Goal: Task Accomplishment & Management: Manage account settings

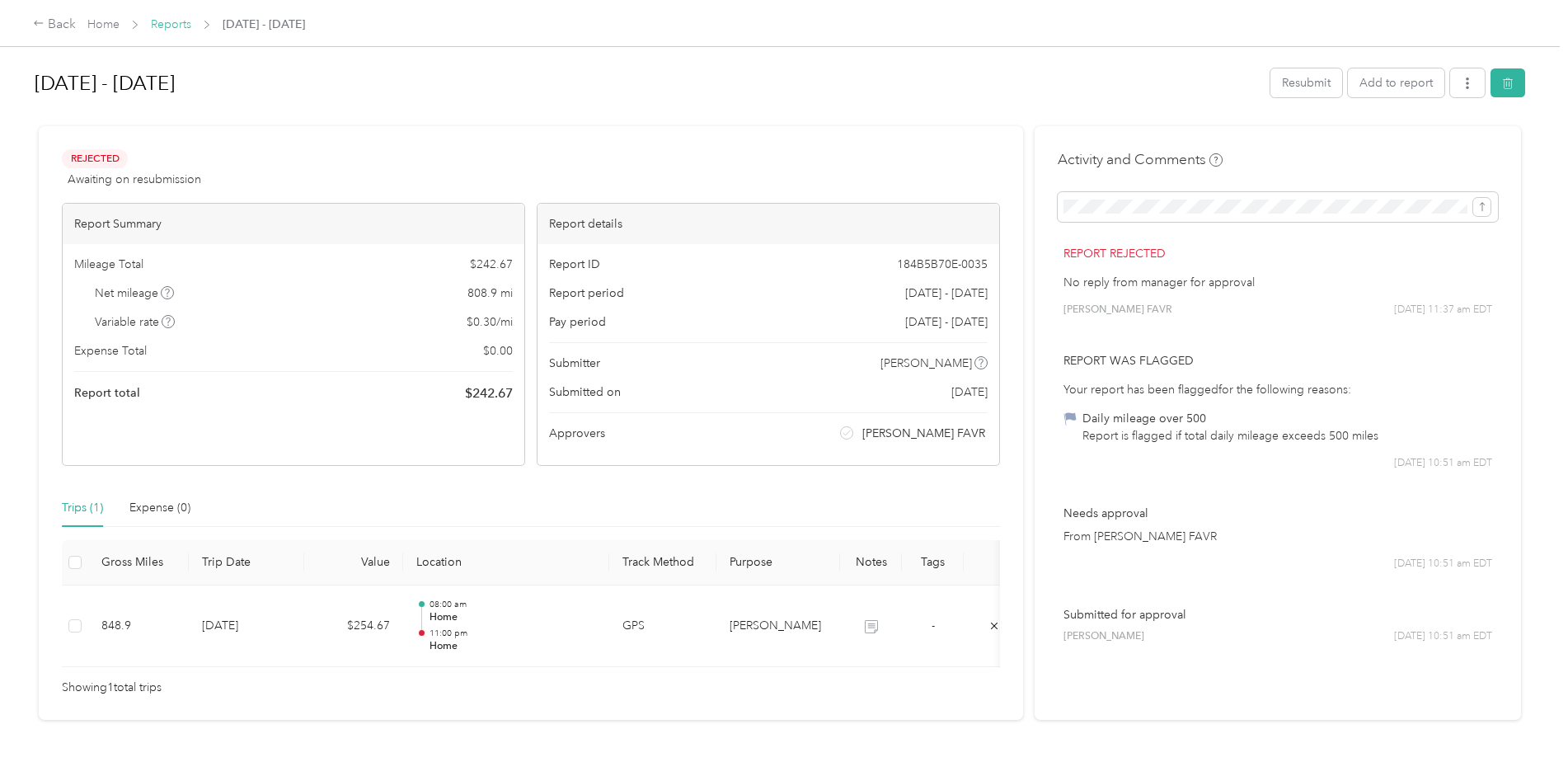
click at [171, 22] on link "Reports" at bounding box center [171, 24] width 40 height 14
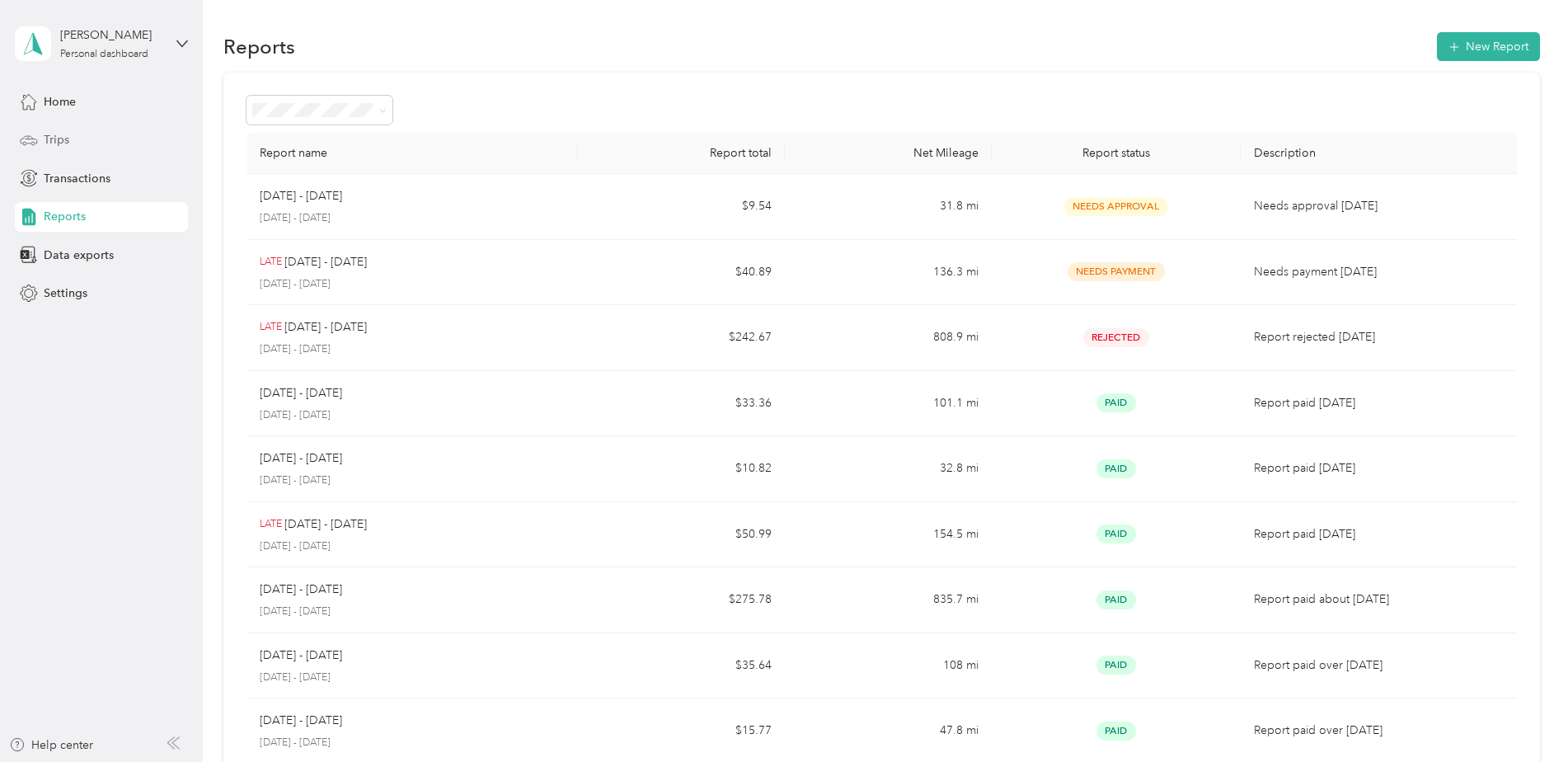
click at [53, 142] on span "Trips" at bounding box center [56, 139] width 25 height 17
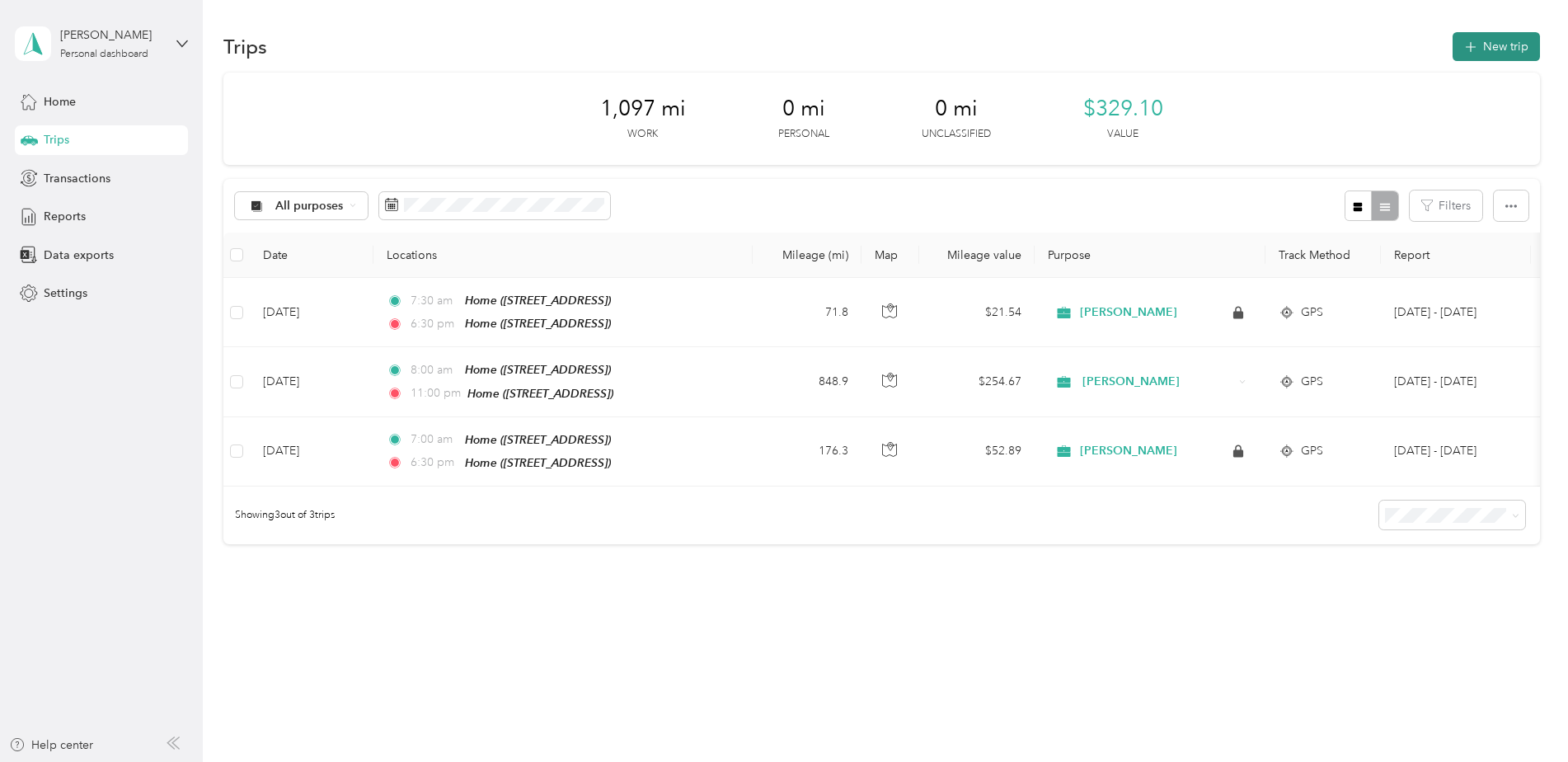
click at [1495, 51] on button "New trip" at bounding box center [1496, 46] width 87 height 29
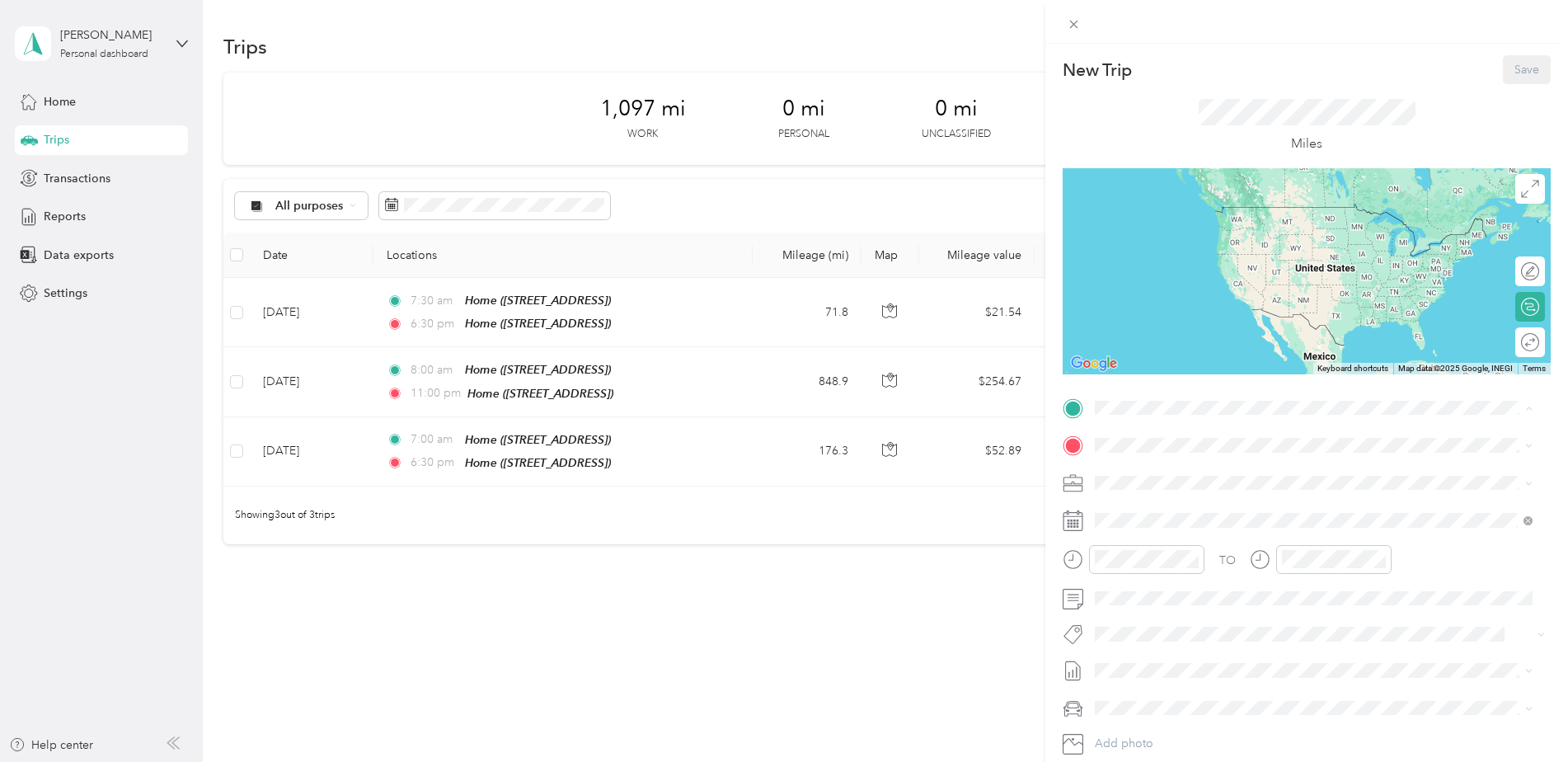
click at [1162, 485] on span "[STREET_ADDRESS]" at bounding box center [1179, 492] width 105 height 14
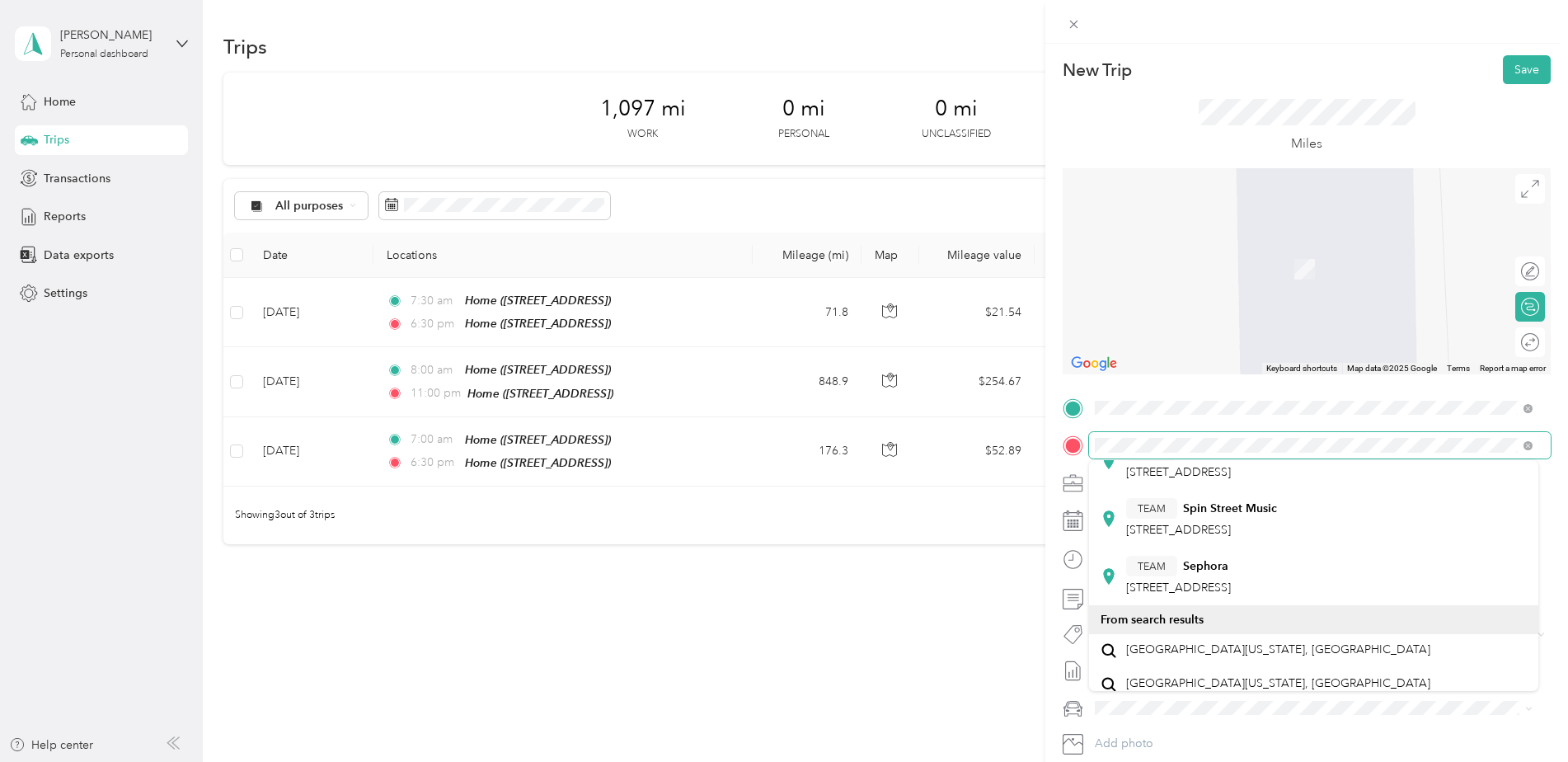
scroll to position [271, 0]
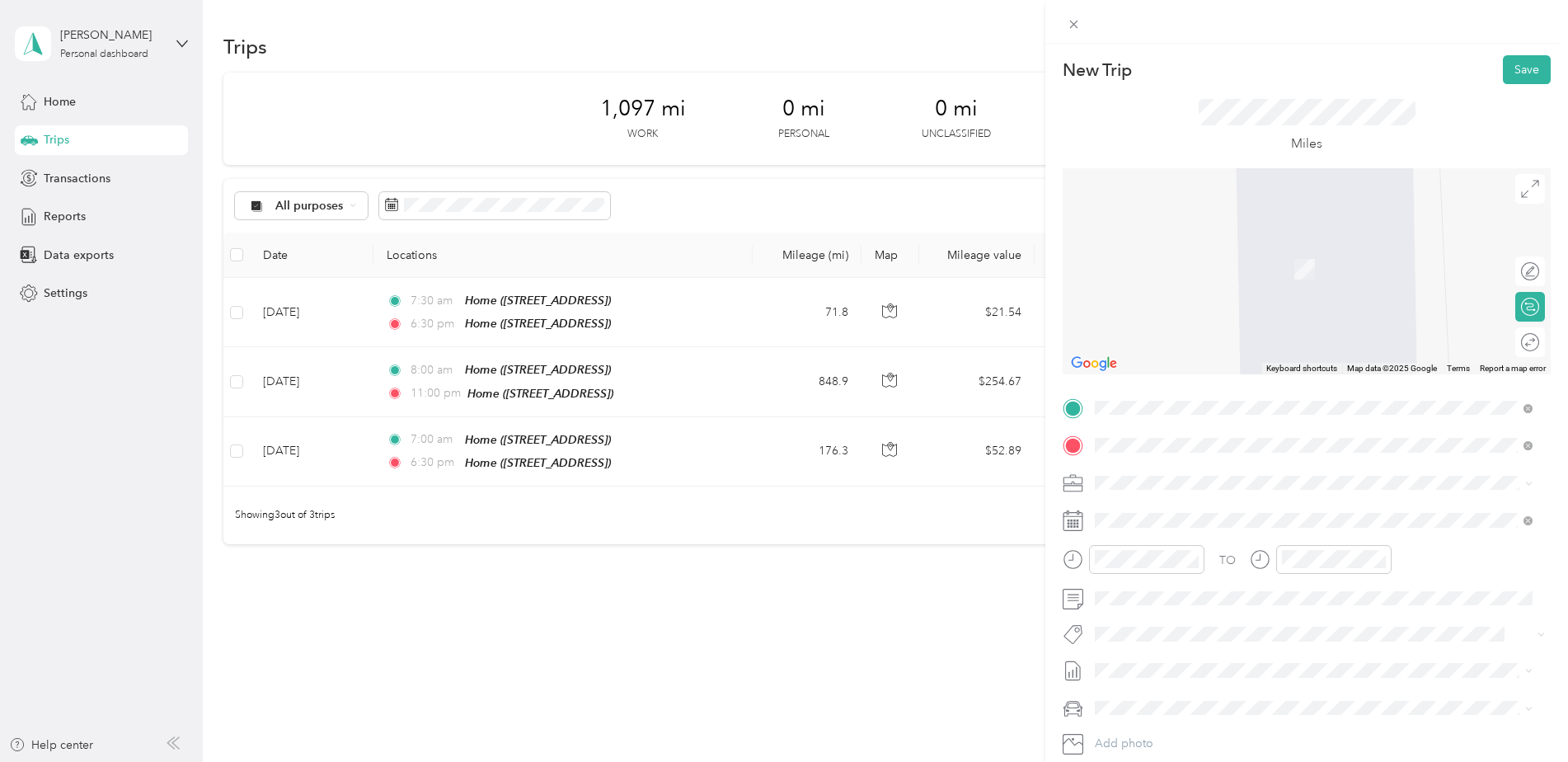
click at [1186, 675] on span "[GEOGRAPHIC_DATA][US_STATE], [GEOGRAPHIC_DATA]" at bounding box center [1278, 682] width 304 height 15
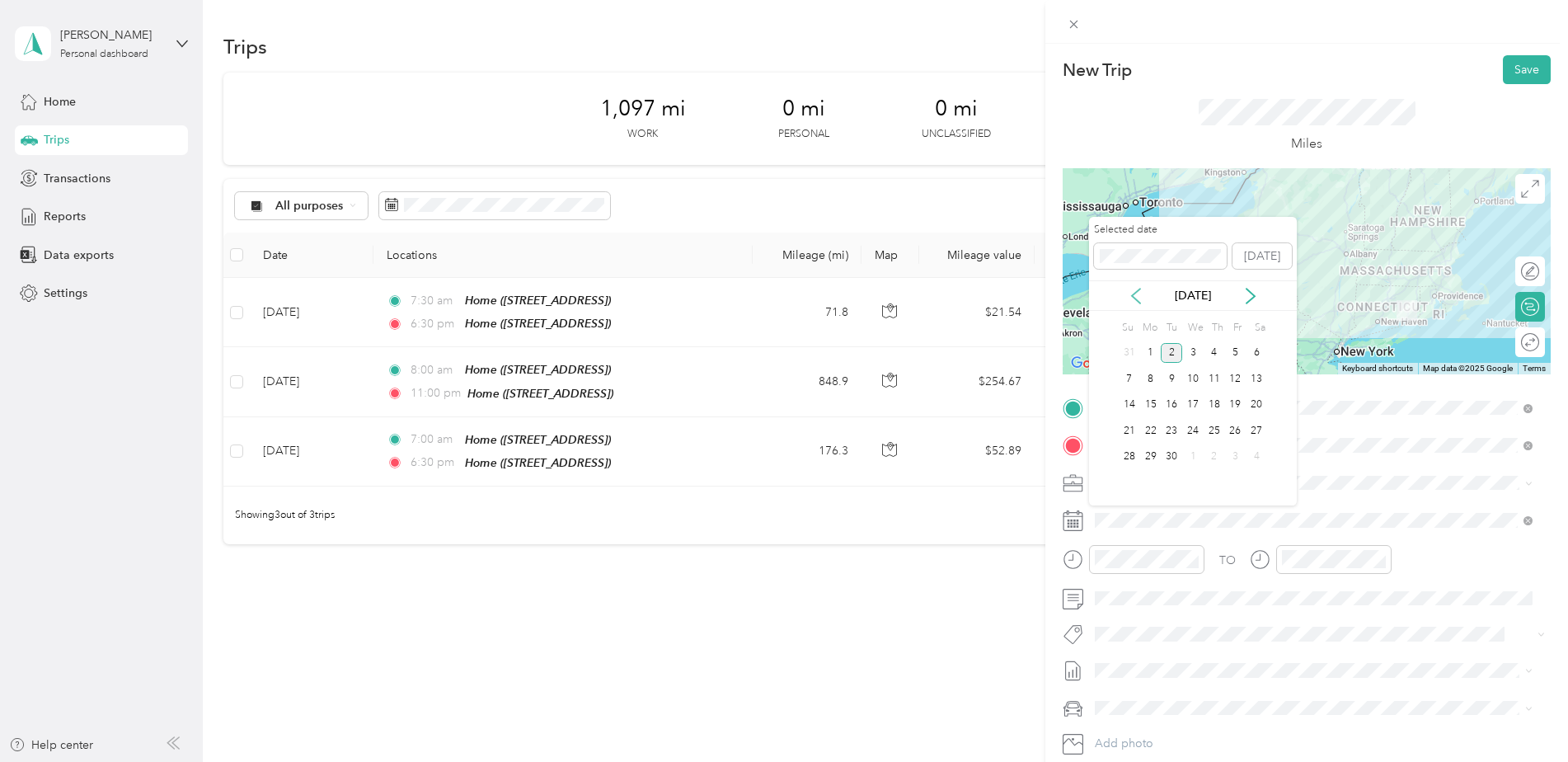
click at [1134, 293] on icon at bounding box center [1135, 296] width 8 height 15
click at [1165, 396] on div "15" at bounding box center [1171, 405] width 22 height 21
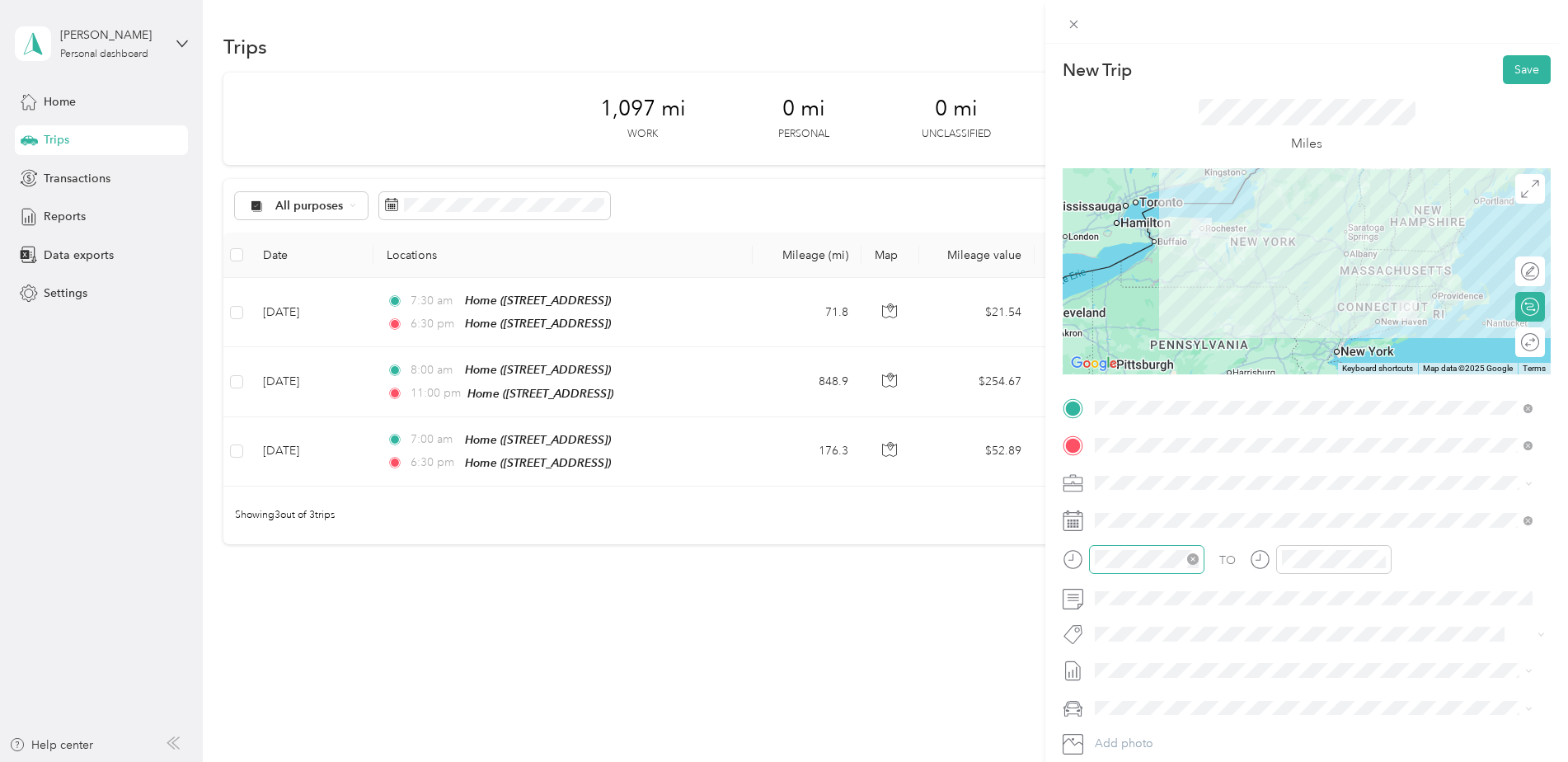
click at [1191, 559] on icon "close-circle" at bounding box center [1192, 558] width 11 height 11
drag, startPoint x: 1203, startPoint y: 341, endPoint x: 1224, endPoint y: 357, distance: 26.4
click at [1203, 338] on div "AM" at bounding box center [1205, 338] width 39 height 23
click at [1111, 384] on div "06" at bounding box center [1112, 378] width 39 height 23
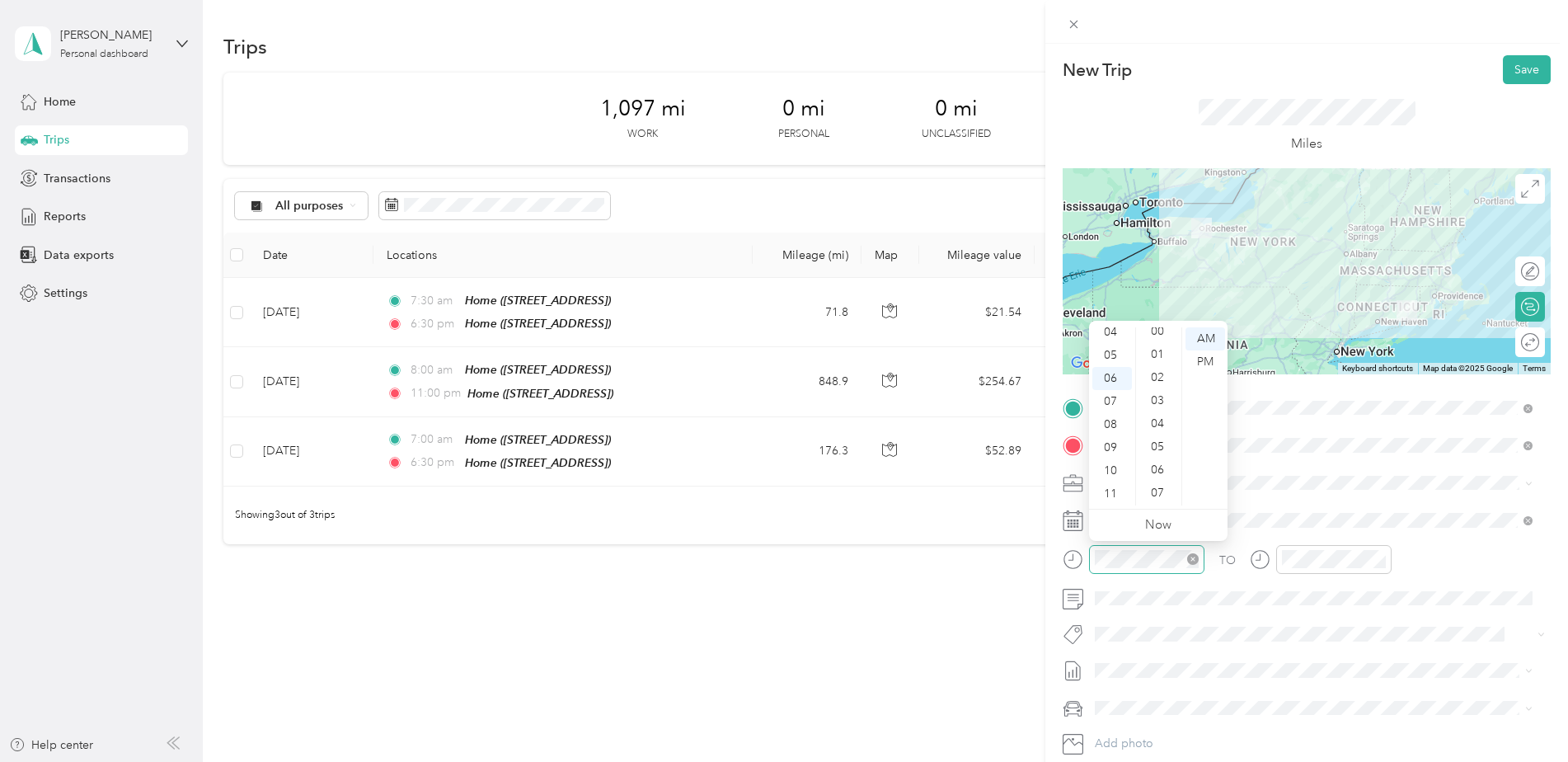
scroll to position [0, 0]
drag, startPoint x: 1154, startPoint y: 336, endPoint x: 1175, endPoint y: 337, distance: 21.0
click at [1155, 336] on div "00" at bounding box center [1159, 338] width 39 height 23
click at [1205, 340] on div "AM" at bounding box center [1205, 338] width 39 height 23
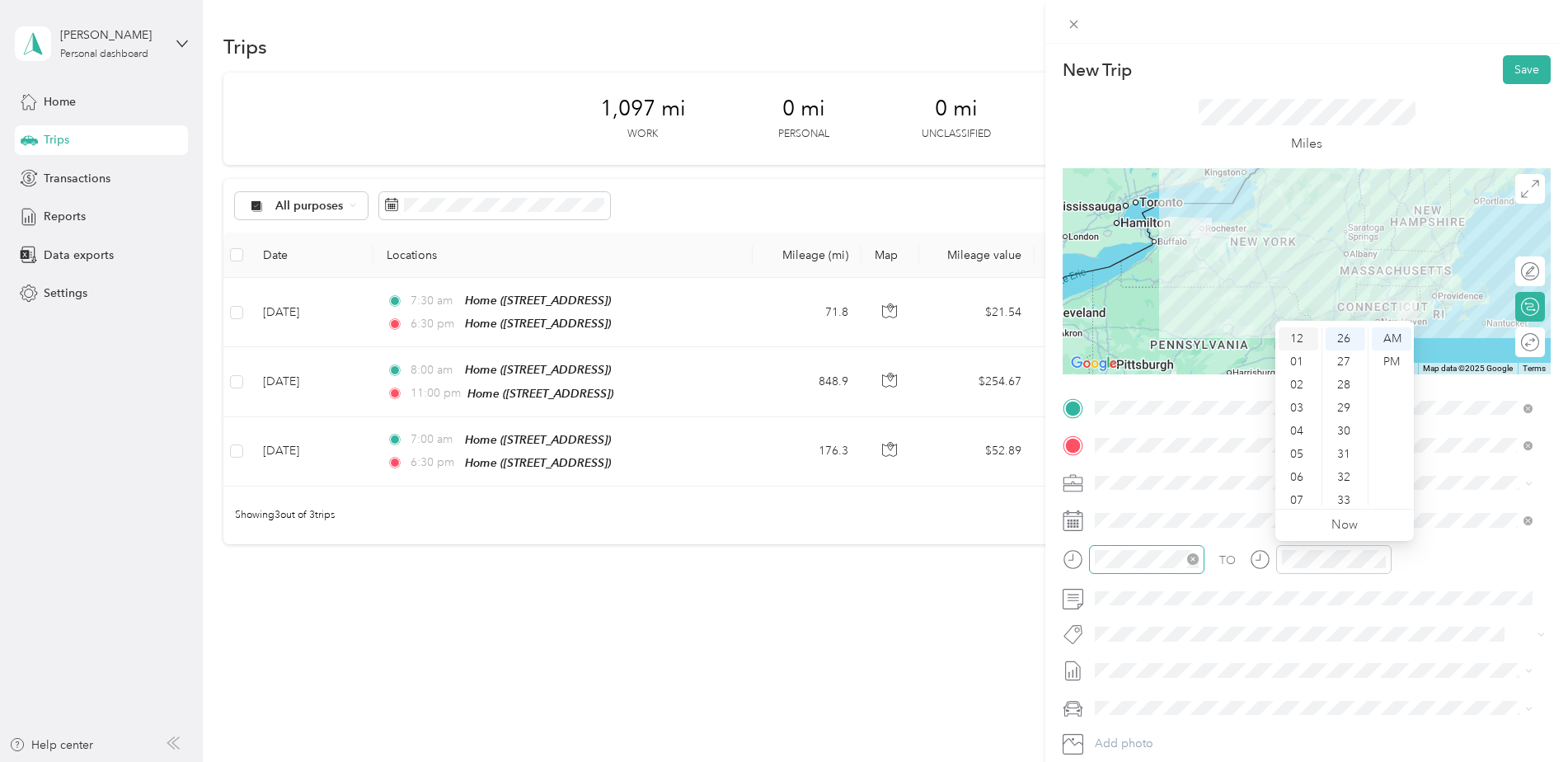
click at [1297, 336] on div "12" at bounding box center [1298, 338] width 39 height 23
click at [1348, 416] on div "15" at bounding box center [1345, 414] width 39 height 23
click at [1394, 357] on div "PM" at bounding box center [1391, 362] width 39 height 23
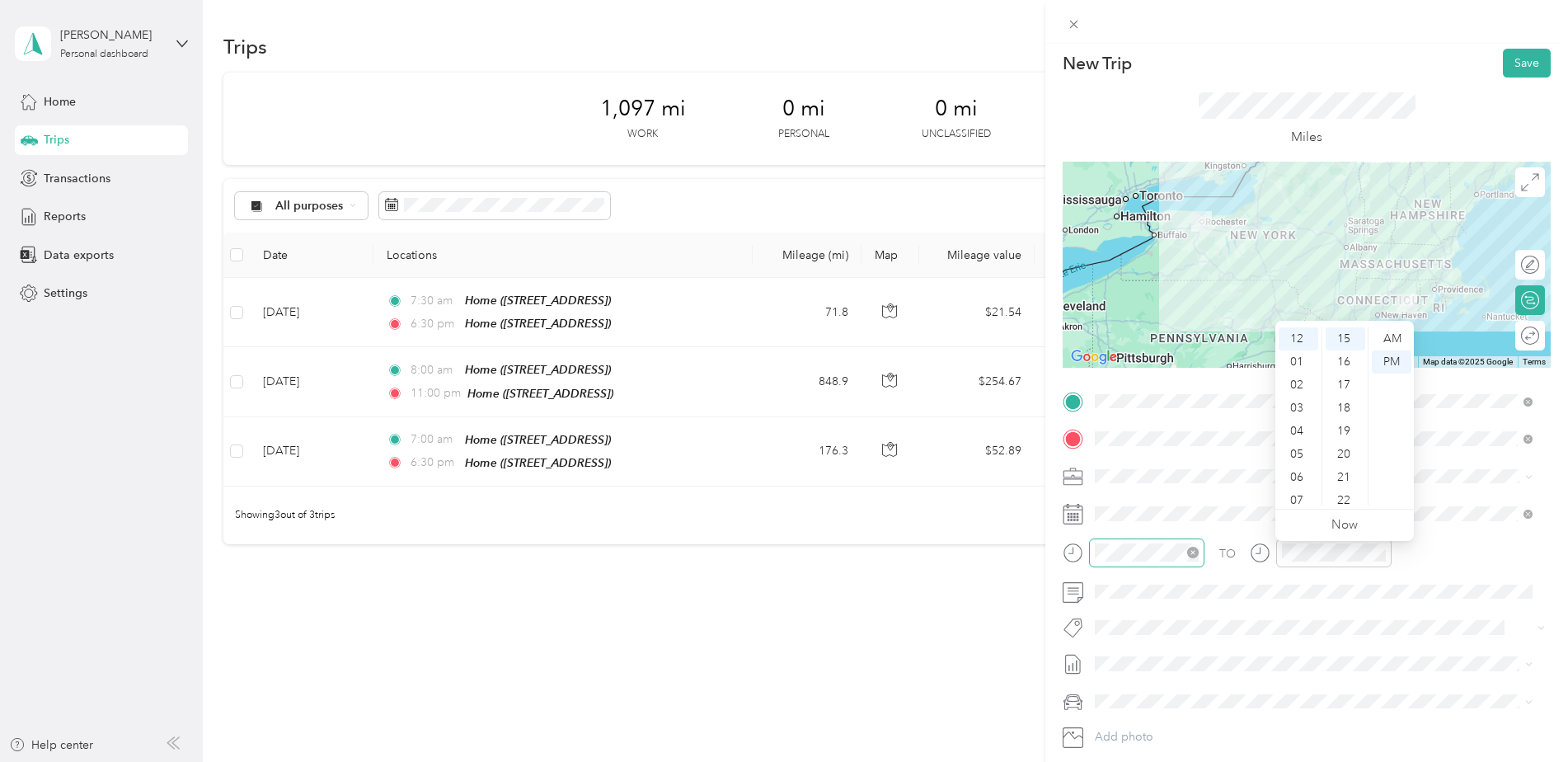
scroll to position [0, 0]
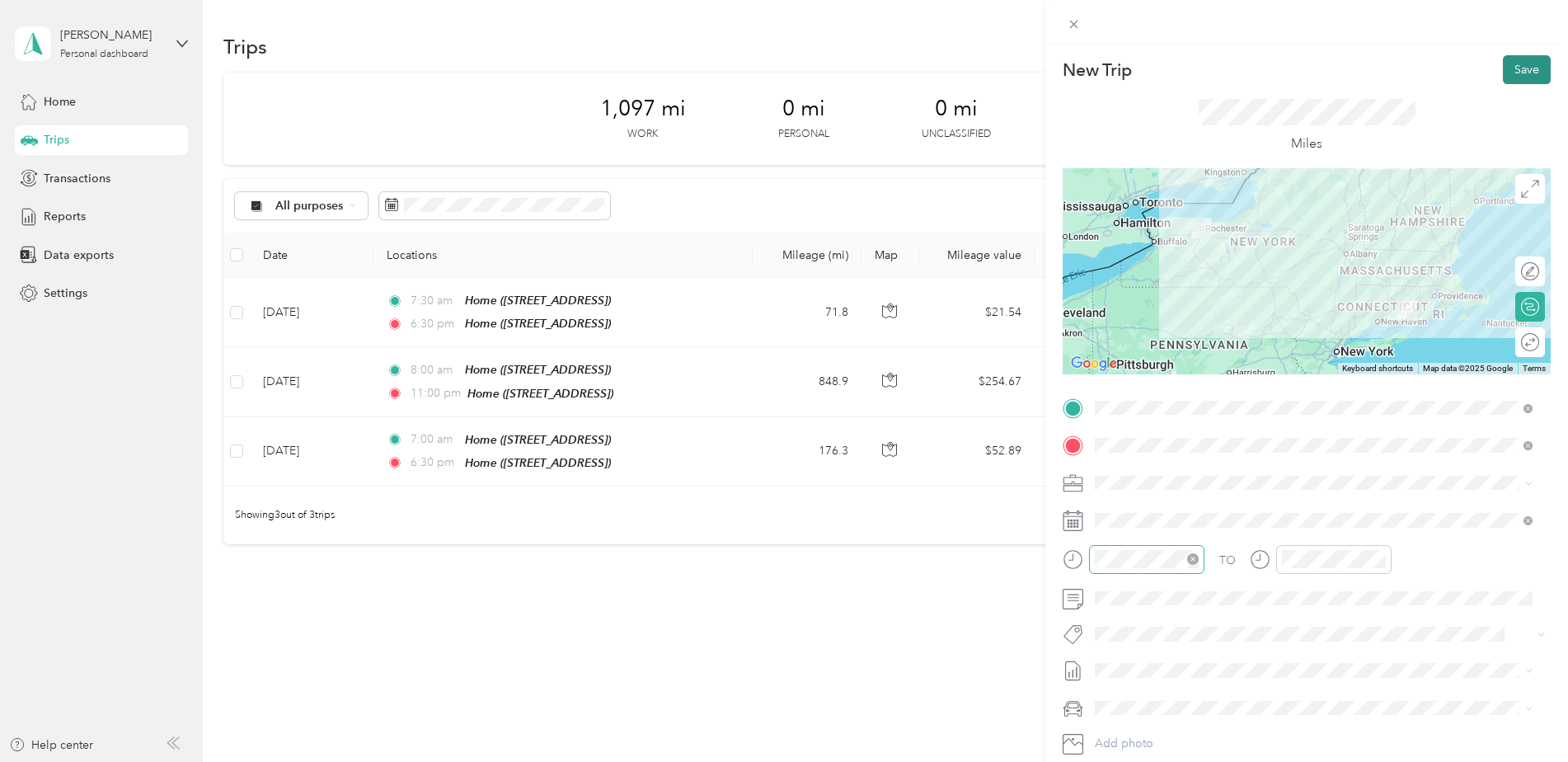
click at [1510, 71] on button "Save" at bounding box center [1527, 69] width 48 height 29
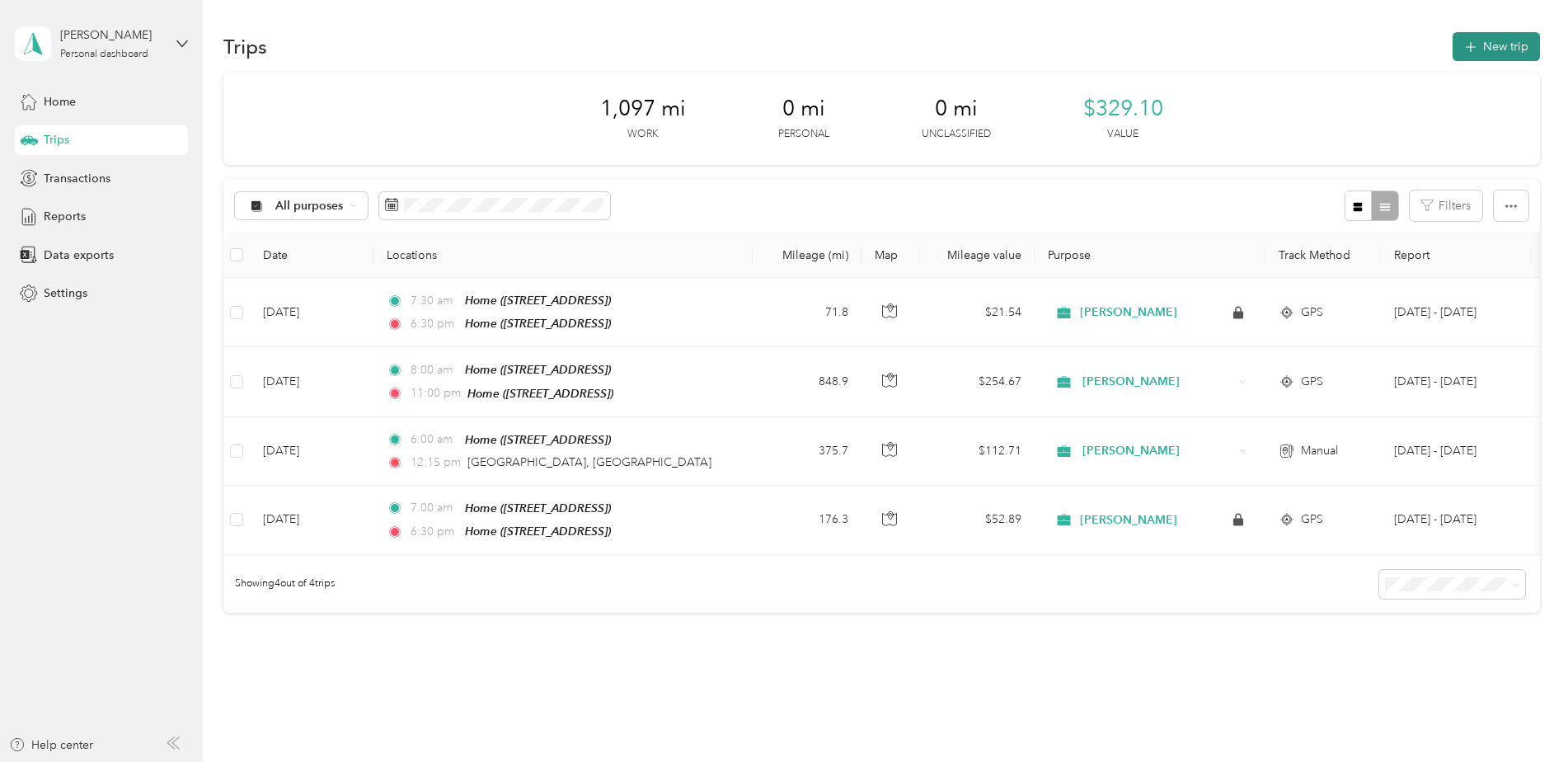
click at [1483, 44] on button "New trip" at bounding box center [1496, 46] width 87 height 29
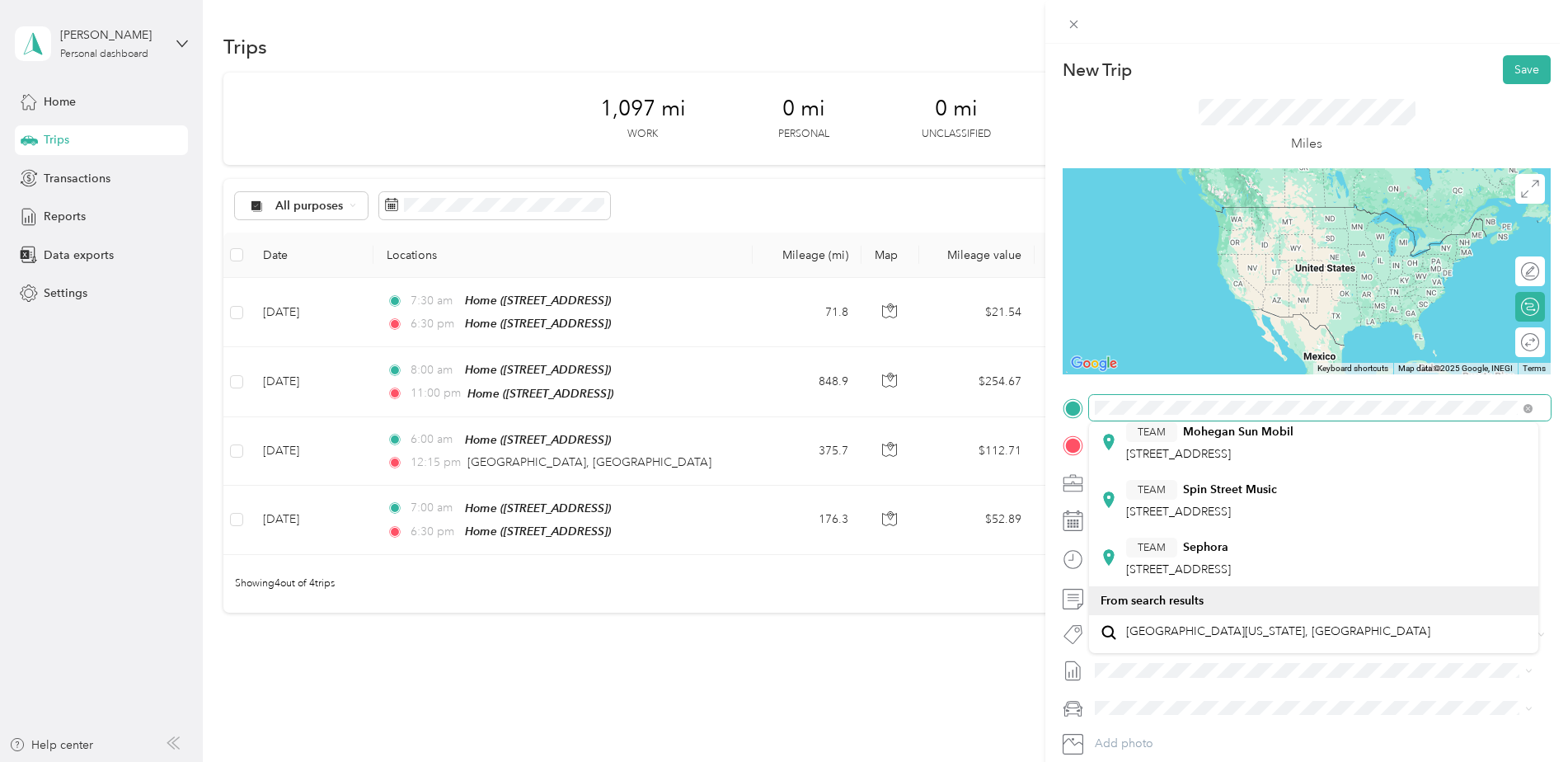
scroll to position [271, 0]
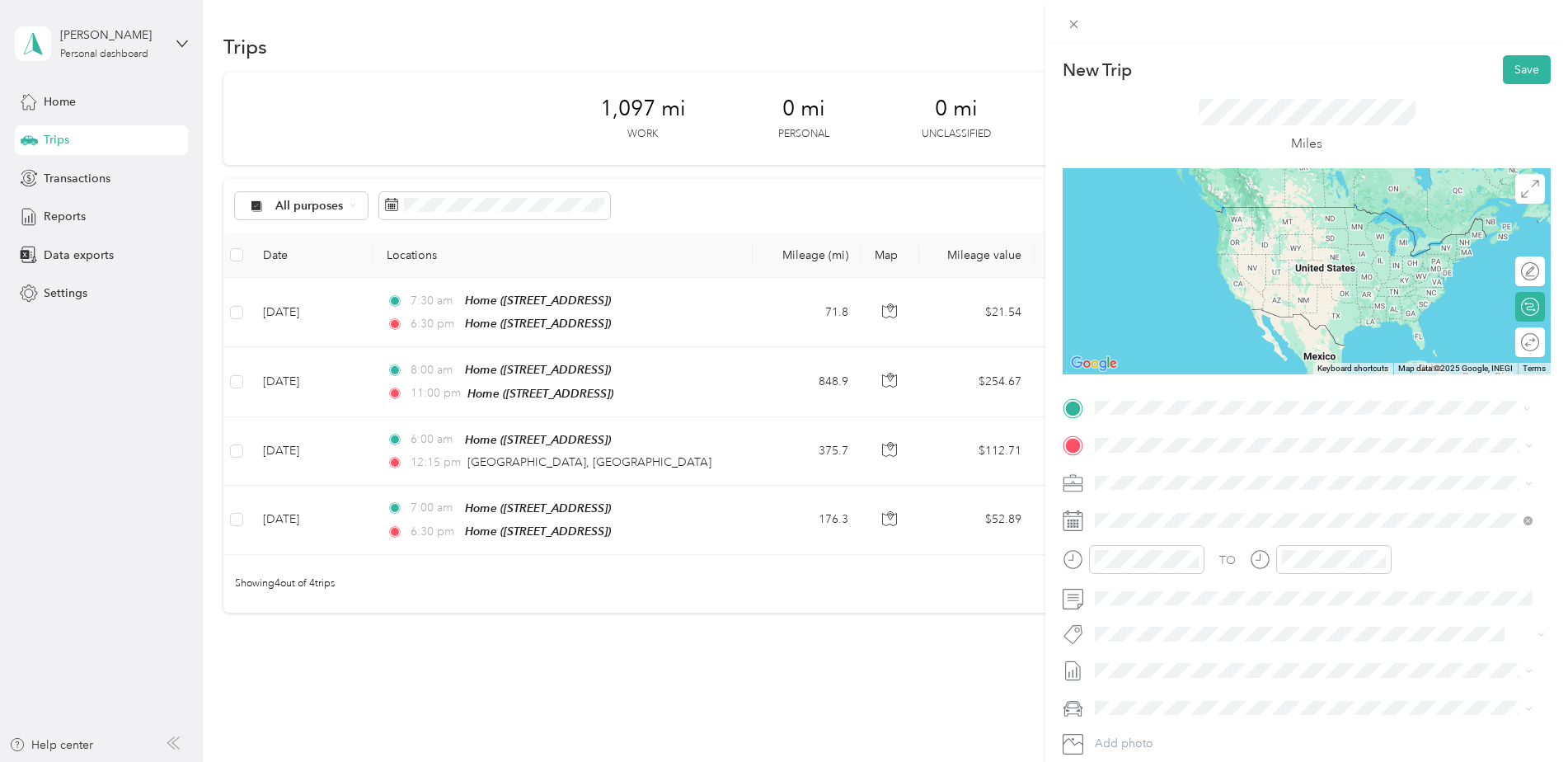
click at [1231, 641] on div "[GEOGRAPHIC_DATA][US_STATE], [GEOGRAPHIC_DATA]" at bounding box center [1313, 646] width 426 height 23
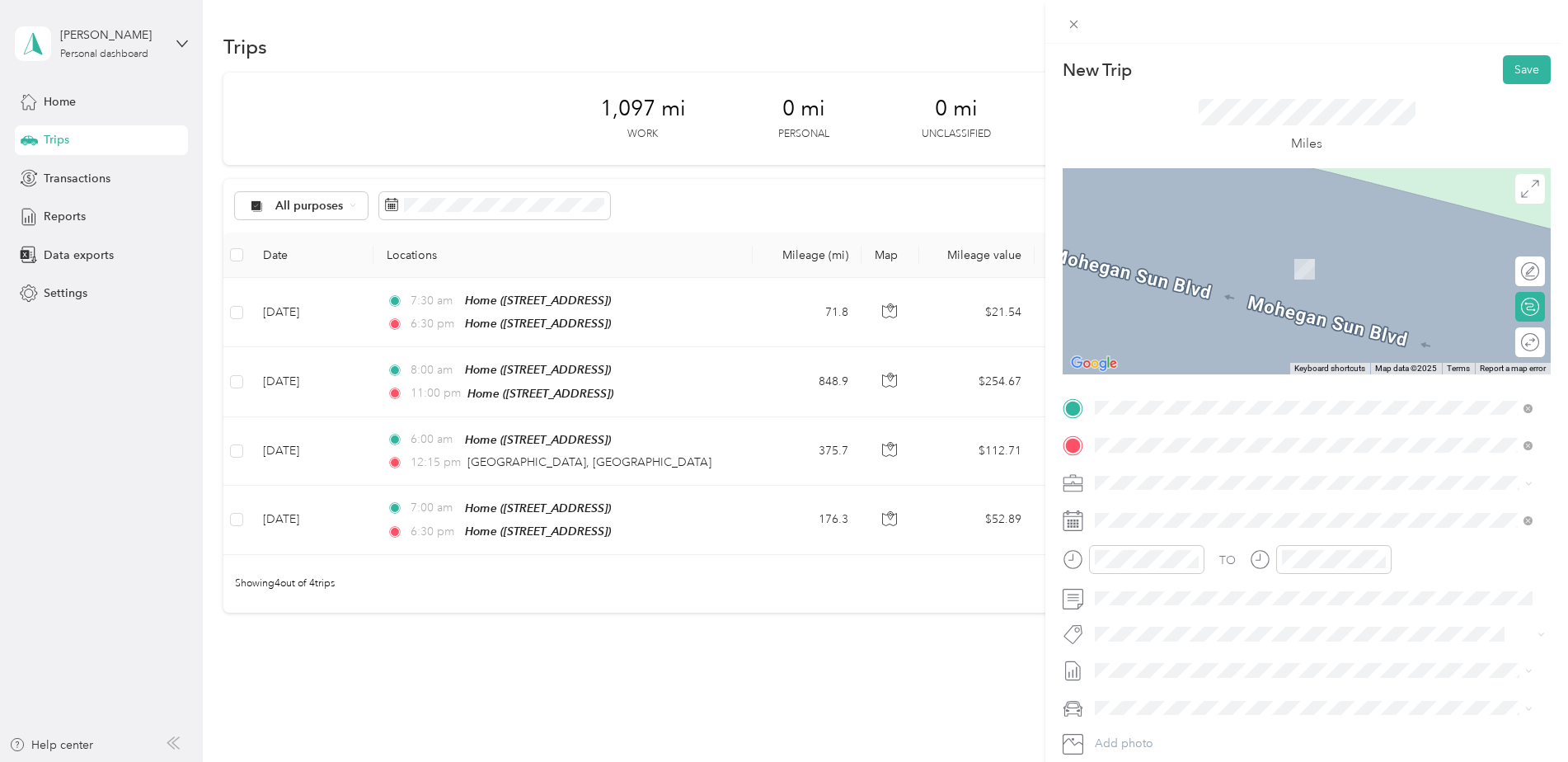
click at [1297, 517] on strong "[GEOGRAPHIC_DATA]" at bounding box center [1244, 514] width 123 height 15
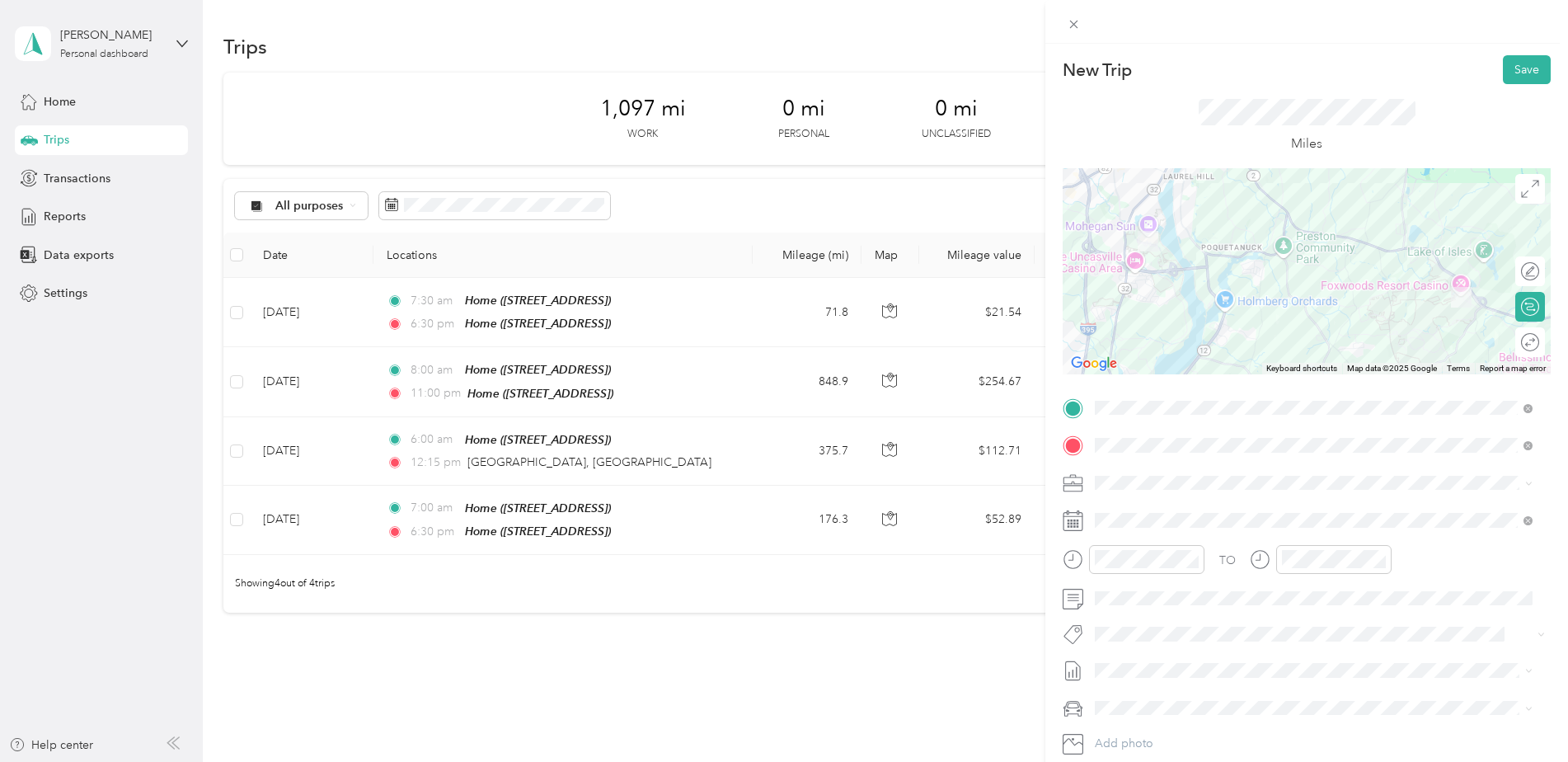
click at [1079, 520] on rect at bounding box center [1078, 520] width 3 height 3
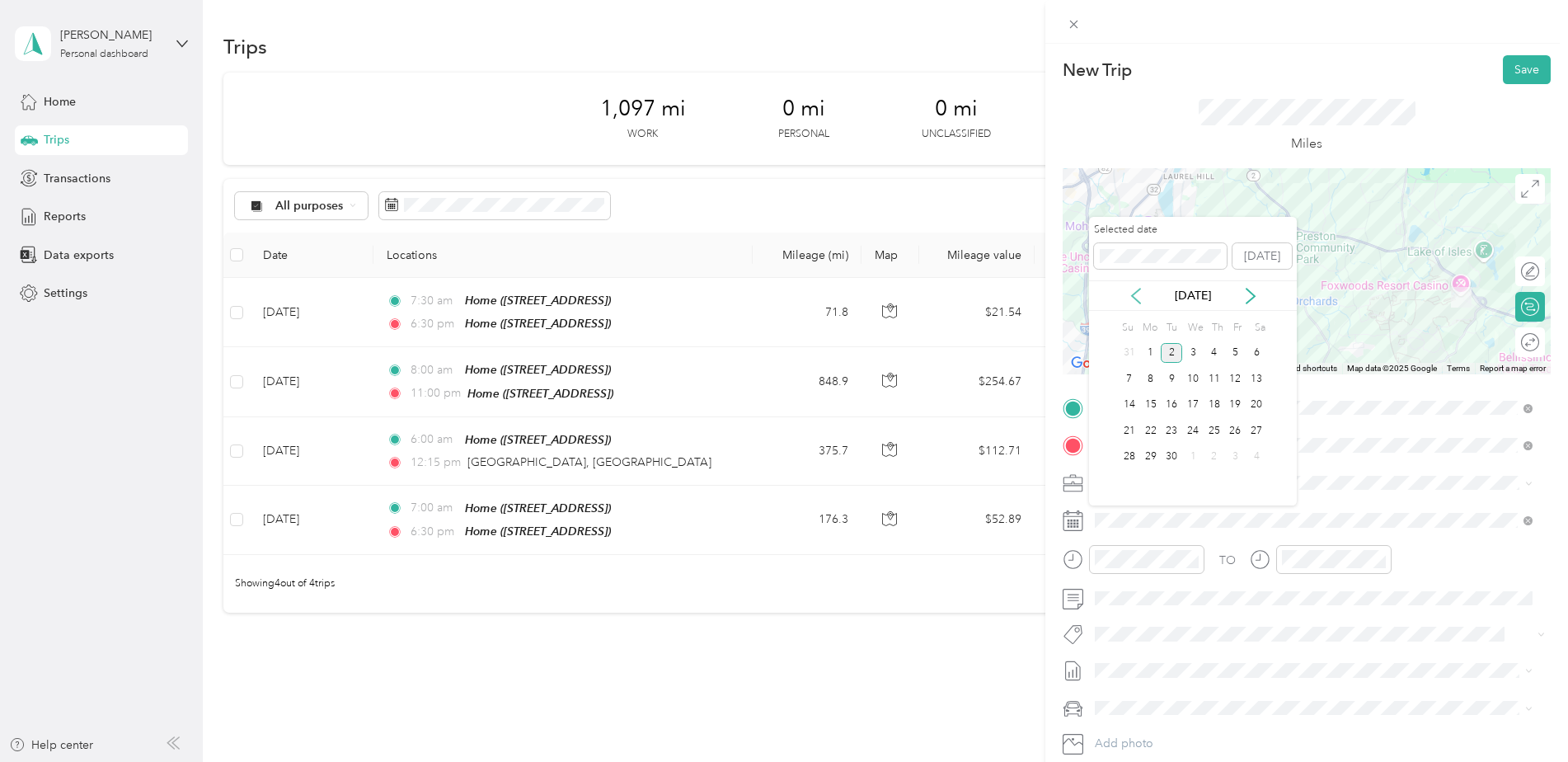
click at [1138, 294] on icon at bounding box center [1135, 296] width 17 height 17
drag, startPoint x: 1171, startPoint y: 405, endPoint x: 1213, endPoint y: 446, distance: 58.7
click at [1172, 405] on div "15" at bounding box center [1171, 405] width 22 height 21
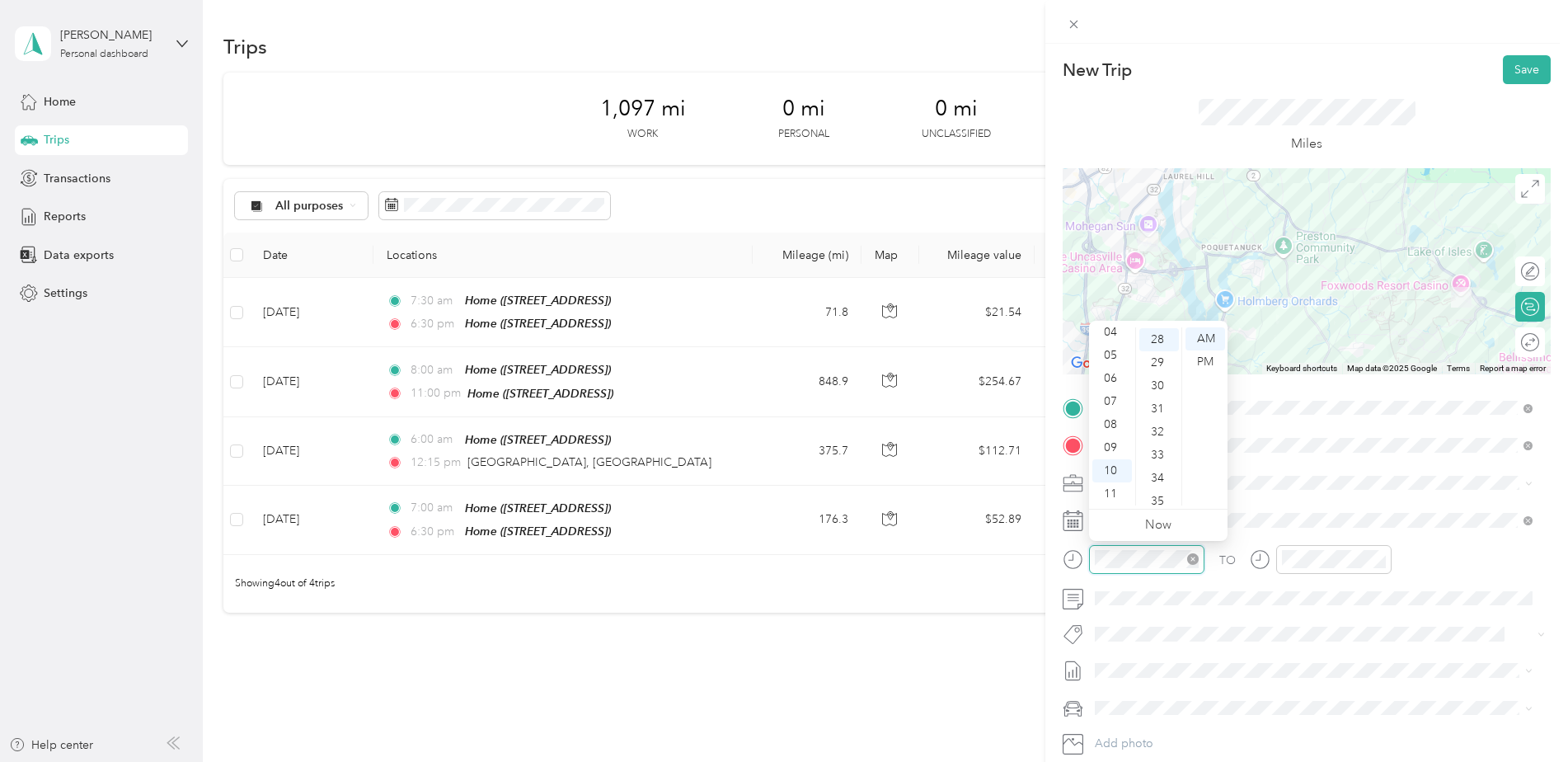
scroll to position [646, 0]
click at [1112, 355] on div "05" at bounding box center [1112, 355] width 39 height 23
click at [1154, 339] on div "00" at bounding box center [1159, 338] width 39 height 23
click at [1203, 360] on div "PM" at bounding box center [1205, 362] width 39 height 23
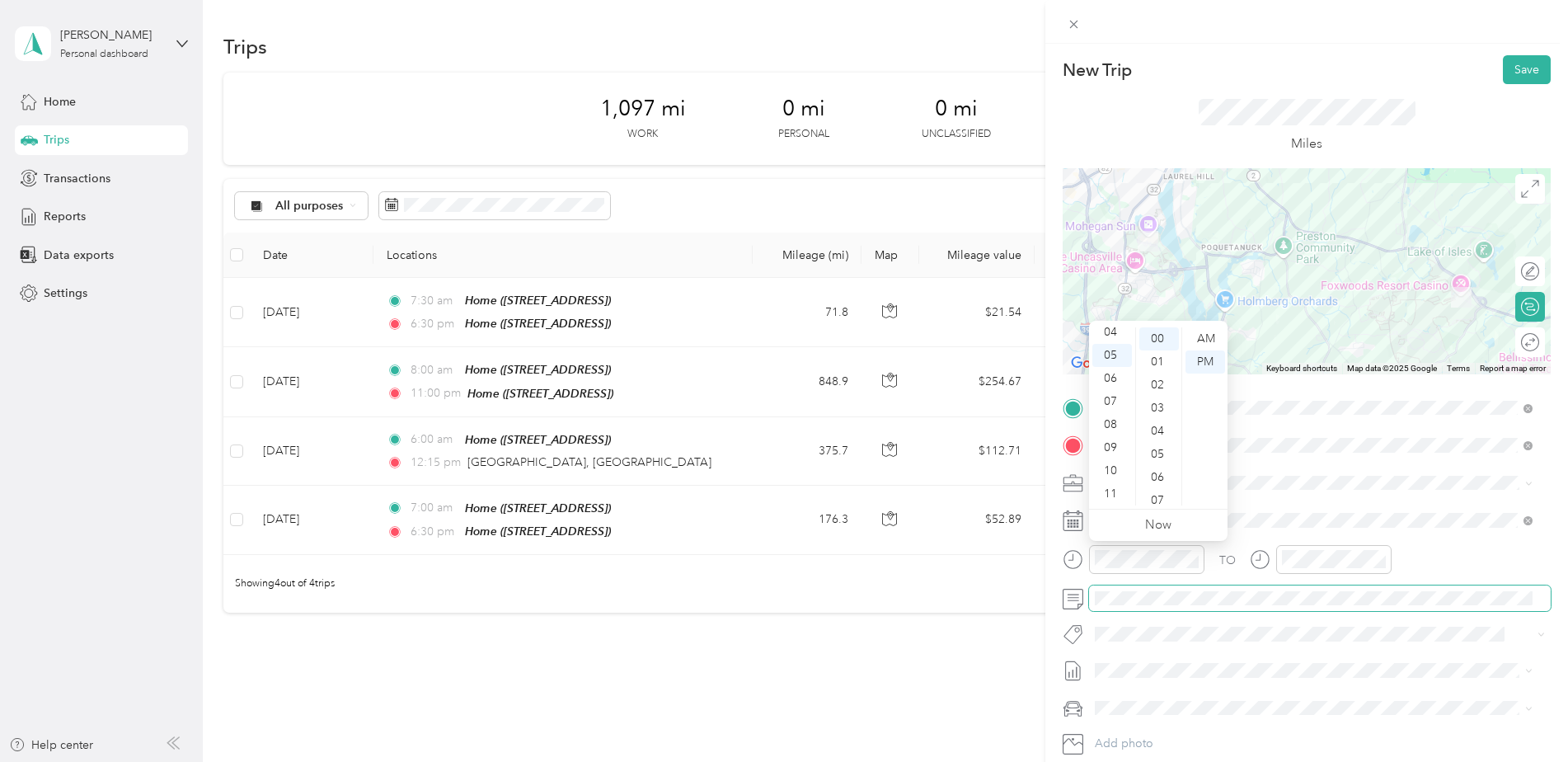
click at [1271, 610] on span at bounding box center [1319, 598] width 461 height 26
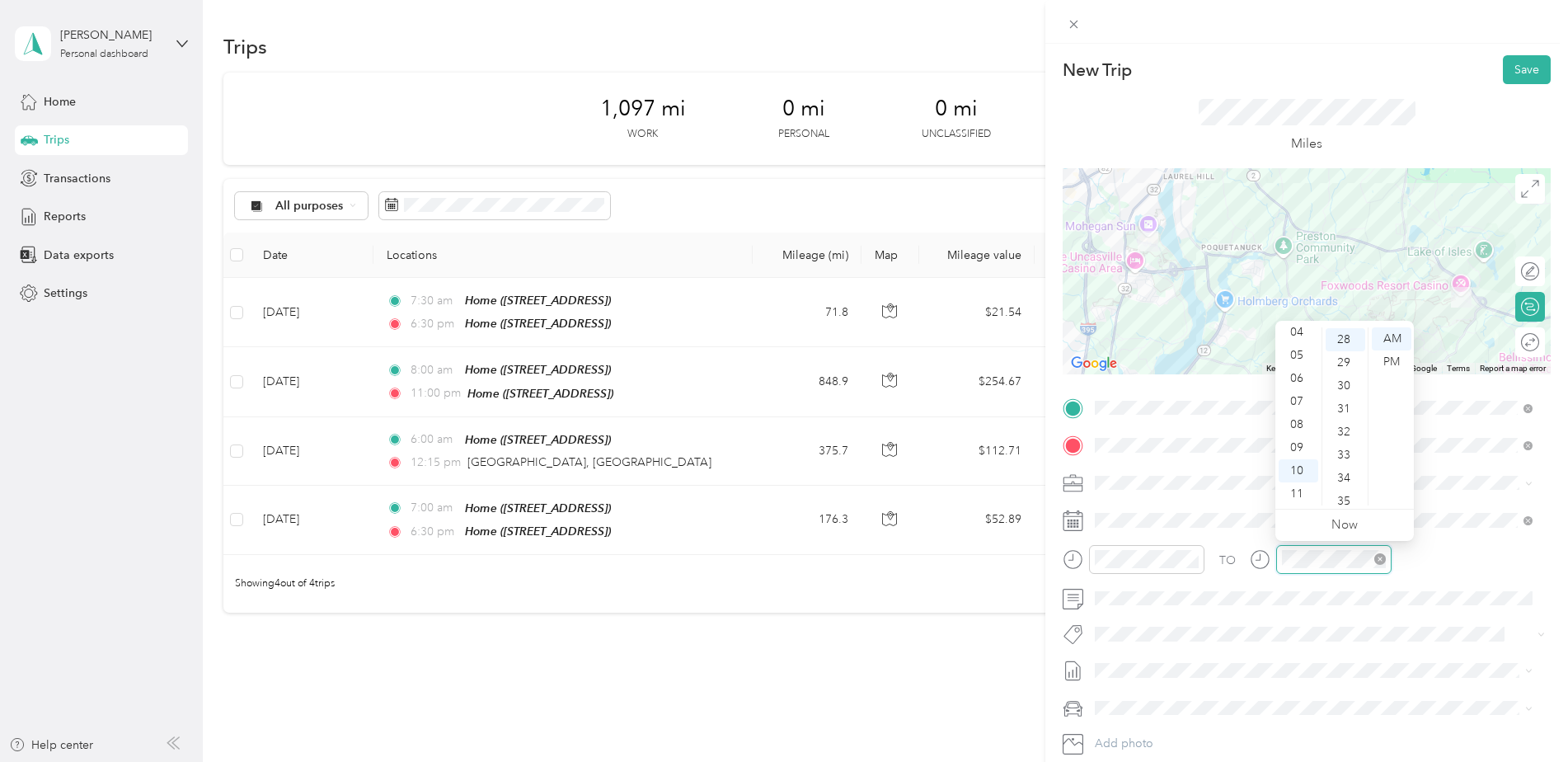
scroll to position [646, 0]
click at [1294, 353] on div "05" at bounding box center [1298, 355] width 39 height 23
click at [1346, 447] on div "15" at bounding box center [1345, 451] width 39 height 23
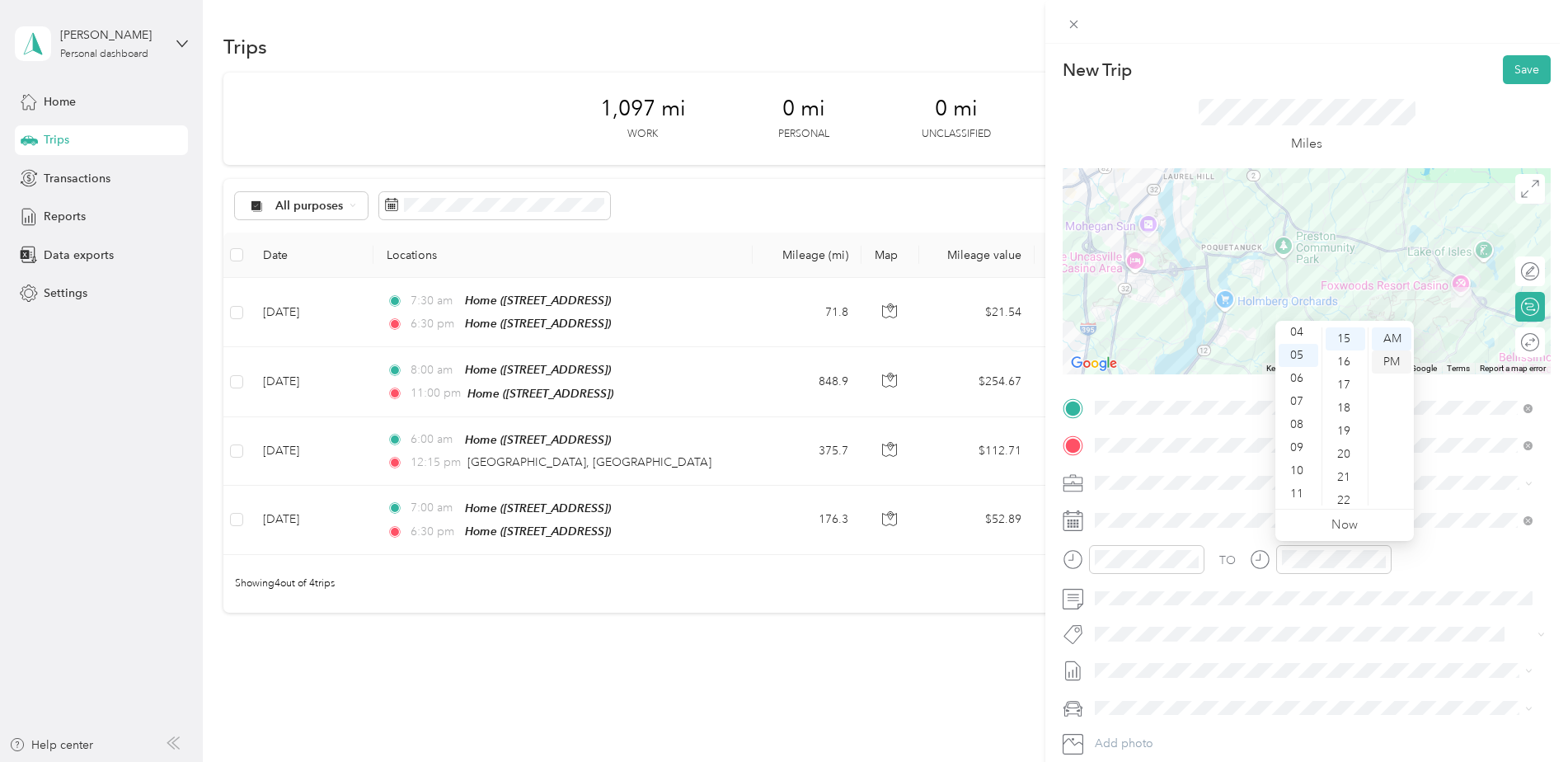
click at [1394, 367] on div "PM" at bounding box center [1391, 362] width 39 height 23
click at [1446, 557] on div "TO" at bounding box center [1307, 565] width 488 height 40
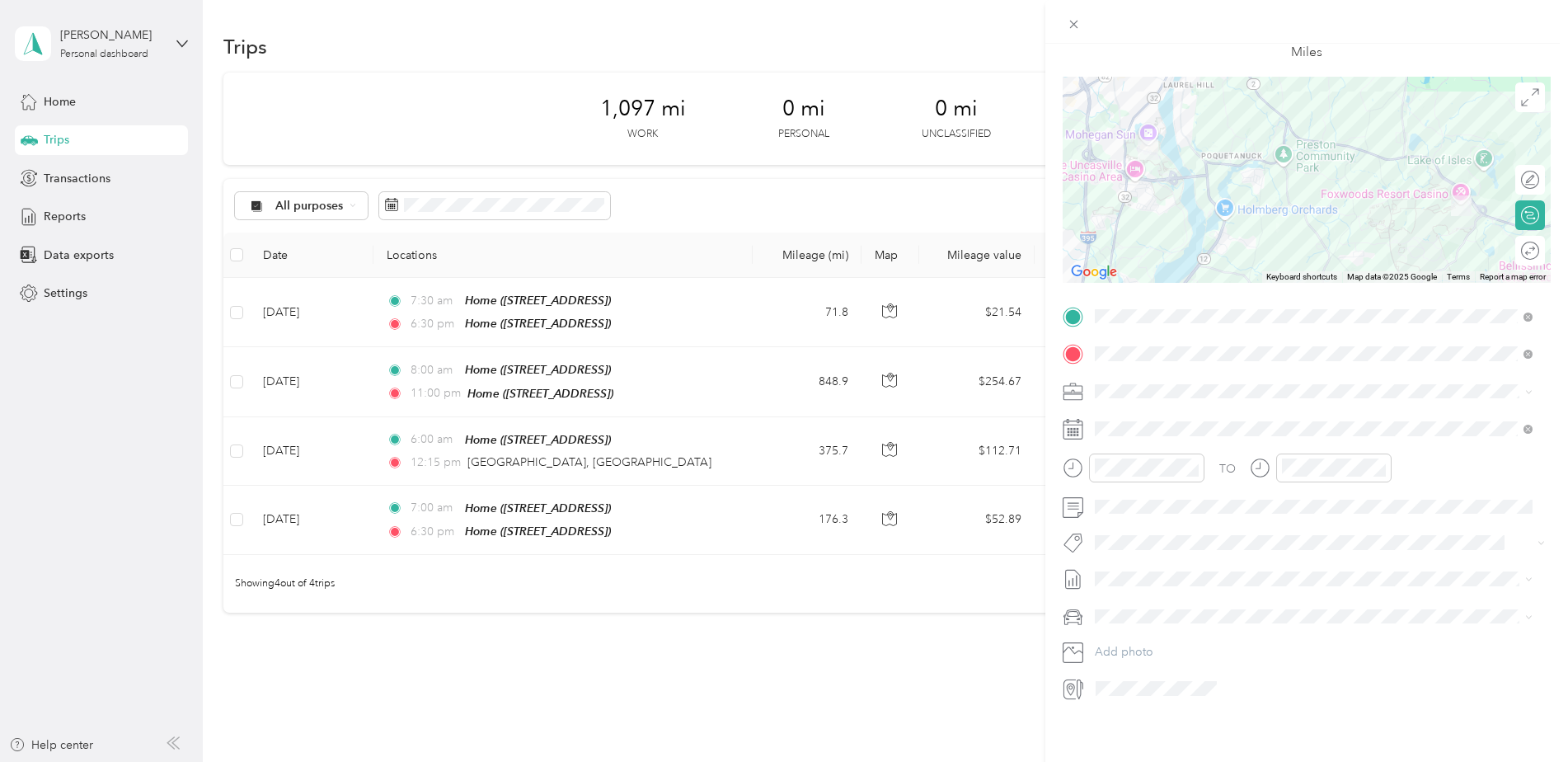
scroll to position [0, 0]
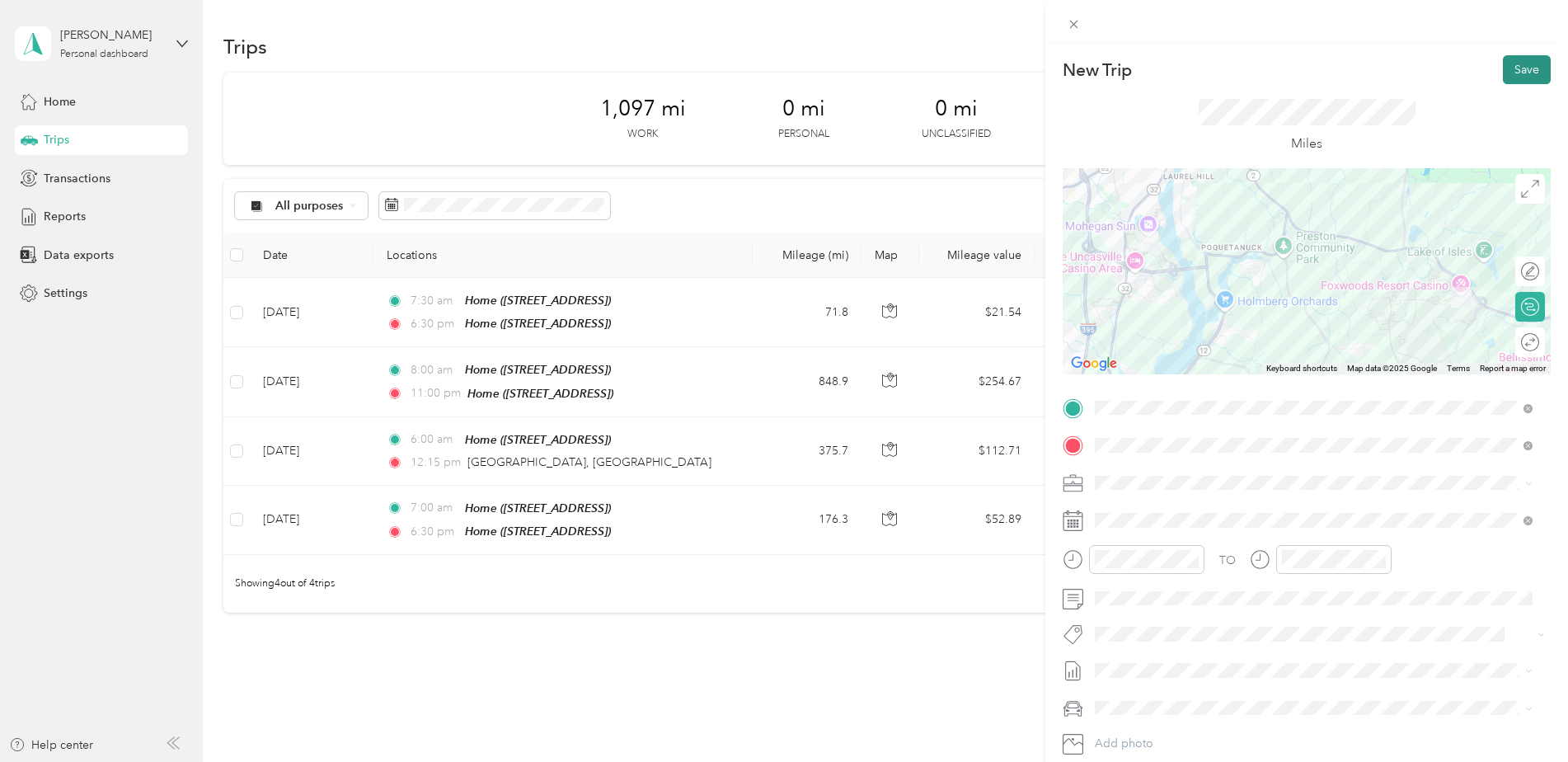
click at [1518, 73] on button "Save" at bounding box center [1527, 69] width 48 height 29
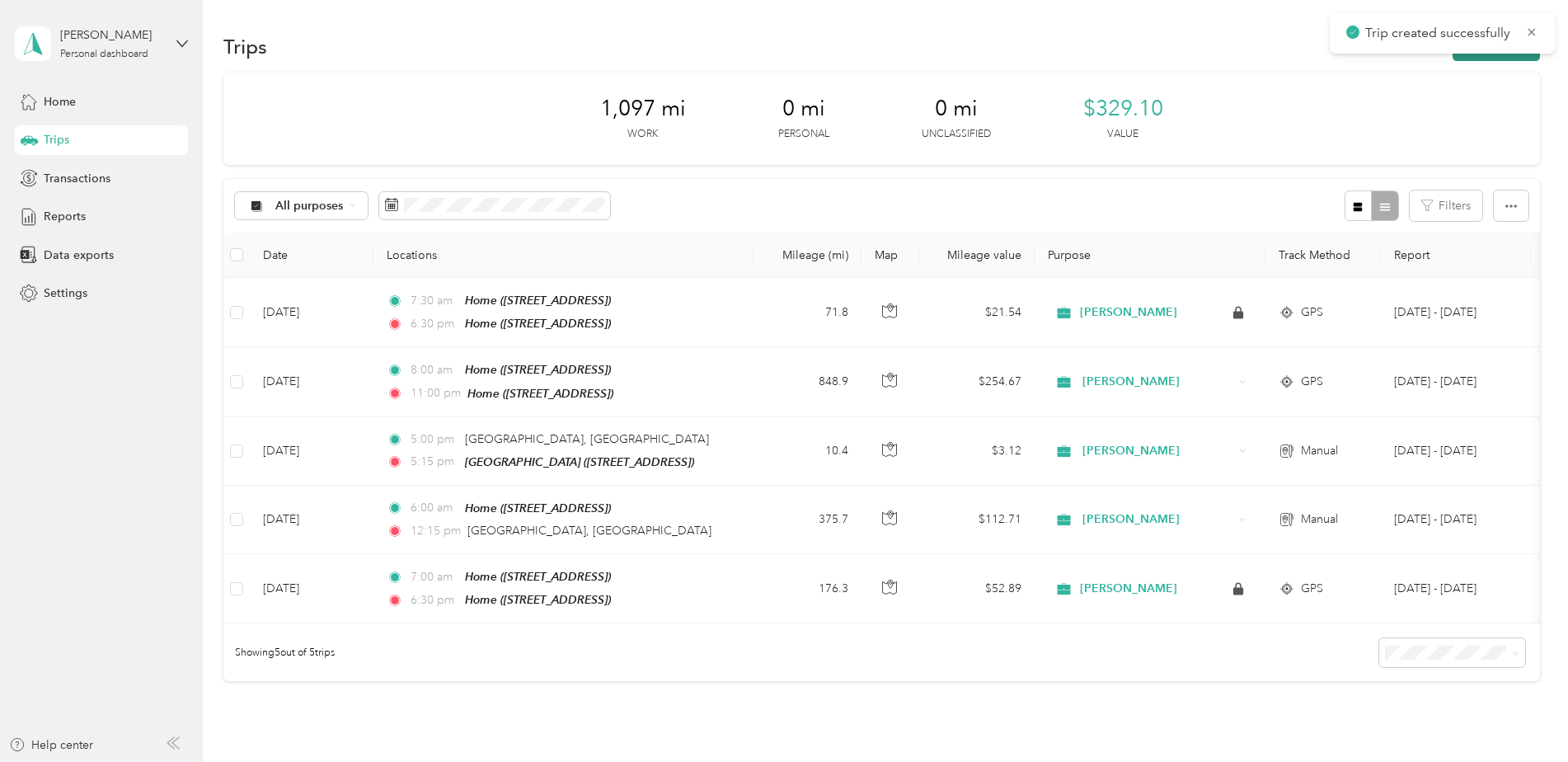
click at [1489, 58] on button "New trip" at bounding box center [1496, 46] width 87 height 29
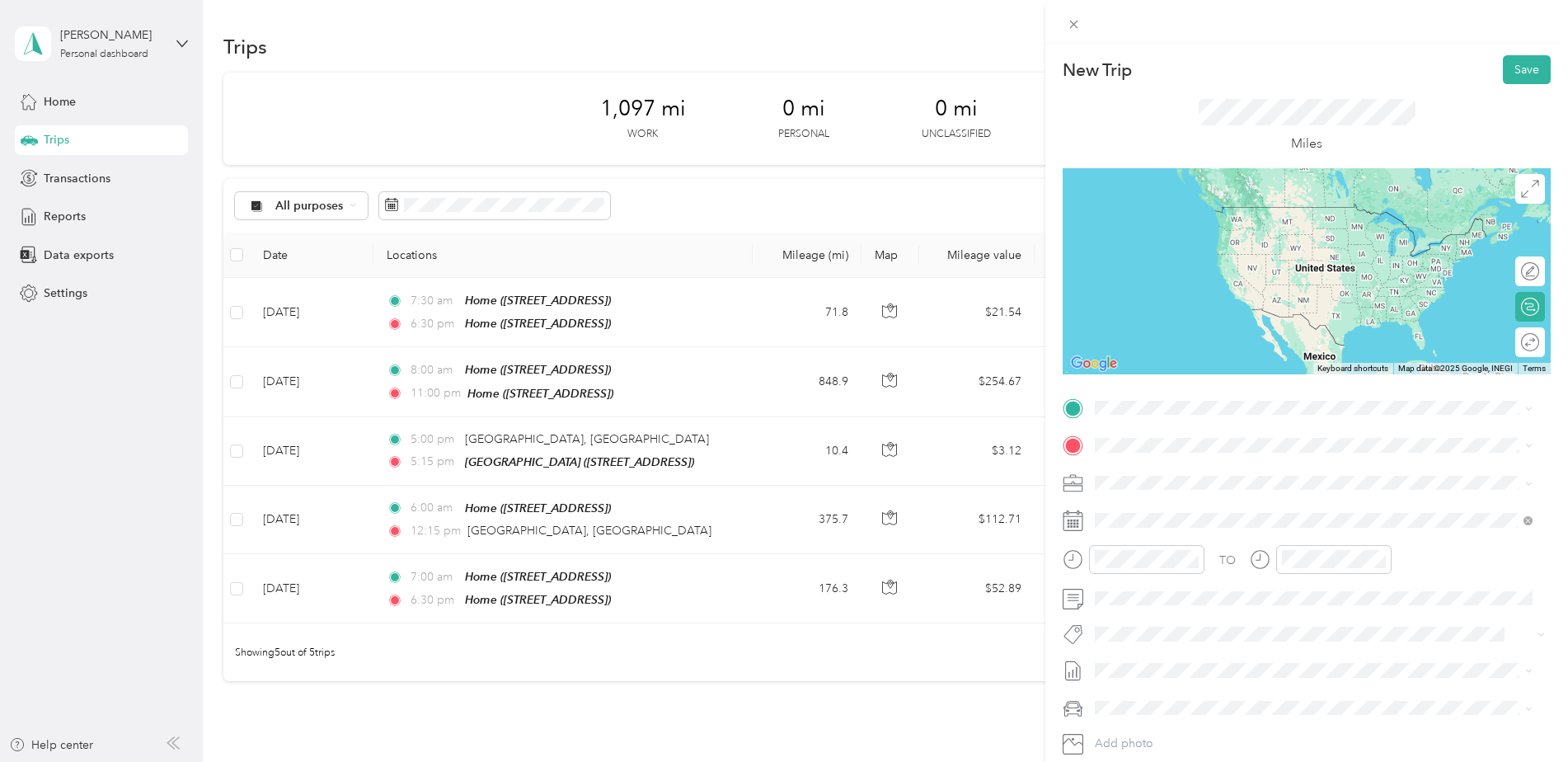
click at [1278, 482] on div "TEAM [GEOGRAPHIC_DATA]" at bounding box center [1327, 475] width 401 height 21
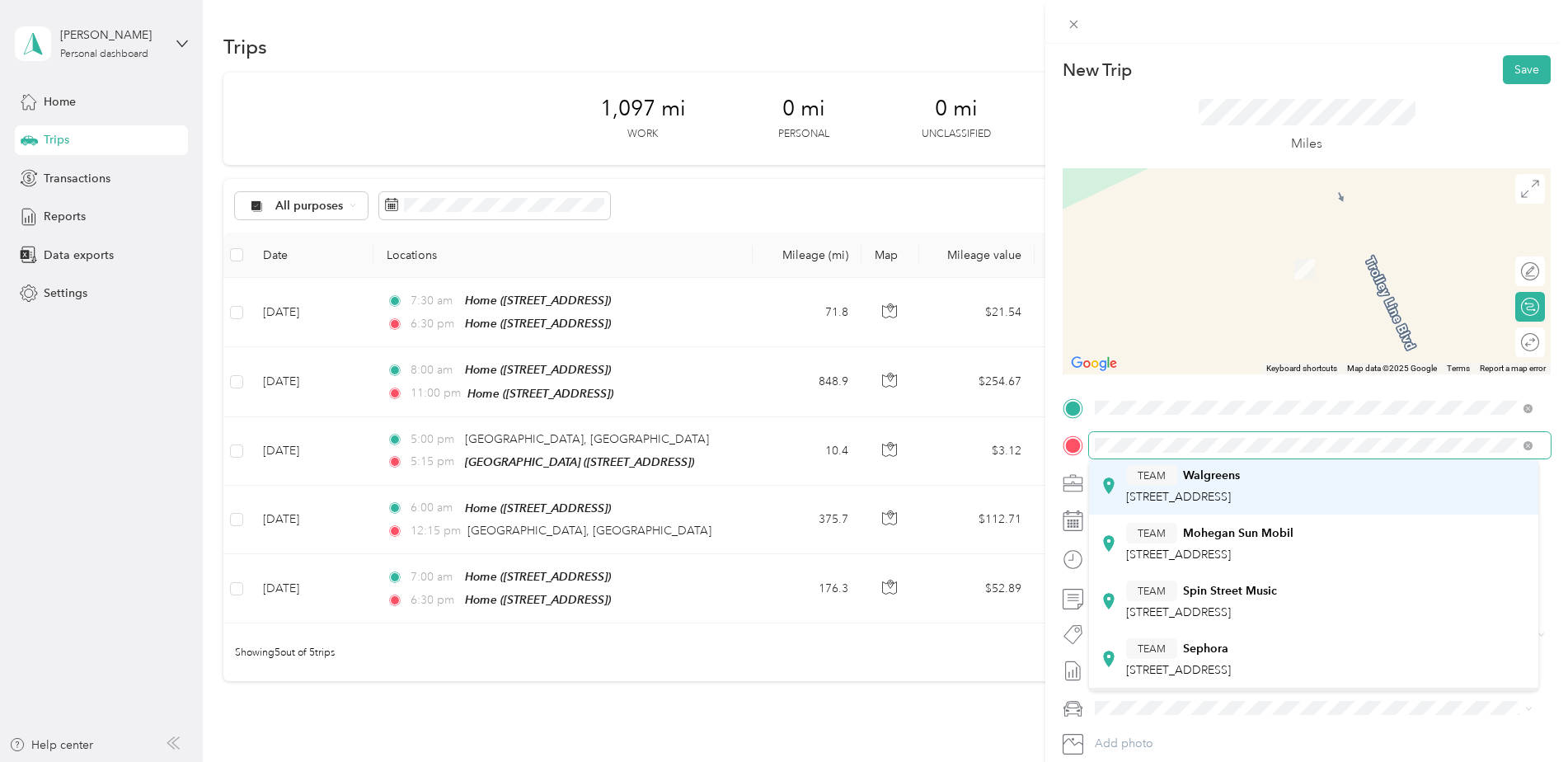
scroll to position [271, 0]
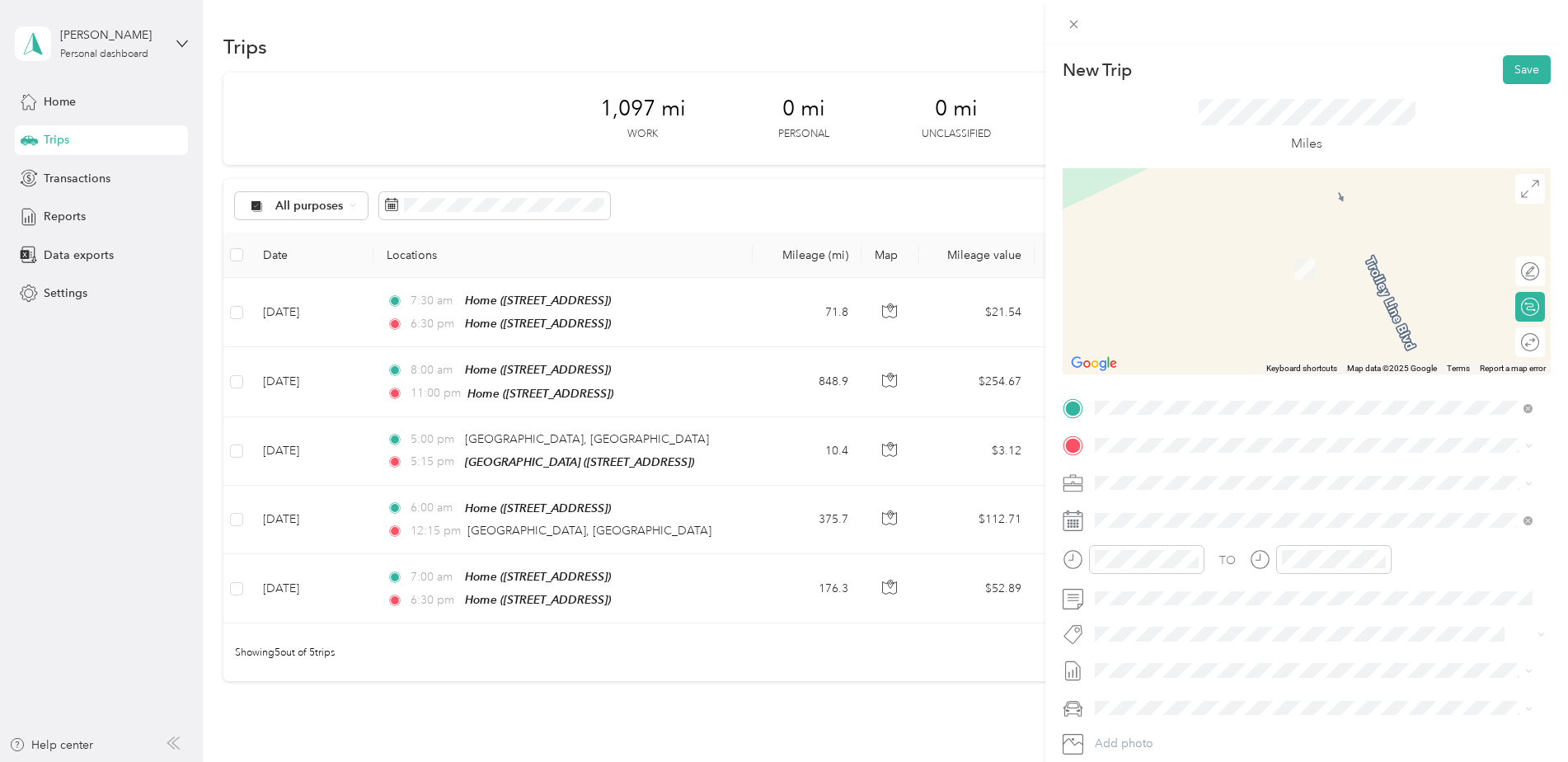
click at [1215, 676] on span "[GEOGRAPHIC_DATA][US_STATE], [GEOGRAPHIC_DATA]" at bounding box center [1278, 680] width 304 height 15
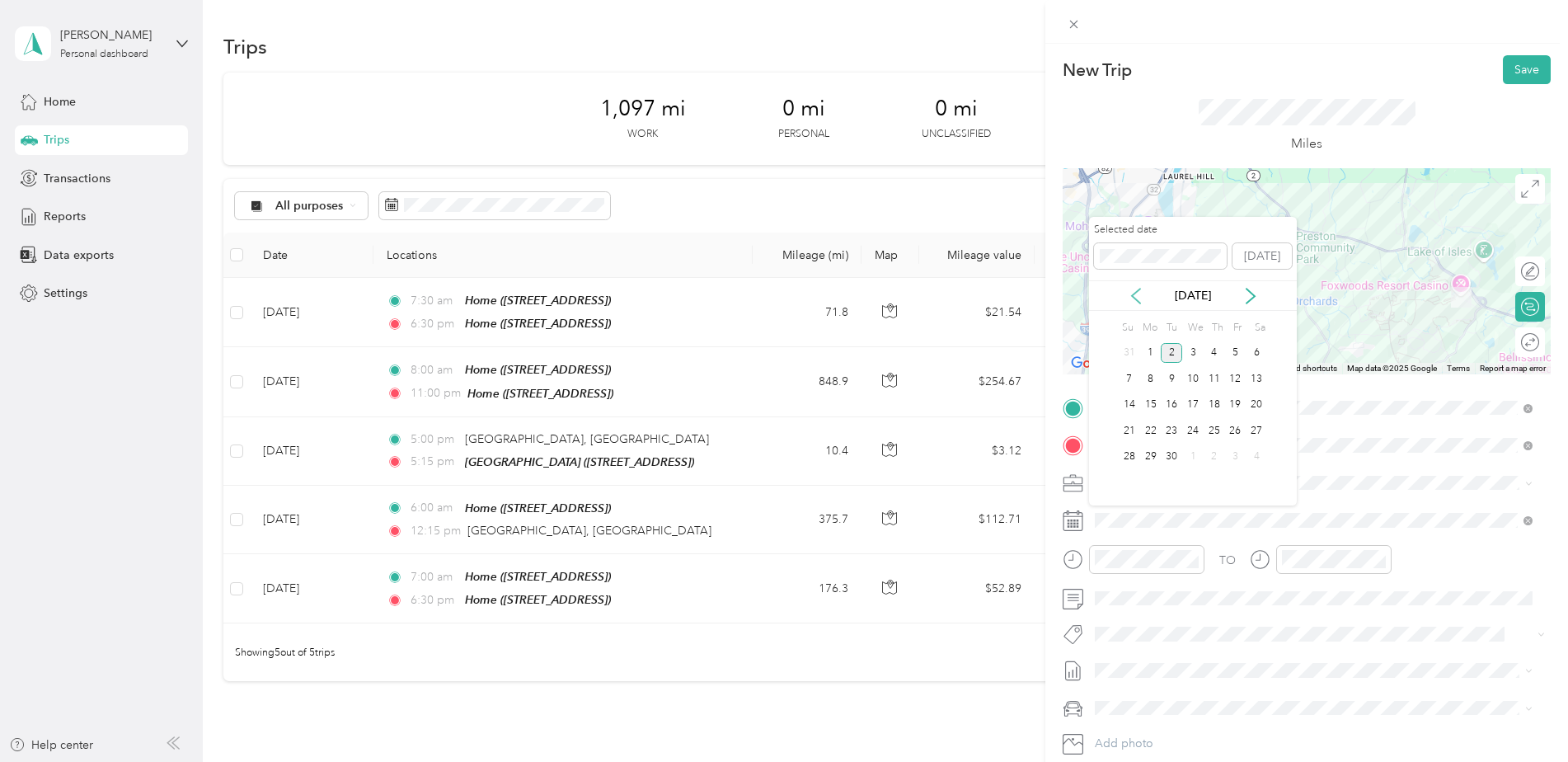
click at [1136, 294] on icon at bounding box center [1135, 296] width 17 height 17
click at [1190, 403] on div "16" at bounding box center [1193, 405] width 22 height 21
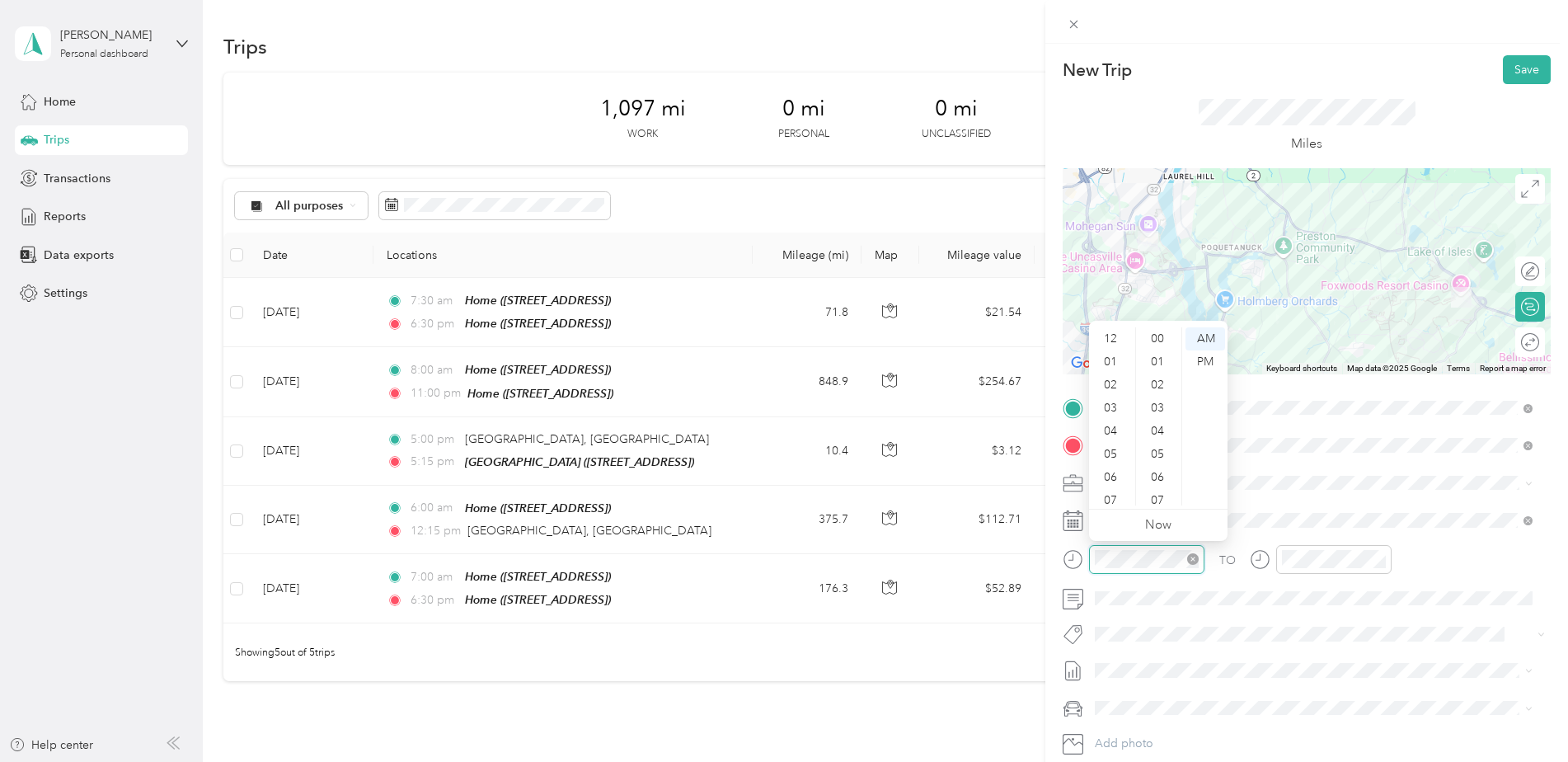
scroll to position [99, 0]
drag, startPoint x: 1104, startPoint y: 395, endPoint x: 1182, endPoint y: 395, distance: 78.0
click at [1106, 396] on div "07" at bounding box center [1112, 401] width 39 height 23
drag, startPoint x: 1154, startPoint y: 385, endPoint x: 1168, endPoint y: 390, distance: 14.9
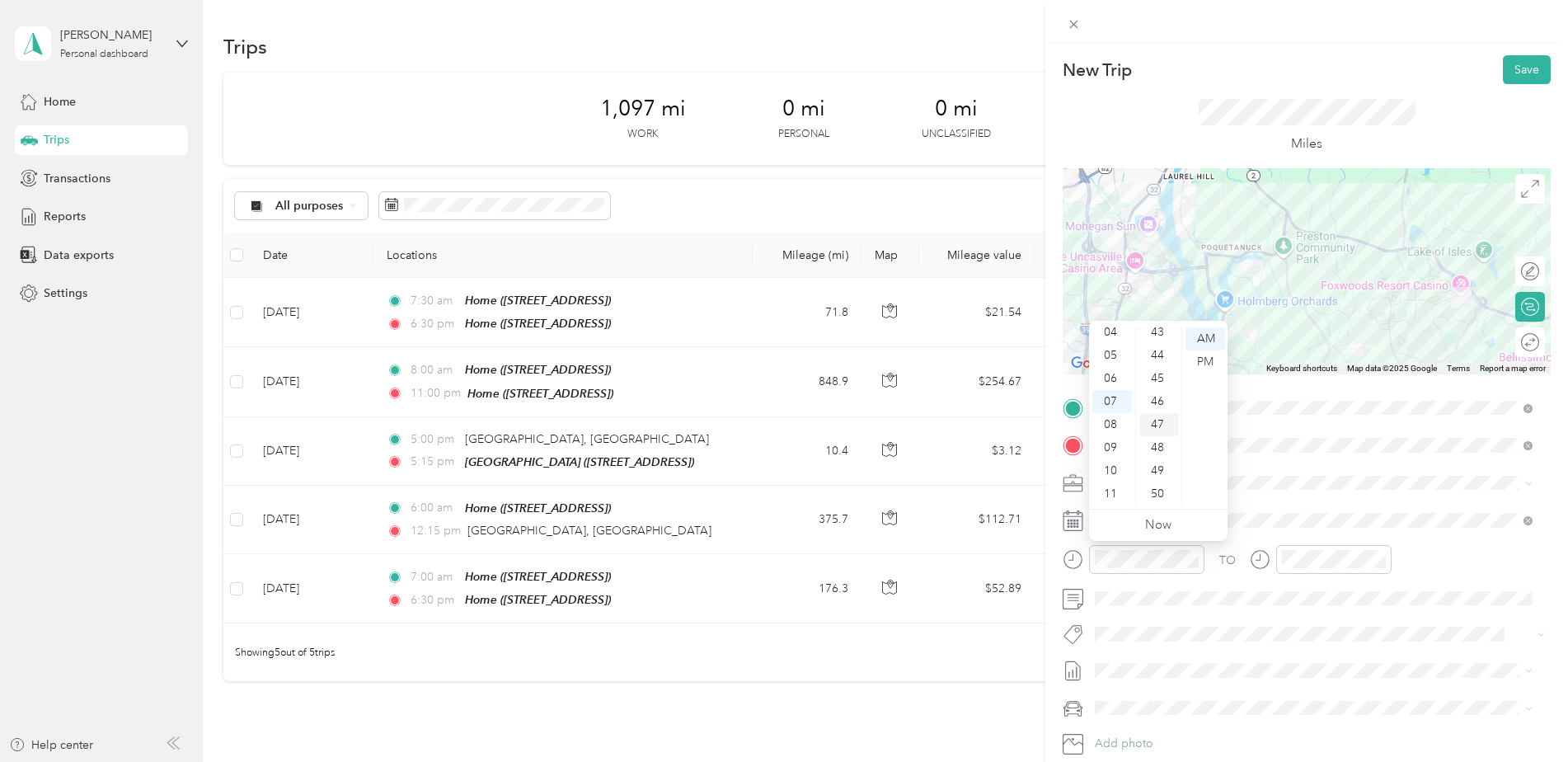
click at [1155, 382] on div "45" at bounding box center [1159, 378] width 39 height 23
click at [1203, 343] on div "AM" at bounding box center [1205, 338] width 39 height 23
click at [1319, 614] on div "TO Add photo" at bounding box center [1307, 594] width 488 height 398
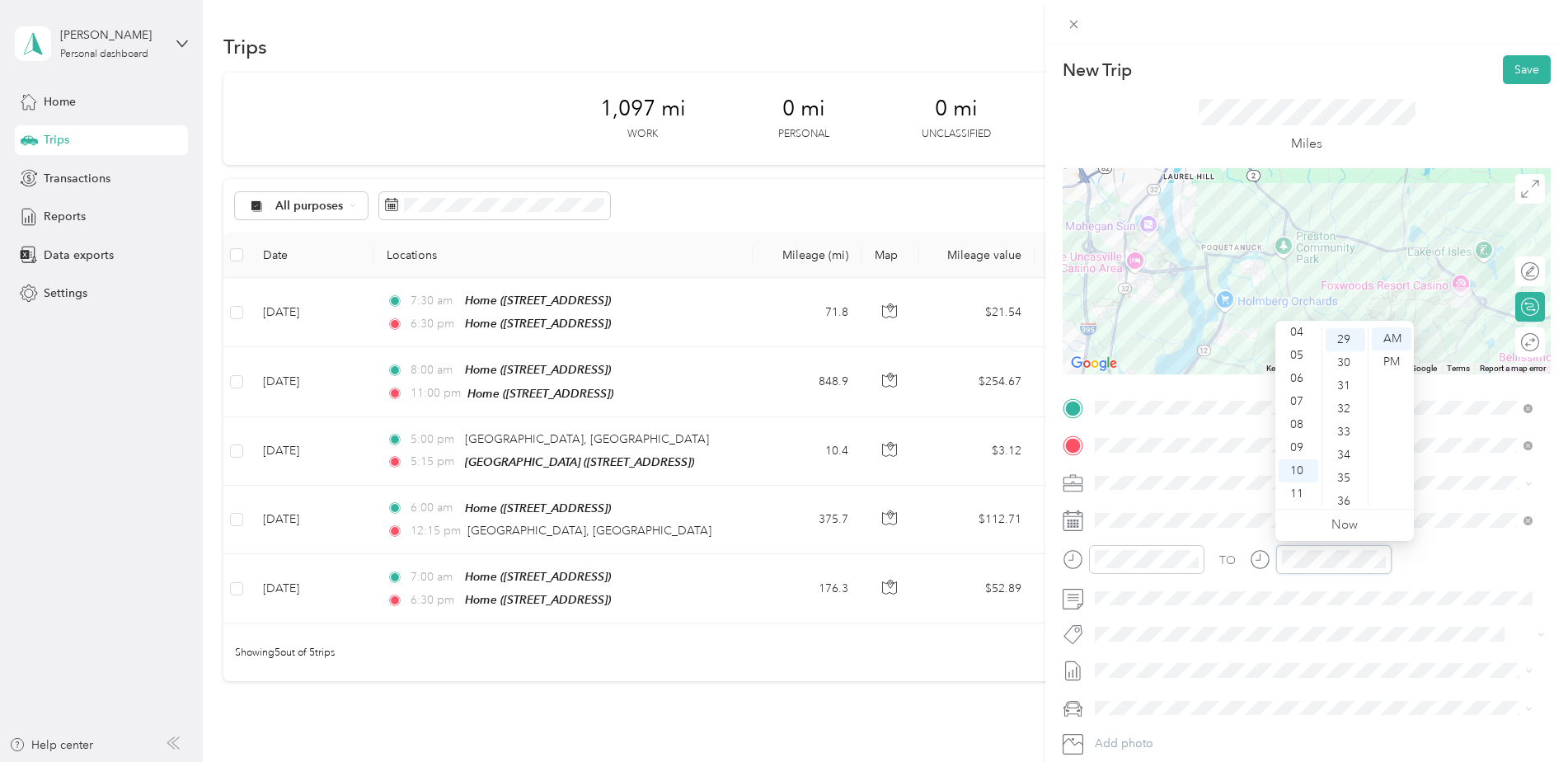
scroll to position [670, 0]
click at [1294, 421] on div "08" at bounding box center [1298, 425] width 39 height 23
click at [1336, 340] on div "00" at bounding box center [1345, 338] width 39 height 23
click at [1391, 341] on div "AM" at bounding box center [1391, 338] width 39 height 23
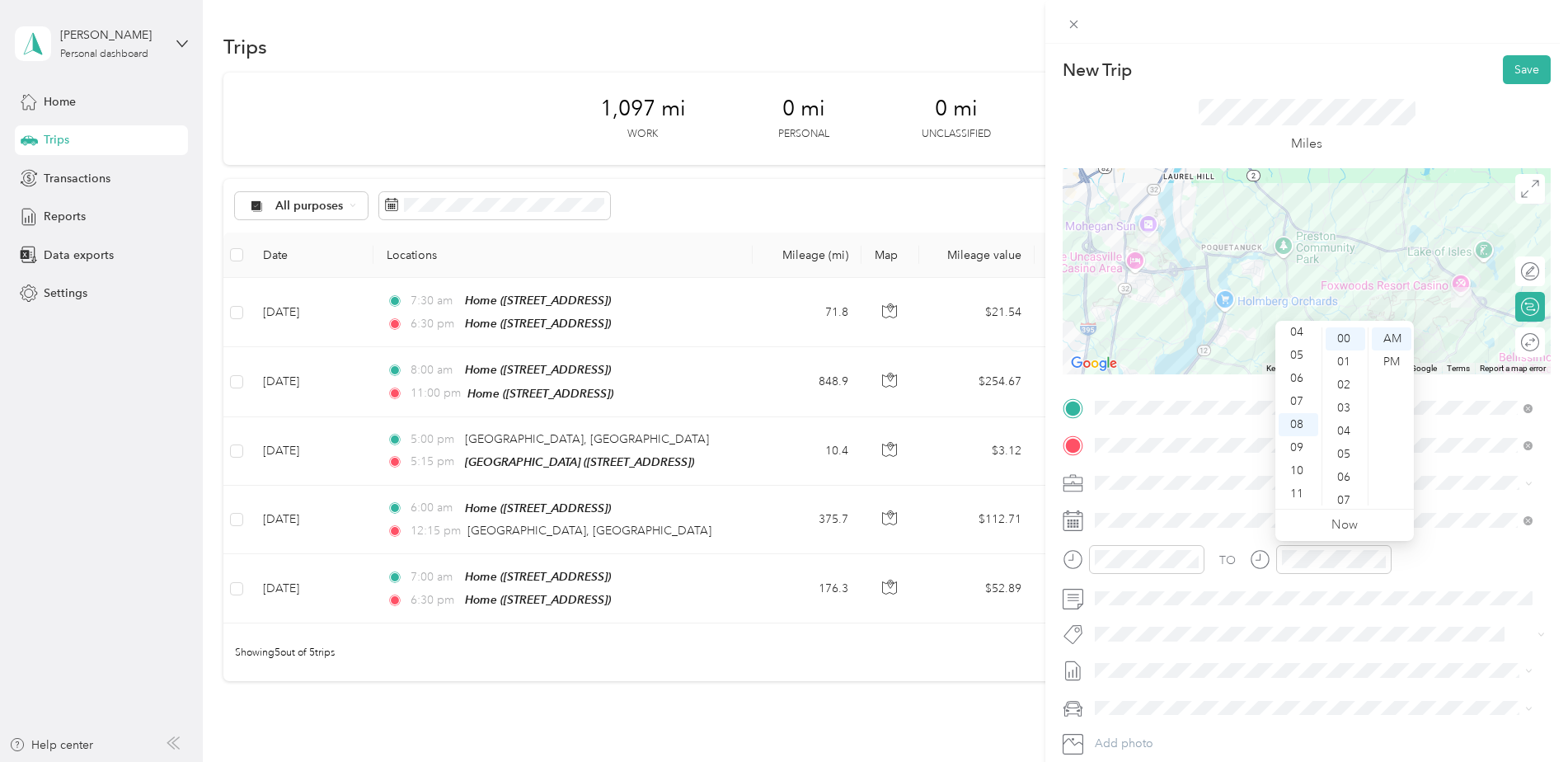
click at [1437, 549] on div "TO" at bounding box center [1307, 565] width 488 height 40
click at [1511, 68] on button "Save" at bounding box center [1527, 69] width 48 height 29
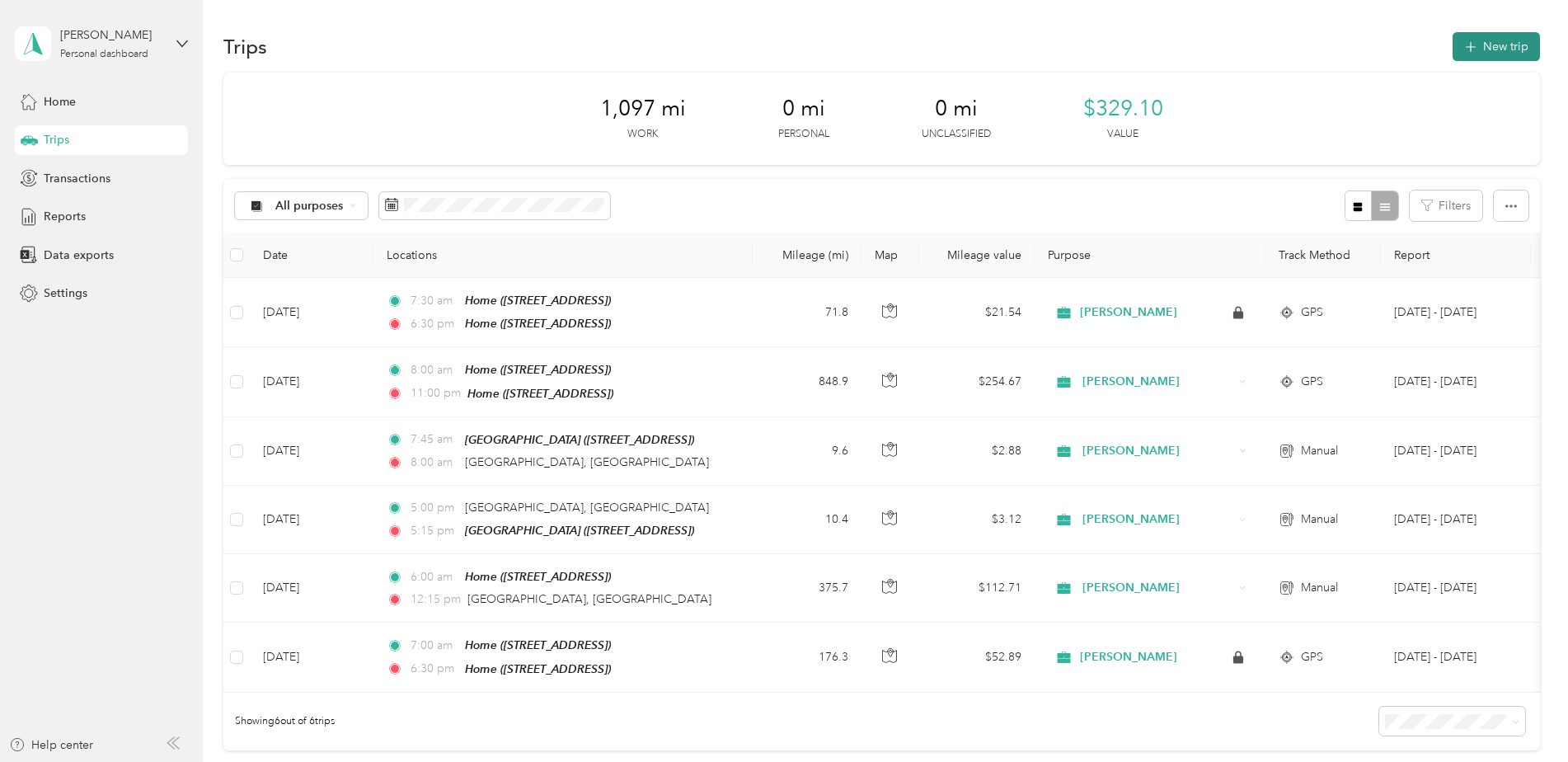
click at [1502, 48] on button "New trip" at bounding box center [1496, 46] width 87 height 29
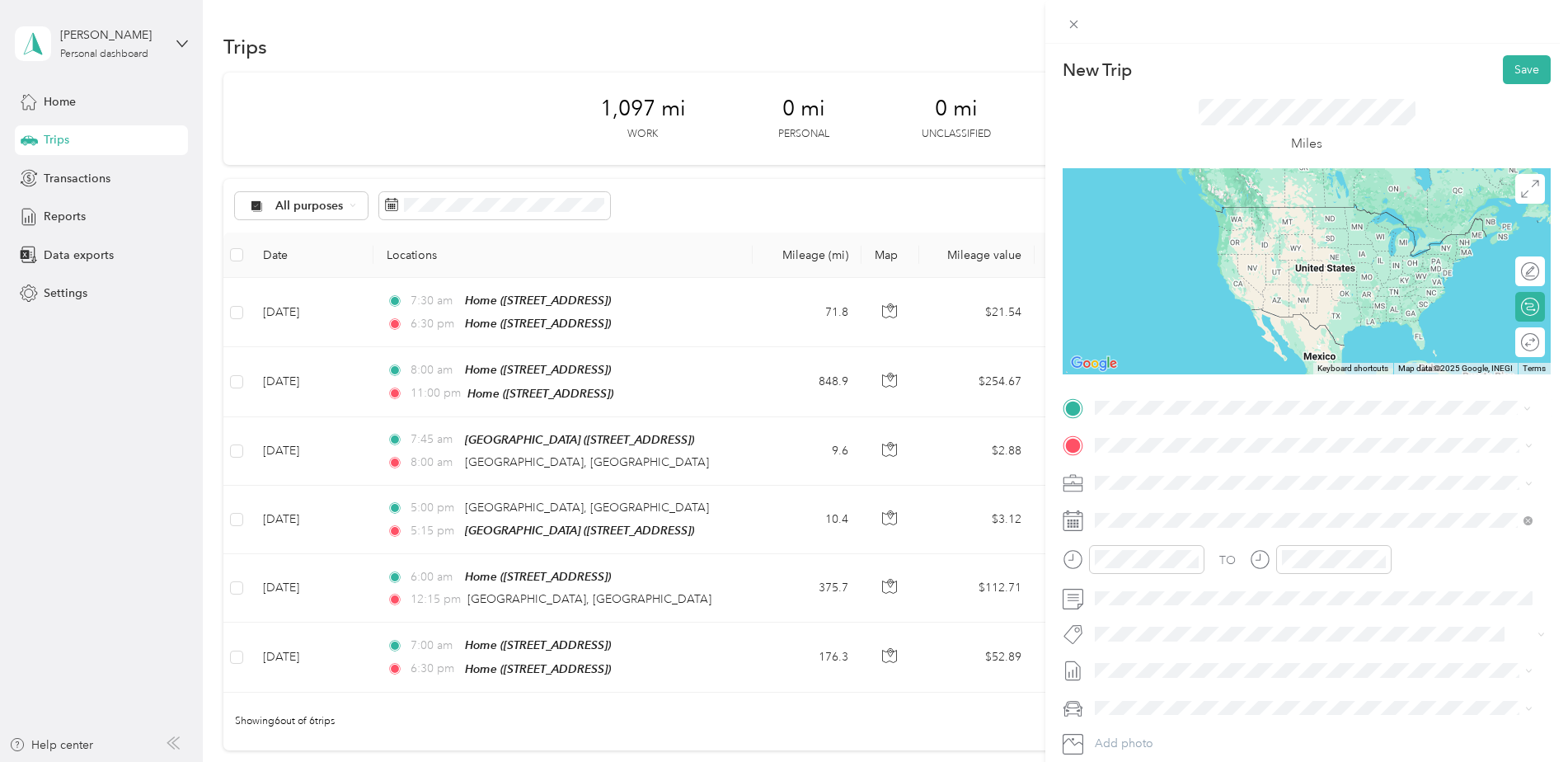
click at [1183, 507] on span "[GEOGRAPHIC_DATA][US_STATE], [GEOGRAPHIC_DATA]" at bounding box center [1278, 500] width 304 height 15
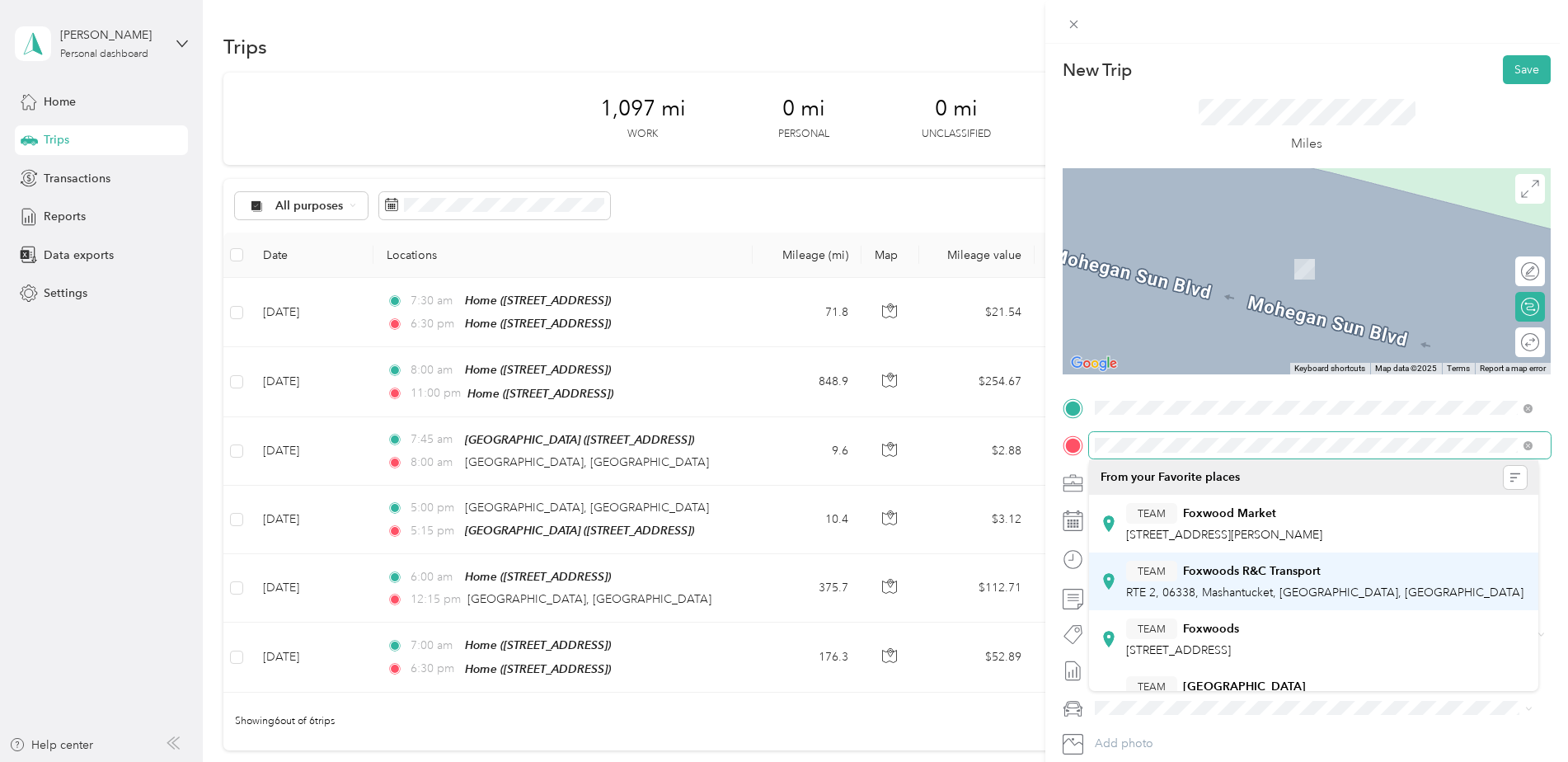
scroll to position [83, 0]
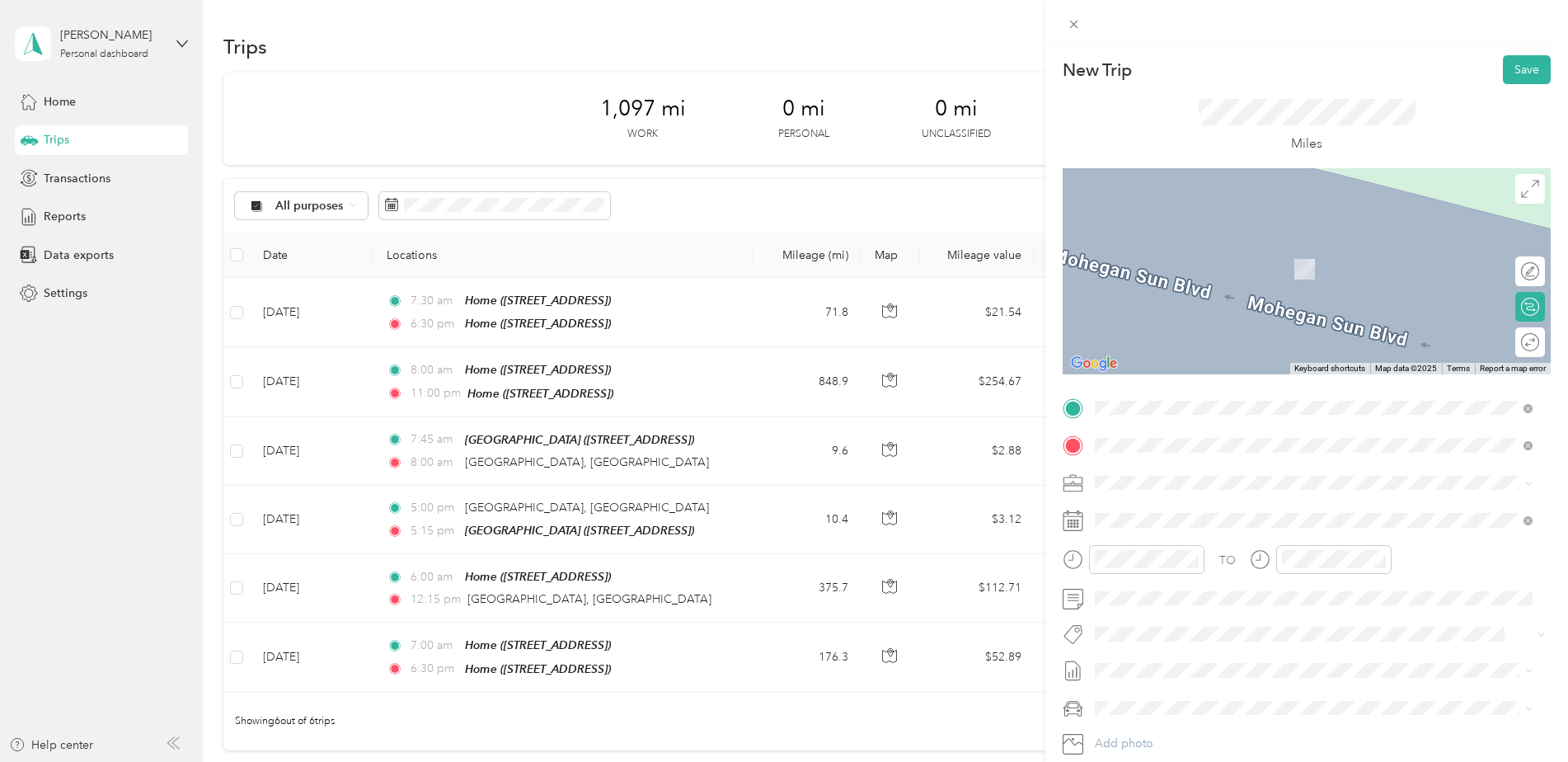
click at [1238, 615] on div "TEAM [GEOGRAPHIC_DATA] [STREET_ADDRESS][GEOGRAPHIC_DATA], [GEOGRAPHIC_DATA], [G…" at bounding box center [1327, 623] width 401 height 58
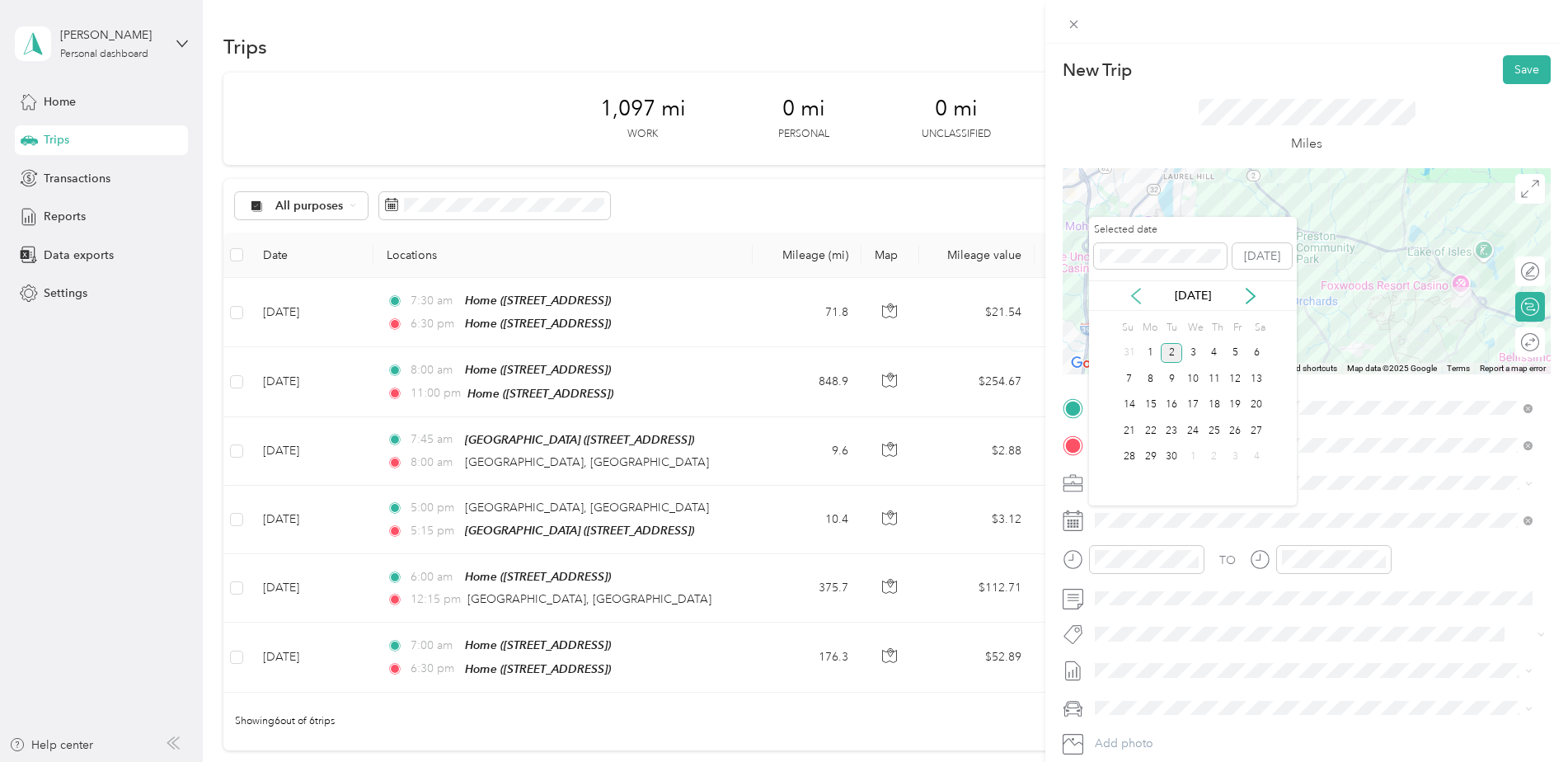
click at [1136, 292] on icon at bounding box center [1135, 296] width 8 height 15
click at [1191, 400] on div "16" at bounding box center [1193, 405] width 22 height 21
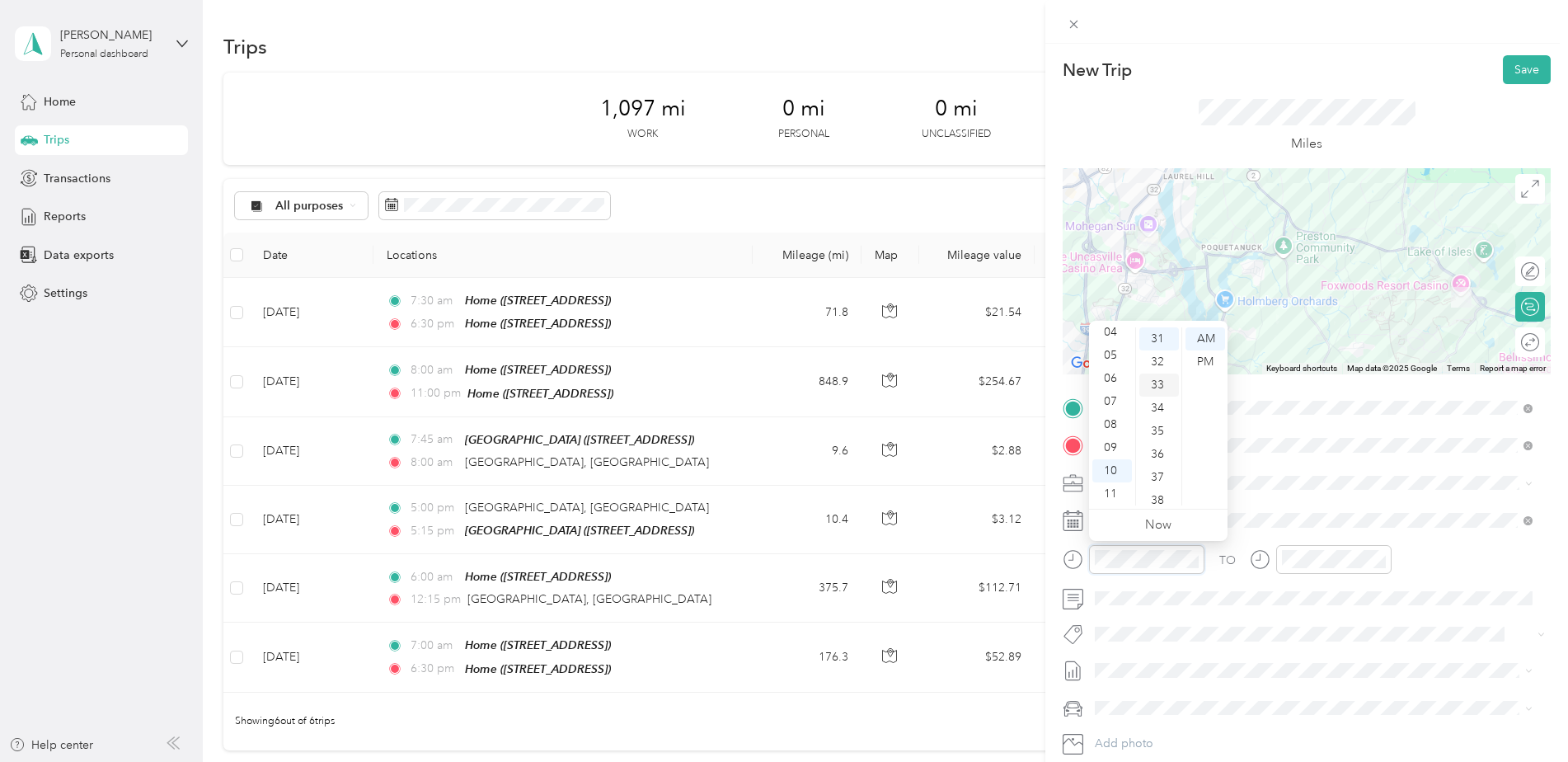
scroll to position [303, 0]
click at [1160, 378] on div "15" at bounding box center [1159, 382] width 39 height 23
drag, startPoint x: 1203, startPoint y: 360, endPoint x: 1223, endPoint y: 374, distance: 24.4
click at [1204, 360] on div "PM" at bounding box center [1205, 362] width 39 height 23
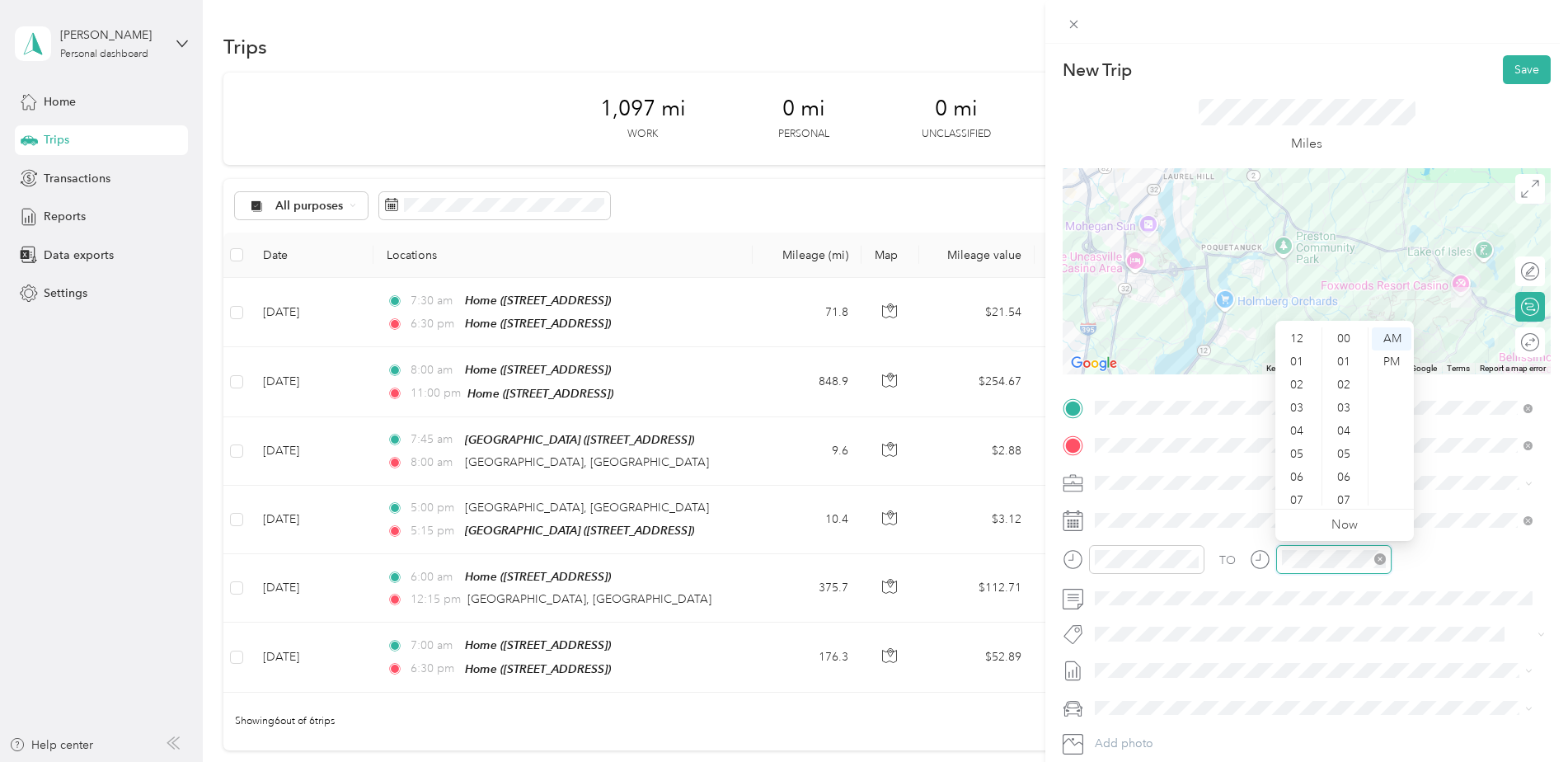
scroll to position [99, 0]
click at [1350, 348] on div "30" at bounding box center [1345, 349] width 39 height 23
drag, startPoint x: 1391, startPoint y: 357, endPoint x: 1378, endPoint y: 361, distance: 13.6
click at [1387, 357] on div "PM" at bounding box center [1391, 362] width 39 height 23
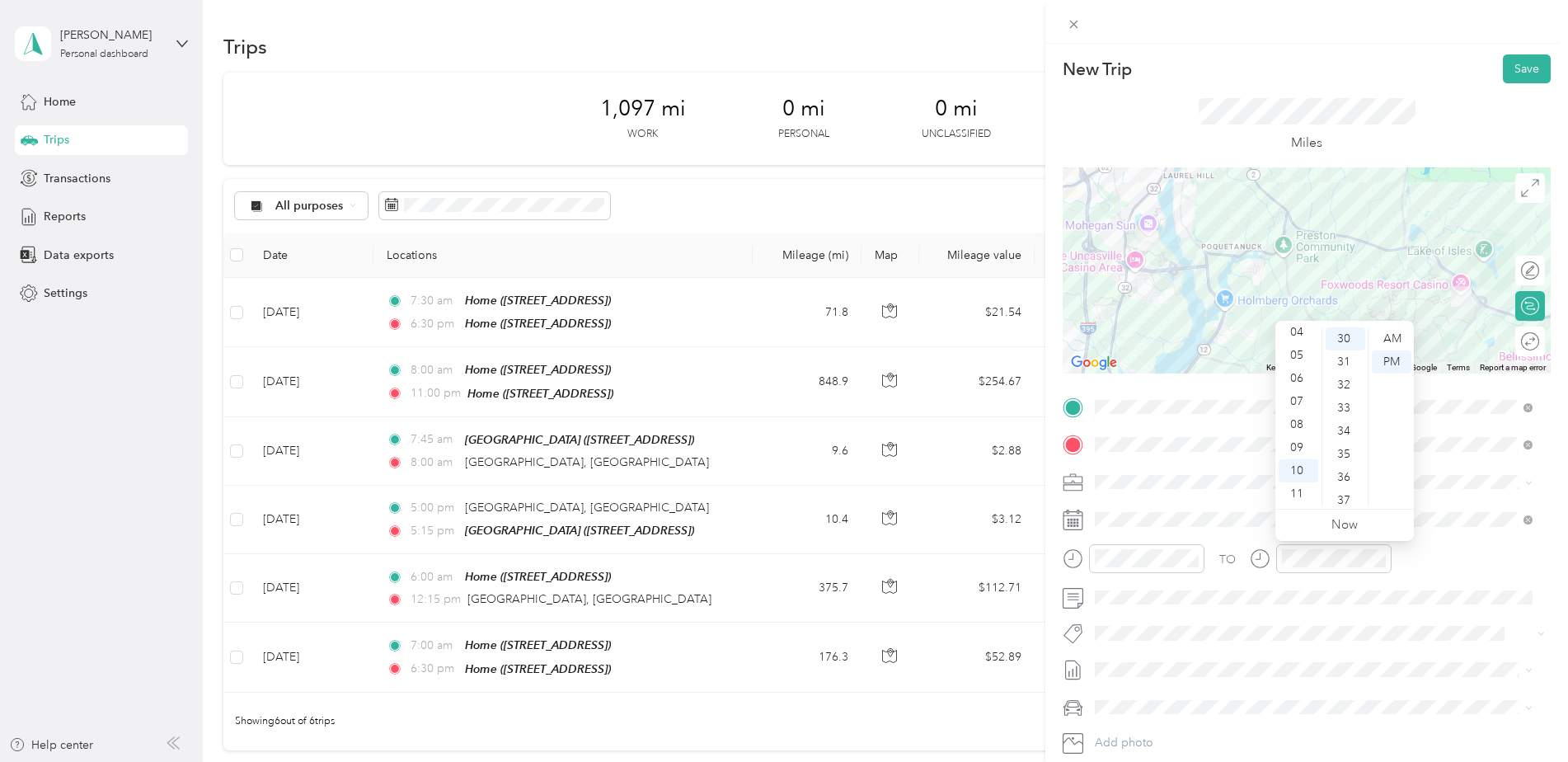
scroll to position [0, 0]
click at [1516, 68] on button "Save" at bounding box center [1527, 69] width 48 height 29
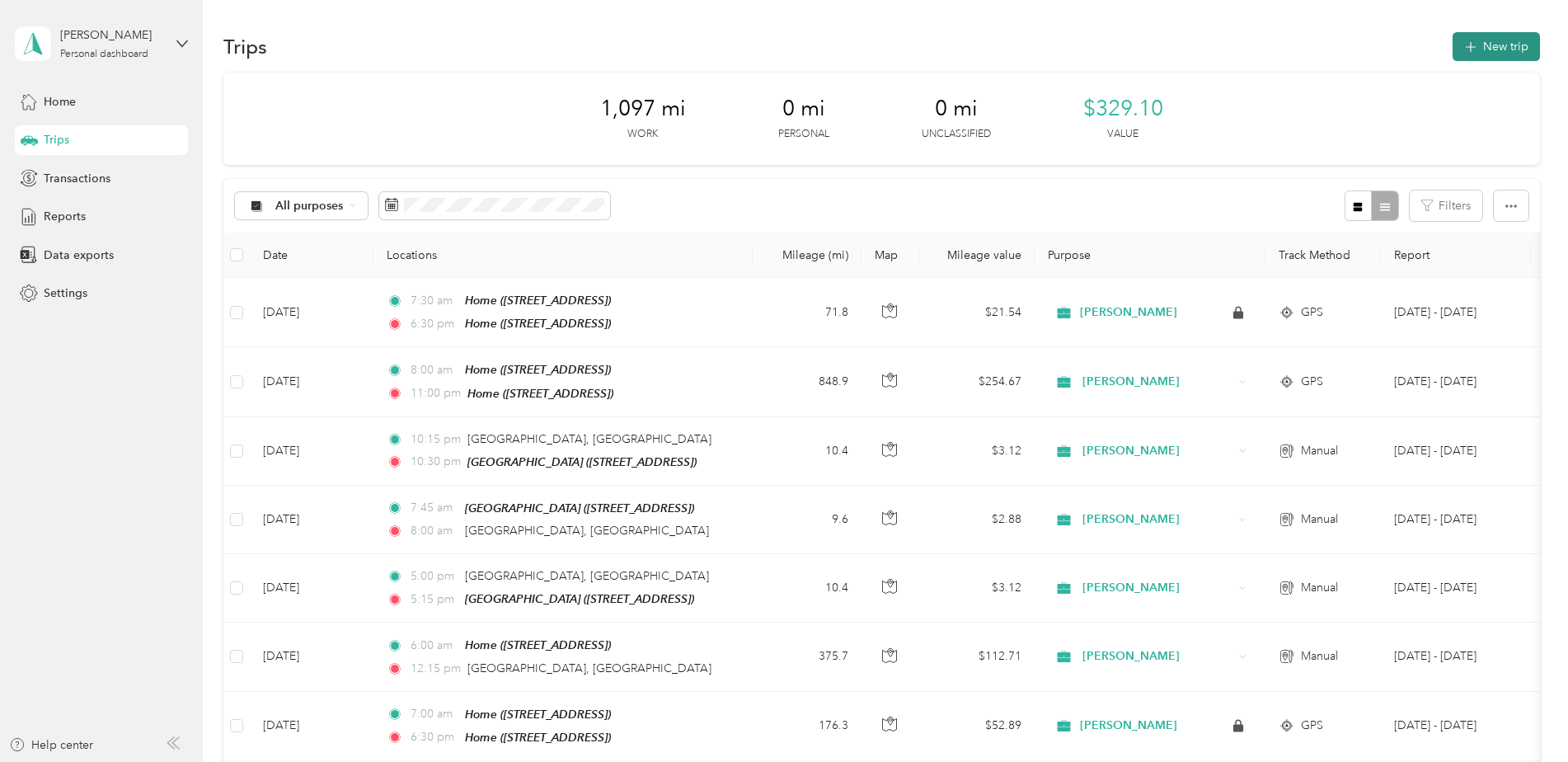
click at [1476, 54] on button "New trip" at bounding box center [1496, 46] width 87 height 29
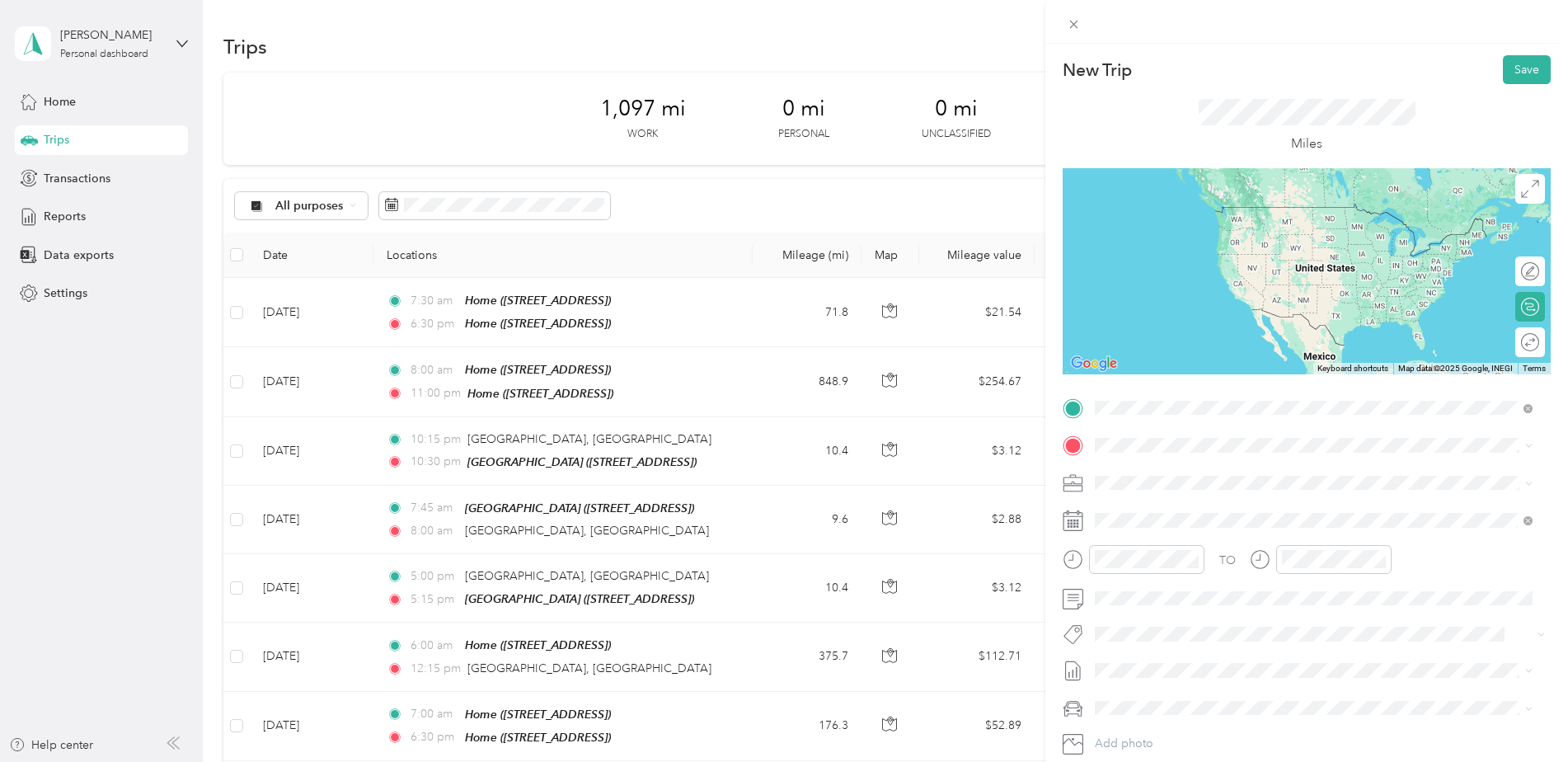
click at [1234, 486] on div "TEAM [GEOGRAPHIC_DATA] [STREET_ADDRESS][GEOGRAPHIC_DATA], [GEOGRAPHIC_DATA], [G…" at bounding box center [1327, 494] width 401 height 58
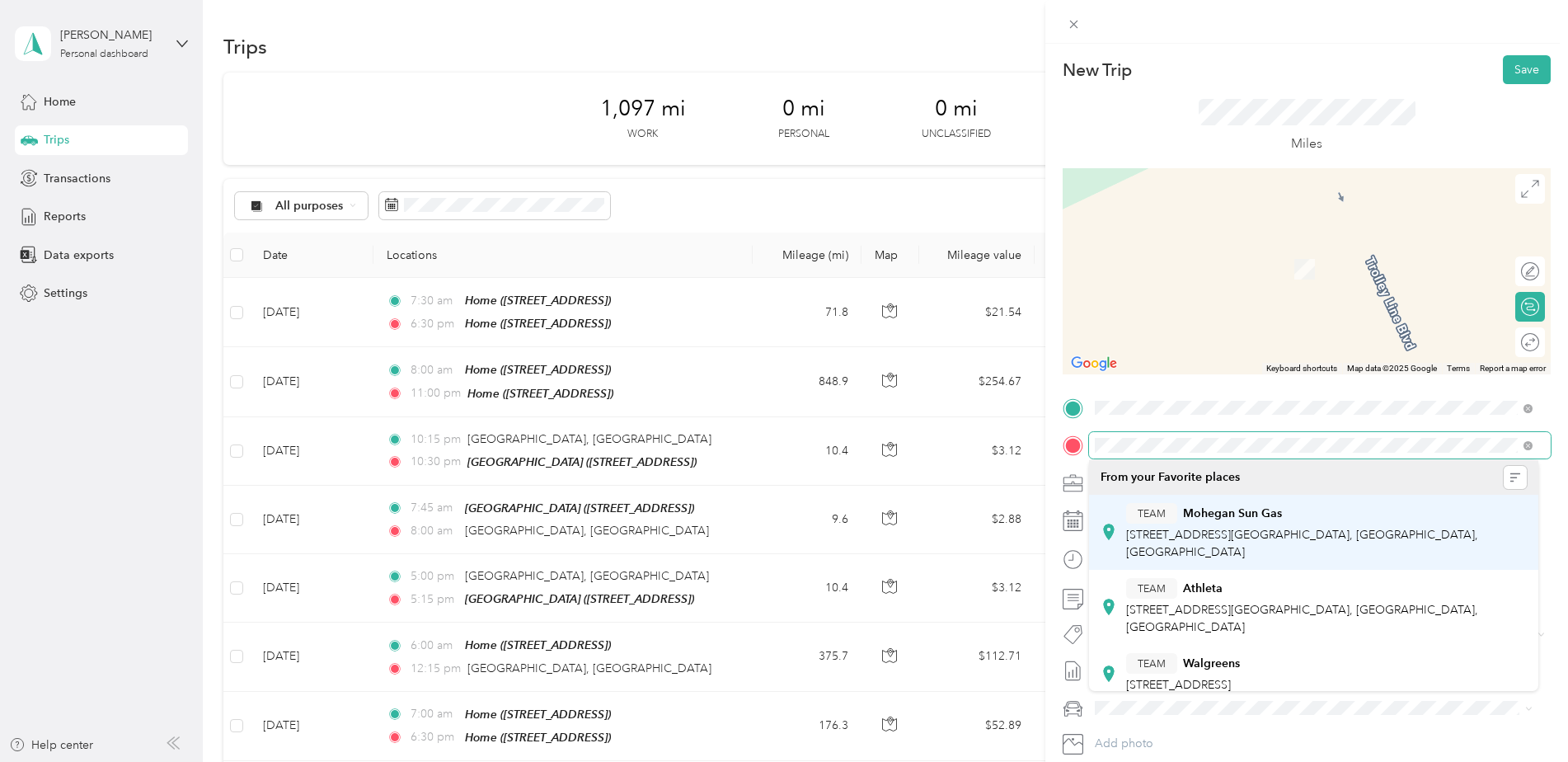
scroll to position [271, 0]
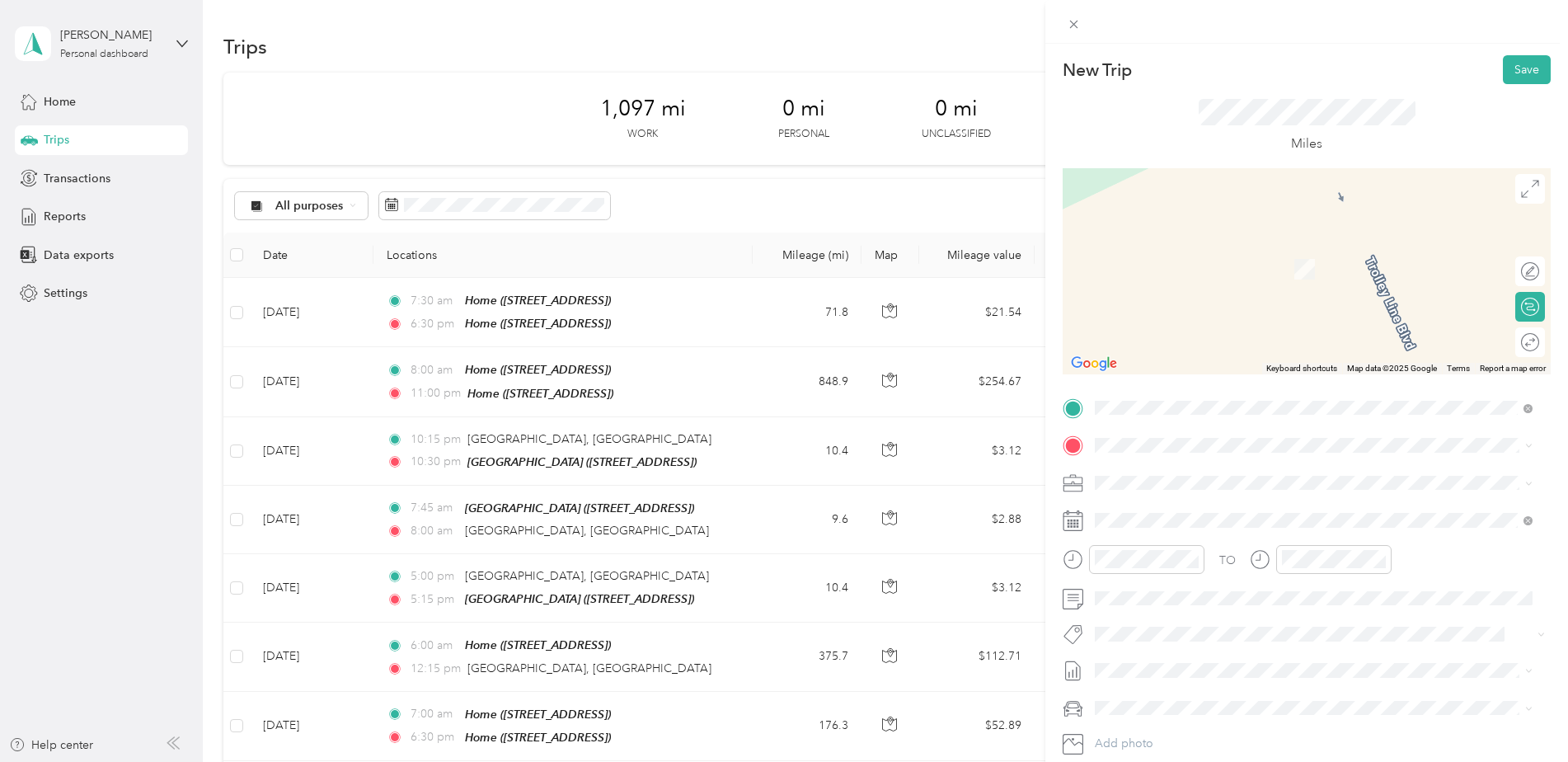
click at [1254, 674] on span "[GEOGRAPHIC_DATA][US_STATE], [GEOGRAPHIC_DATA]" at bounding box center [1278, 681] width 304 height 15
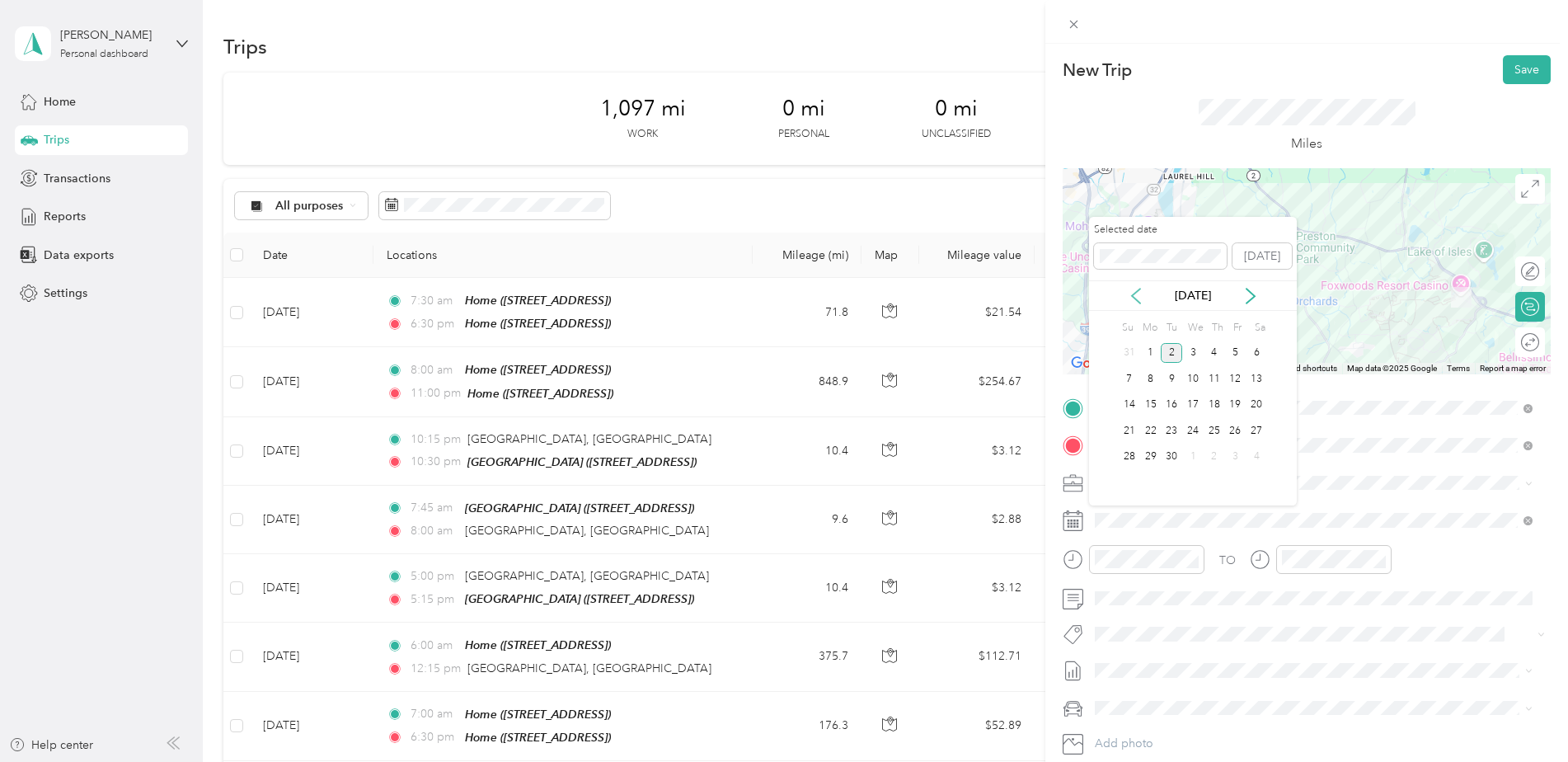
click at [1131, 296] on icon at bounding box center [1135, 296] width 17 height 17
click at [1217, 408] on div "17" at bounding box center [1214, 405] width 22 height 21
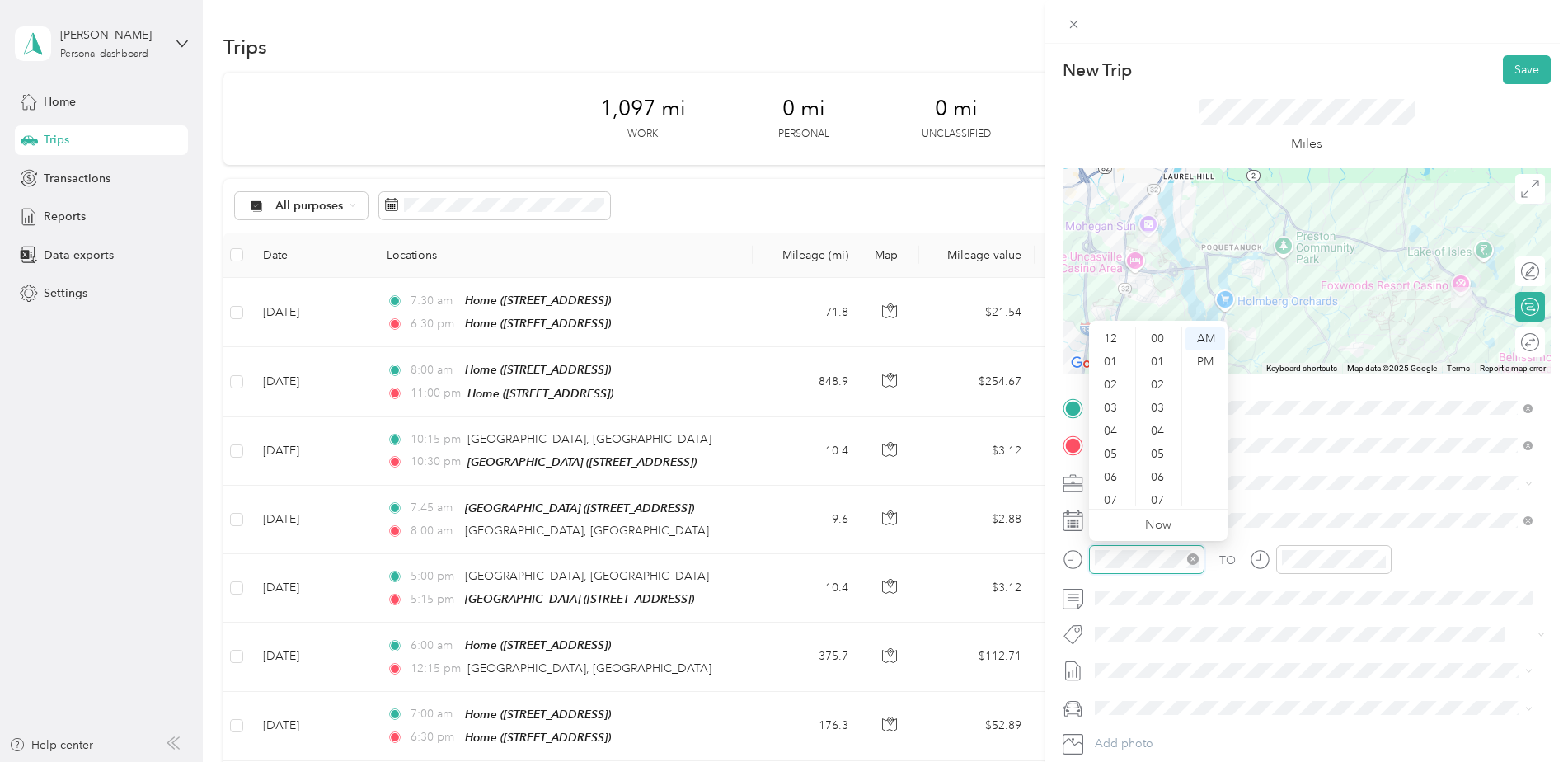
scroll to position [99, 0]
click at [1106, 397] on div "07" at bounding box center [1112, 401] width 39 height 23
drag, startPoint x: 1161, startPoint y: 456, endPoint x: 1168, endPoint y: 450, distance: 9.2
click at [1161, 455] on div "30" at bounding box center [1159, 458] width 39 height 23
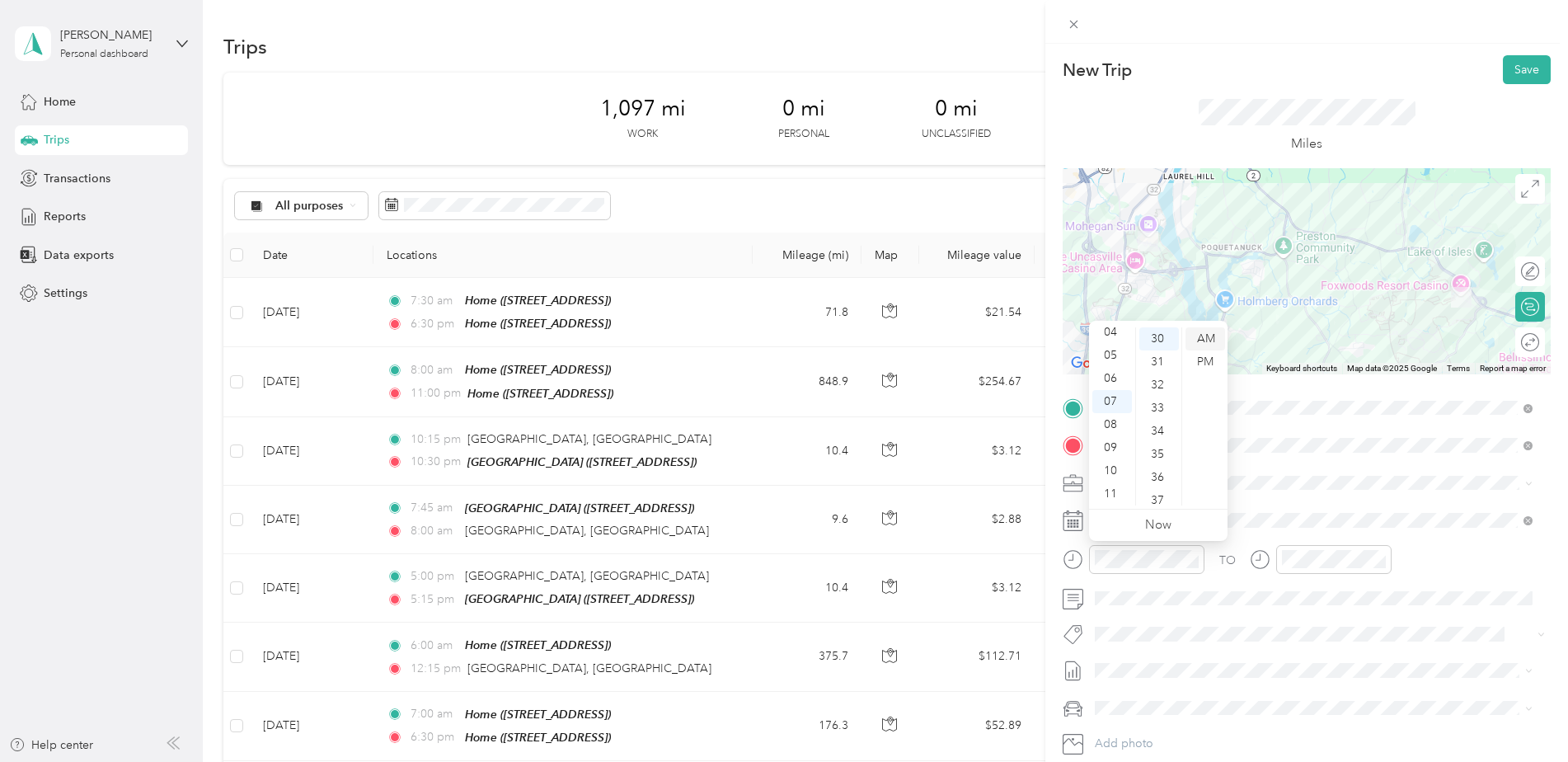
click at [1213, 341] on div "AM" at bounding box center [1205, 338] width 39 height 23
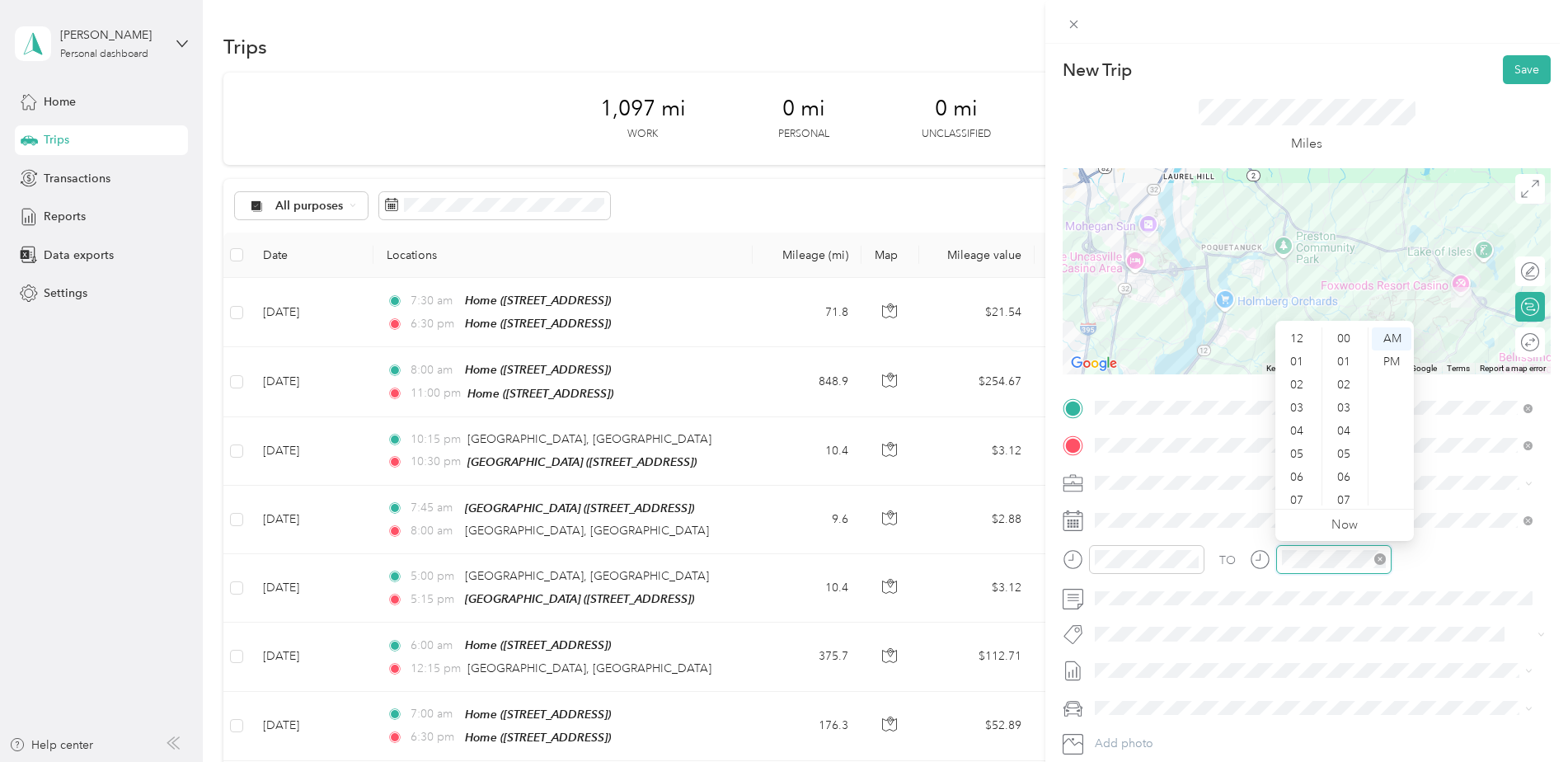
scroll to position [99, 0]
click at [1292, 398] on div "07" at bounding box center [1298, 401] width 39 height 23
drag, startPoint x: 1346, startPoint y: 387, endPoint x: 1350, endPoint y: 376, distance: 11.7
click at [1347, 385] on div "45" at bounding box center [1345, 391] width 39 height 23
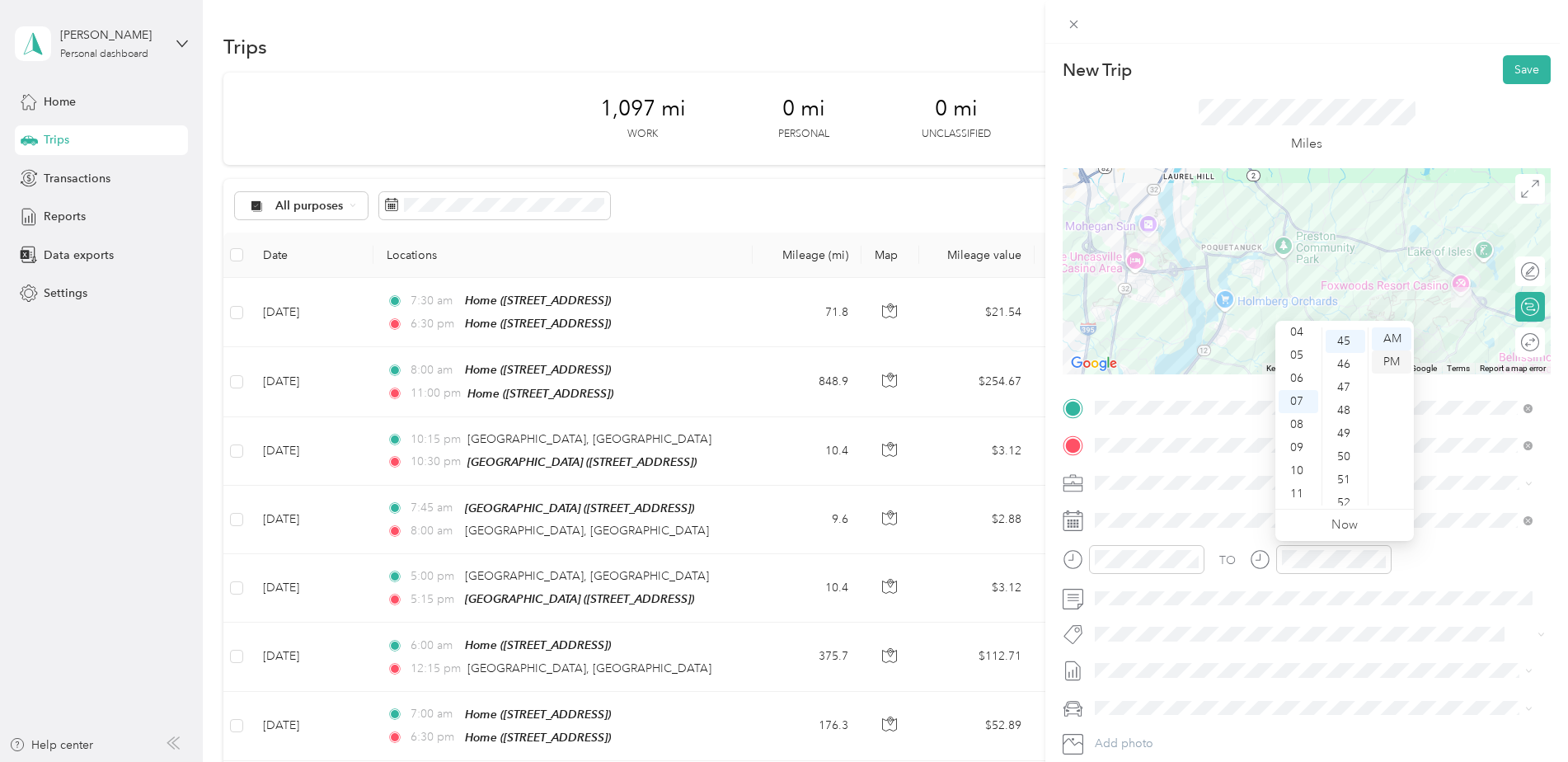
scroll to position [1038, 0]
click at [1389, 335] on div "AM" at bounding box center [1391, 338] width 39 height 23
drag, startPoint x: 1512, startPoint y: 69, endPoint x: 1505, endPoint y: 99, distance: 30.8
click at [1510, 69] on button "Save" at bounding box center [1527, 69] width 48 height 29
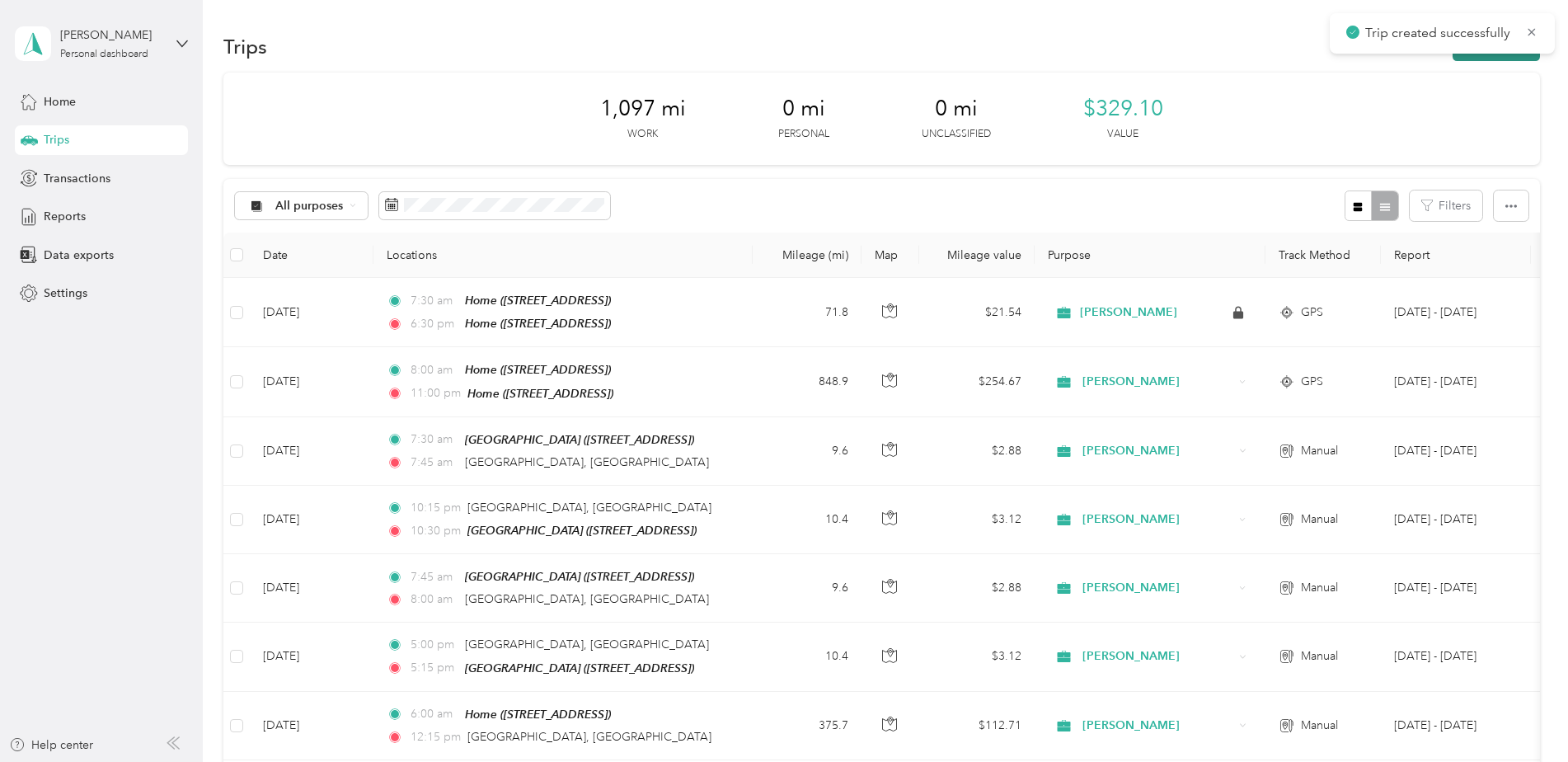
click at [1484, 59] on button "New trip" at bounding box center [1496, 46] width 87 height 29
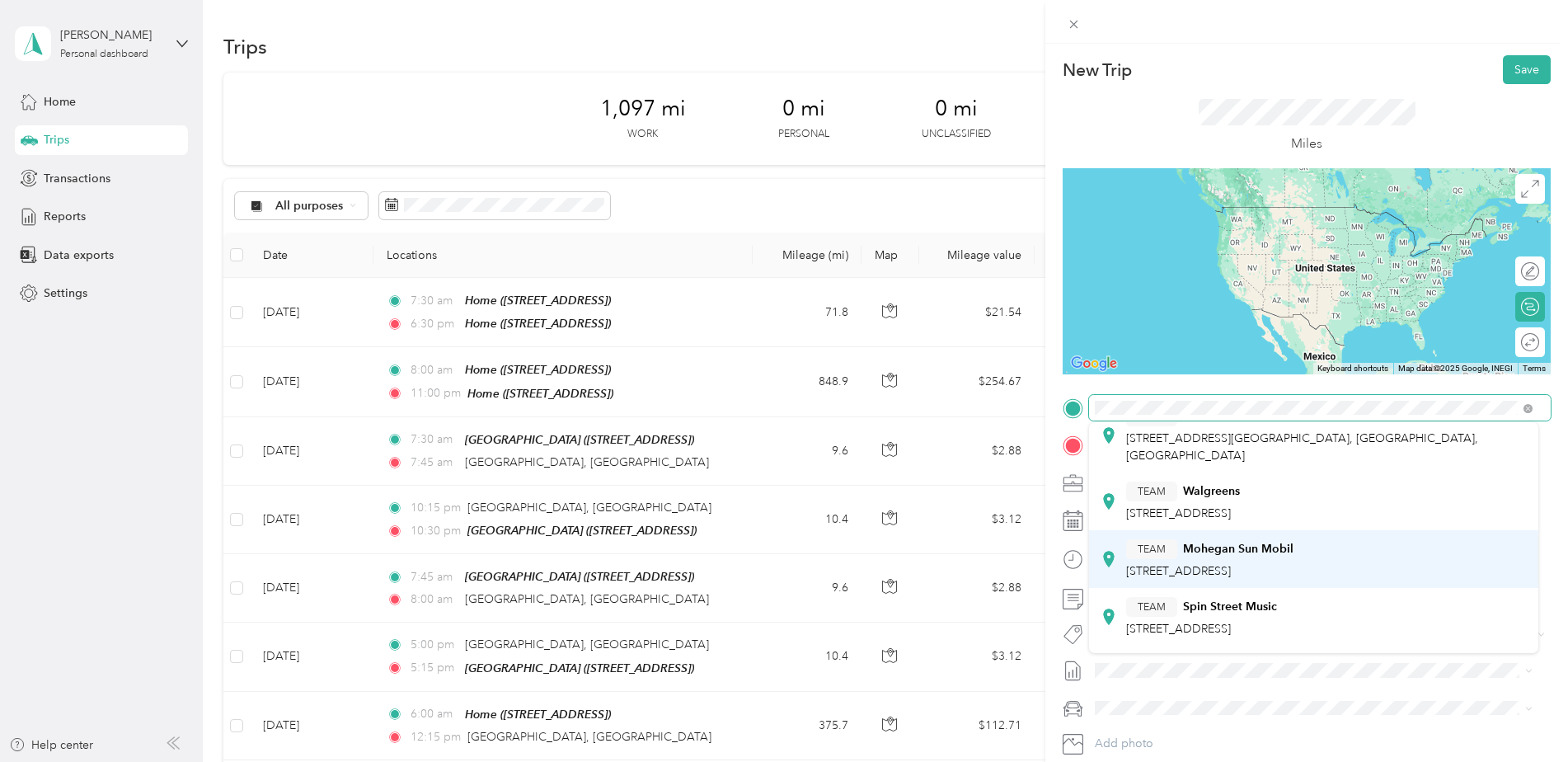
scroll to position [271, 0]
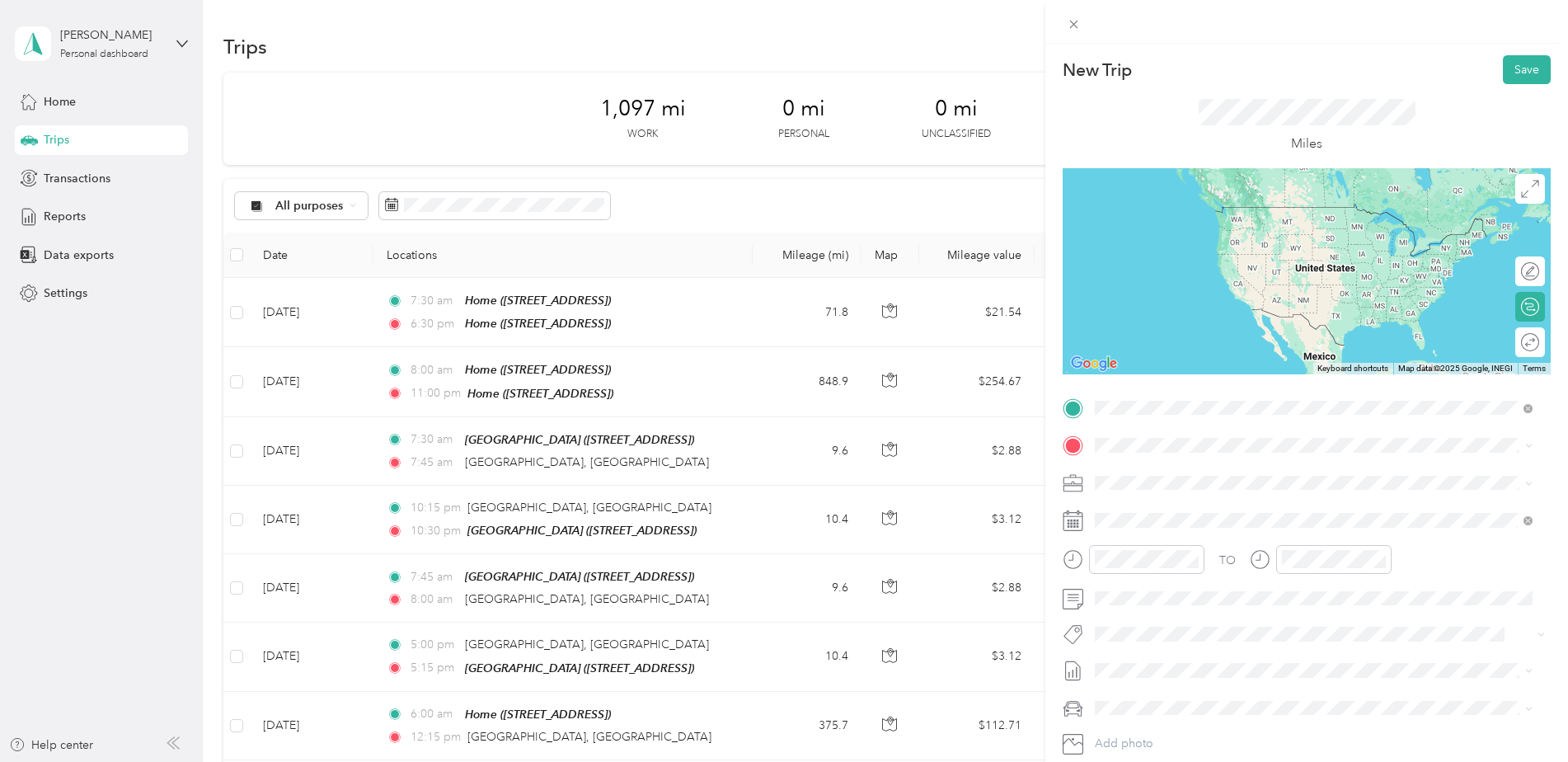
click at [1274, 638] on span "[GEOGRAPHIC_DATA][US_STATE], [GEOGRAPHIC_DATA]" at bounding box center [1278, 645] width 304 height 15
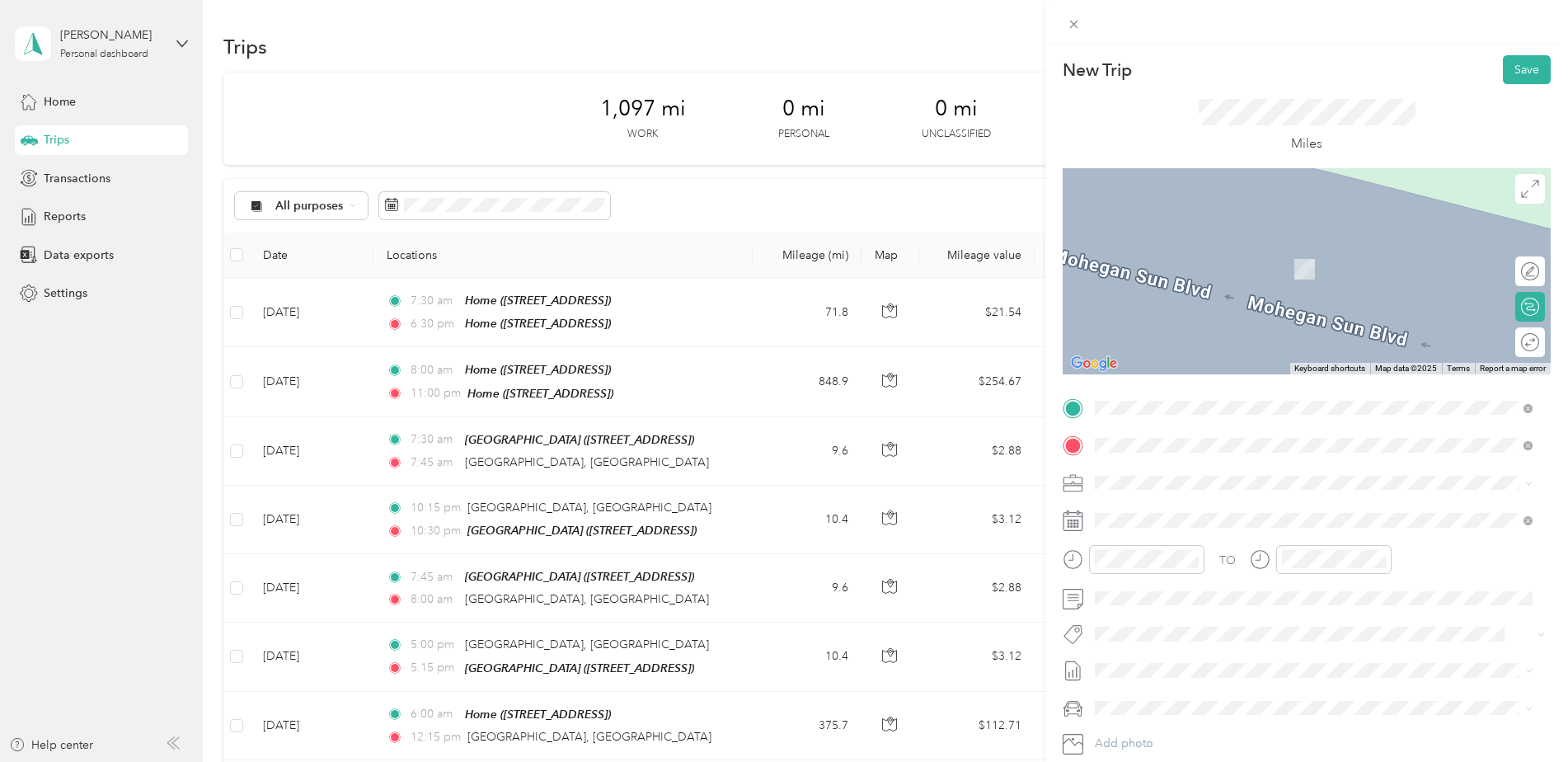
click at [1226, 507] on strong "Tops Friendly Markets" at bounding box center [1243, 514] width 119 height 15
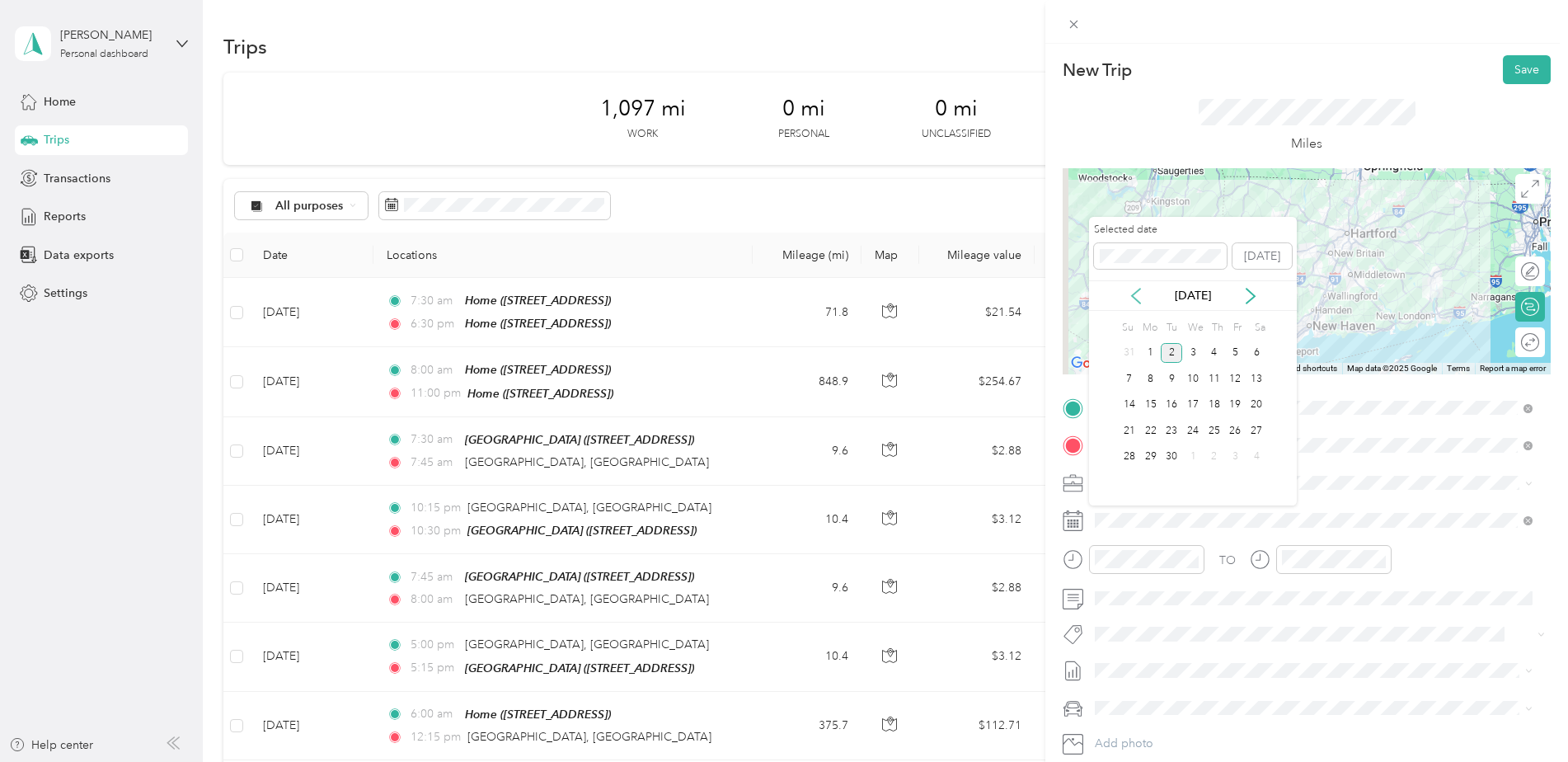
click at [1132, 295] on icon at bounding box center [1135, 296] width 8 height 15
click at [1217, 404] on div "17" at bounding box center [1214, 405] width 22 height 21
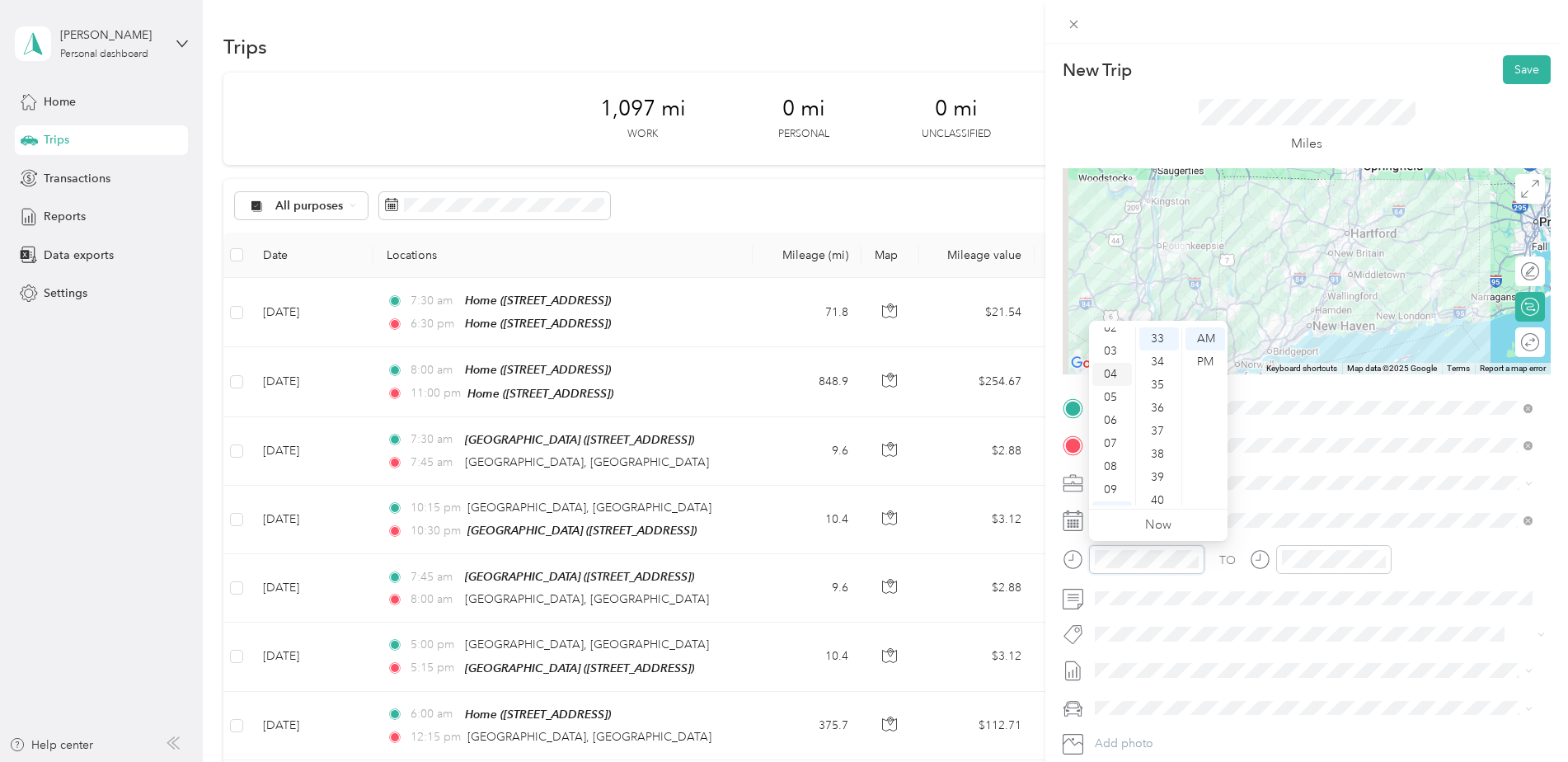
scroll to position [17, 0]
click at [1106, 393] on div "03" at bounding box center [1112, 391] width 39 height 23
click at [1157, 331] on div "15" at bounding box center [1159, 336] width 39 height 23
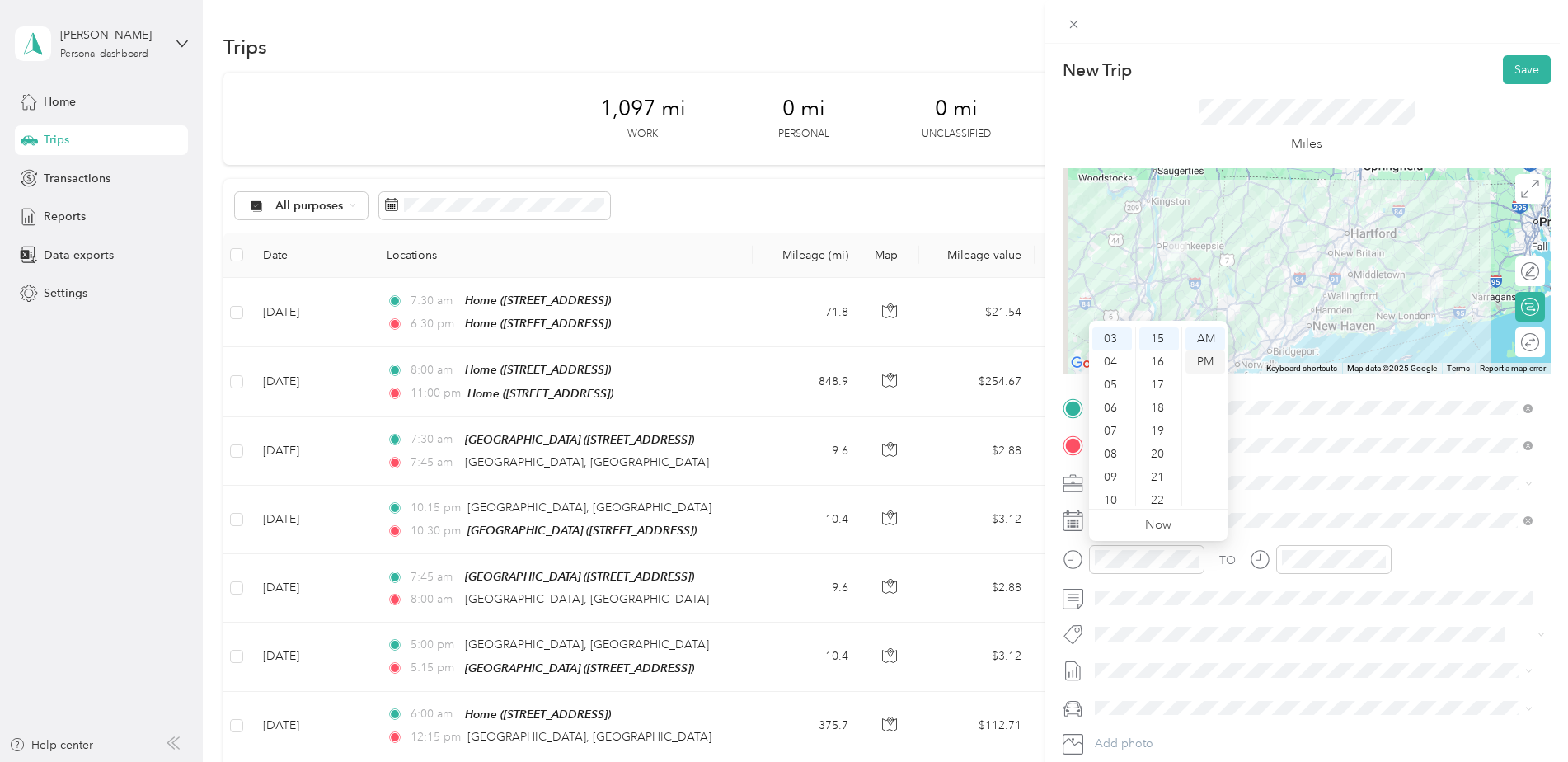
click at [1208, 359] on div "PM" at bounding box center [1205, 362] width 39 height 23
click at [1113, 381] on div "05" at bounding box center [1112, 384] width 39 height 23
click at [1156, 400] on div "25" at bounding box center [1159, 405] width 39 height 23
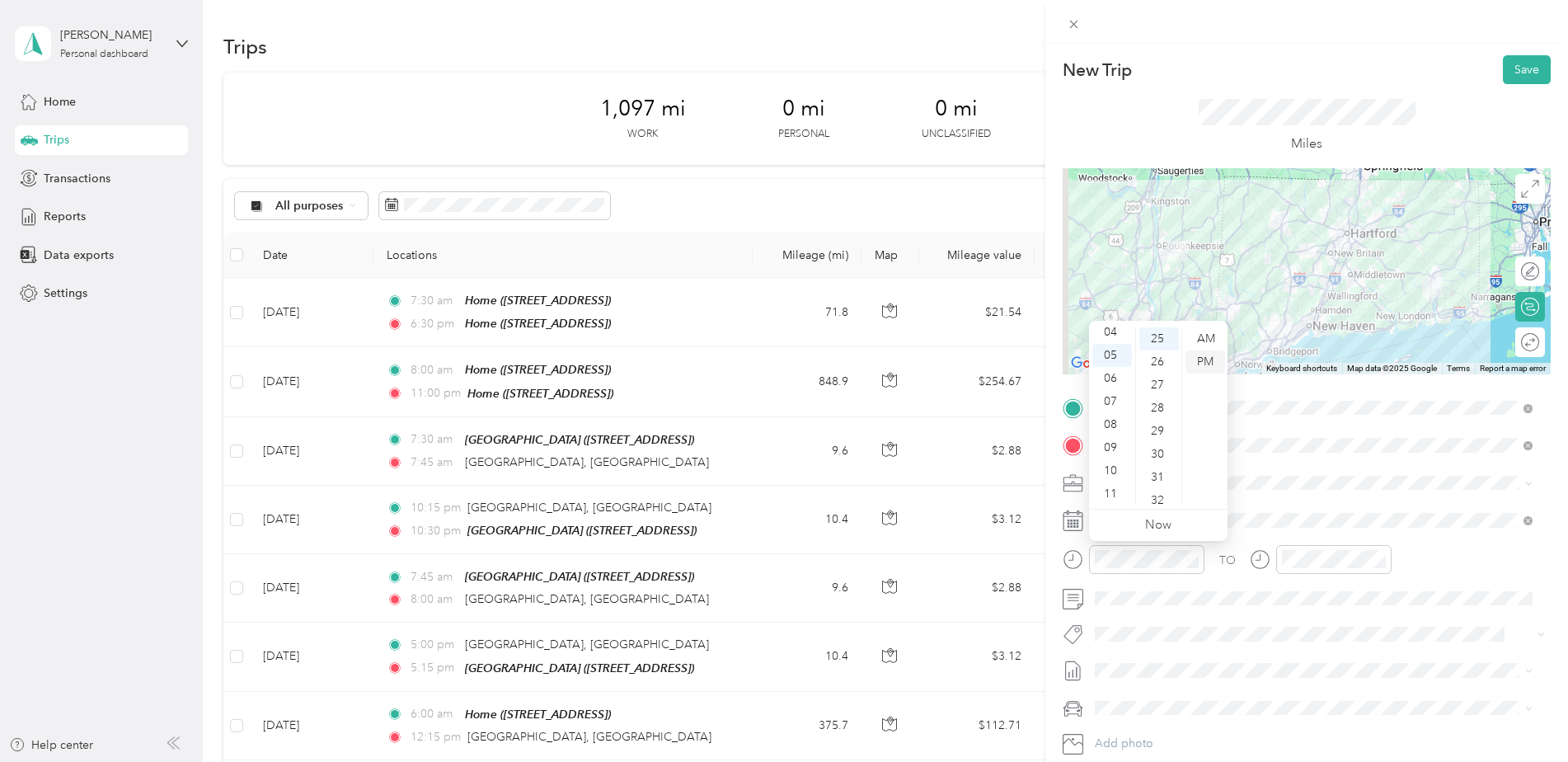
click at [1199, 359] on div "PM" at bounding box center [1205, 362] width 39 height 23
click at [1110, 406] on div "03" at bounding box center [1112, 408] width 39 height 23
click at [1157, 357] on div "15" at bounding box center [1159, 355] width 39 height 23
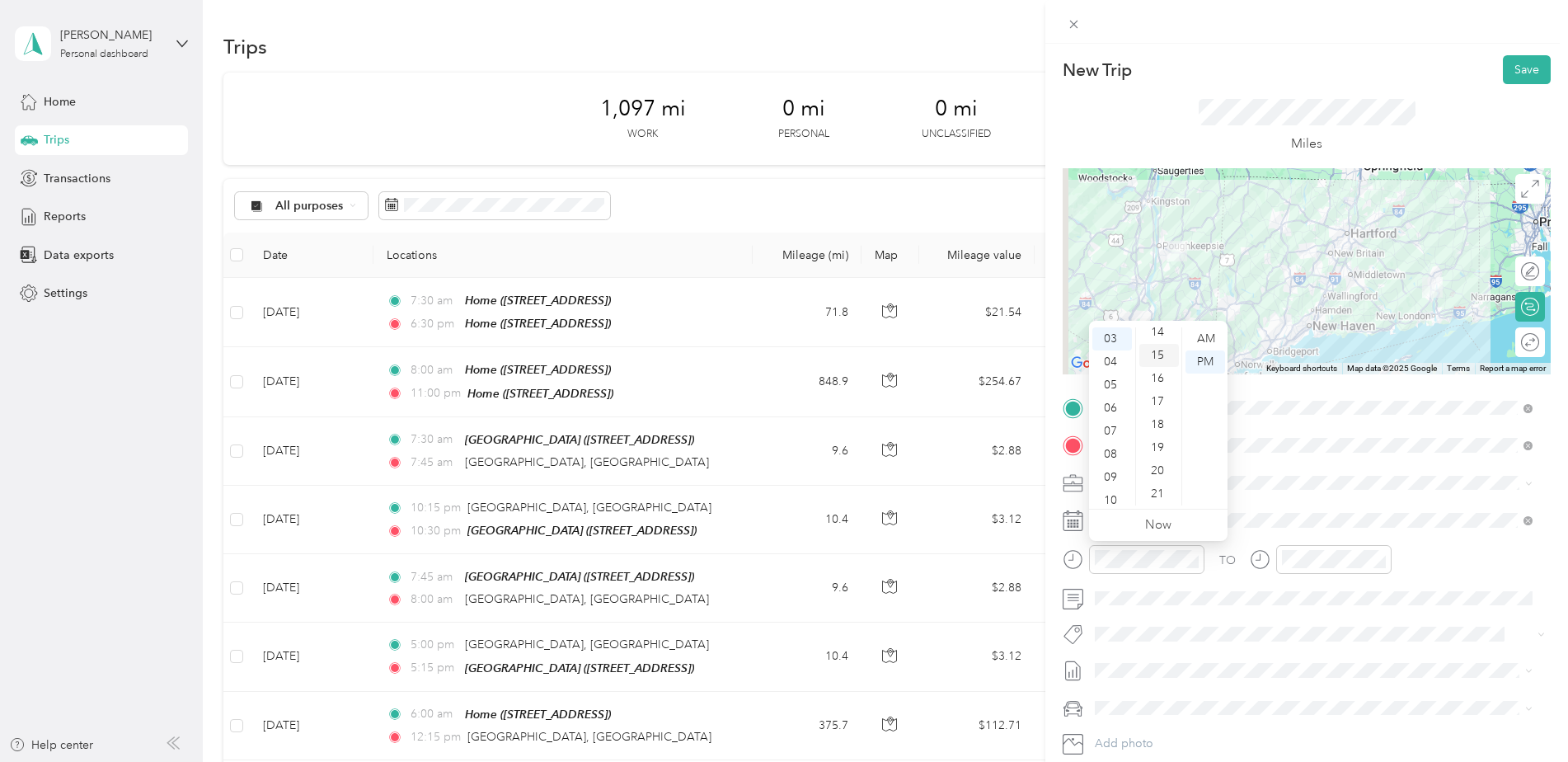
scroll to position [346, 0]
click at [1197, 362] on div "PM" at bounding box center [1205, 362] width 39 height 23
click at [1315, 548] on div at bounding box center [1334, 559] width 115 height 29
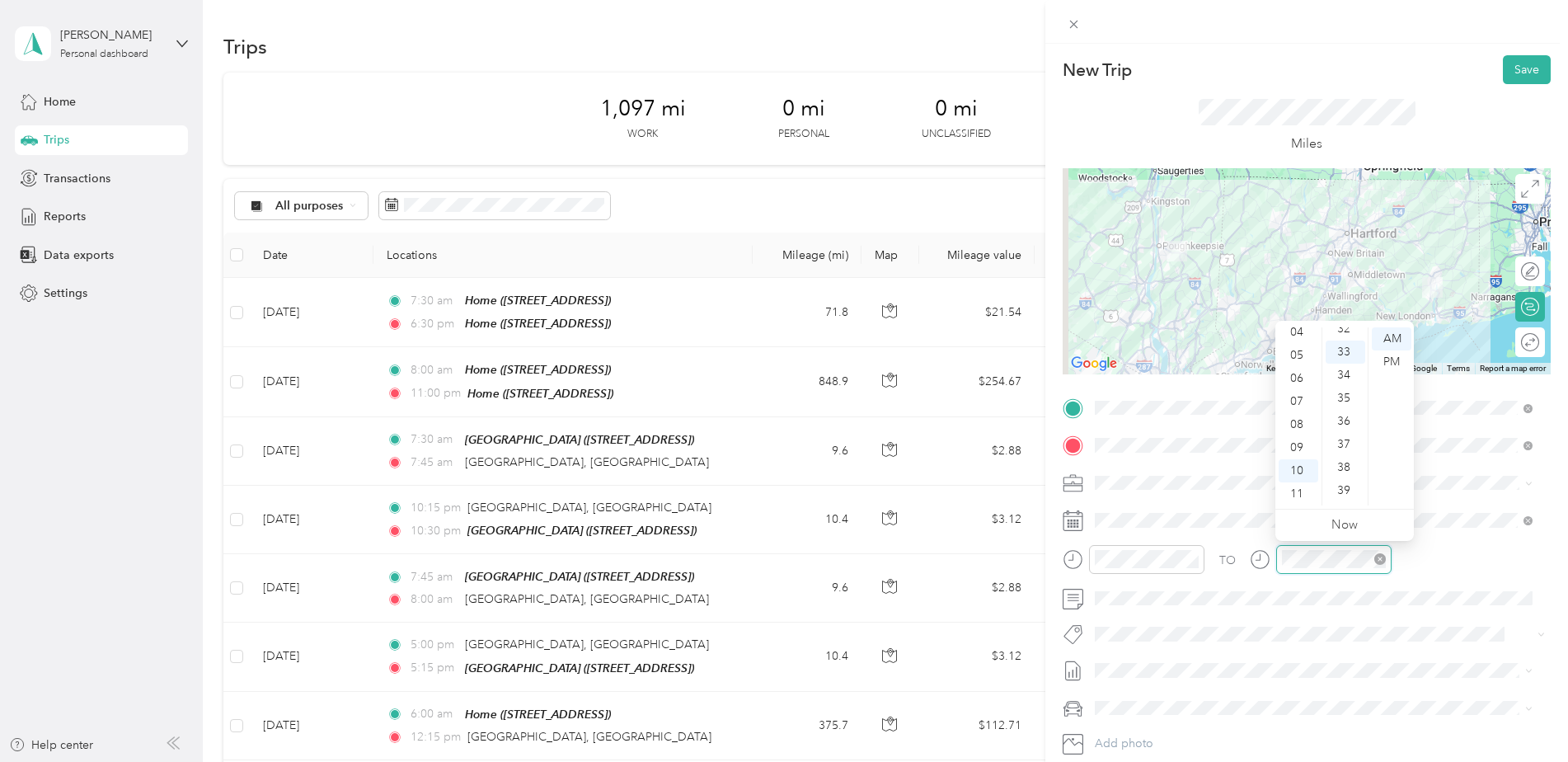
scroll to position [762, 0]
click at [1294, 356] on div "05" at bounding box center [1298, 355] width 39 height 23
click at [1343, 483] on div "25" at bounding box center [1345, 484] width 39 height 23
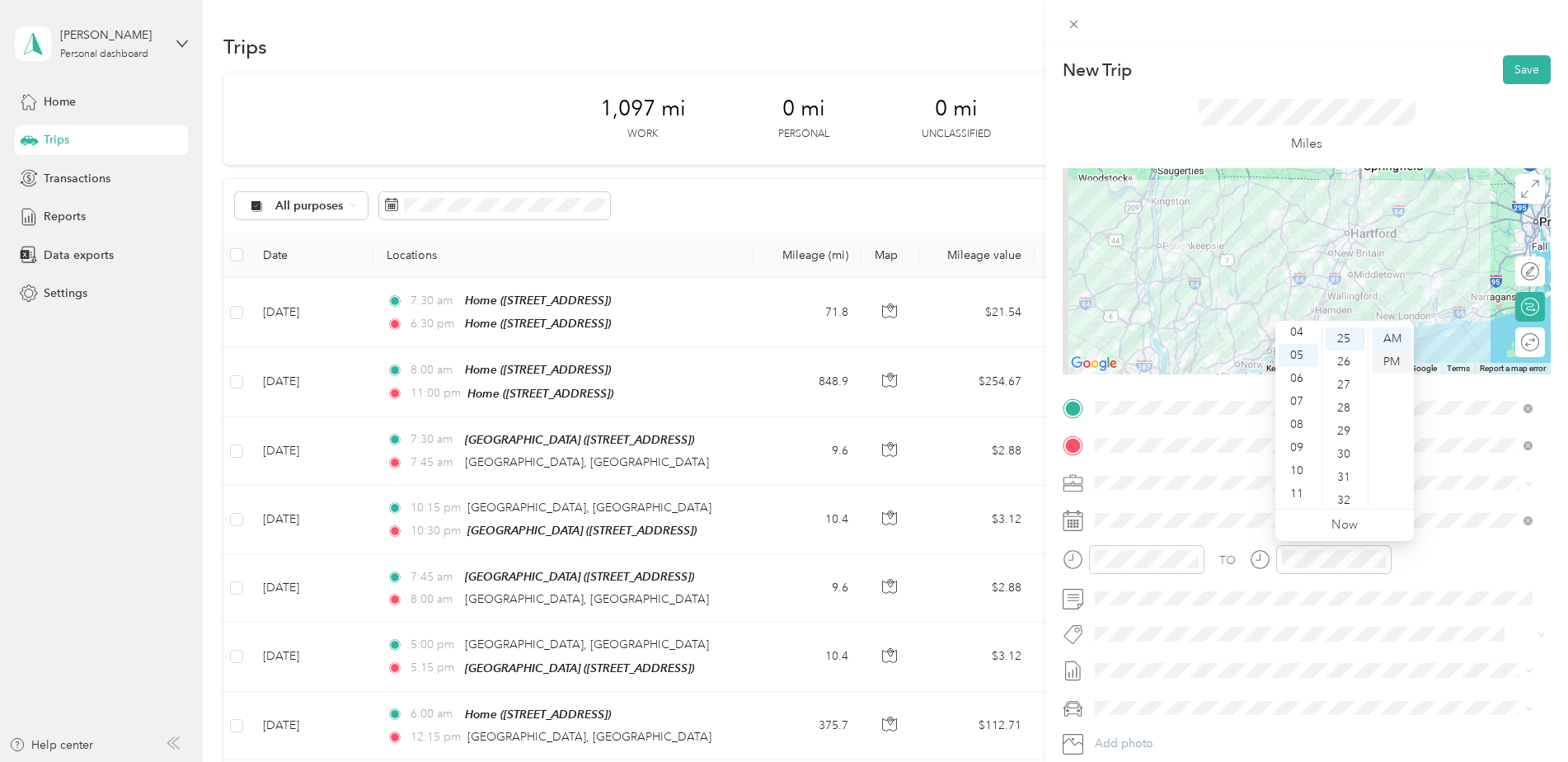
click at [1391, 363] on div "PM" at bounding box center [1391, 362] width 39 height 23
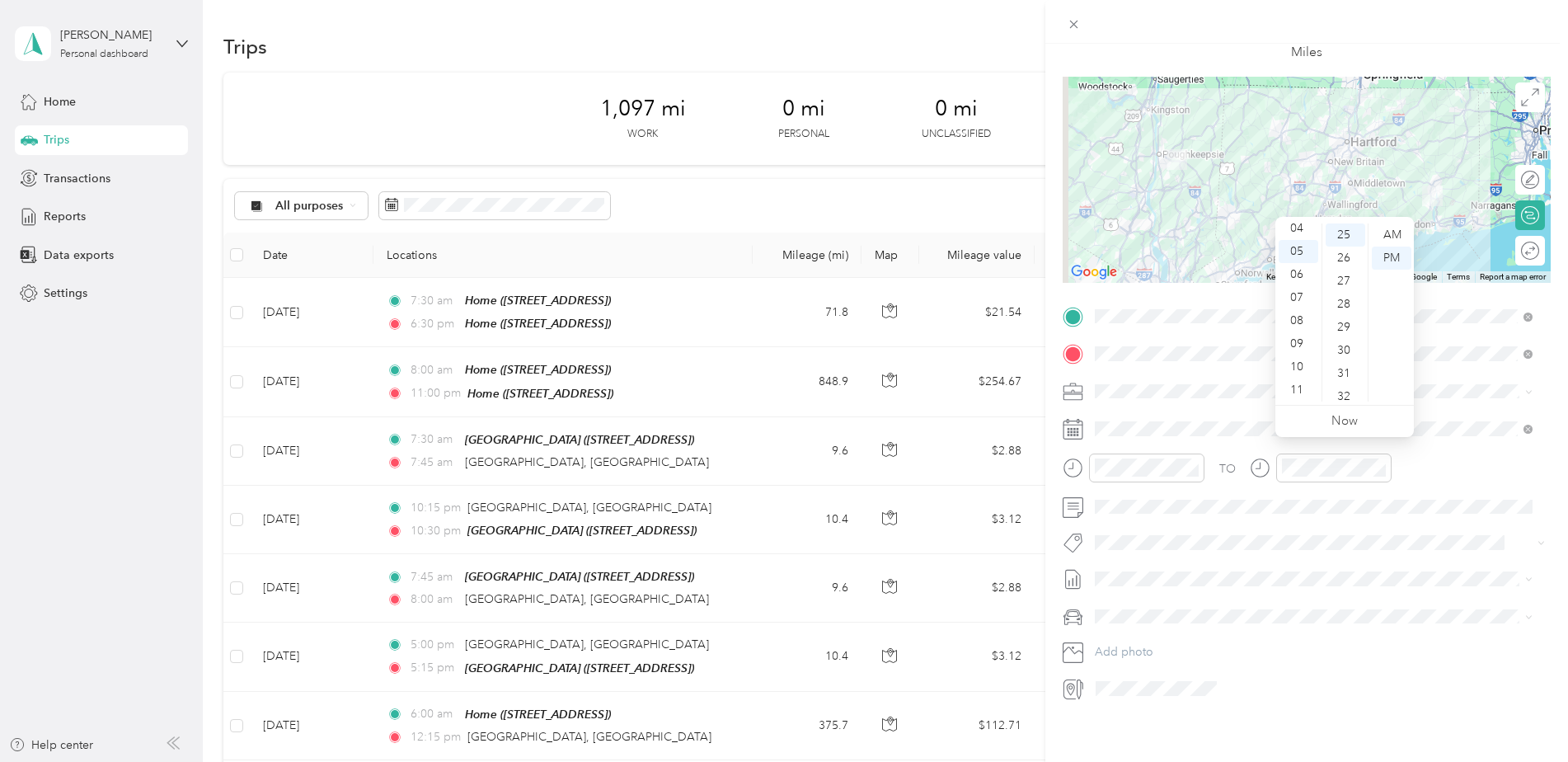
scroll to position [0, 0]
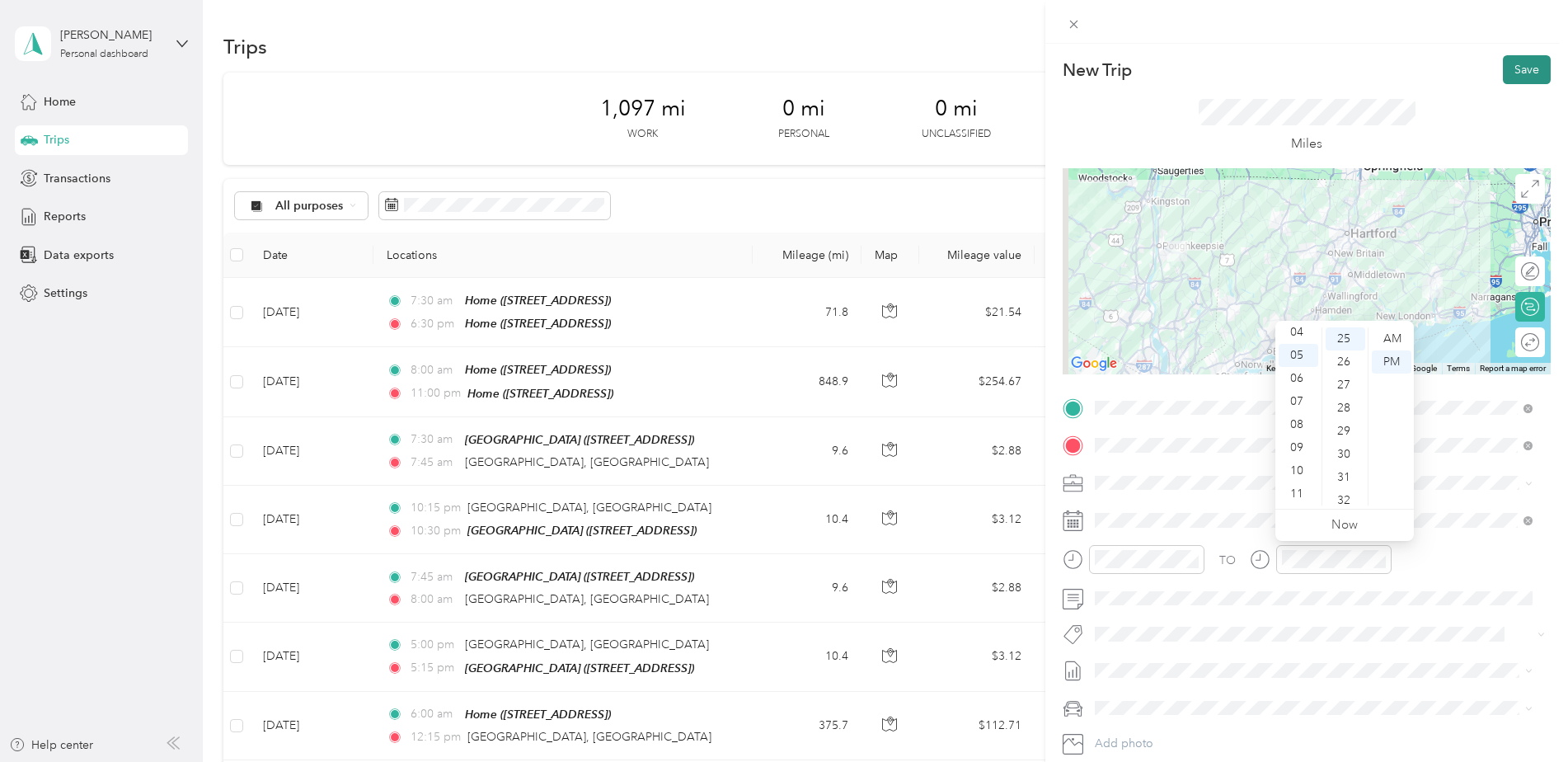
click at [1505, 64] on button "Save" at bounding box center [1527, 69] width 48 height 29
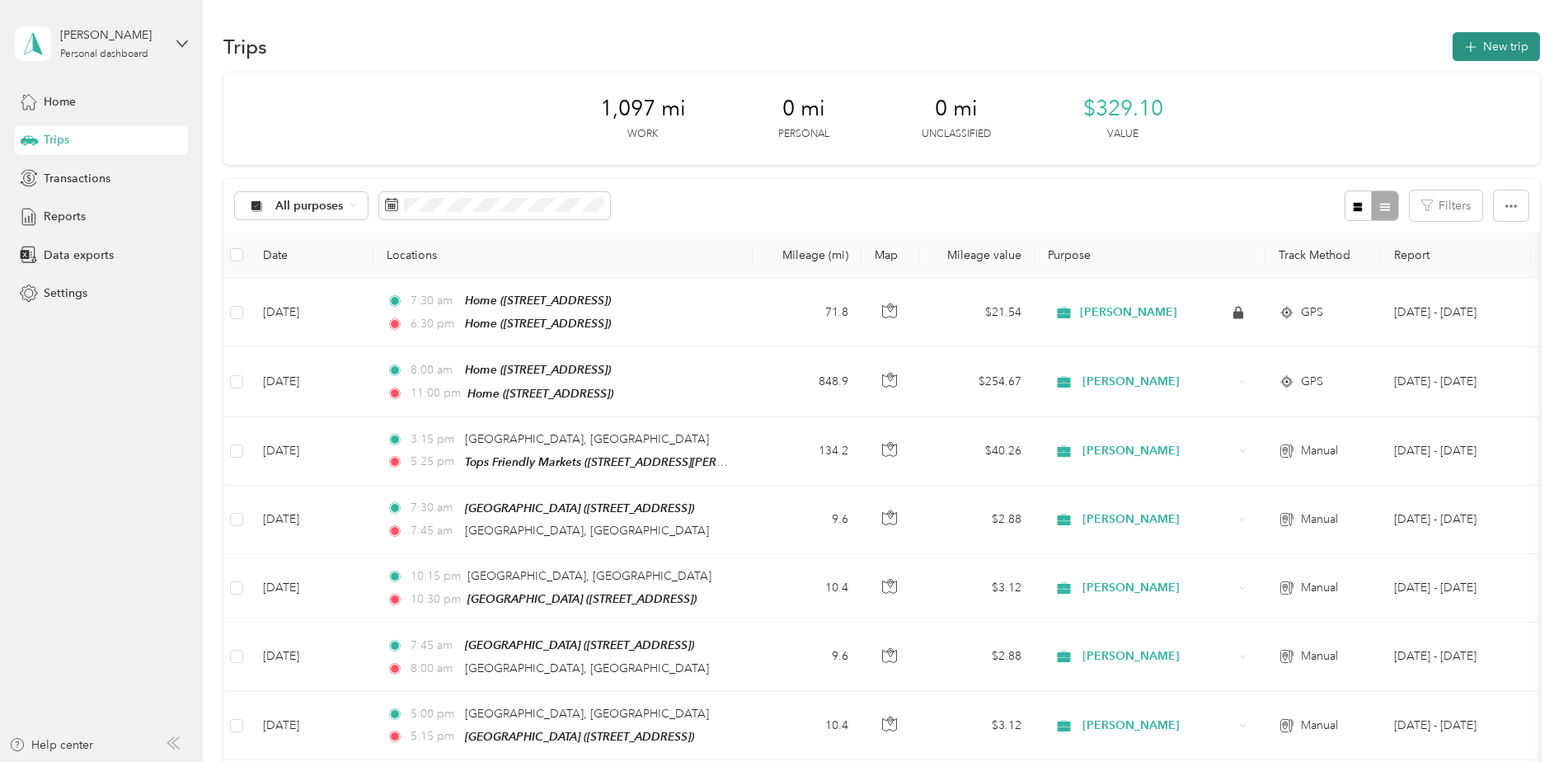
click at [1481, 50] on button "New trip" at bounding box center [1496, 46] width 87 height 29
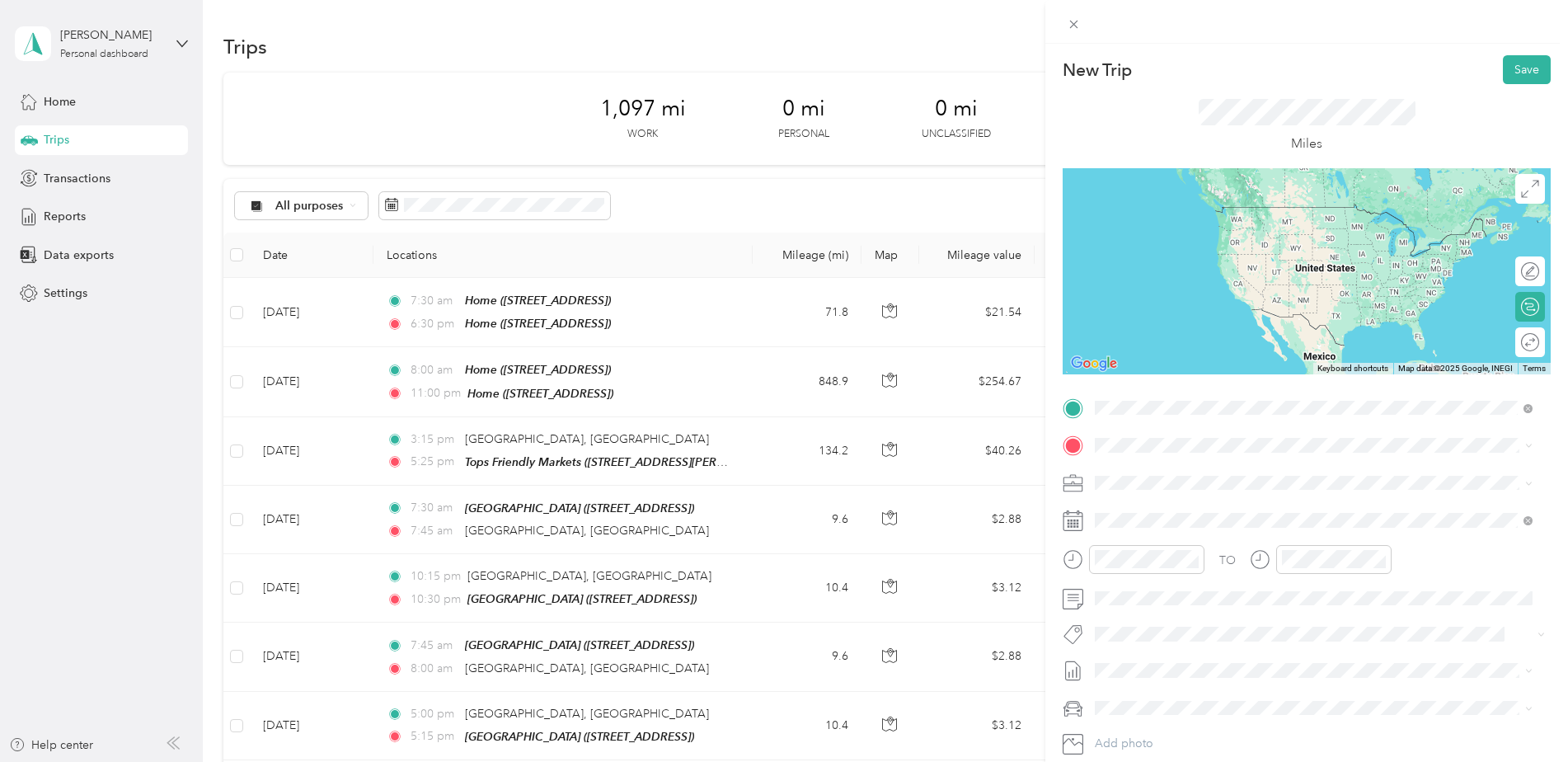
click at [1201, 481] on strong "Tops Friendly Markets" at bounding box center [1243, 475] width 119 height 15
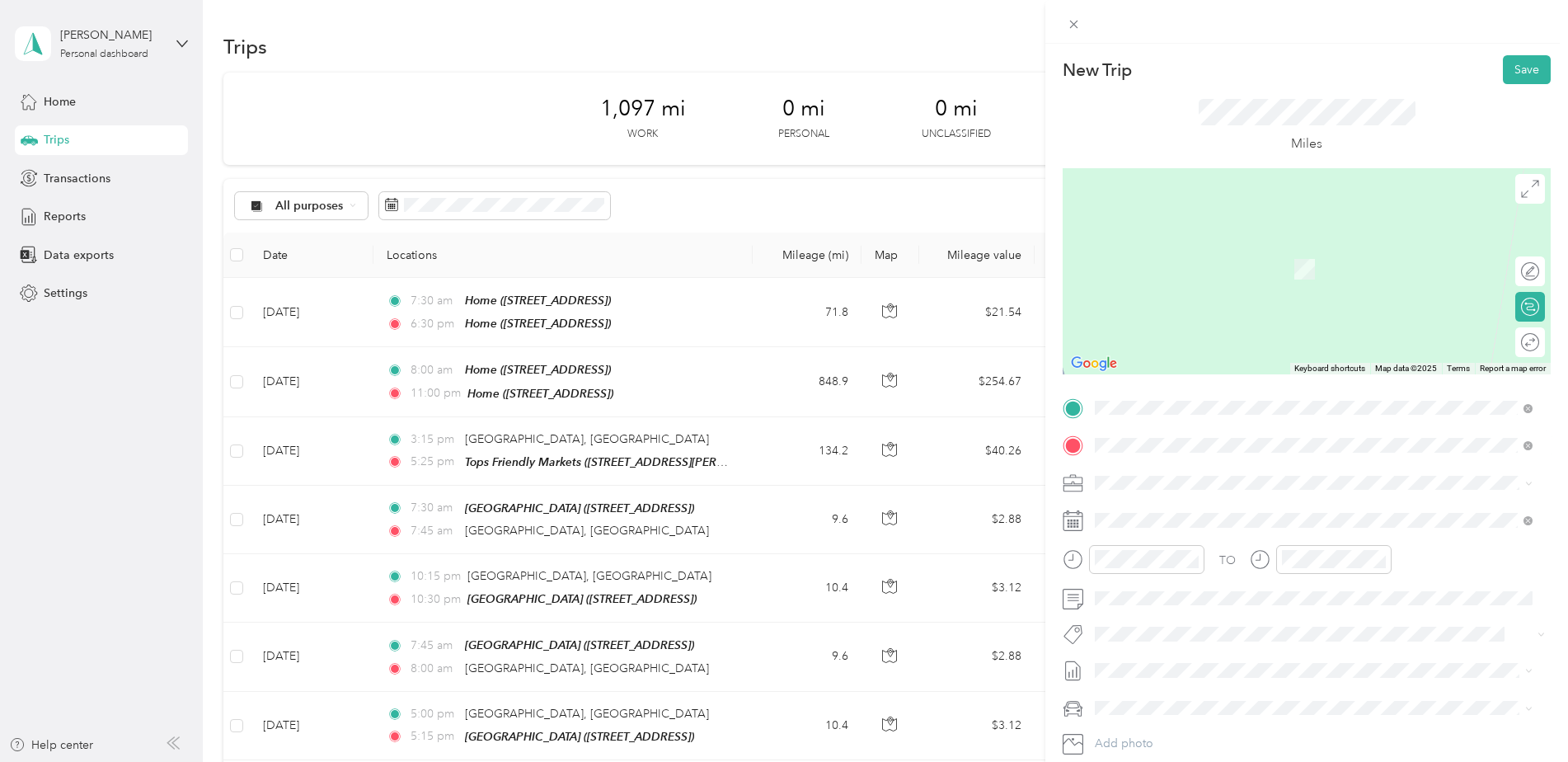
click at [1195, 501] on span "[STREET_ADDRESS][US_STATE]" at bounding box center [1209, 504] width 165 height 15
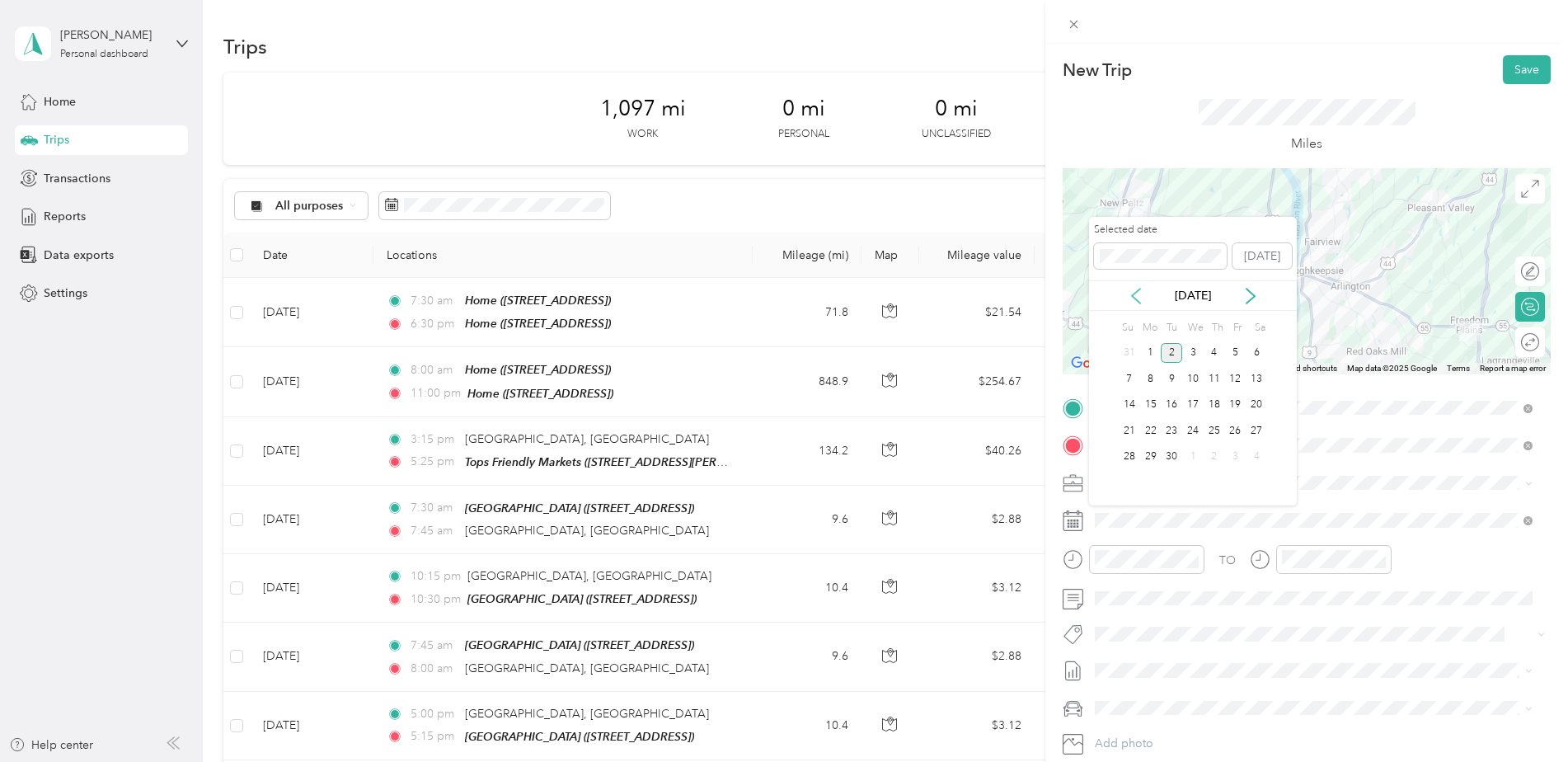
click at [1132, 297] on icon at bounding box center [1135, 296] width 17 height 17
click at [1217, 405] on div "17" at bounding box center [1214, 405] width 22 height 21
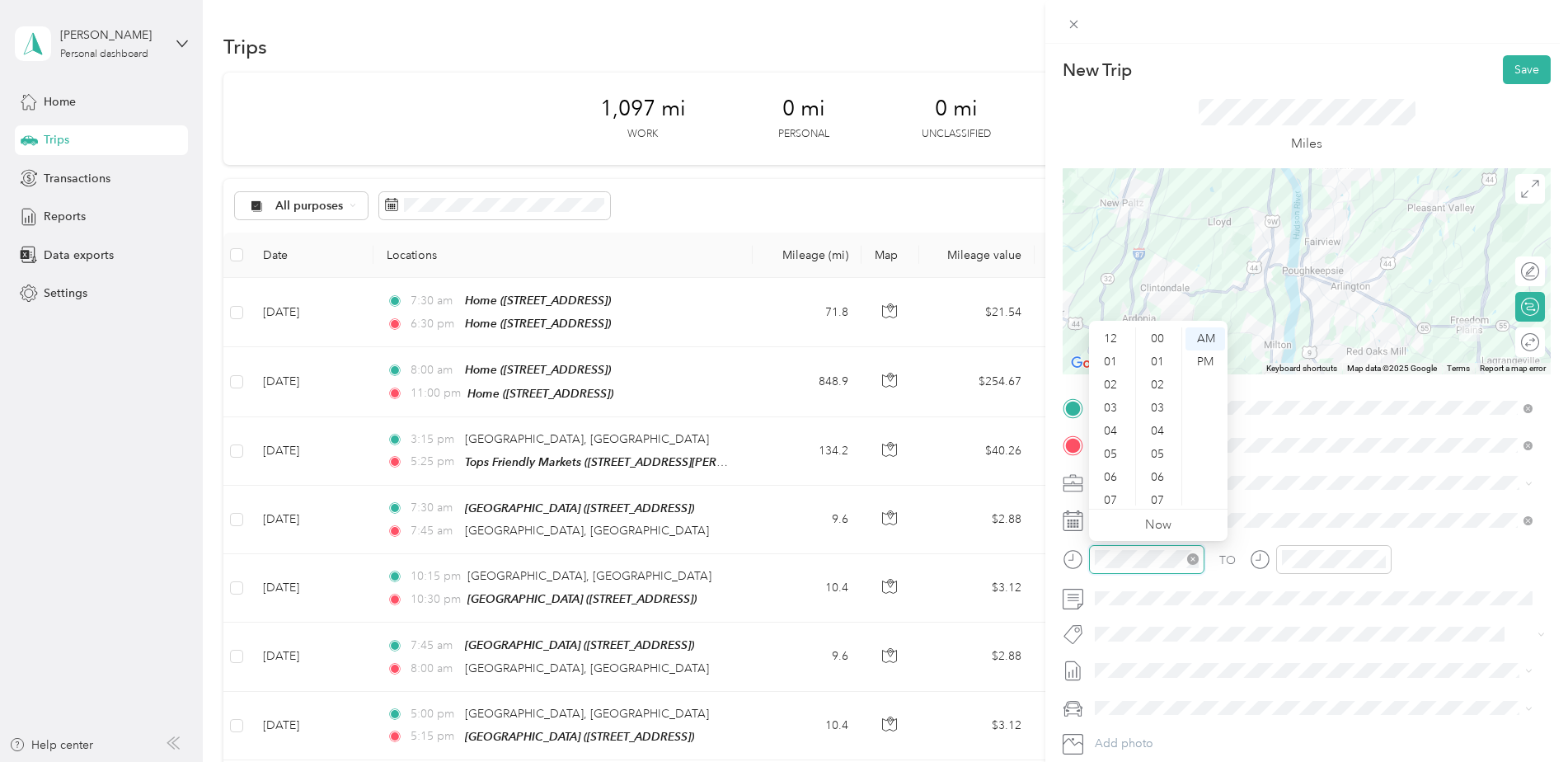
scroll to position [99, 0]
click at [1113, 351] on div "05" at bounding box center [1112, 355] width 39 height 23
drag, startPoint x: 1163, startPoint y: 478, endPoint x: 1179, endPoint y: 419, distance: 61.1
click at [1162, 476] on div "40" at bounding box center [1159, 477] width 39 height 23
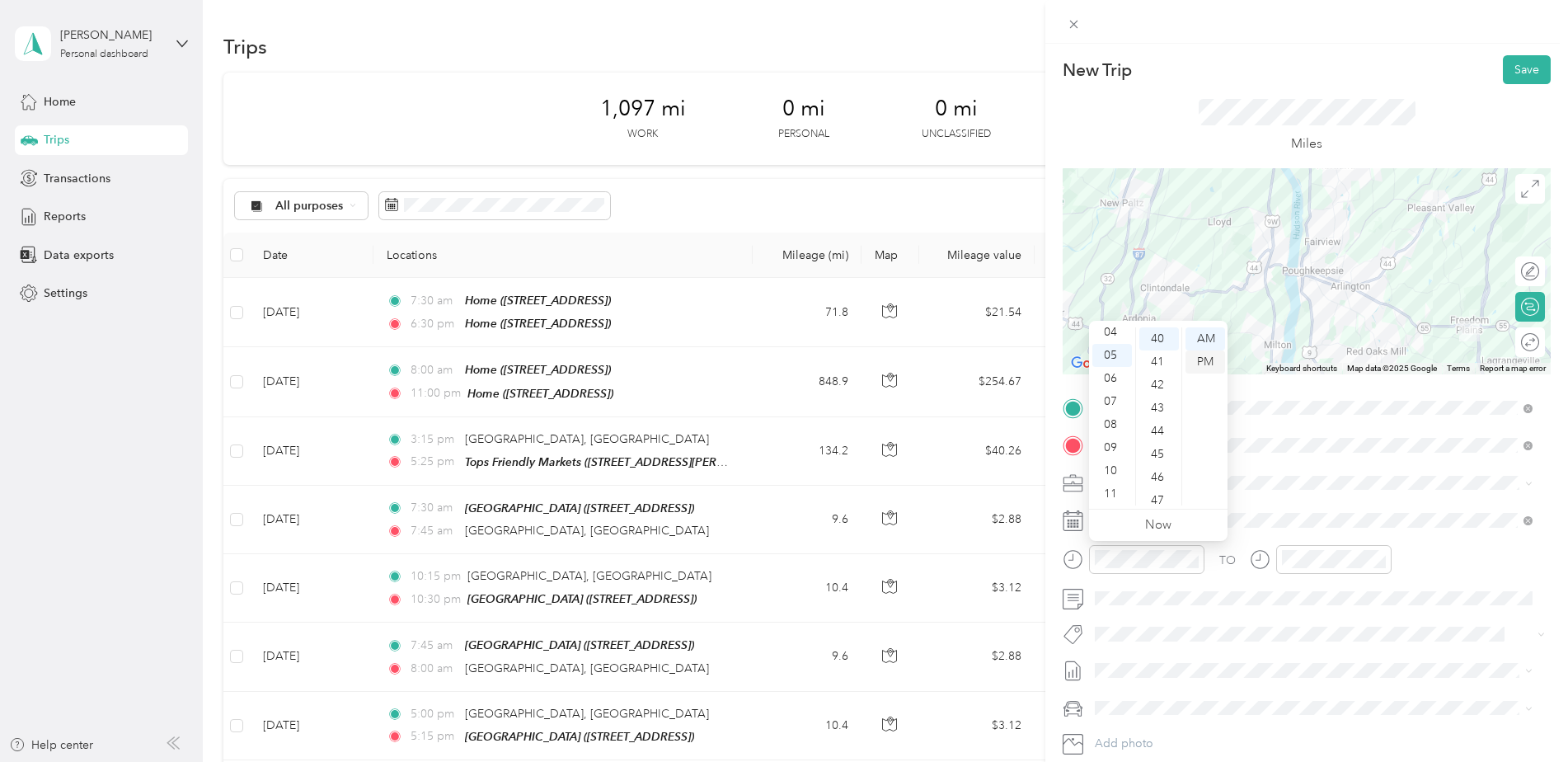
click at [1210, 364] on div "PM" at bounding box center [1205, 362] width 39 height 23
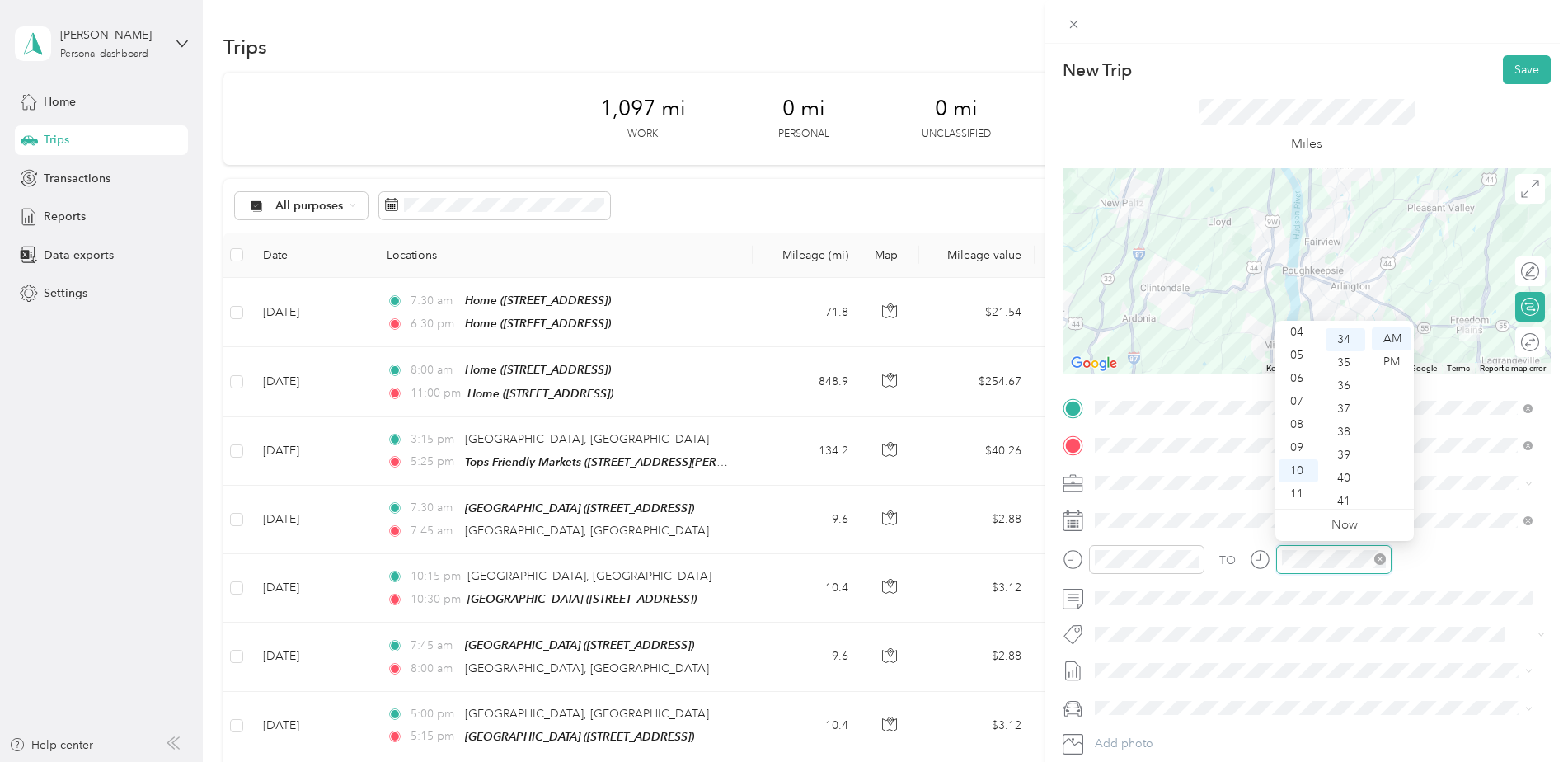
scroll to position [785, 0]
click at [1298, 371] on div "06" at bounding box center [1298, 378] width 39 height 23
click at [1340, 354] on div "10" at bounding box center [1345, 362] width 39 height 23
click at [1389, 363] on div "PM" at bounding box center [1391, 362] width 39 height 23
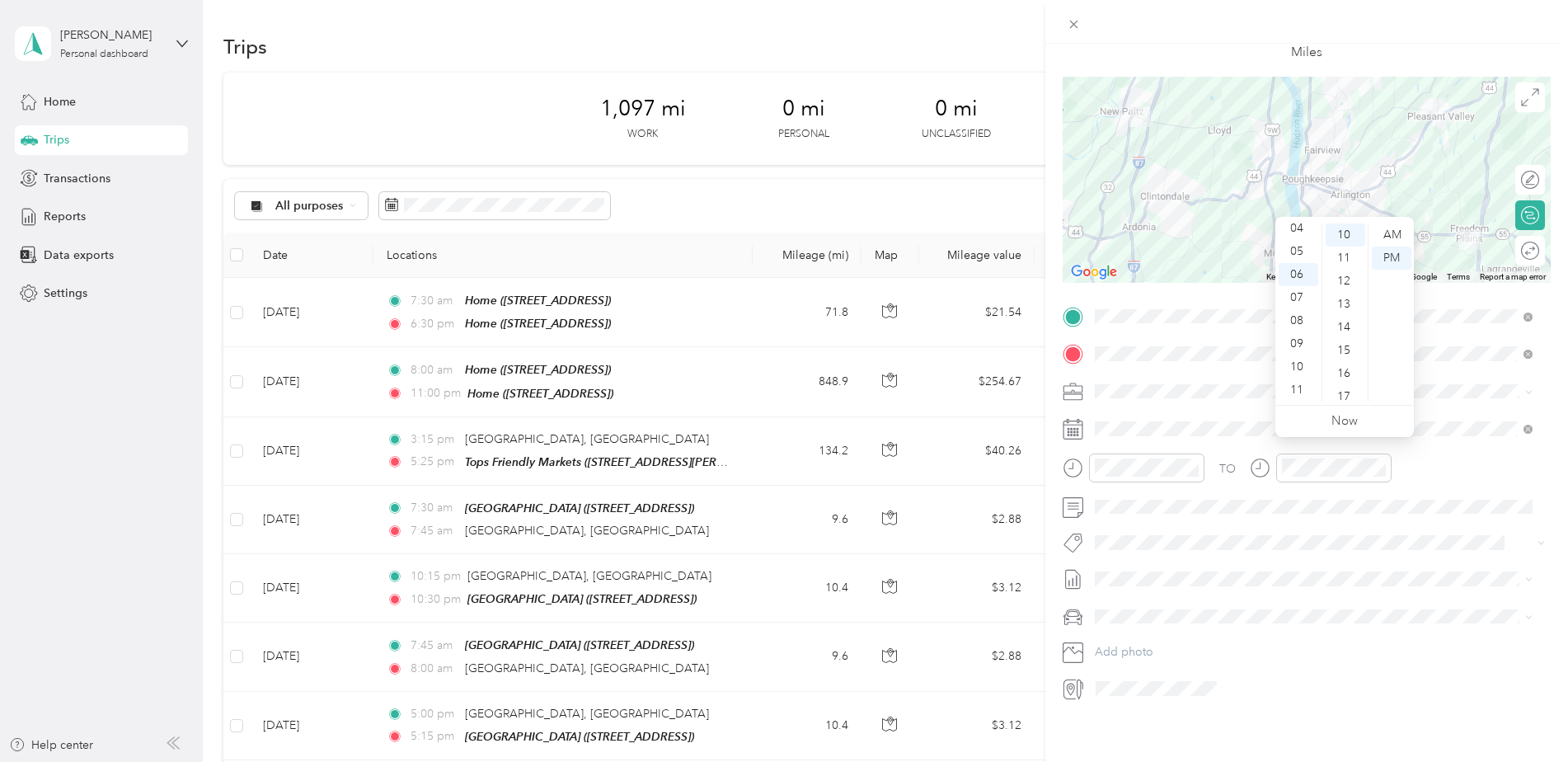
scroll to position [104, 0]
click at [1298, 675] on div at bounding box center [1320, 688] width 461 height 26
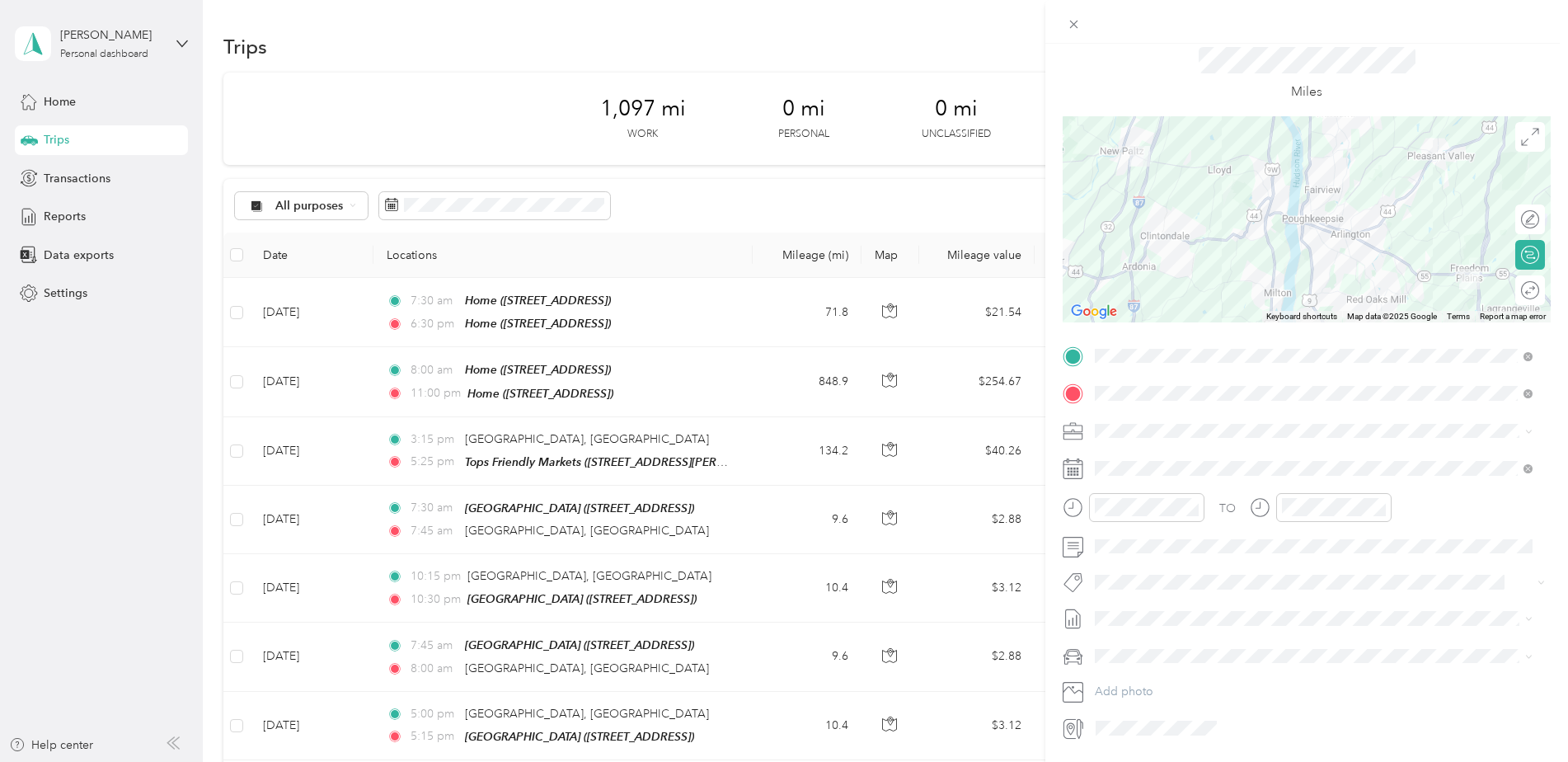
scroll to position [0, 0]
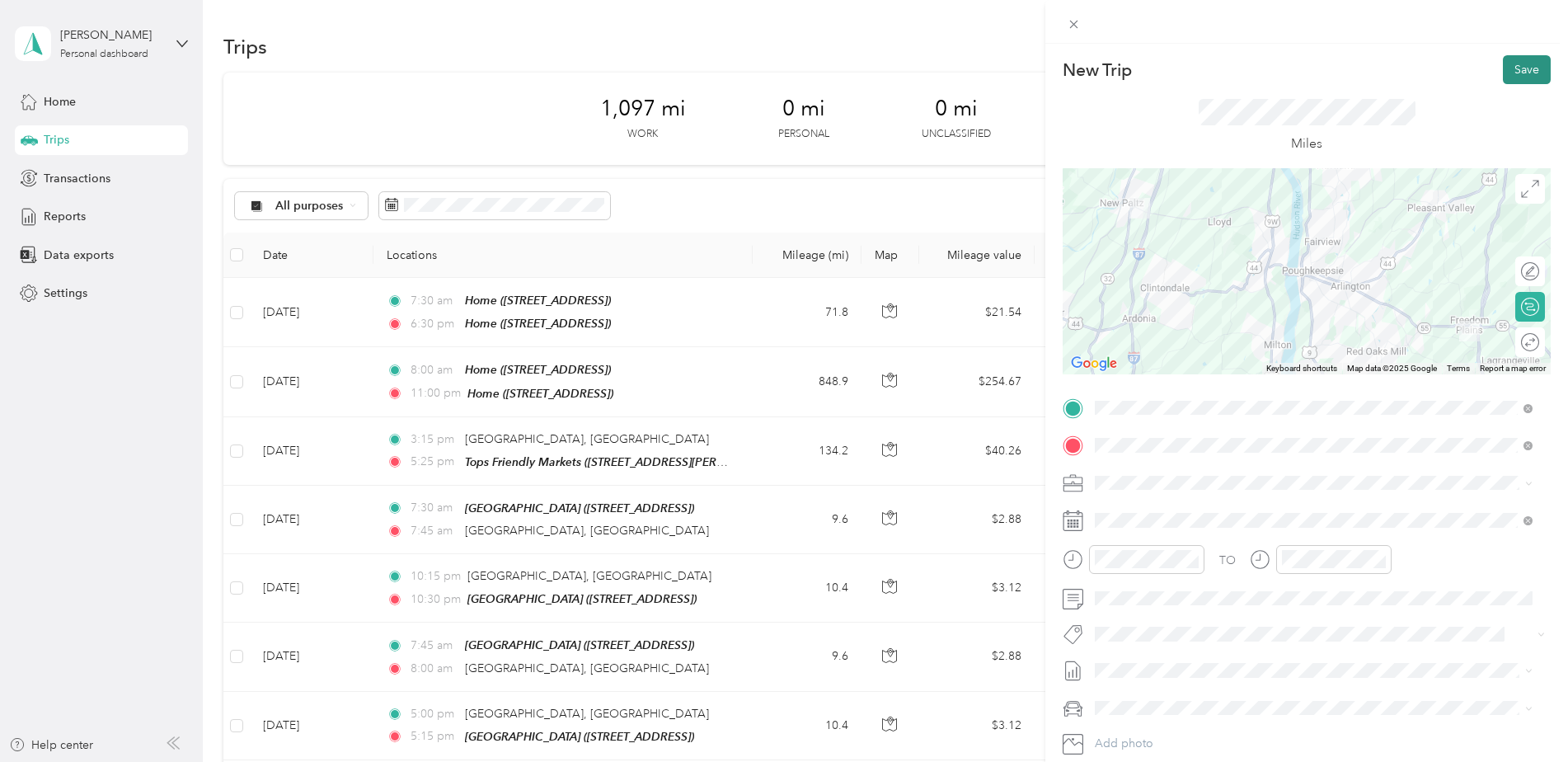
click at [1513, 68] on button "Save" at bounding box center [1527, 69] width 48 height 29
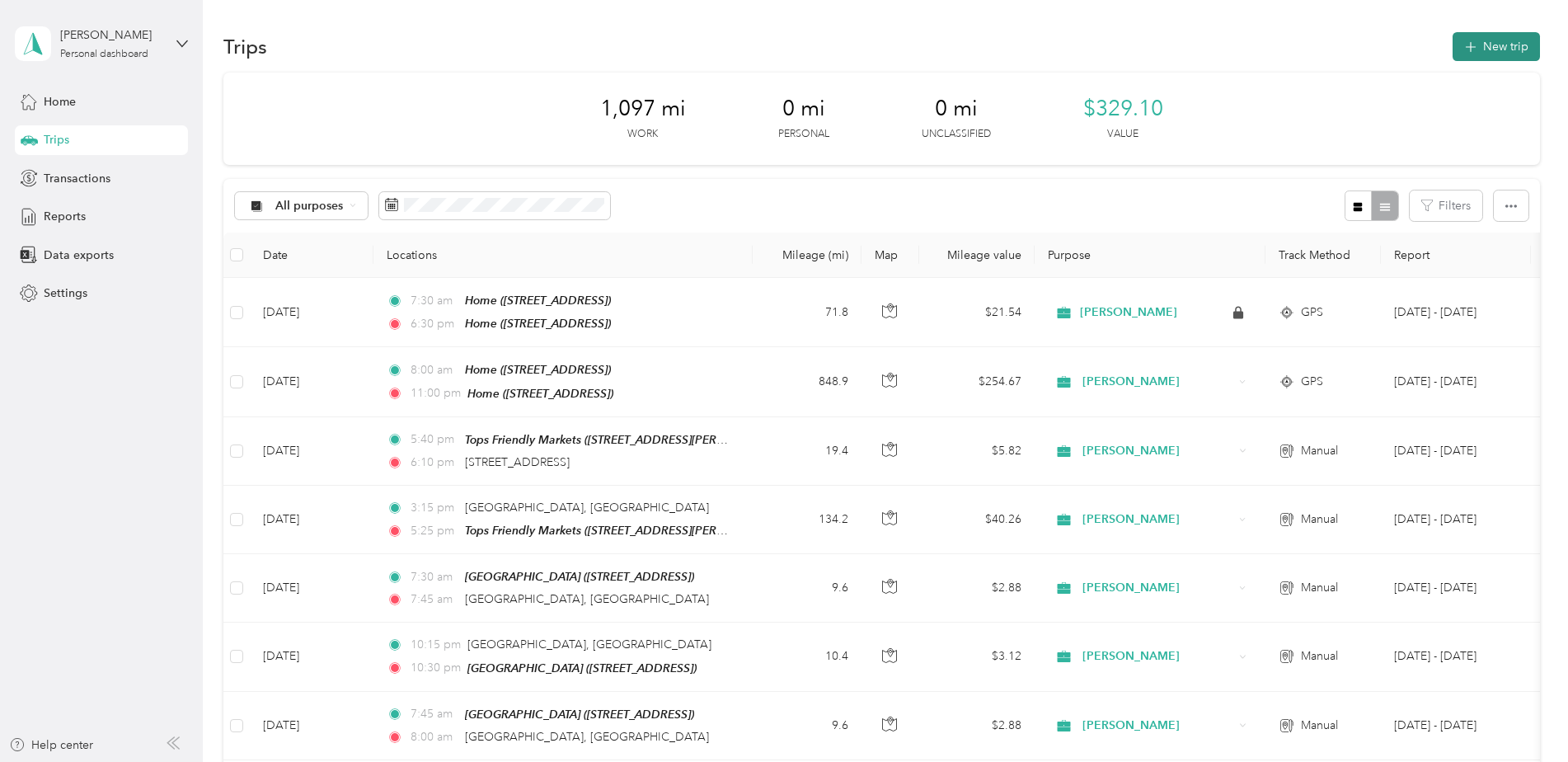
click at [1486, 53] on button "New trip" at bounding box center [1496, 46] width 87 height 29
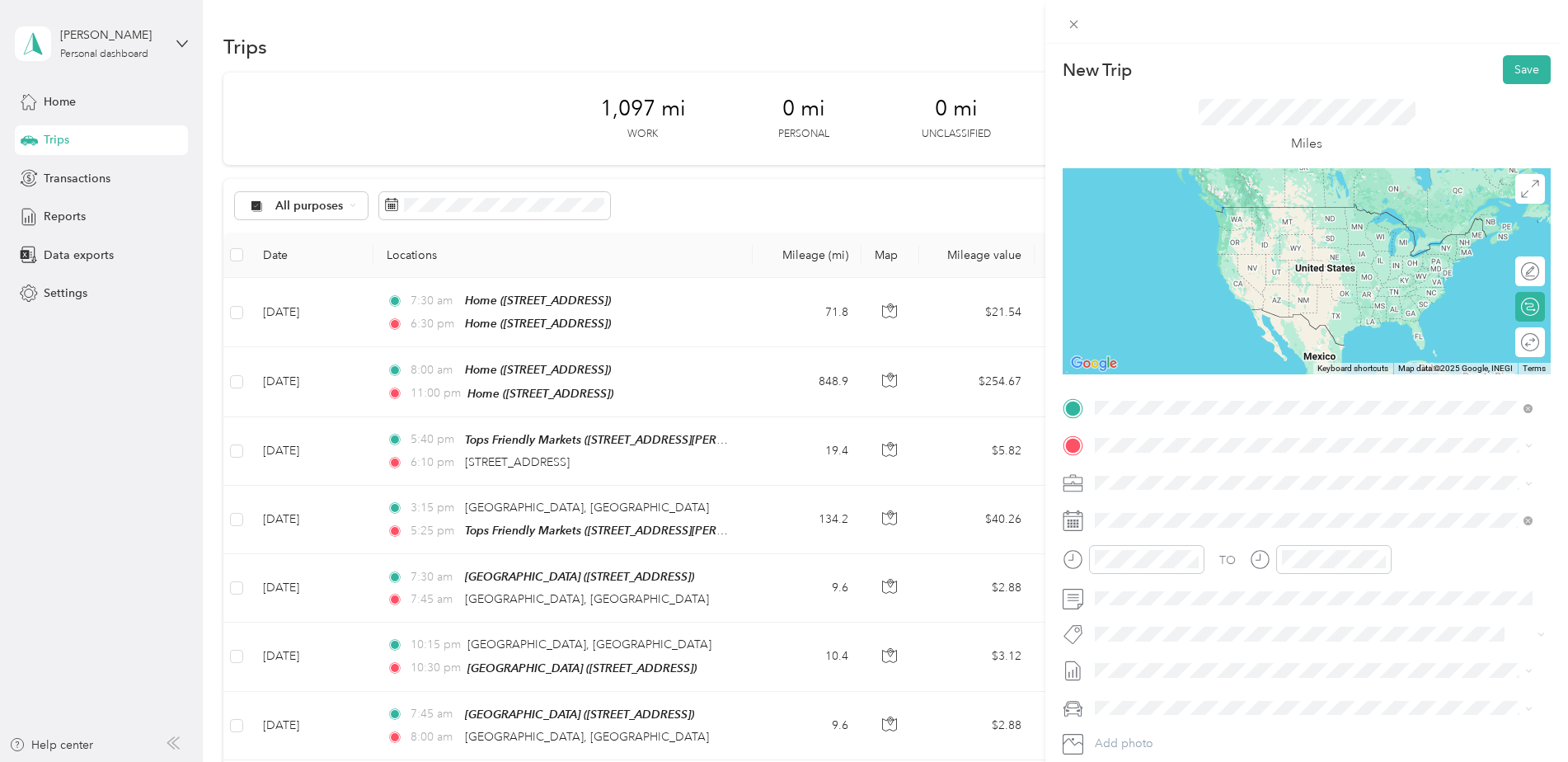
click at [1372, 470] on div "[STREET_ADDRESS][US_STATE]" at bounding box center [1313, 468] width 426 height 23
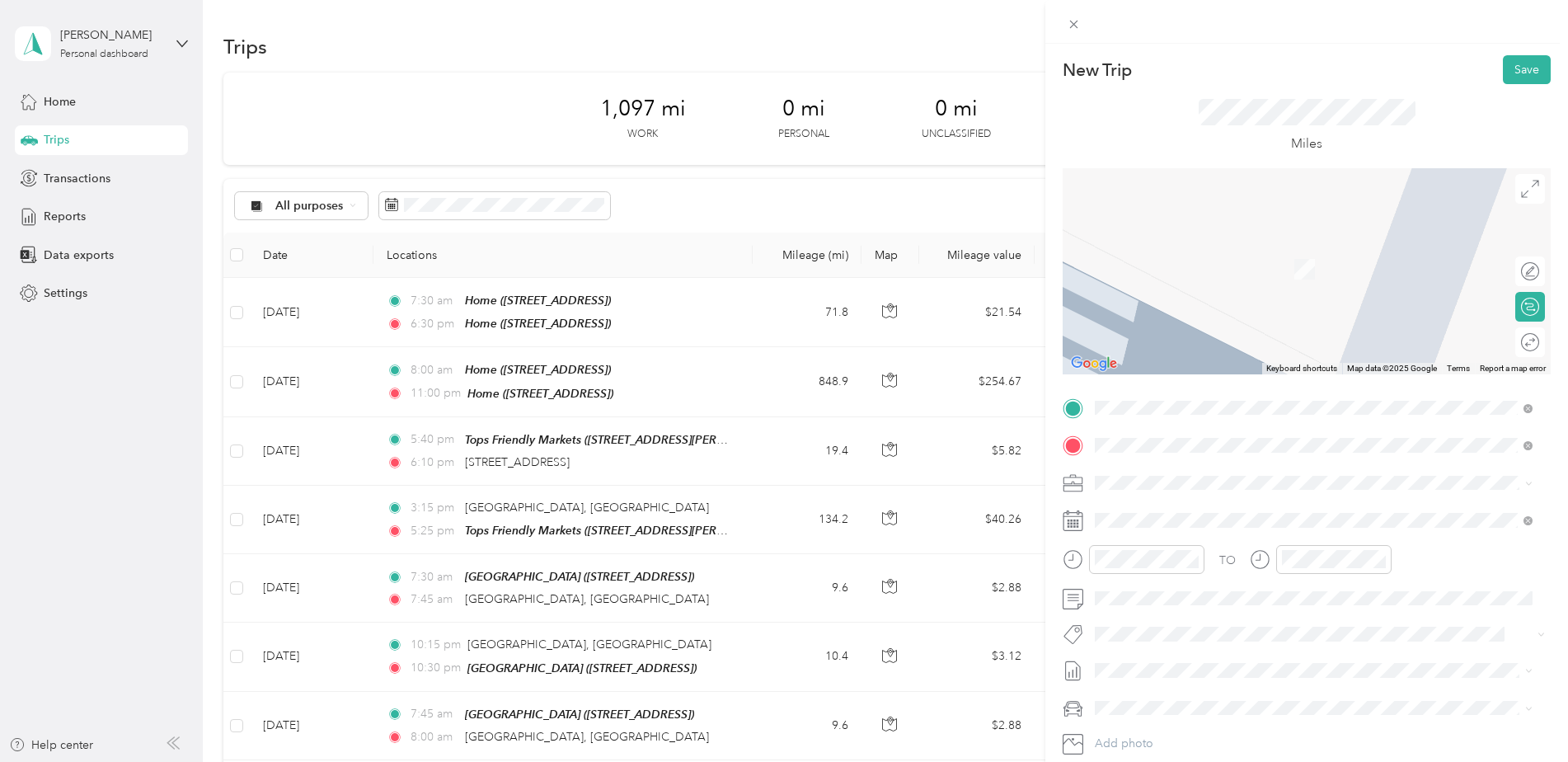
click at [1235, 524] on div "TEAM Tops Markets [STREET_ADDRESS]" at bounding box center [1327, 532] width 401 height 58
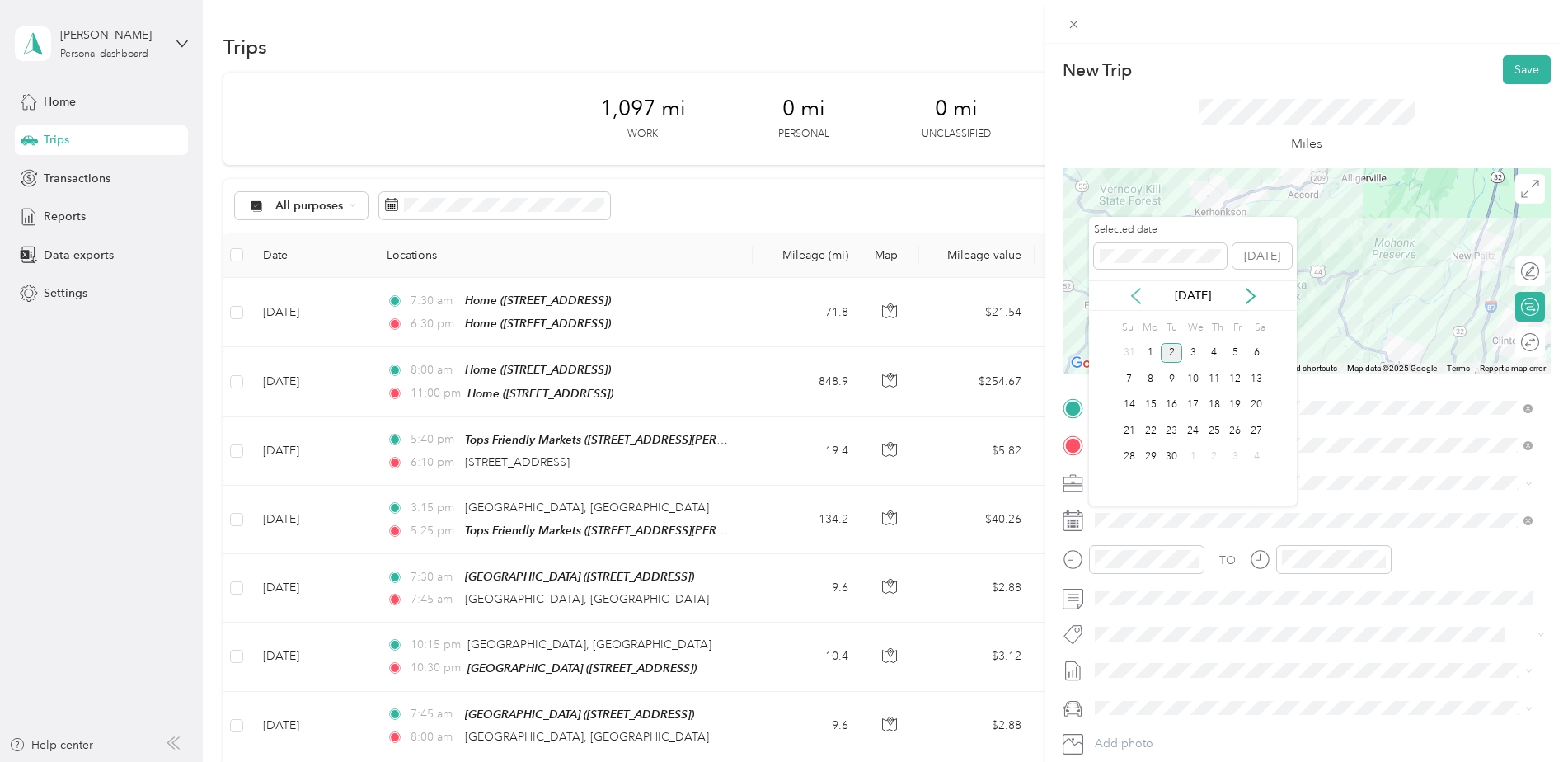
click at [1135, 291] on icon at bounding box center [1135, 296] width 17 height 17
click at [1216, 405] on div "17" at bounding box center [1214, 405] width 22 height 21
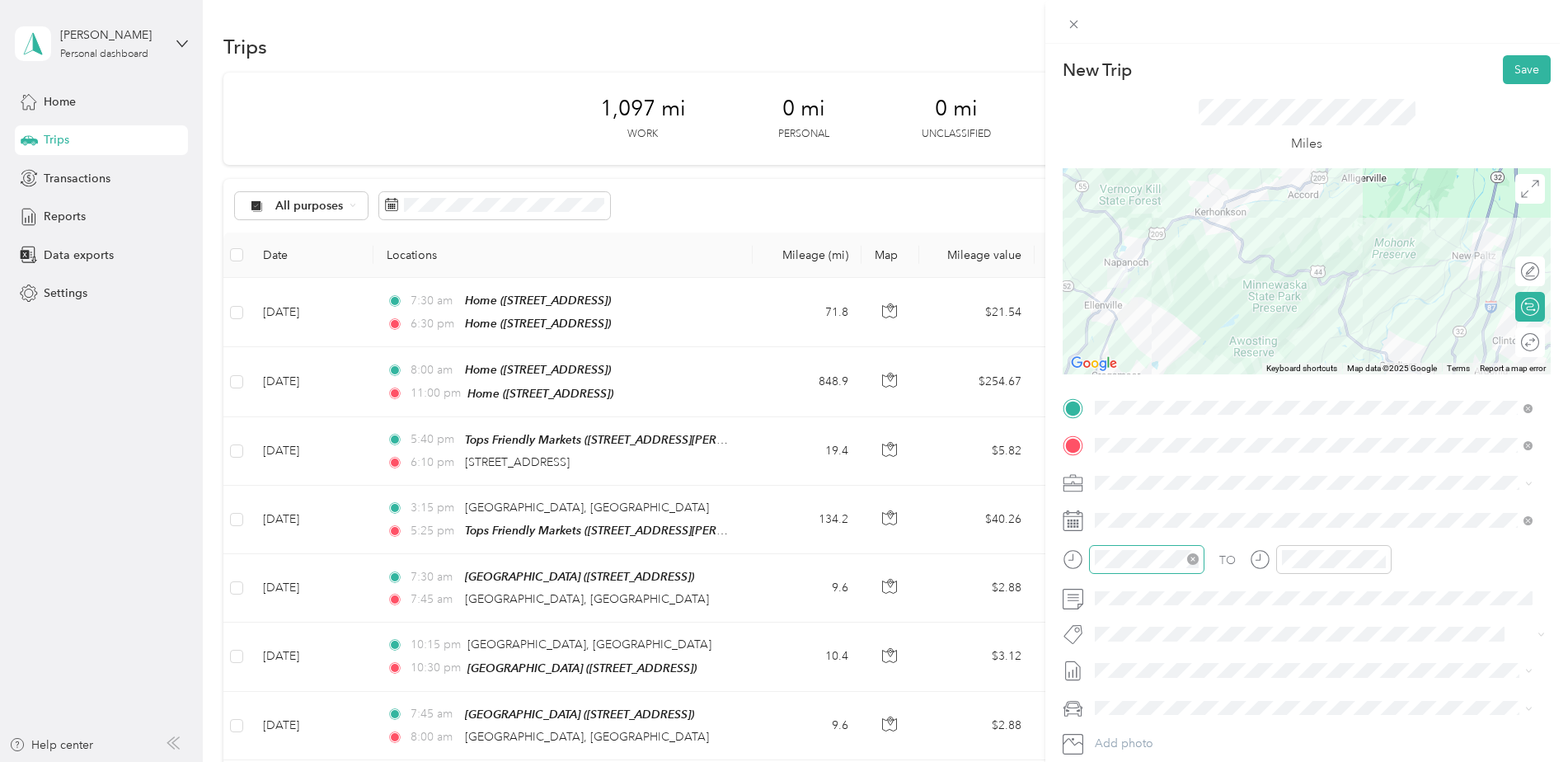
click at [1149, 571] on div at bounding box center [1147, 559] width 115 height 29
click at [1111, 376] on div "06" at bounding box center [1112, 378] width 39 height 23
drag, startPoint x: 1154, startPoint y: 363, endPoint x: 1174, endPoint y: 366, distance: 20.2
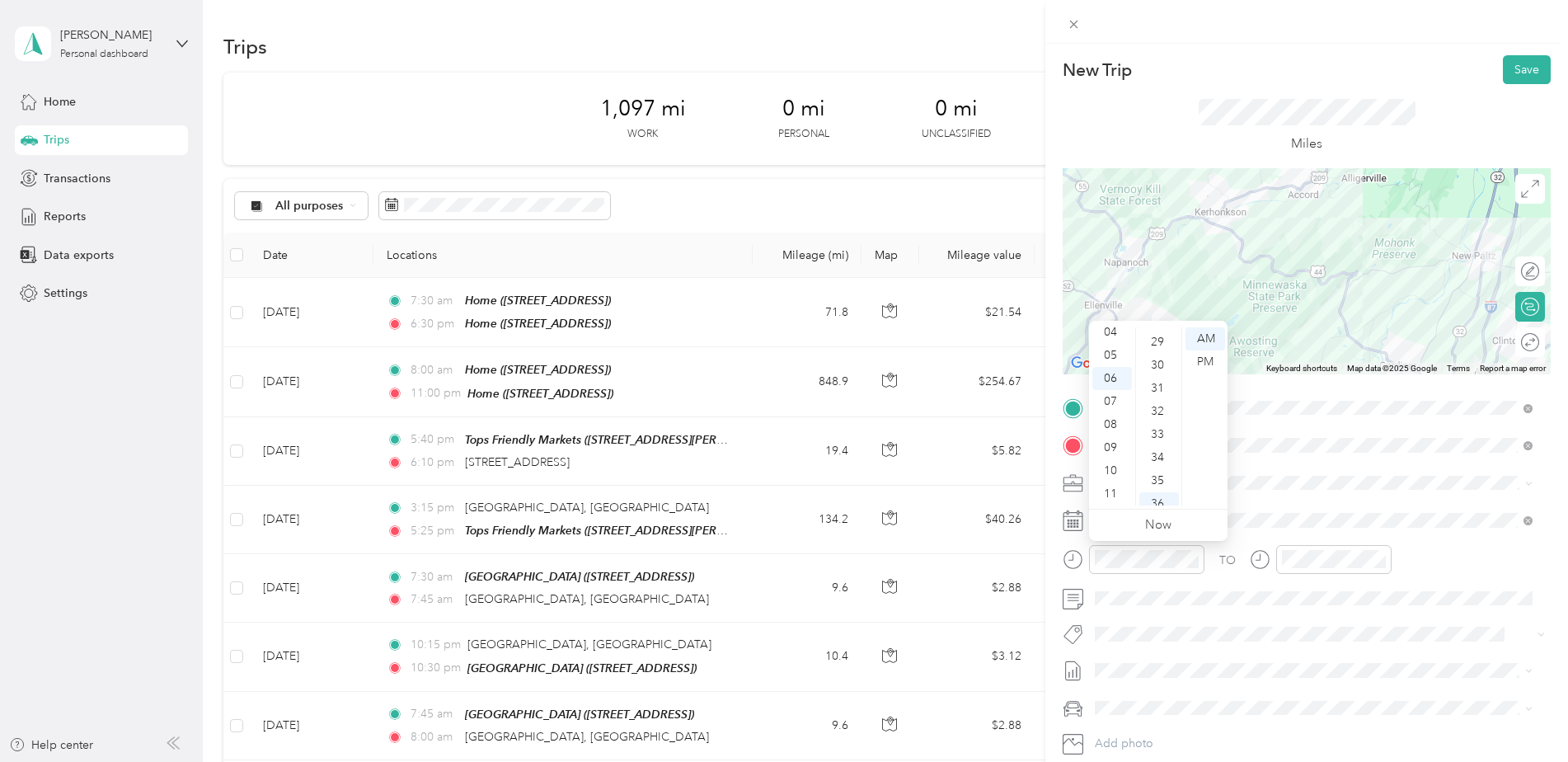
click at [1154, 362] on div "30" at bounding box center [1159, 365] width 39 height 23
click at [1207, 356] on div "PM" at bounding box center [1205, 362] width 39 height 23
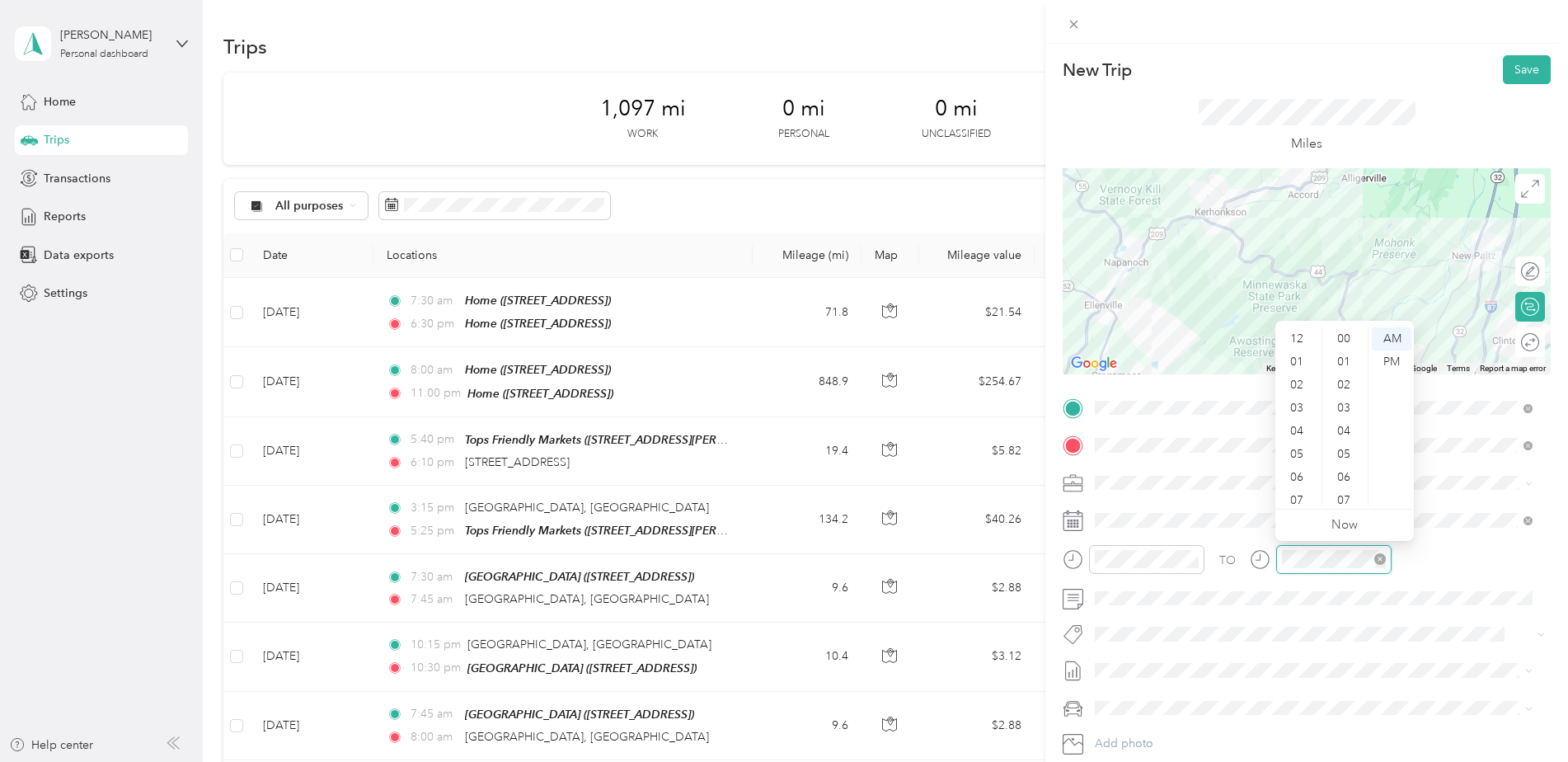
scroll to position [99, 0]
click at [1301, 403] on div "07" at bounding box center [1298, 401] width 39 height 23
click at [1344, 456] on div "05" at bounding box center [1345, 454] width 39 height 23
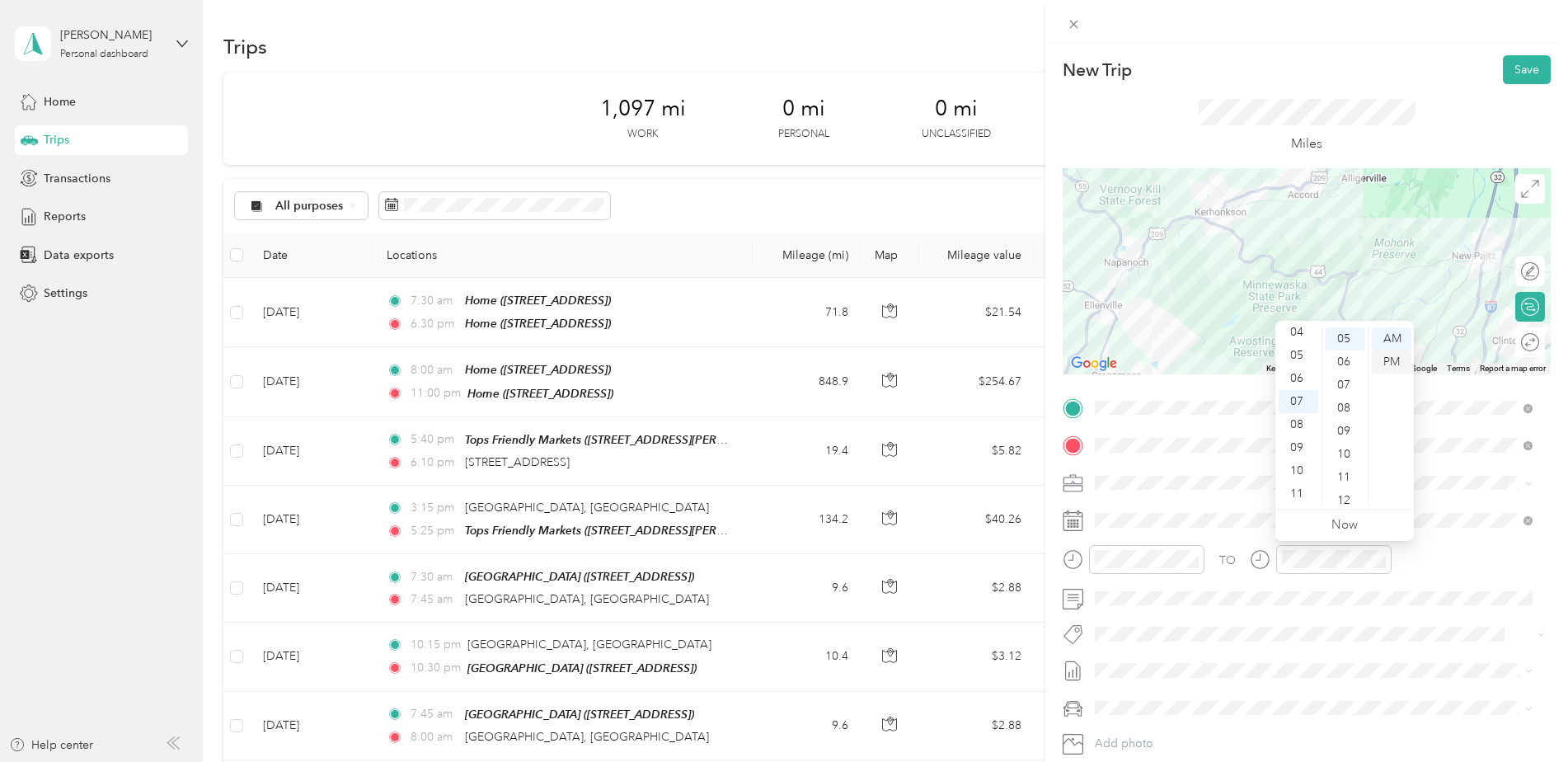
click at [1396, 357] on div "PM" at bounding box center [1391, 362] width 39 height 23
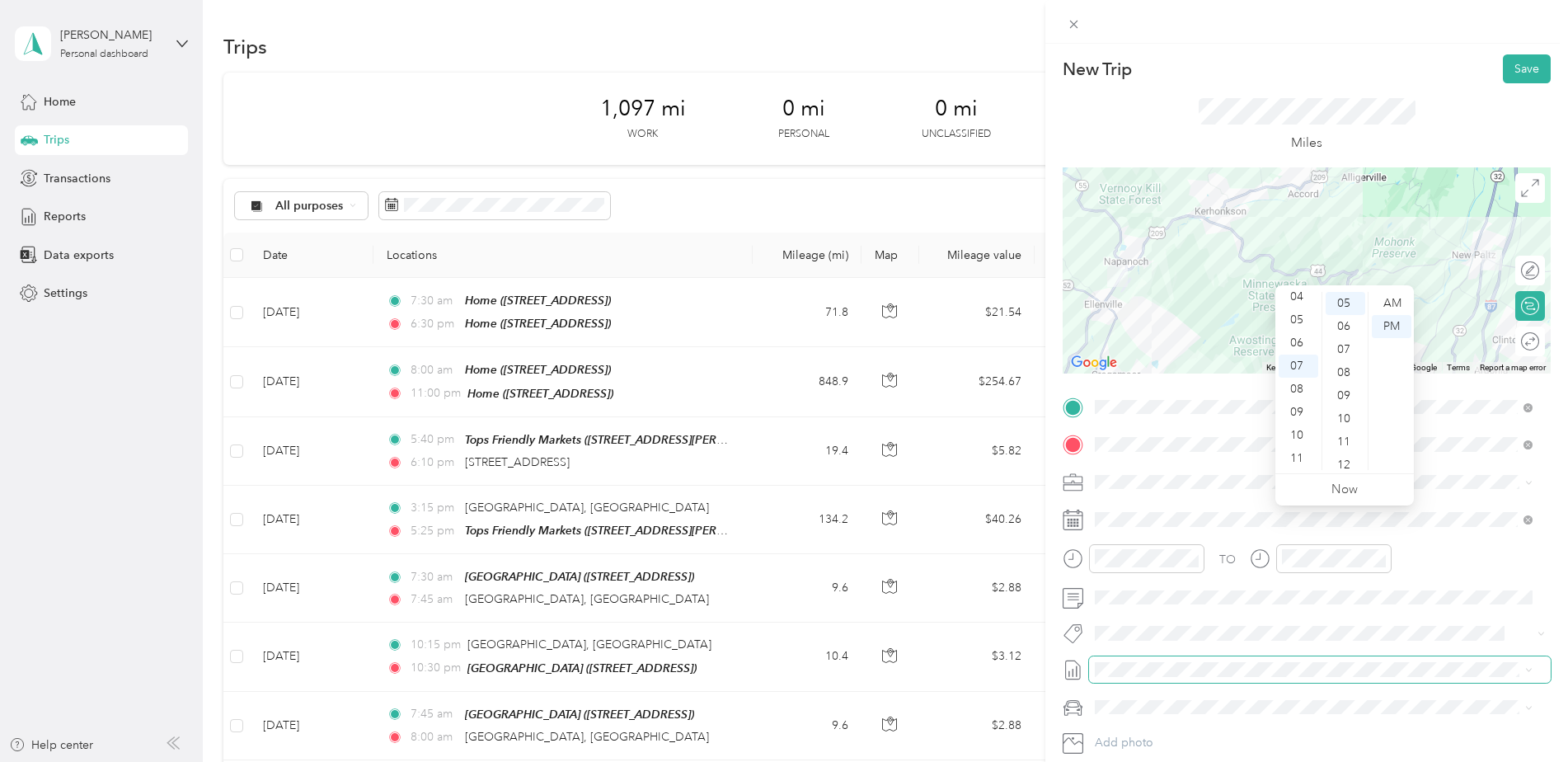
scroll to position [0, 0]
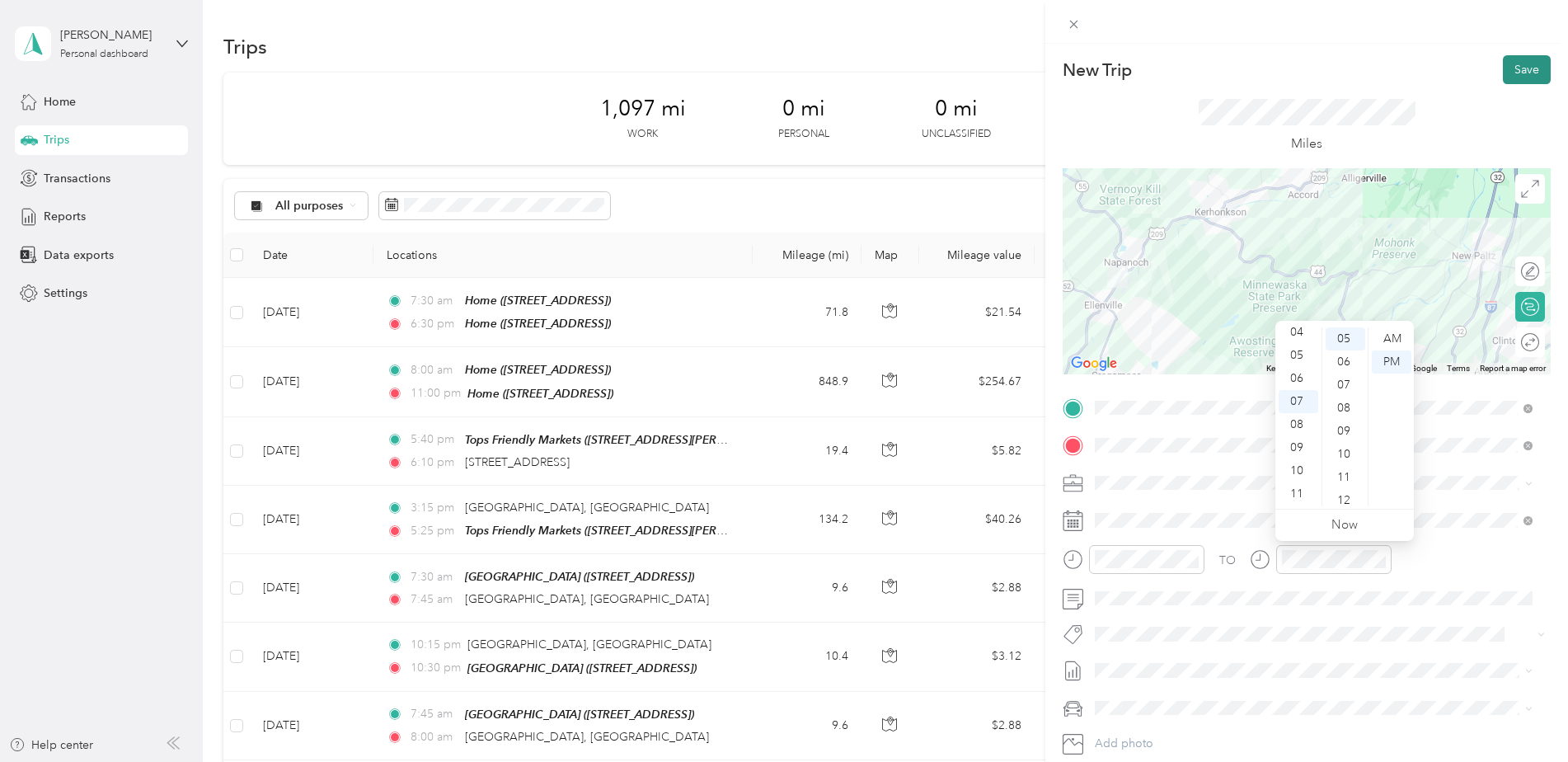
click at [1521, 76] on button "Save" at bounding box center [1527, 69] width 48 height 29
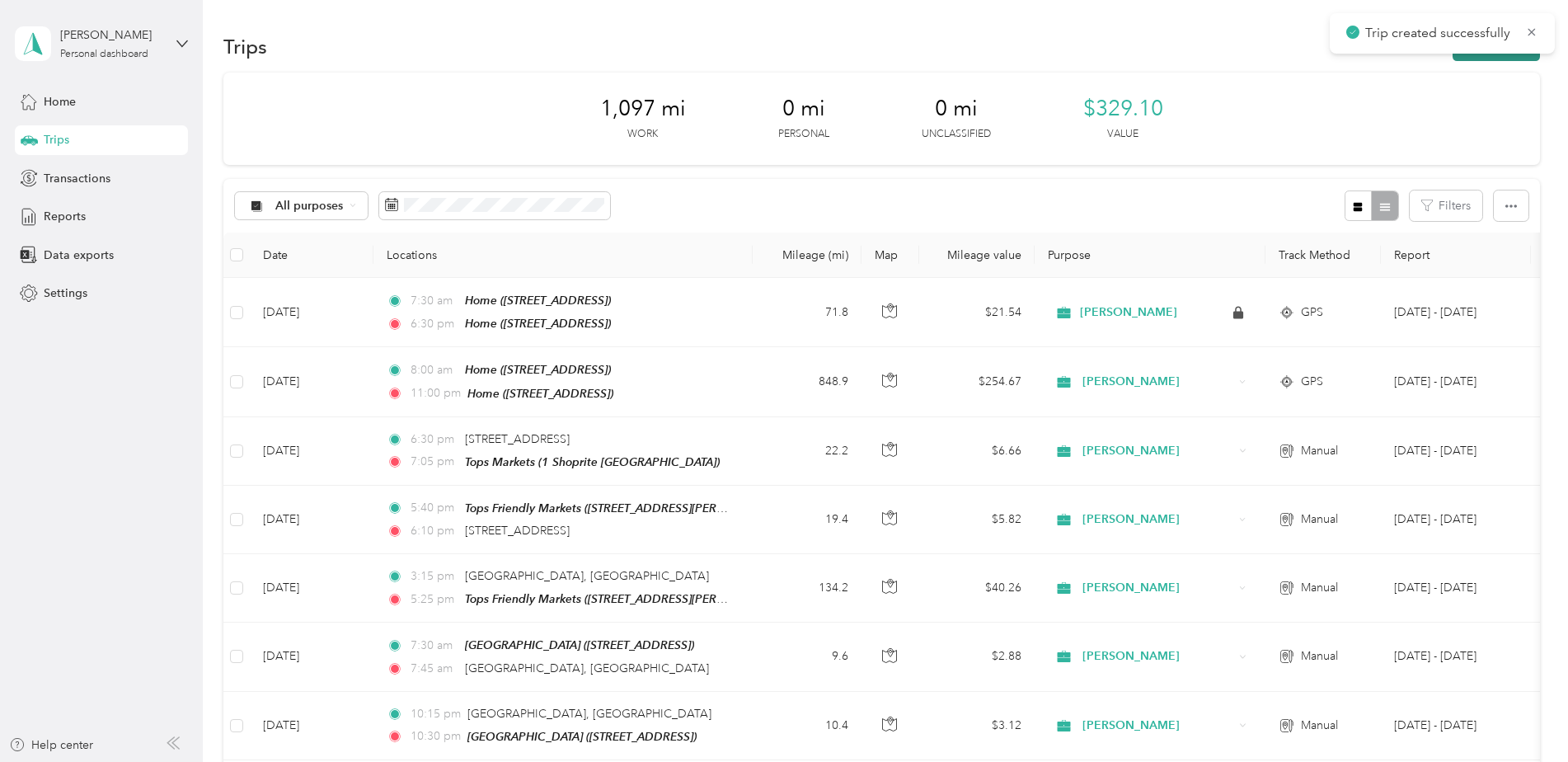
click at [1496, 58] on button "New trip" at bounding box center [1496, 46] width 87 height 29
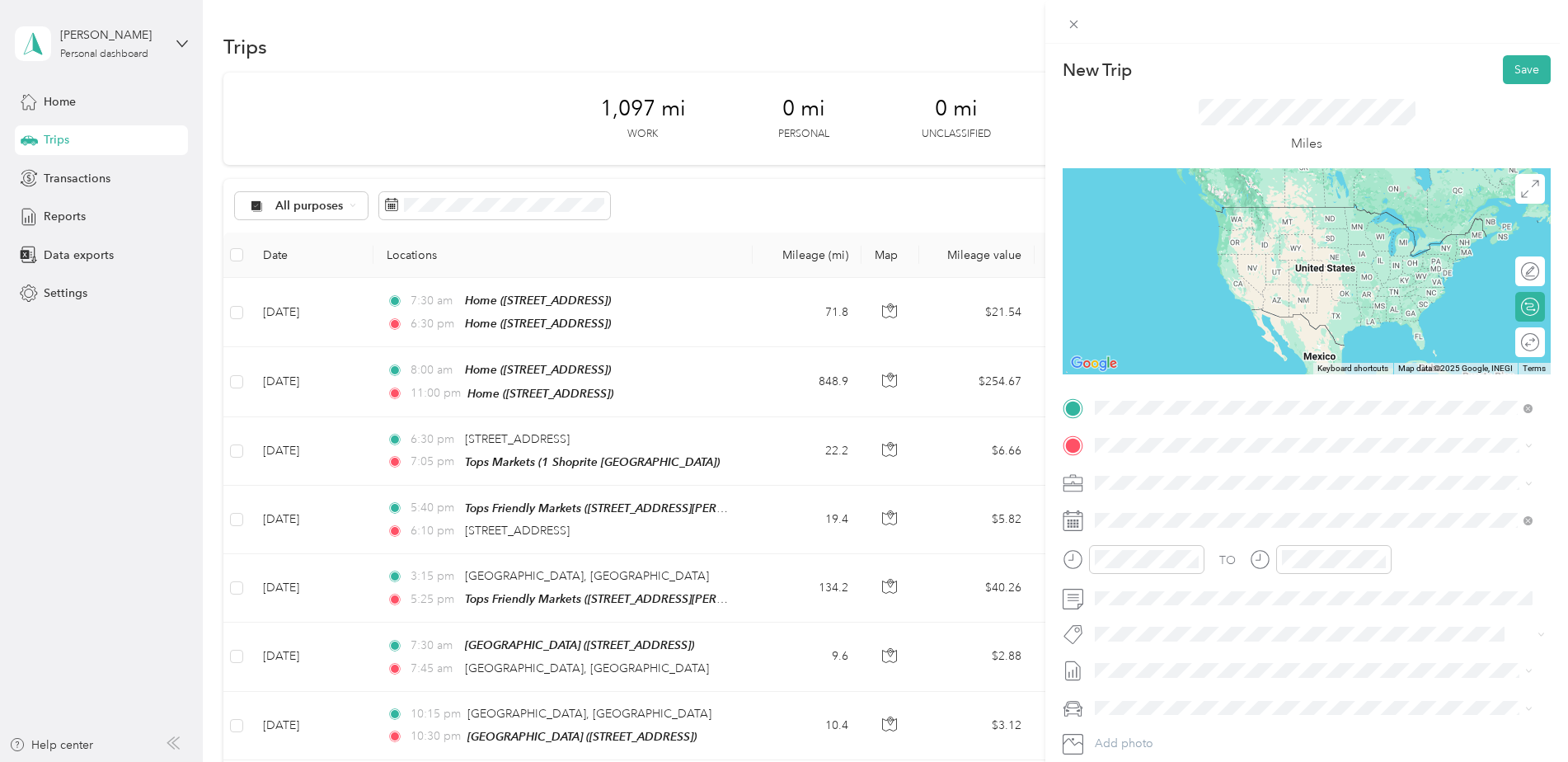
click at [1203, 492] on span "1 Shoprite Blvd, [GEOGRAPHIC_DATA], [GEOGRAPHIC_DATA], [GEOGRAPHIC_DATA]" at bounding box center [1294, 507] width 335 height 31
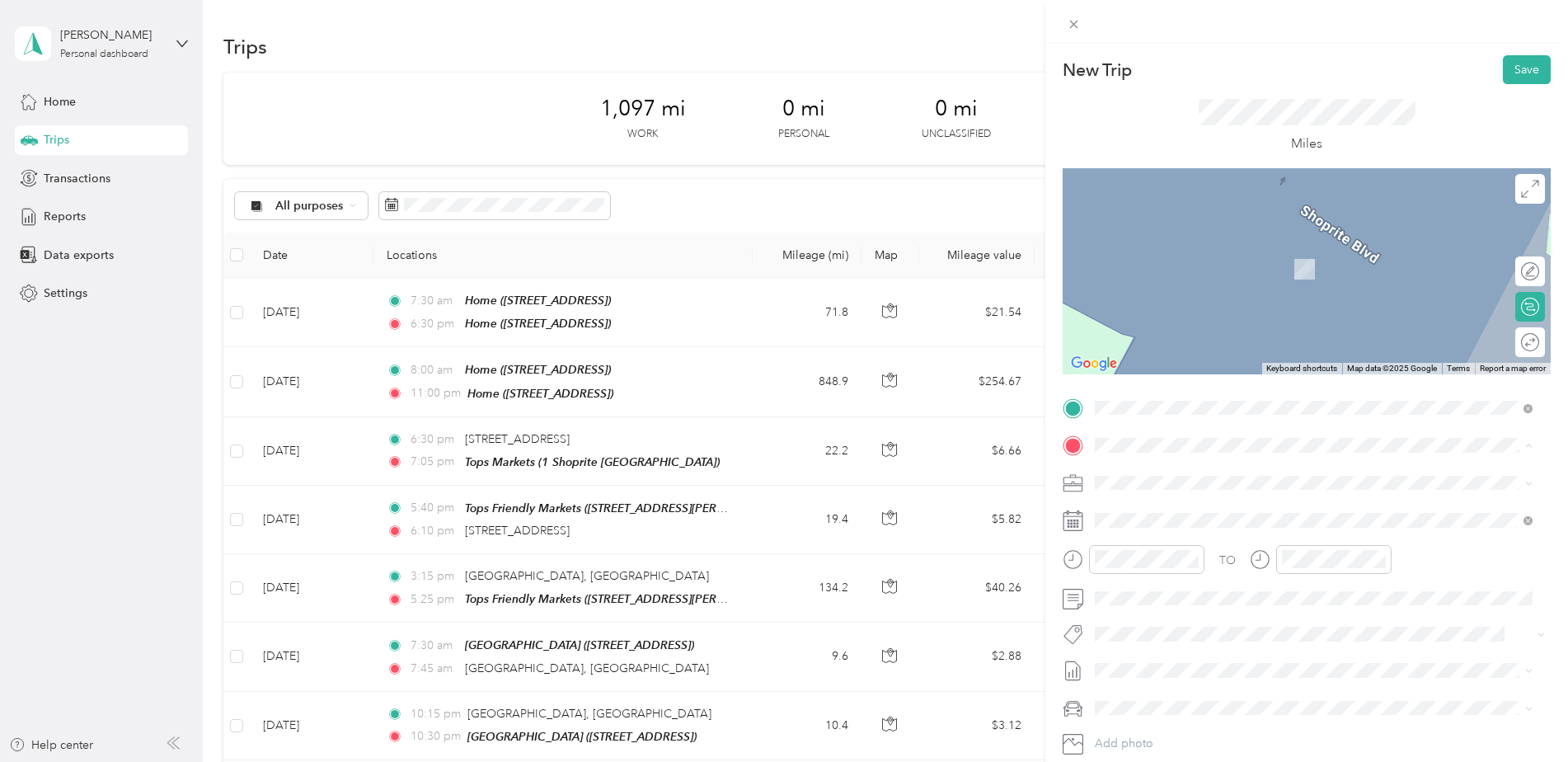
click at [1218, 524] on span "[STREET_ADDRESS]" at bounding box center [1179, 528] width 105 height 14
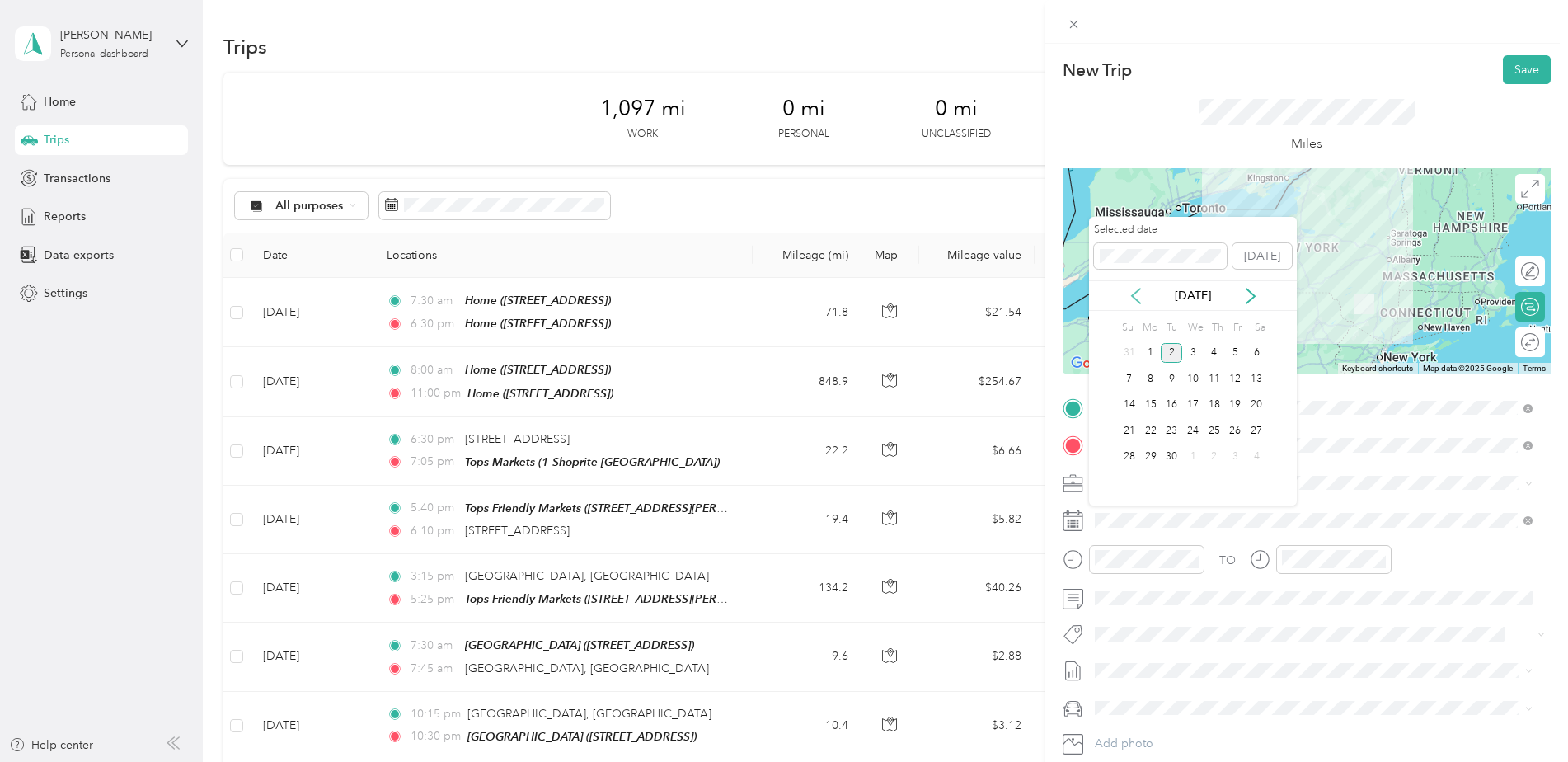
click at [1132, 293] on icon at bounding box center [1135, 296] width 17 height 17
click at [1134, 293] on icon at bounding box center [1135, 296] width 17 height 17
click at [1213, 399] on div "17" at bounding box center [1214, 405] width 22 height 21
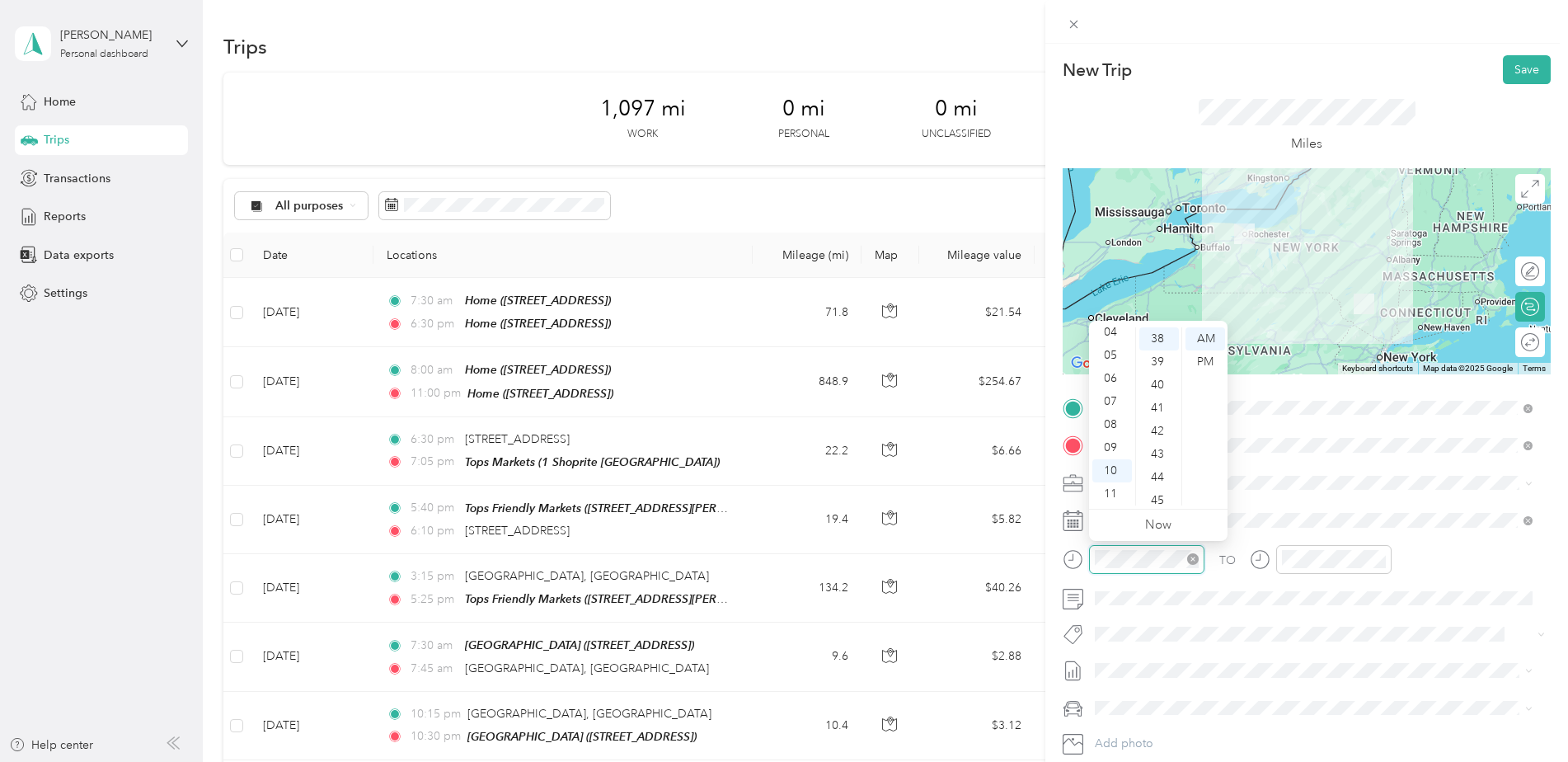
scroll to position [877, 0]
click at [1117, 398] on div "07" at bounding box center [1112, 401] width 39 height 23
click at [1156, 332] on div "20" at bounding box center [1159, 336] width 39 height 23
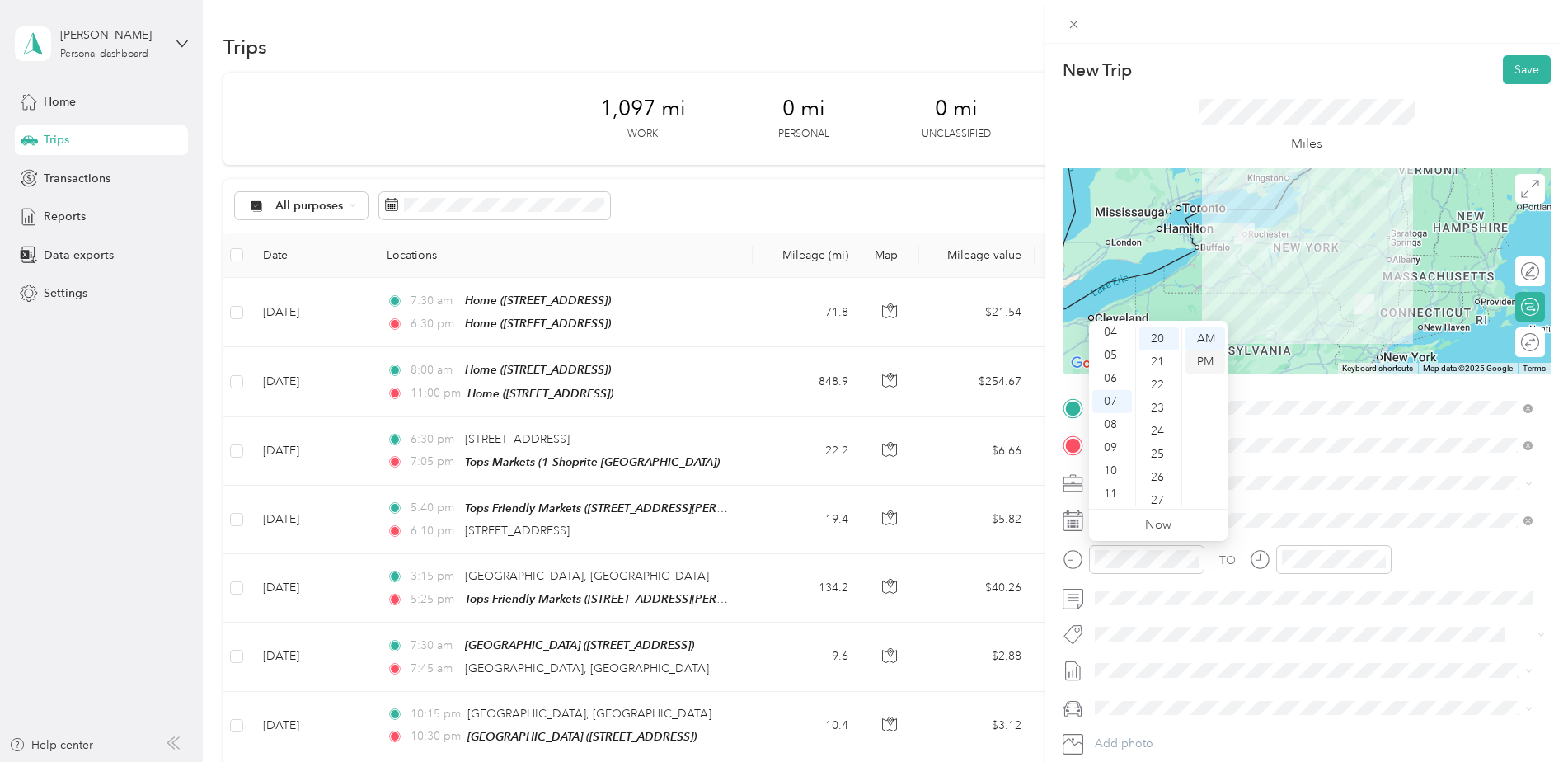
click at [1204, 362] on div "PM" at bounding box center [1205, 362] width 39 height 23
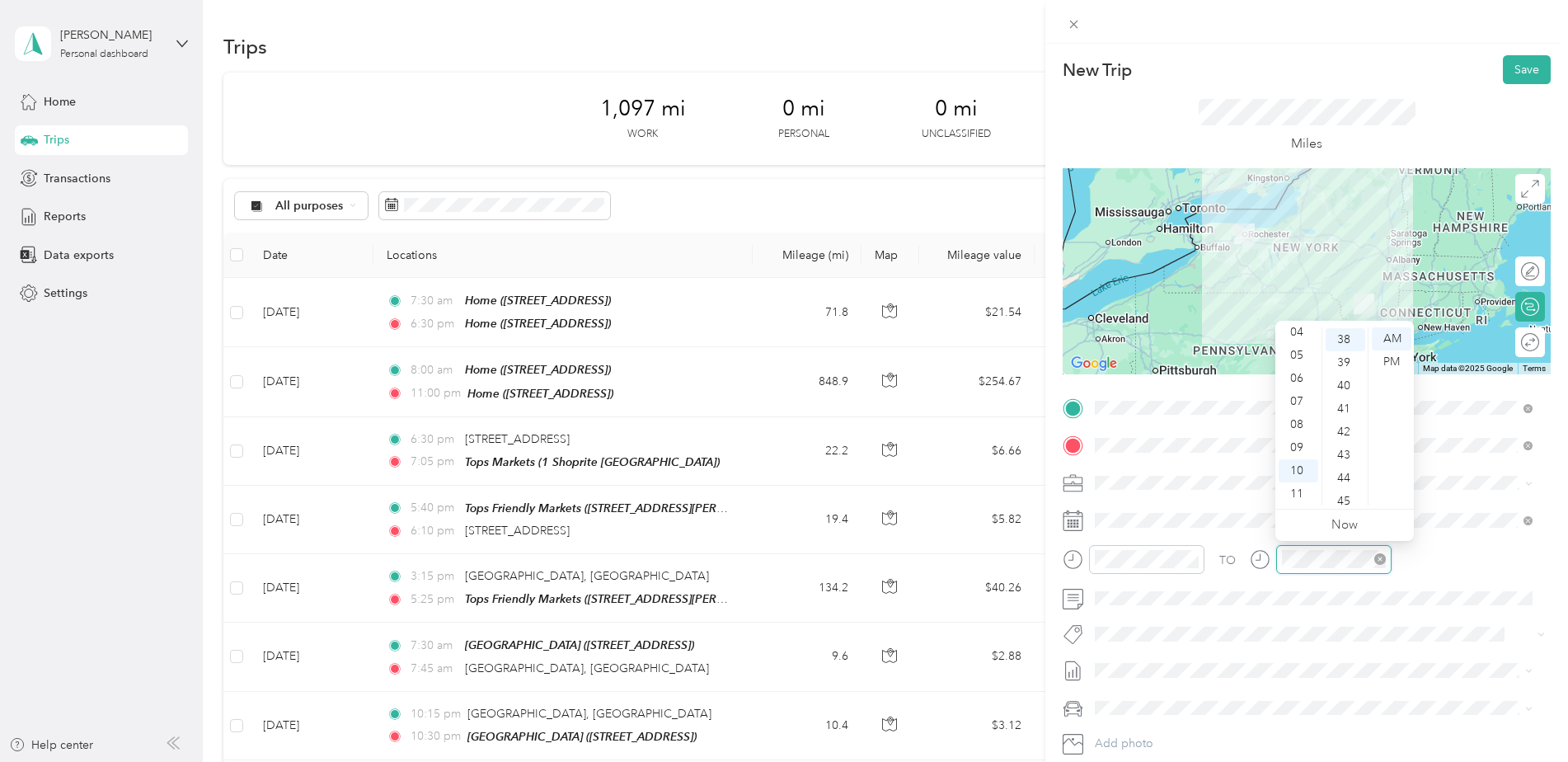
scroll to position [877, 0]
click at [1293, 496] on div "11" at bounding box center [1298, 493] width 39 height 23
click at [1341, 485] on div "30" at bounding box center [1345, 484] width 39 height 23
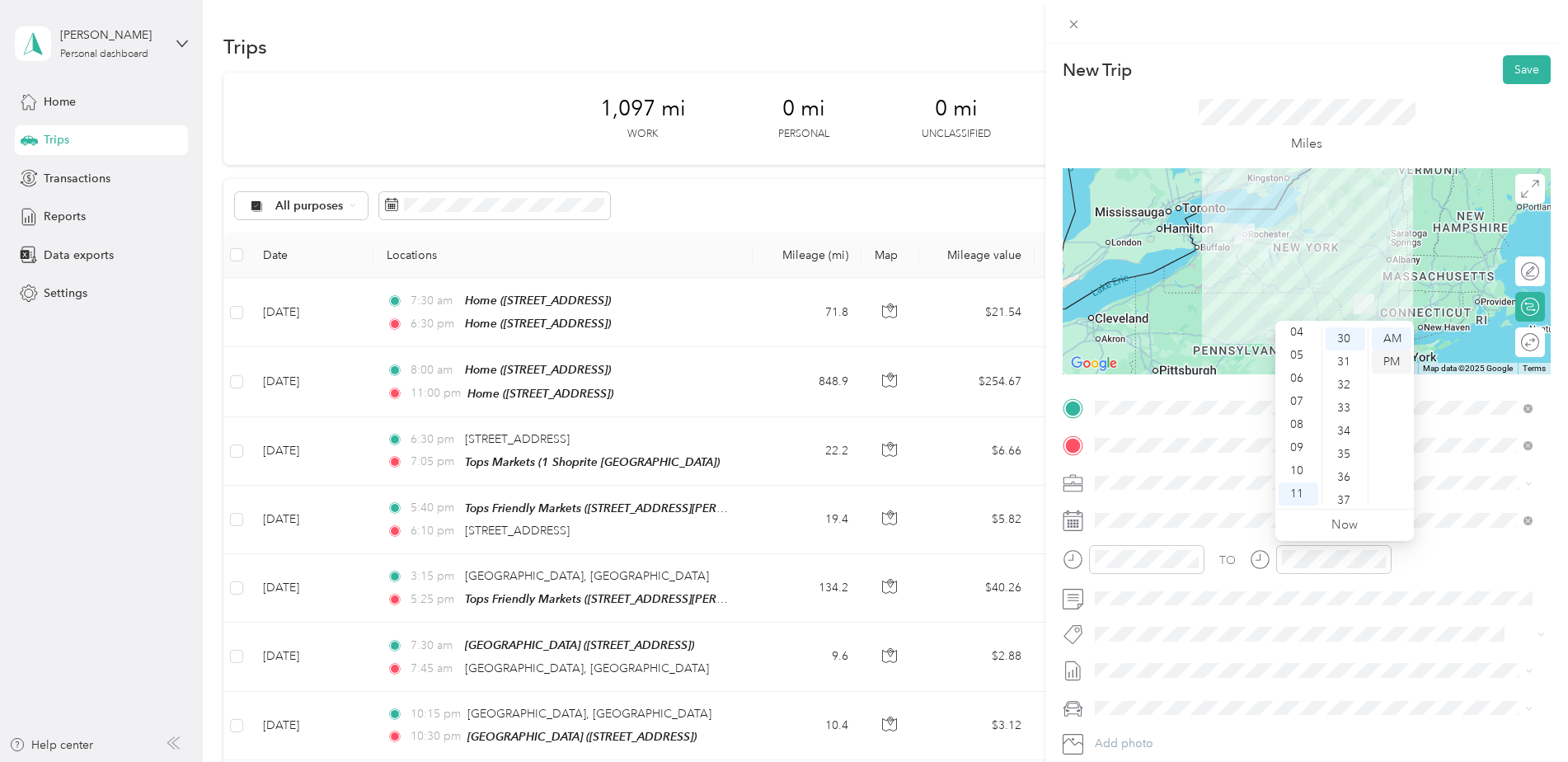
click at [1399, 356] on div "PM" at bounding box center [1391, 362] width 39 height 23
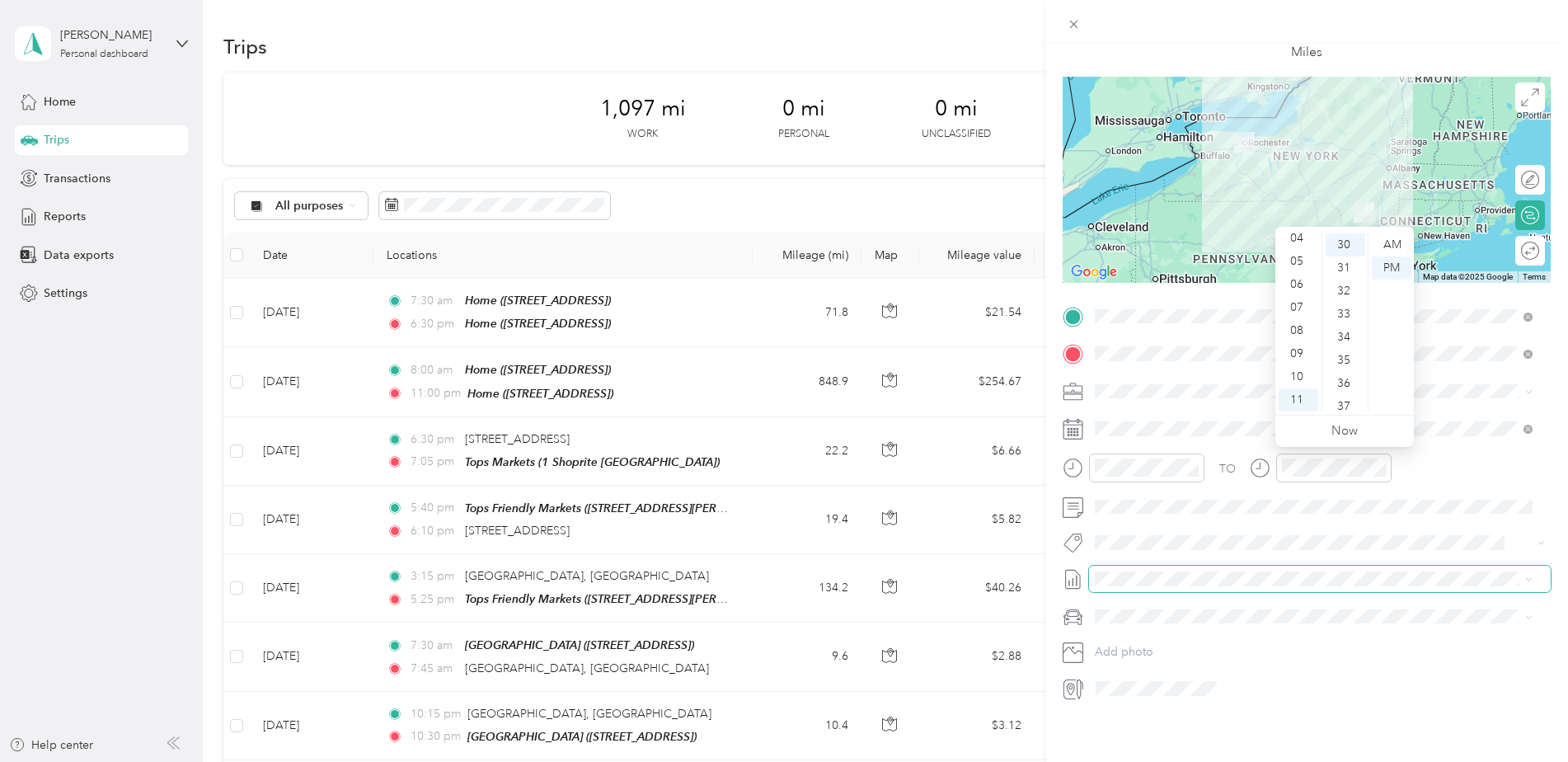
scroll to position [104, 0]
click at [1251, 679] on div at bounding box center [1320, 688] width 461 height 26
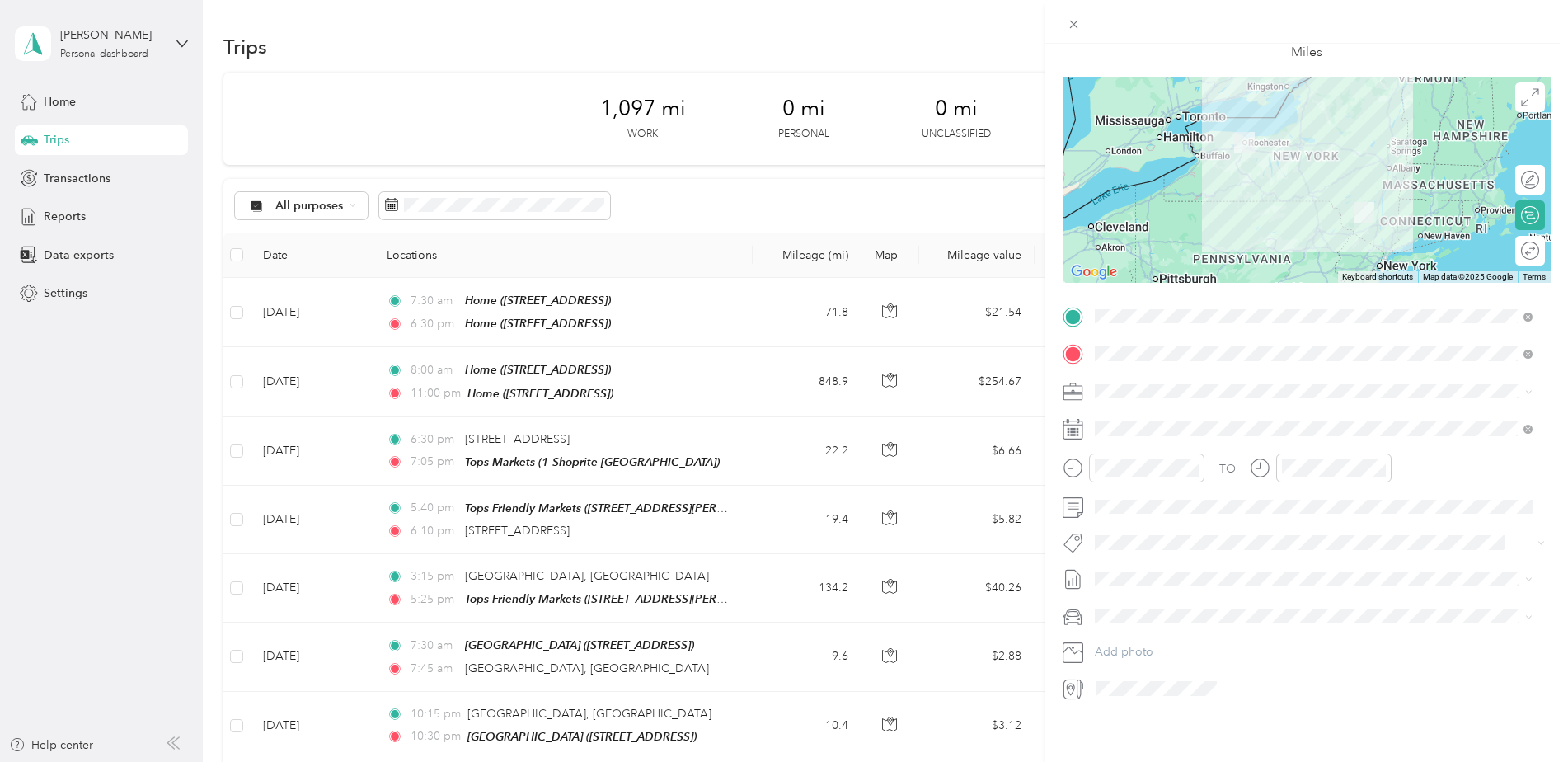
click at [1271, 183] on div at bounding box center [1307, 180] width 488 height 206
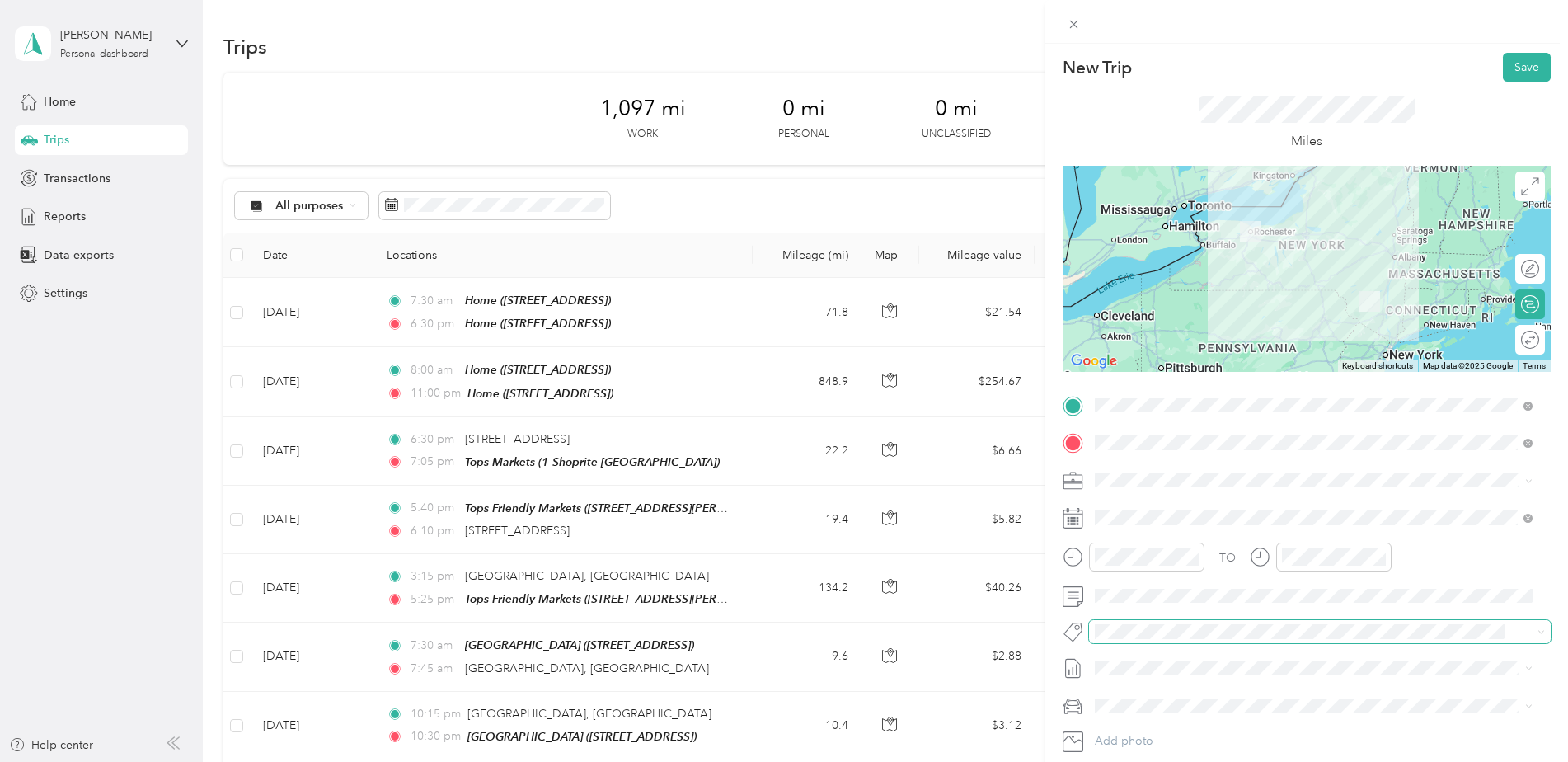
scroll to position [0, 0]
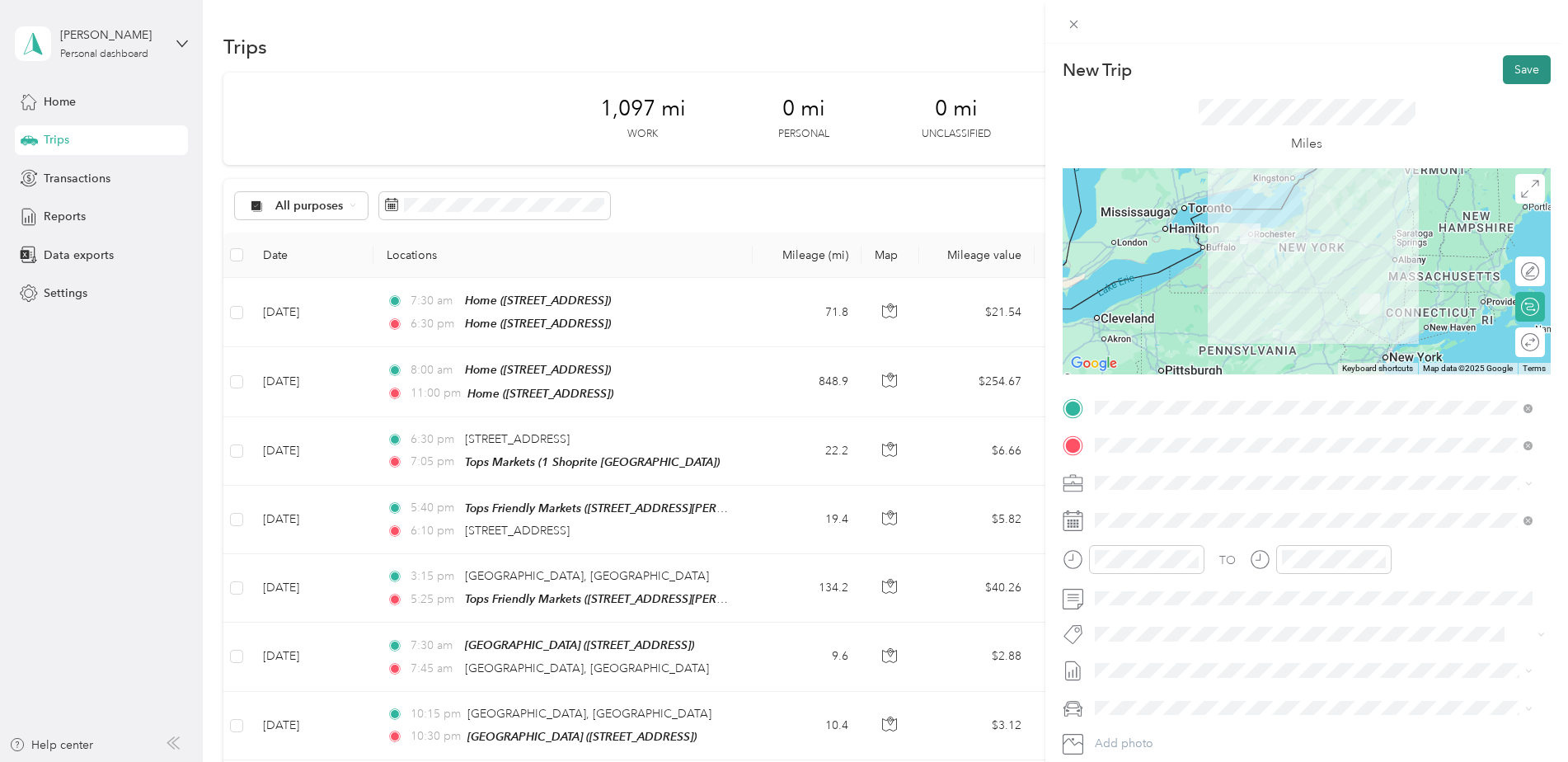
click at [1517, 69] on button "Save" at bounding box center [1527, 69] width 48 height 29
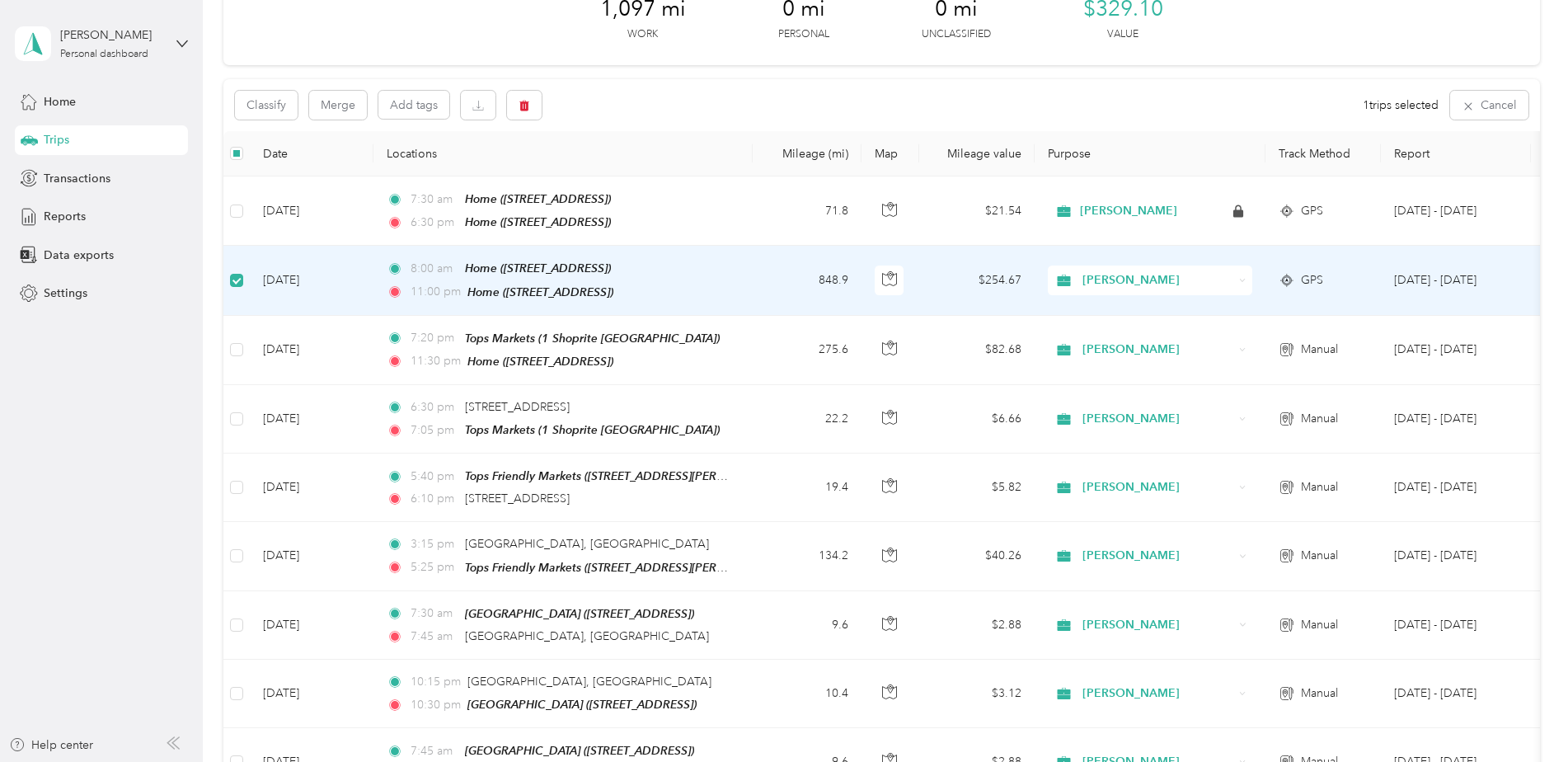
scroll to position [99, 0]
click at [525, 105] on icon "button" at bounding box center [524, 106] width 10 height 10
click at [644, 173] on button "Yes" at bounding box center [646, 174] width 32 height 26
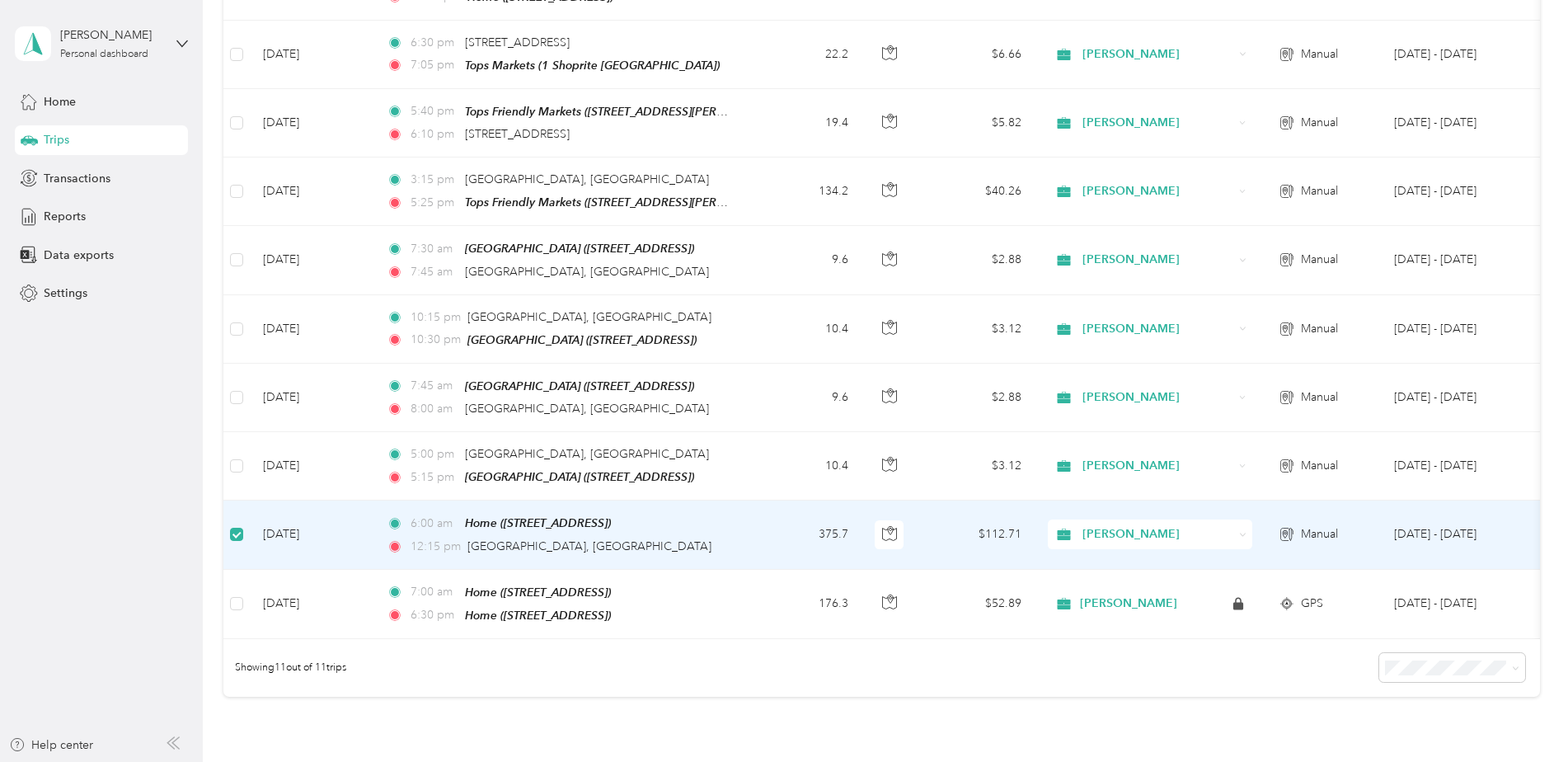
scroll to position [393, 0]
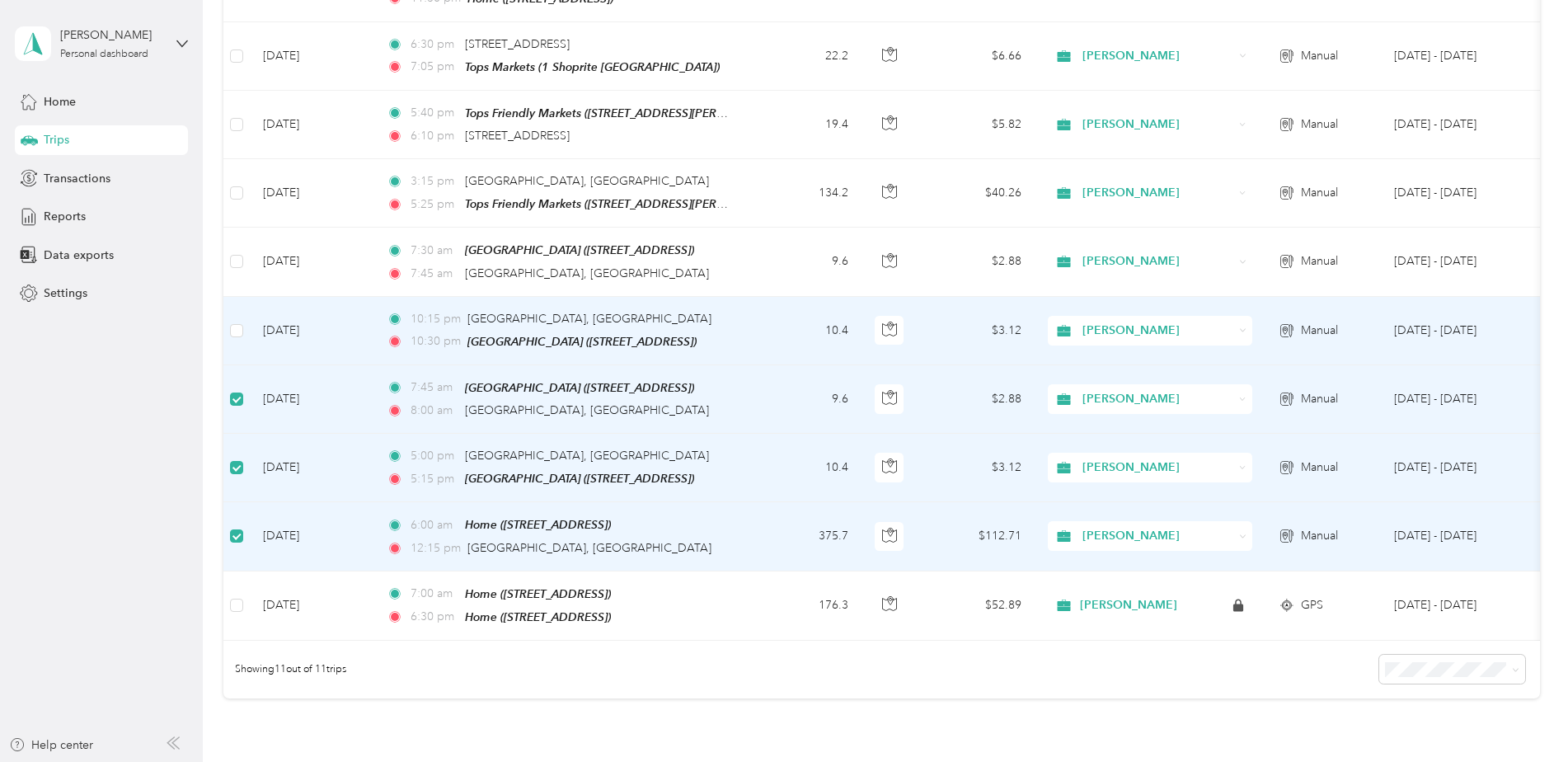
click at [234, 322] on label at bounding box center [236, 330] width 13 height 18
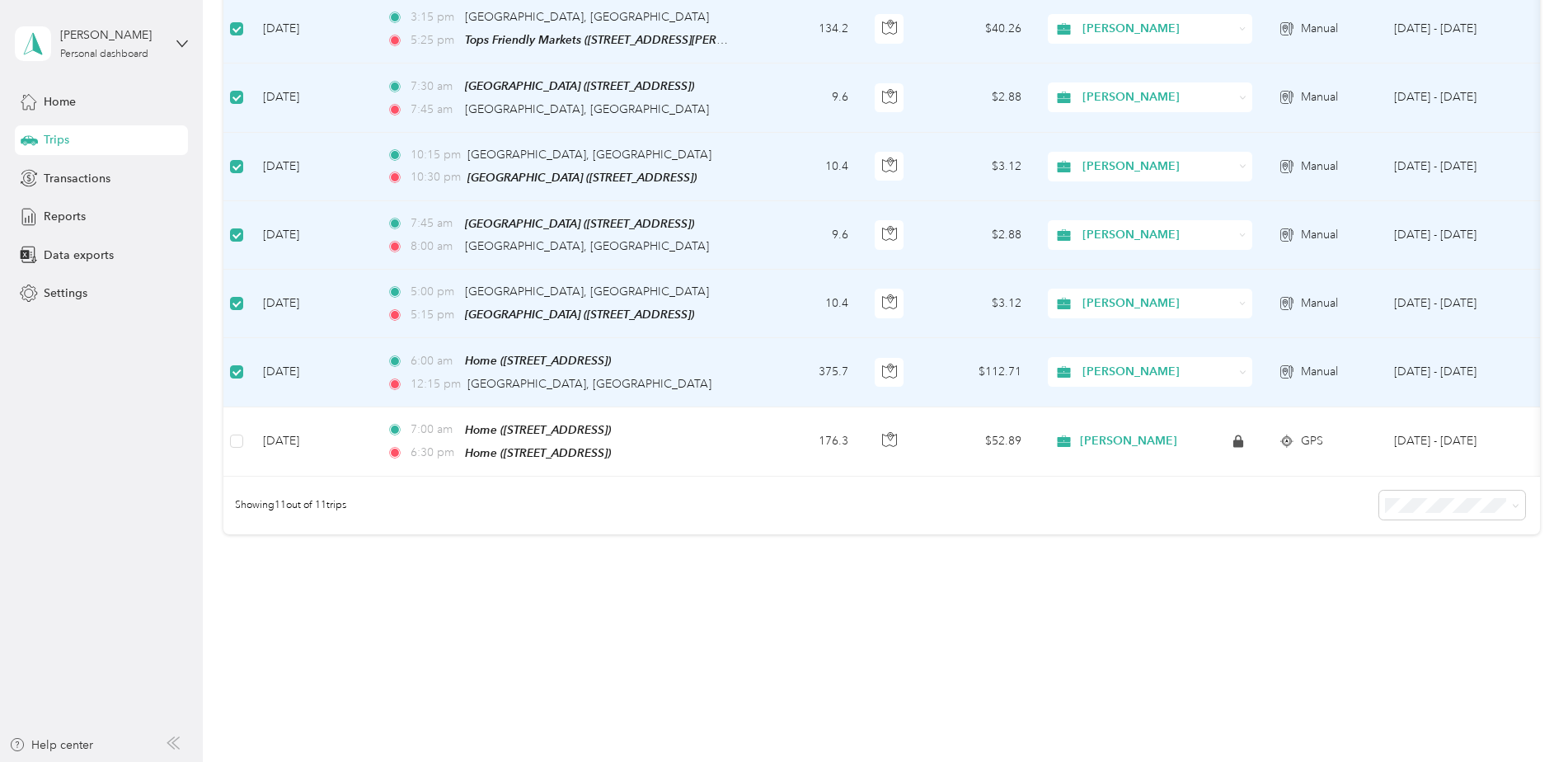
scroll to position [228, 0]
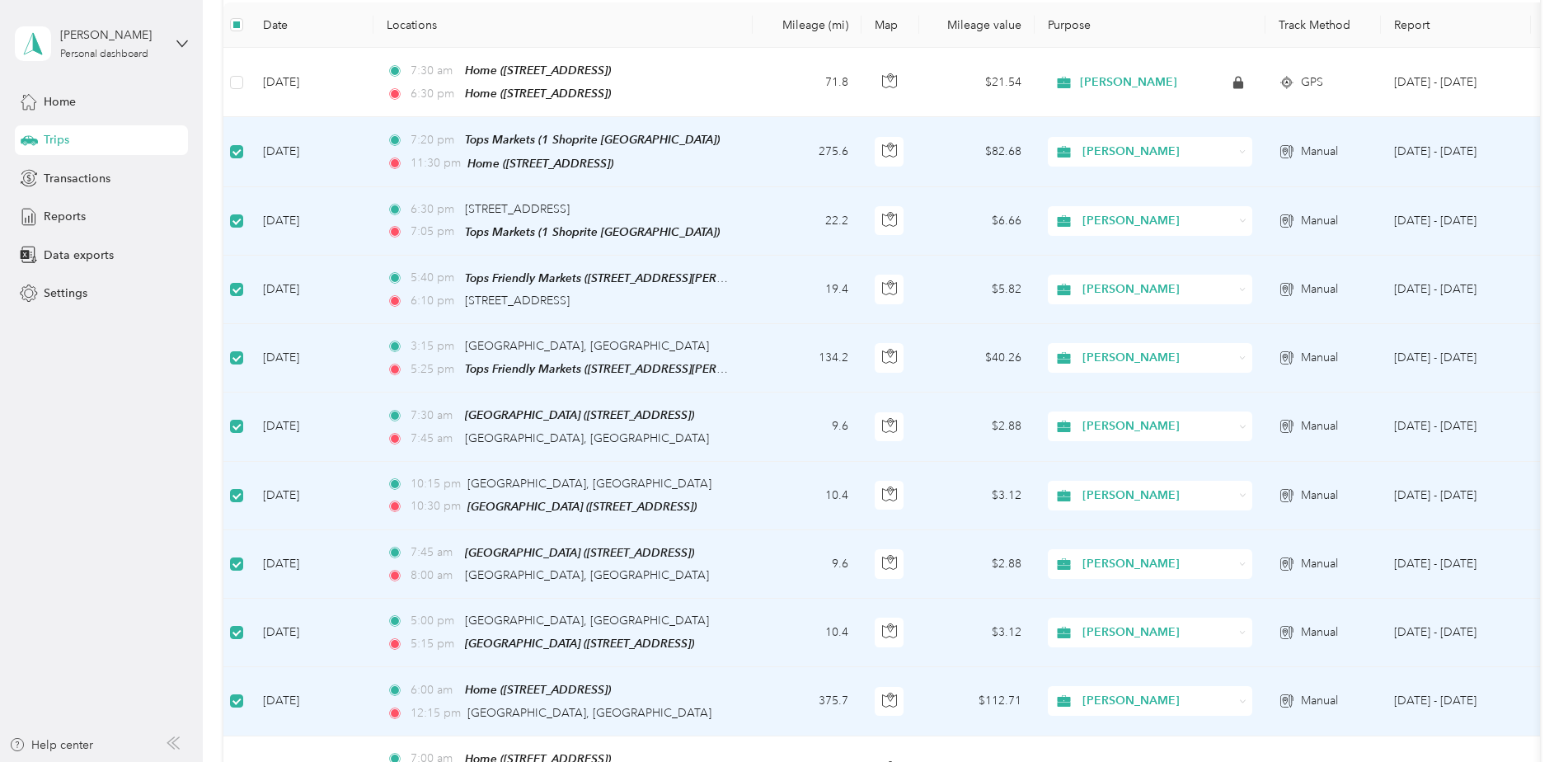
click at [294, 145] on td "[DATE]" at bounding box center [311, 151] width 124 height 69
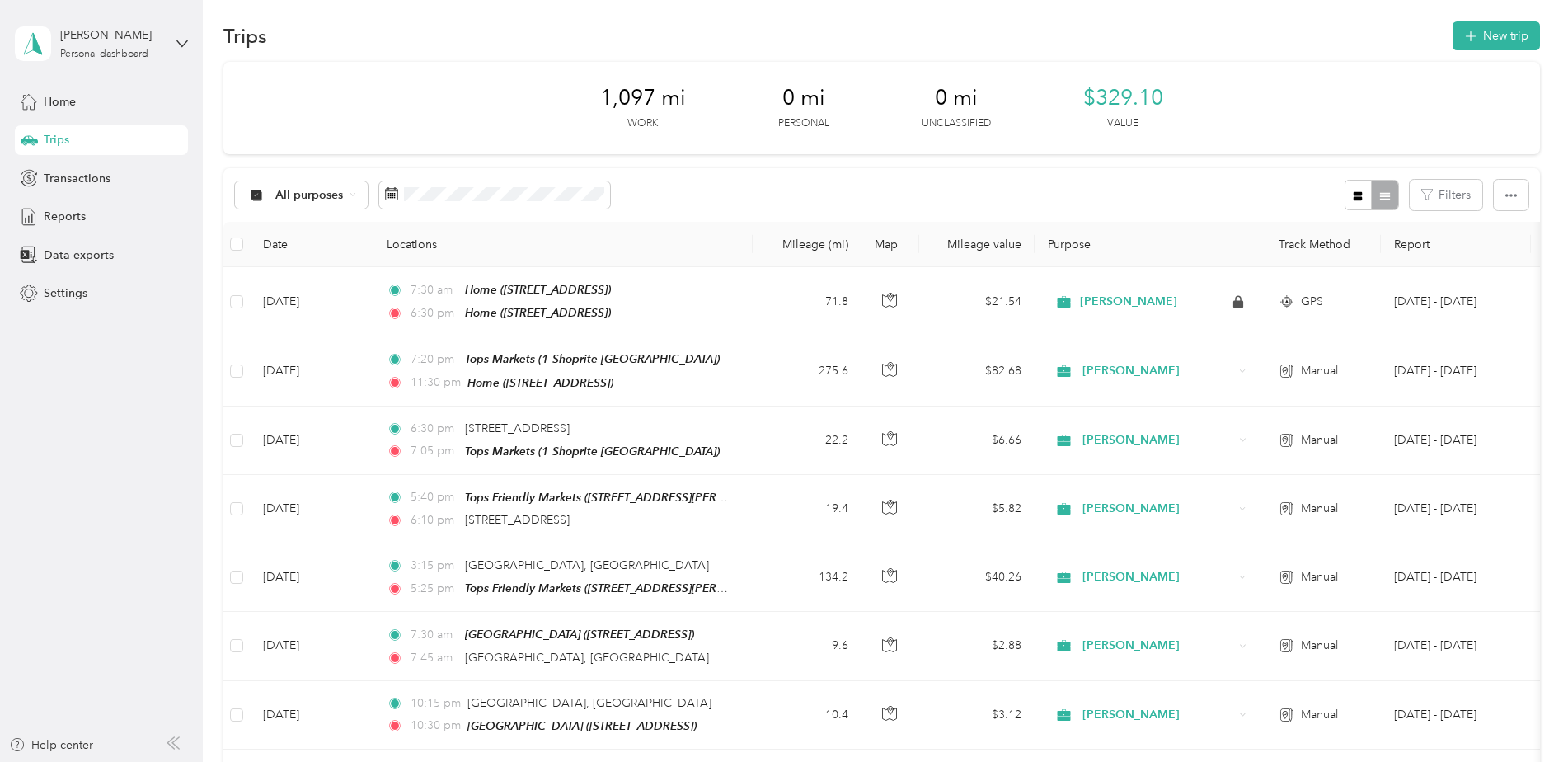
scroll to position [0, 0]
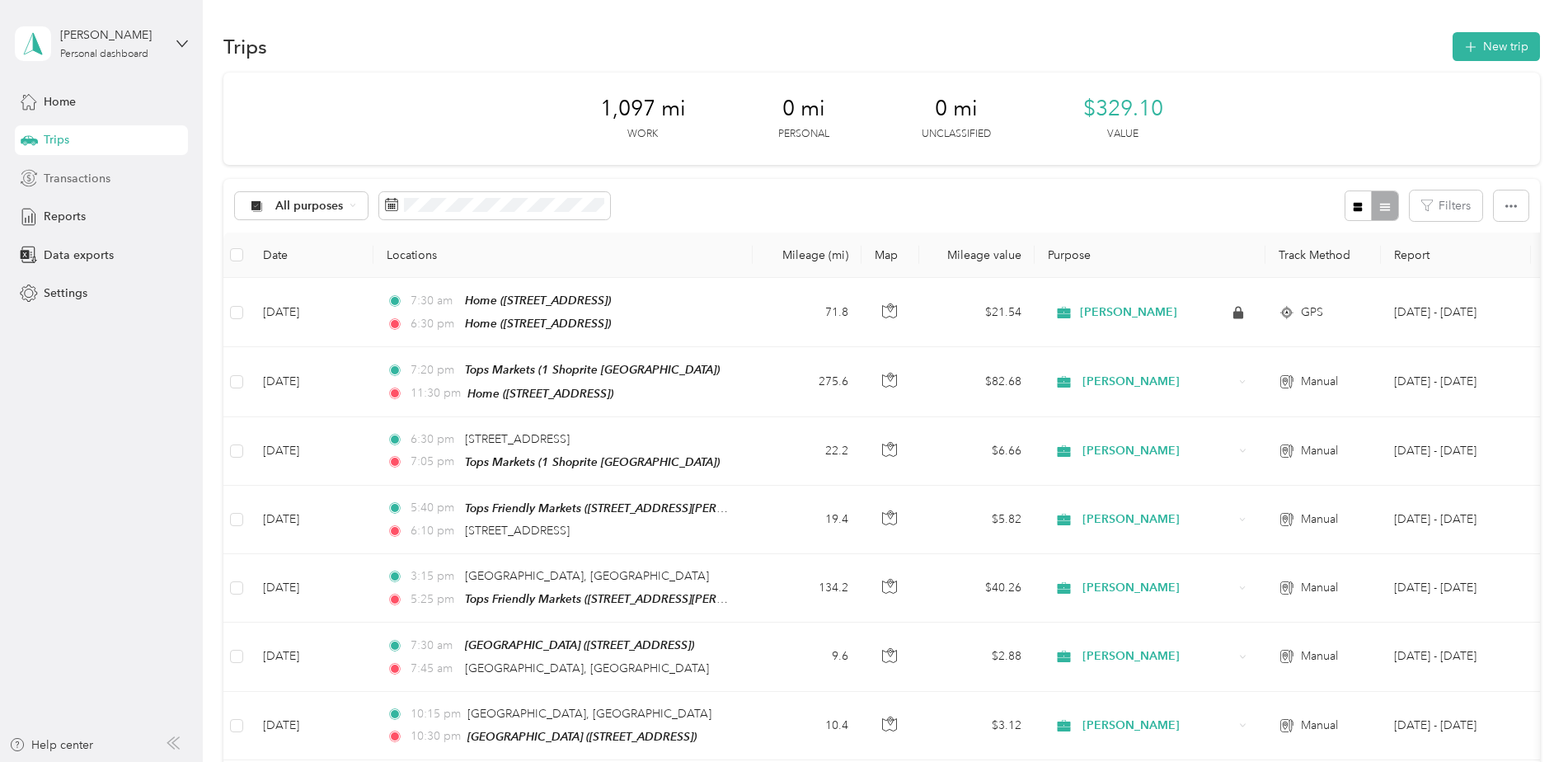
click at [67, 179] on span "Transactions" at bounding box center [77, 179] width 67 height 17
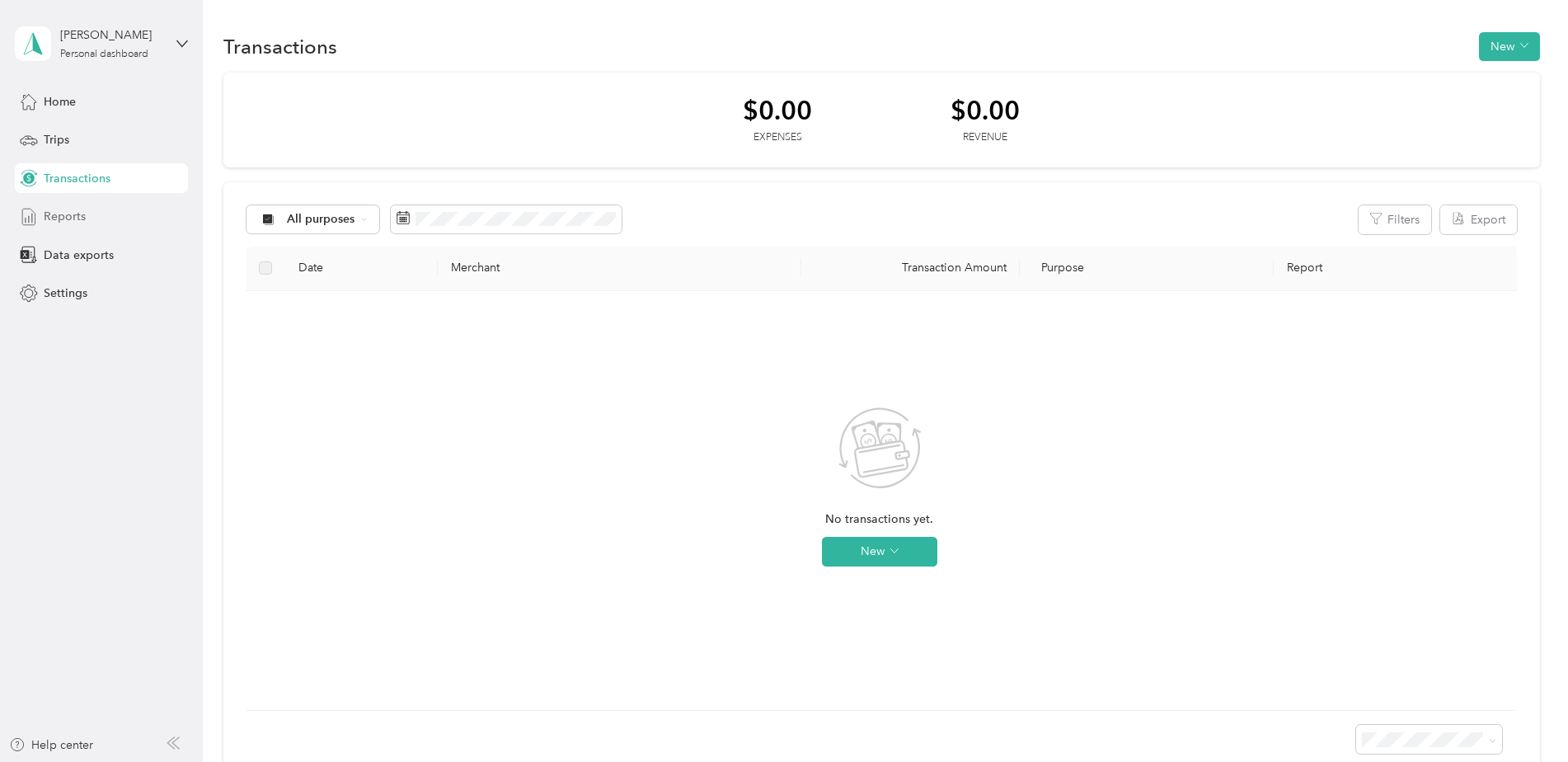
click at [66, 210] on span "Reports" at bounding box center [65, 216] width 42 height 17
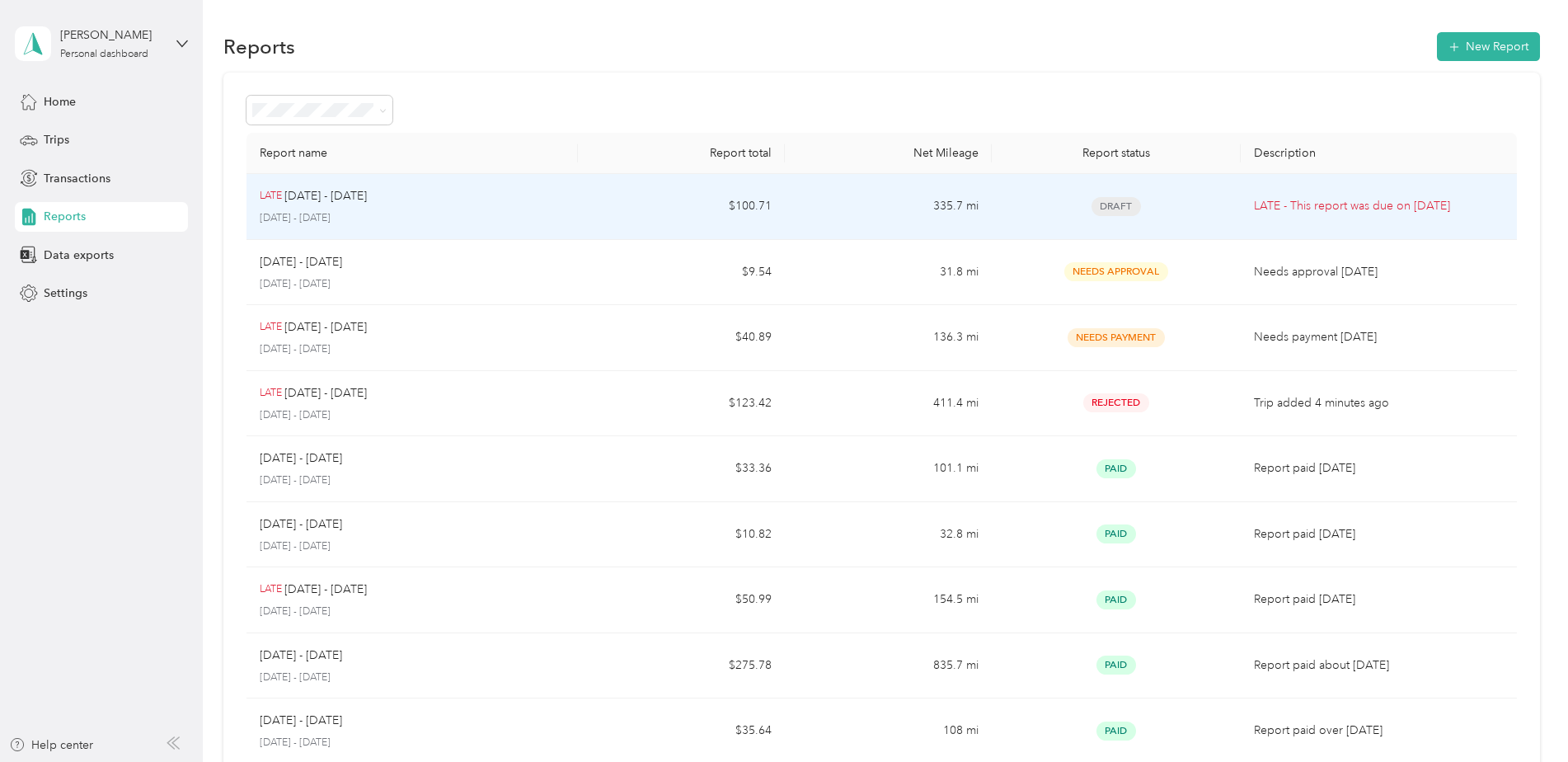
click at [485, 204] on div "LATE [DATE] - [DATE]" at bounding box center [412, 196] width 305 height 18
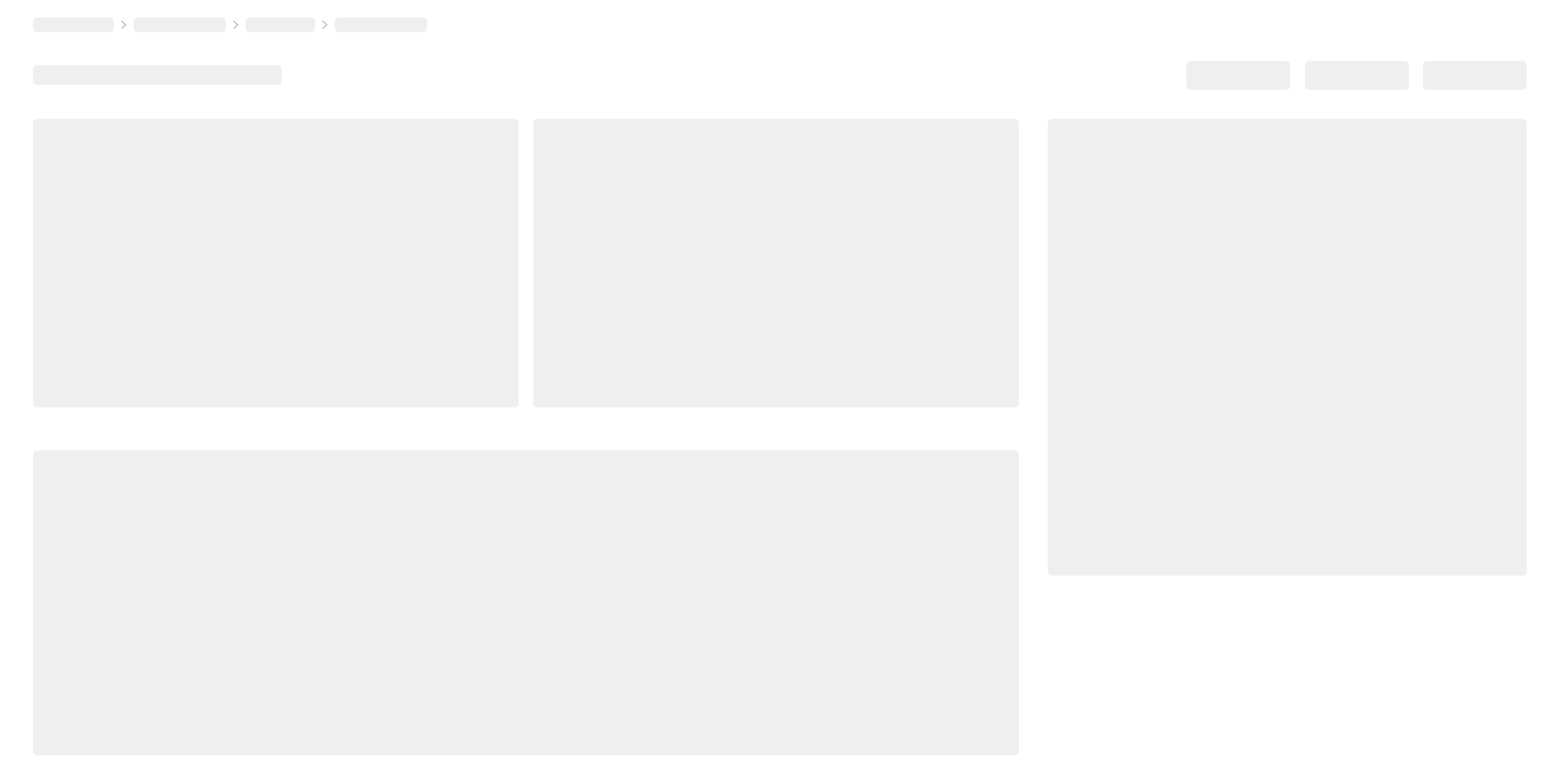
click at [485, 204] on div at bounding box center [276, 262] width 486 height 289
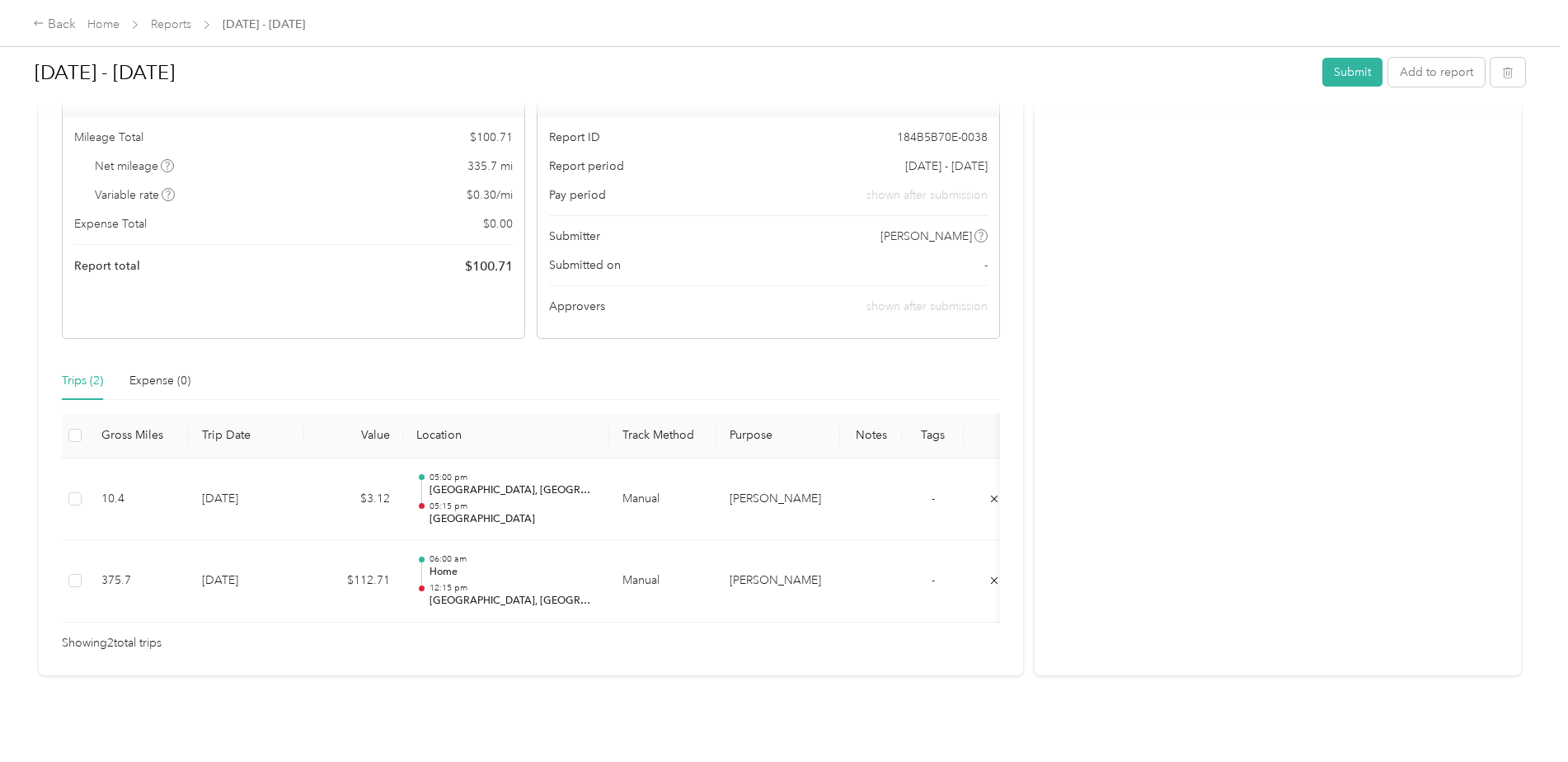
scroll to position [192, 0]
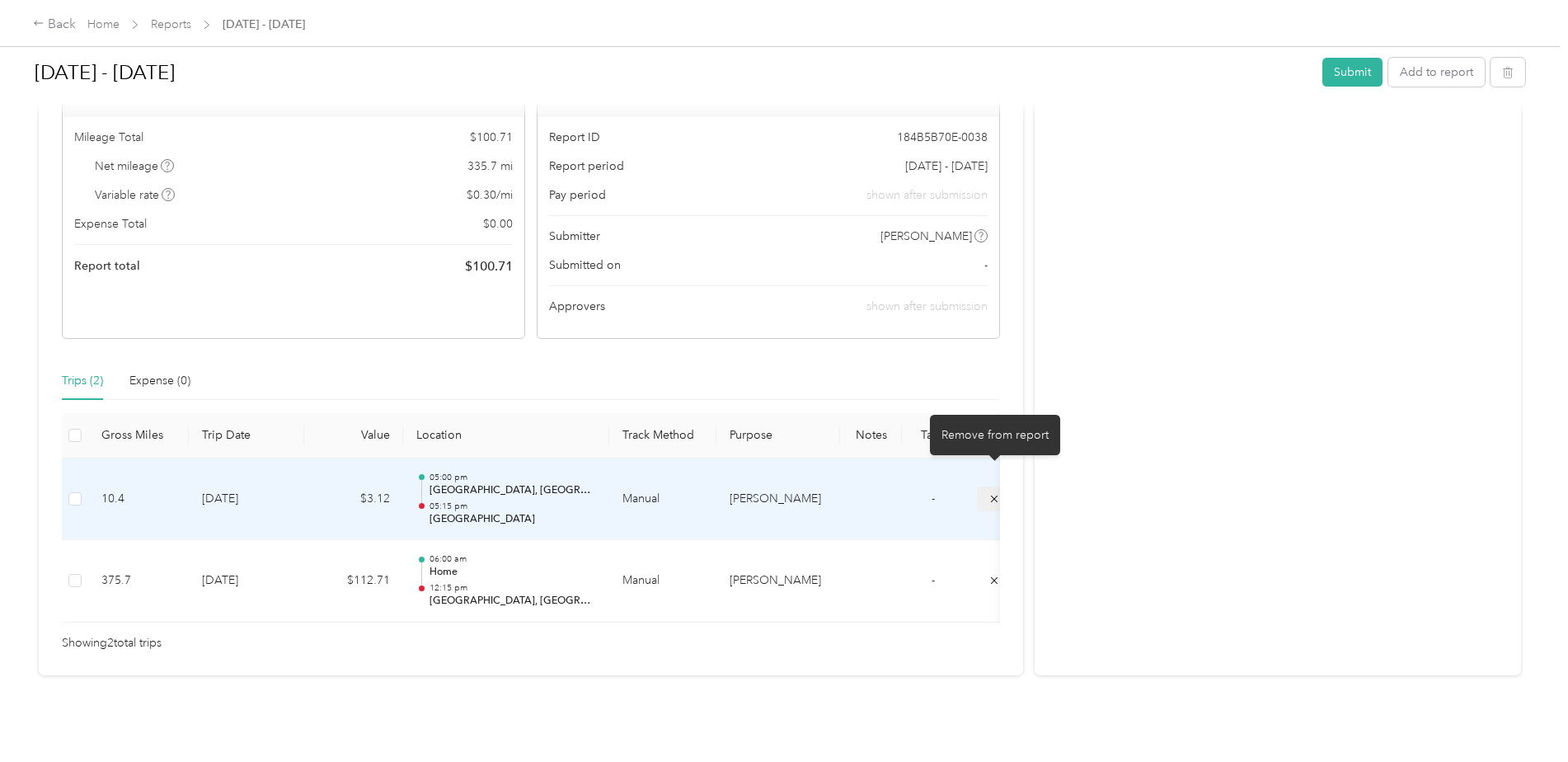
click at [991, 493] on icon "submit" at bounding box center [994, 498] width 11 height 11
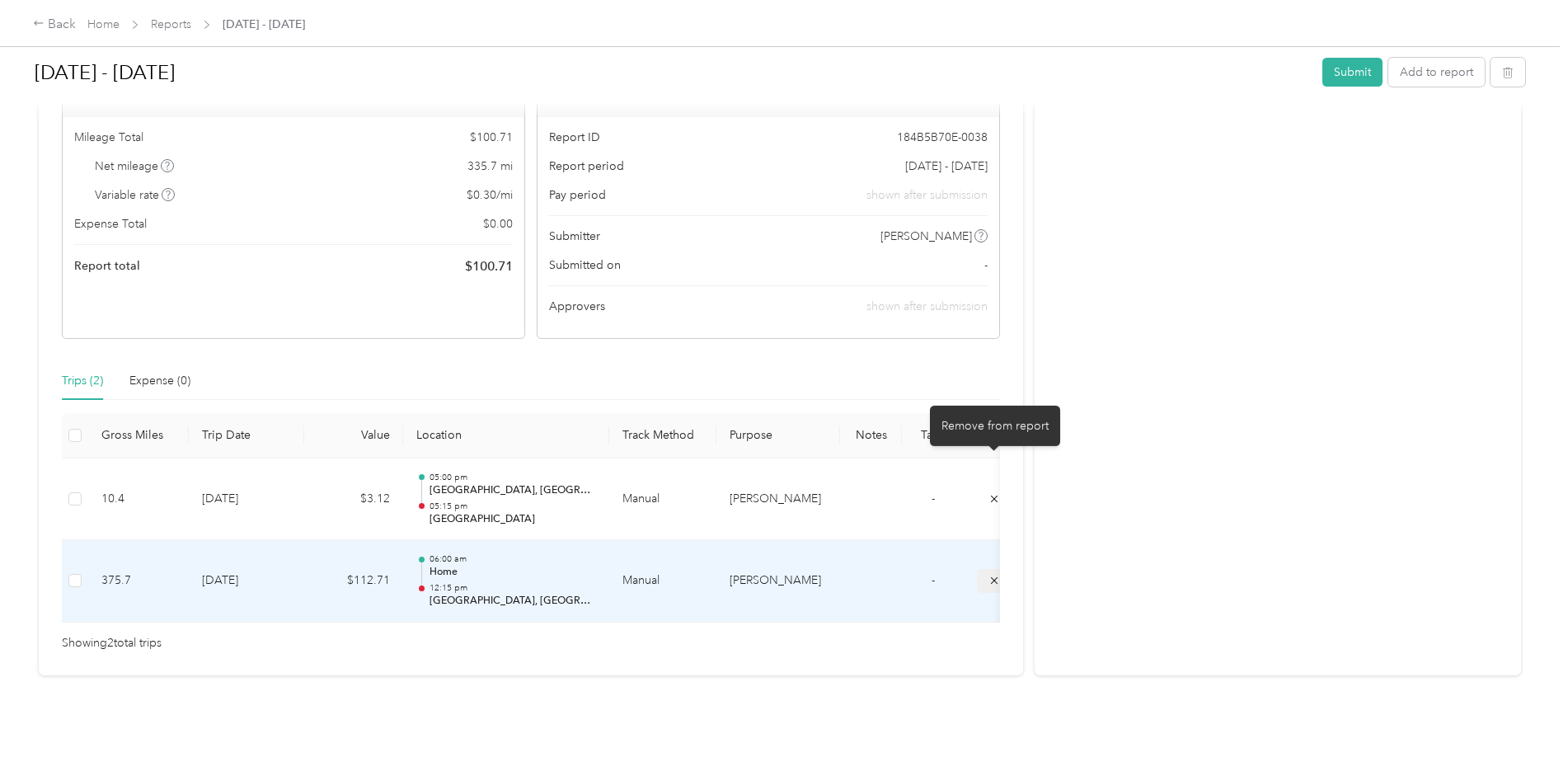
scroll to position [110, 0]
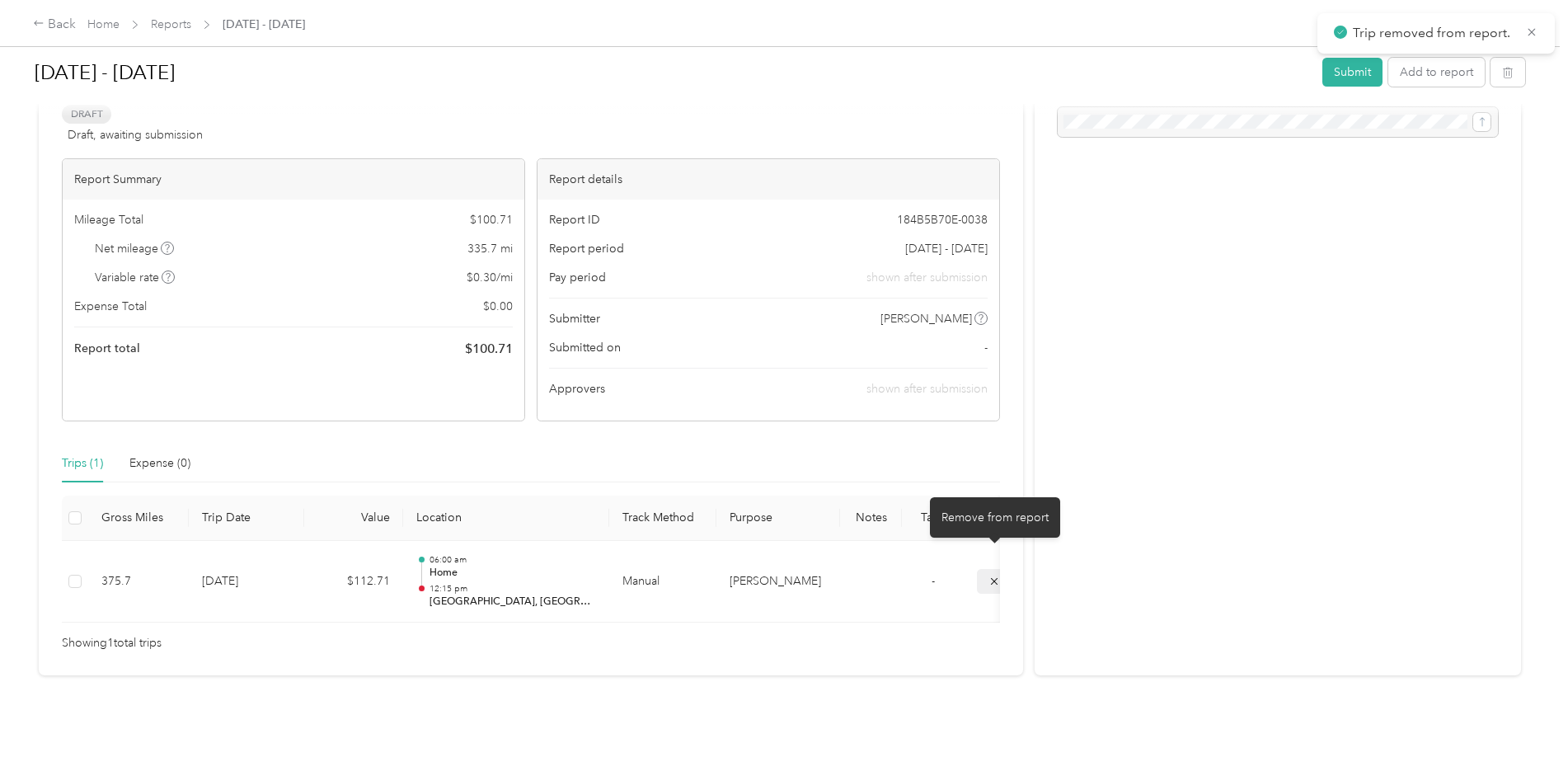
click at [992, 575] on icon "submit" at bounding box center [994, 581] width 11 height 11
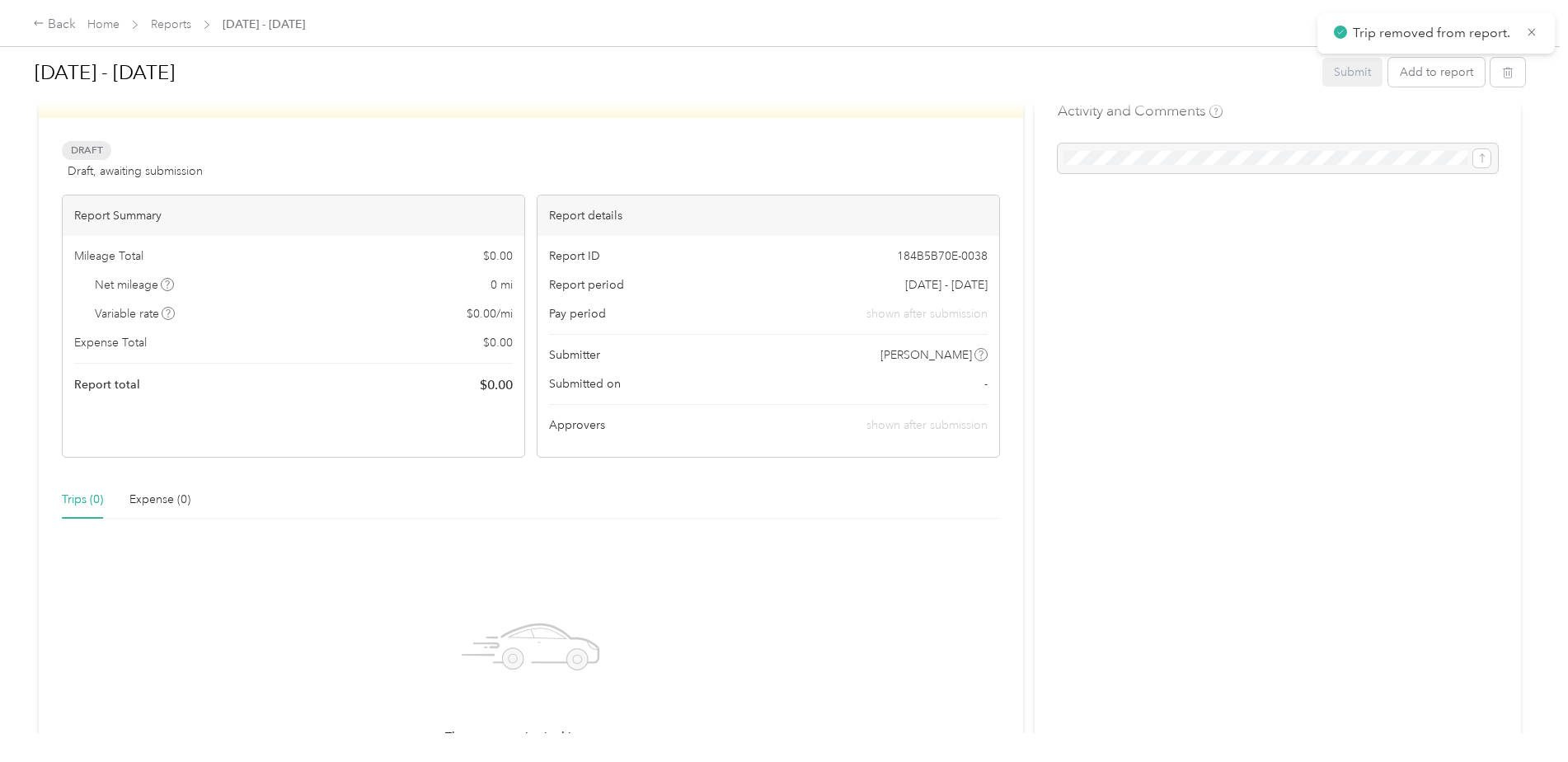
scroll to position [0, 0]
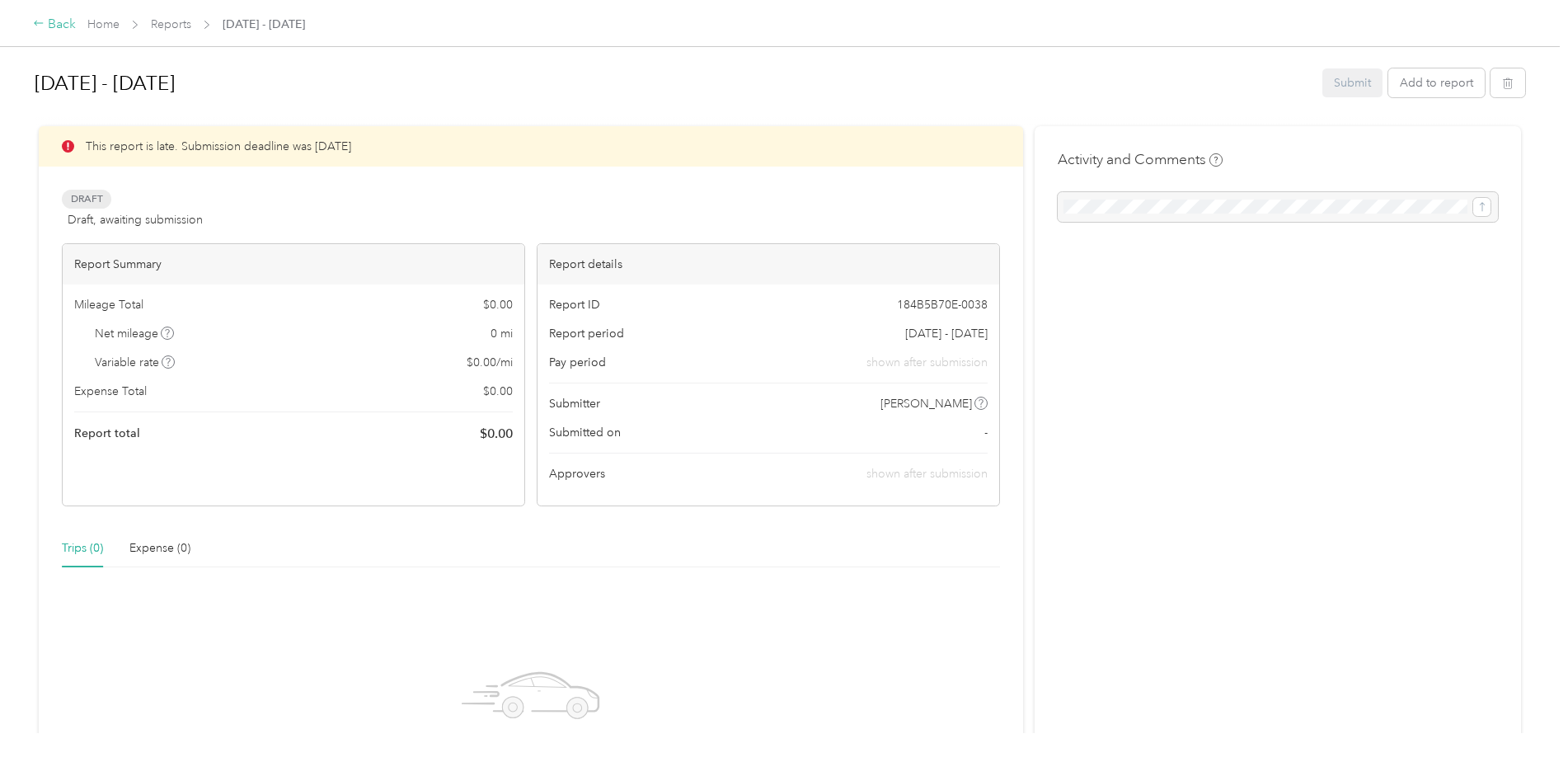
click at [44, 20] on icon at bounding box center [38, 23] width 11 height 11
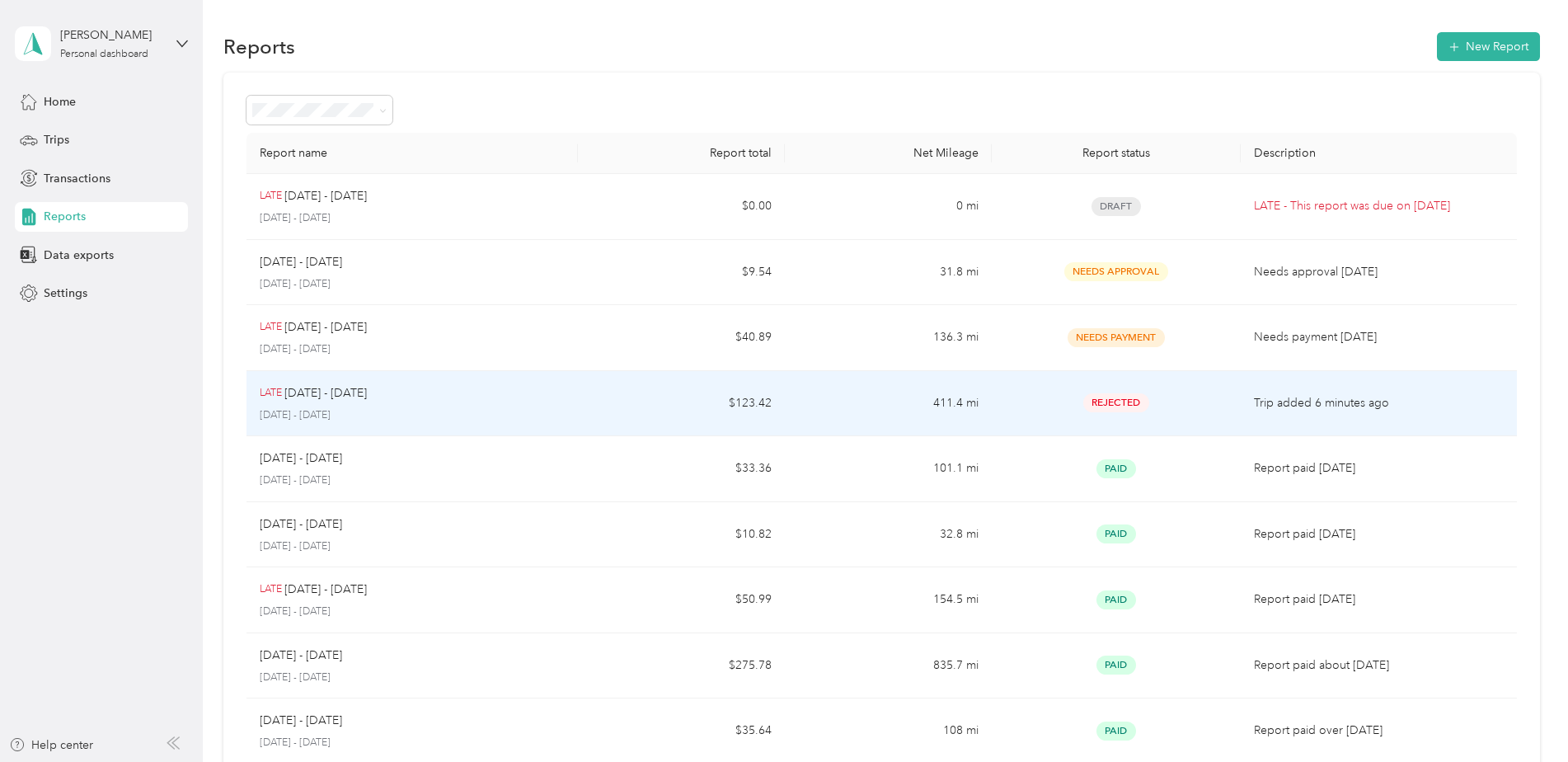
click at [513, 403] on div "LATE [DATE] - [DATE] [DATE] - [DATE]" at bounding box center [412, 404] width 305 height 38
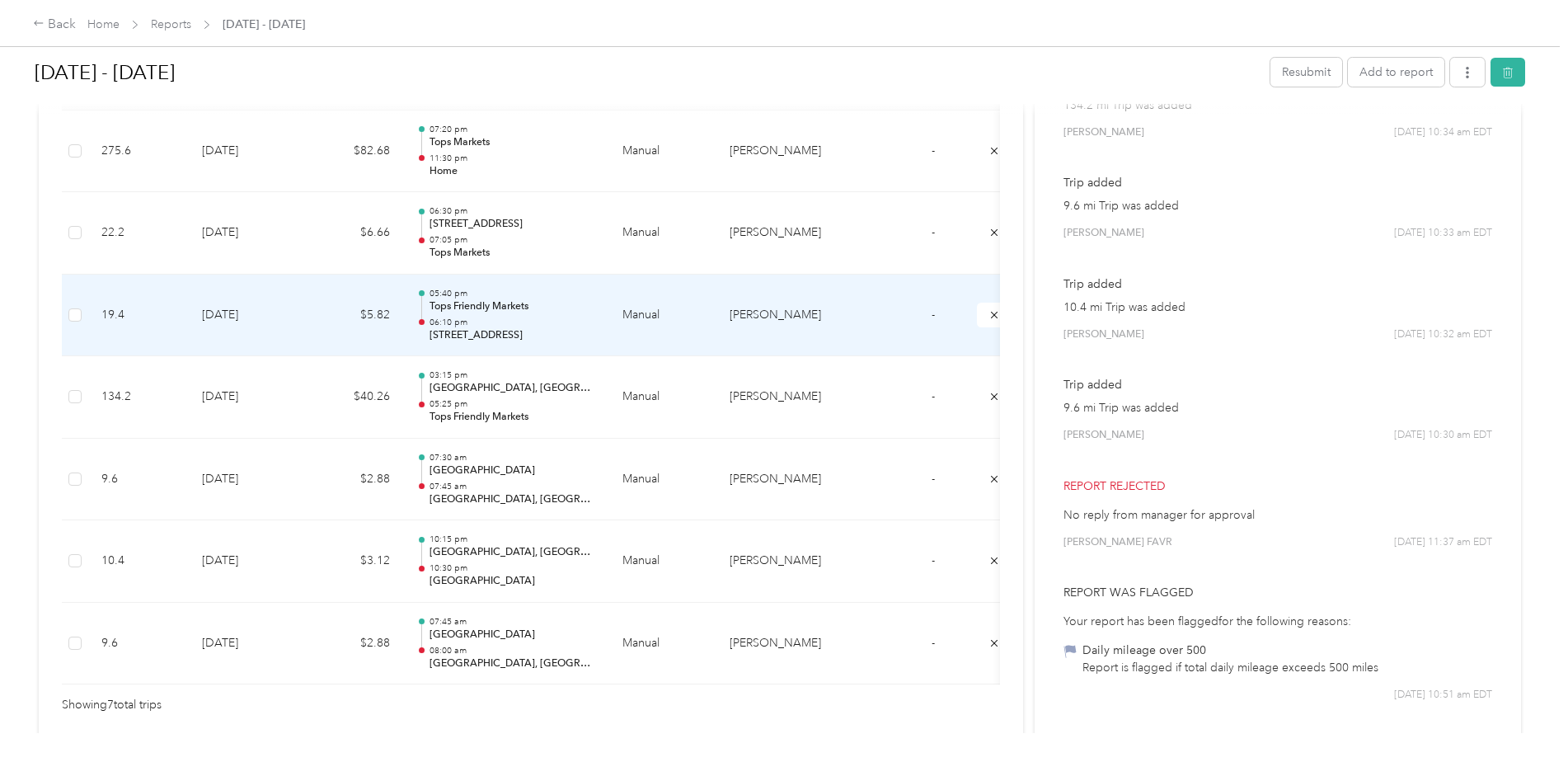
scroll to position [557, 0]
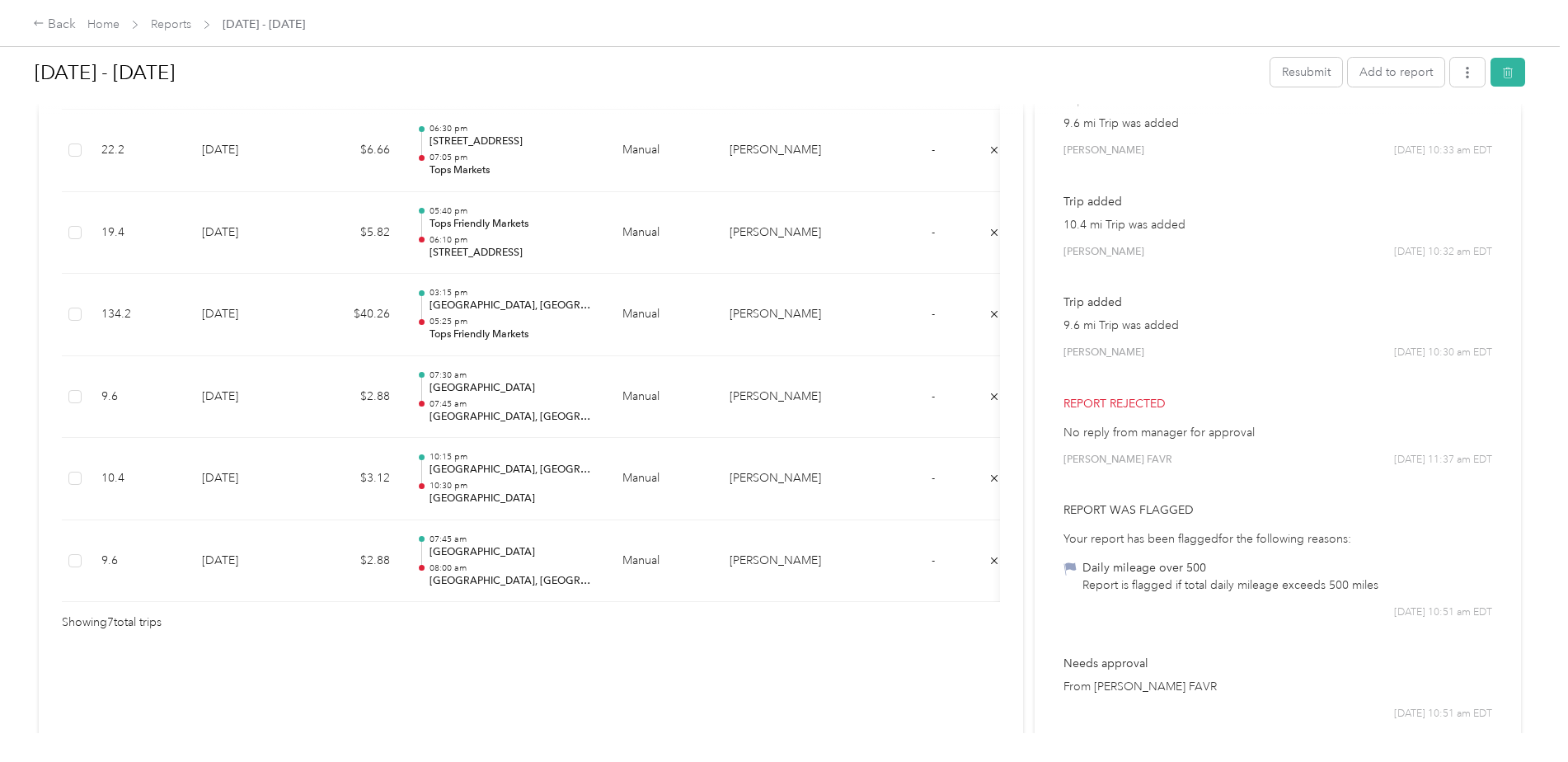
click at [1006, 289] on div "Rejected Awaiting on resubmission View activity & comments Report Summary Milea…" at bounding box center [530, 199] width 985 height 1259
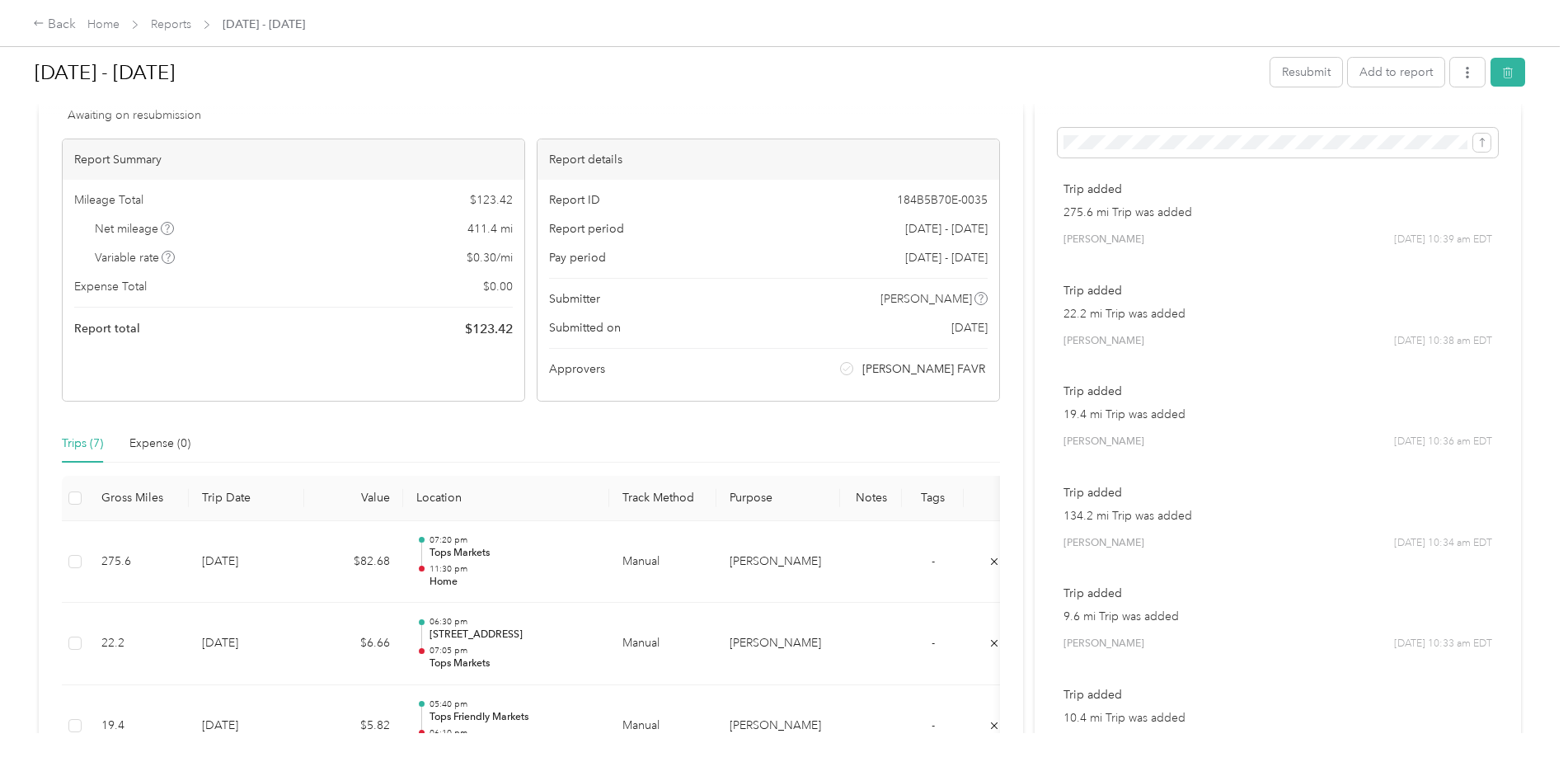
scroll to position [63, 0]
click at [1379, 69] on button "Add to report" at bounding box center [1396, 71] width 97 height 29
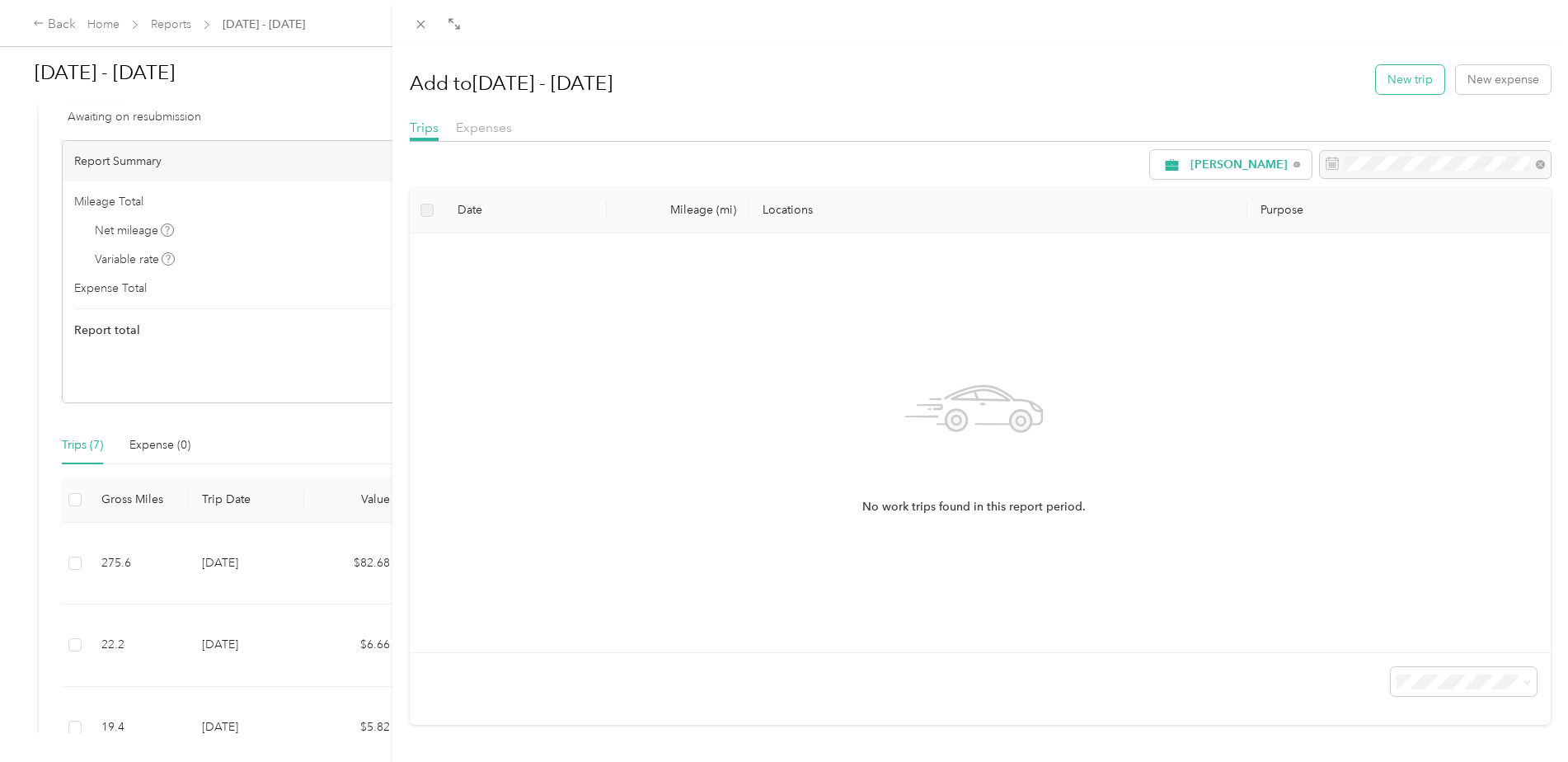
click at [1396, 82] on button "New trip" at bounding box center [1410, 79] width 68 height 29
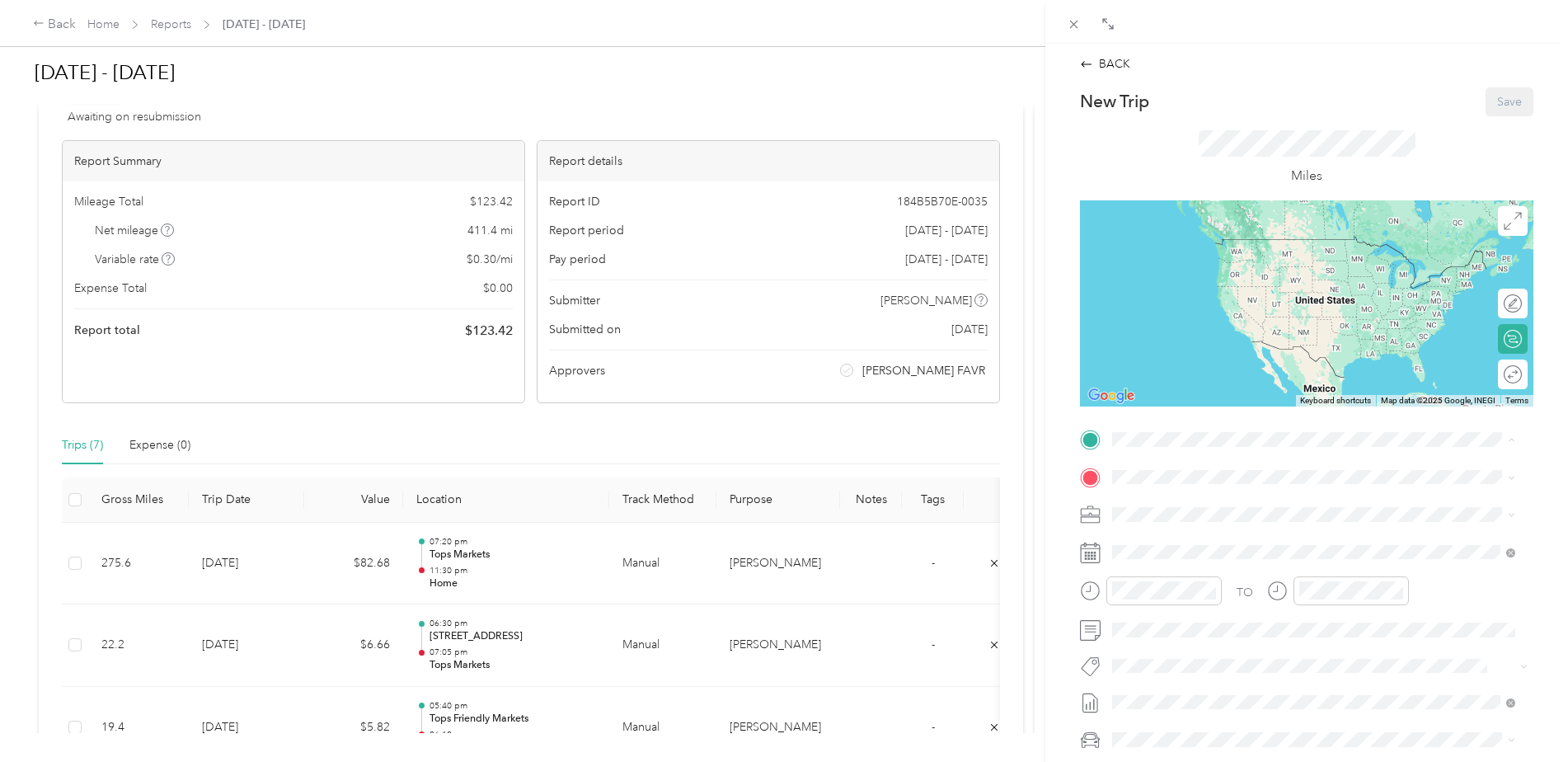
click at [1222, 513] on div "Home [STREET_ADDRESS]" at bounding box center [1196, 514] width 105 height 35
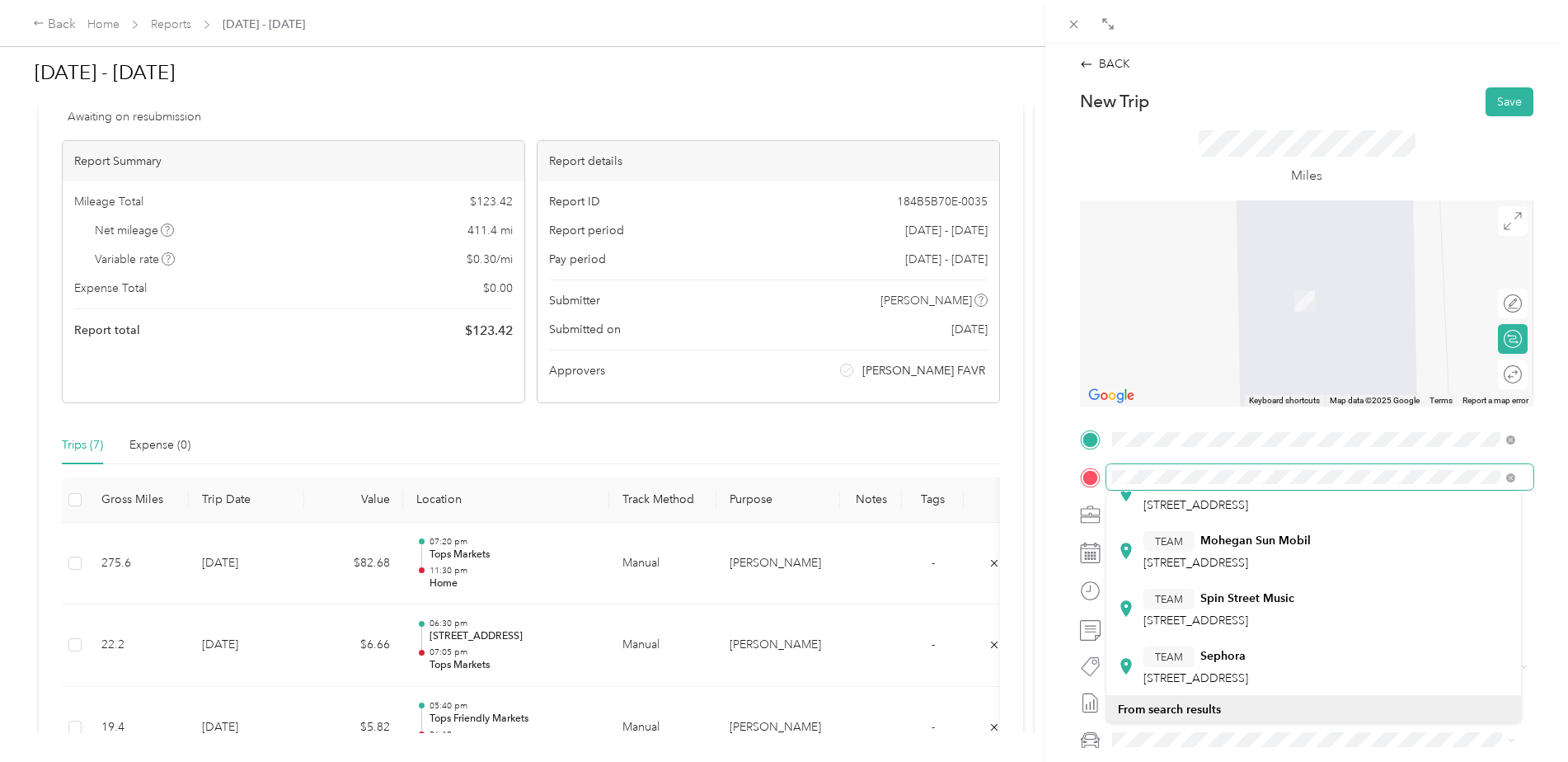
scroll to position [271, 0]
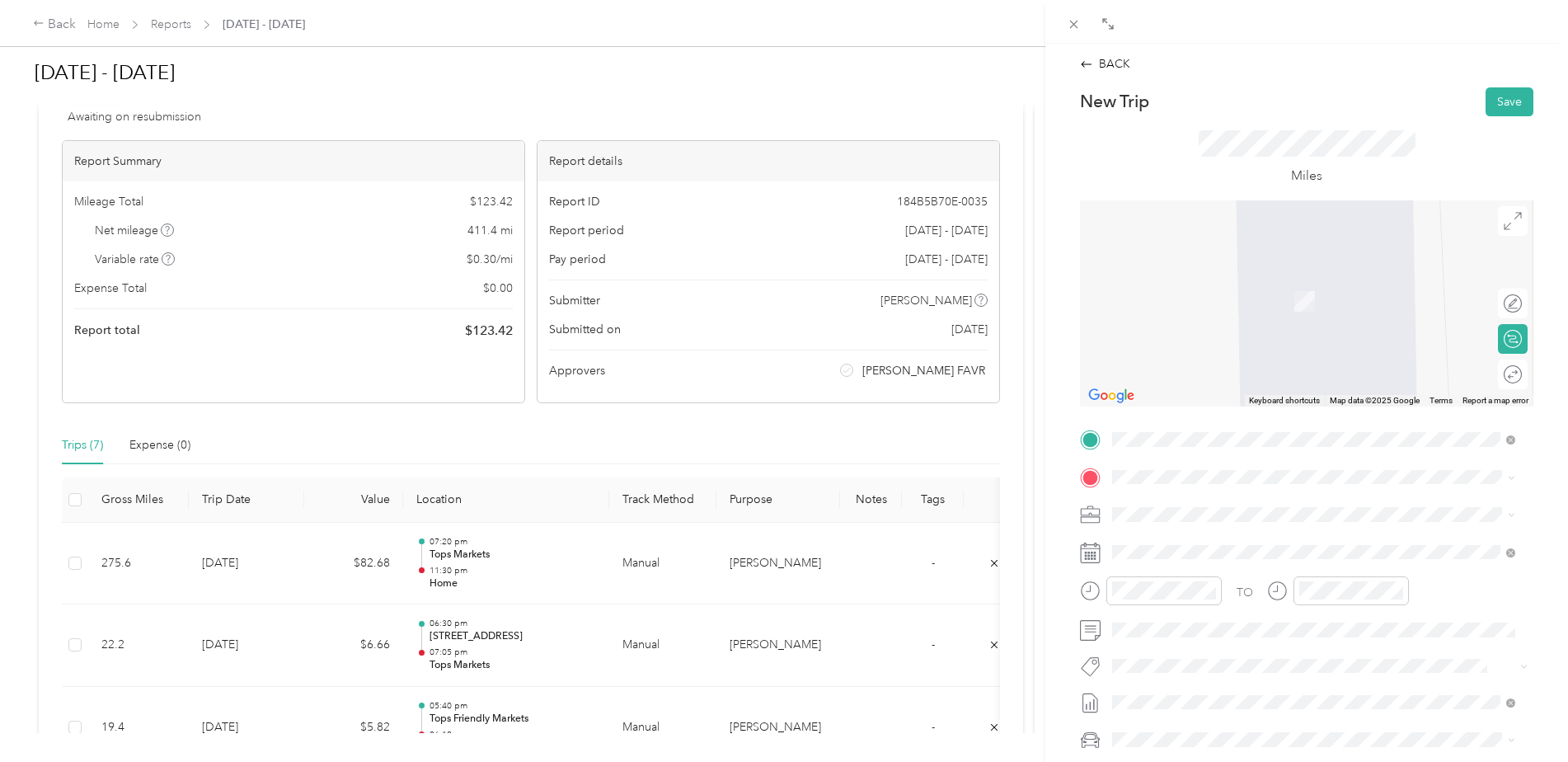
click at [1300, 706] on span "[GEOGRAPHIC_DATA][US_STATE], [GEOGRAPHIC_DATA]" at bounding box center [1295, 713] width 304 height 15
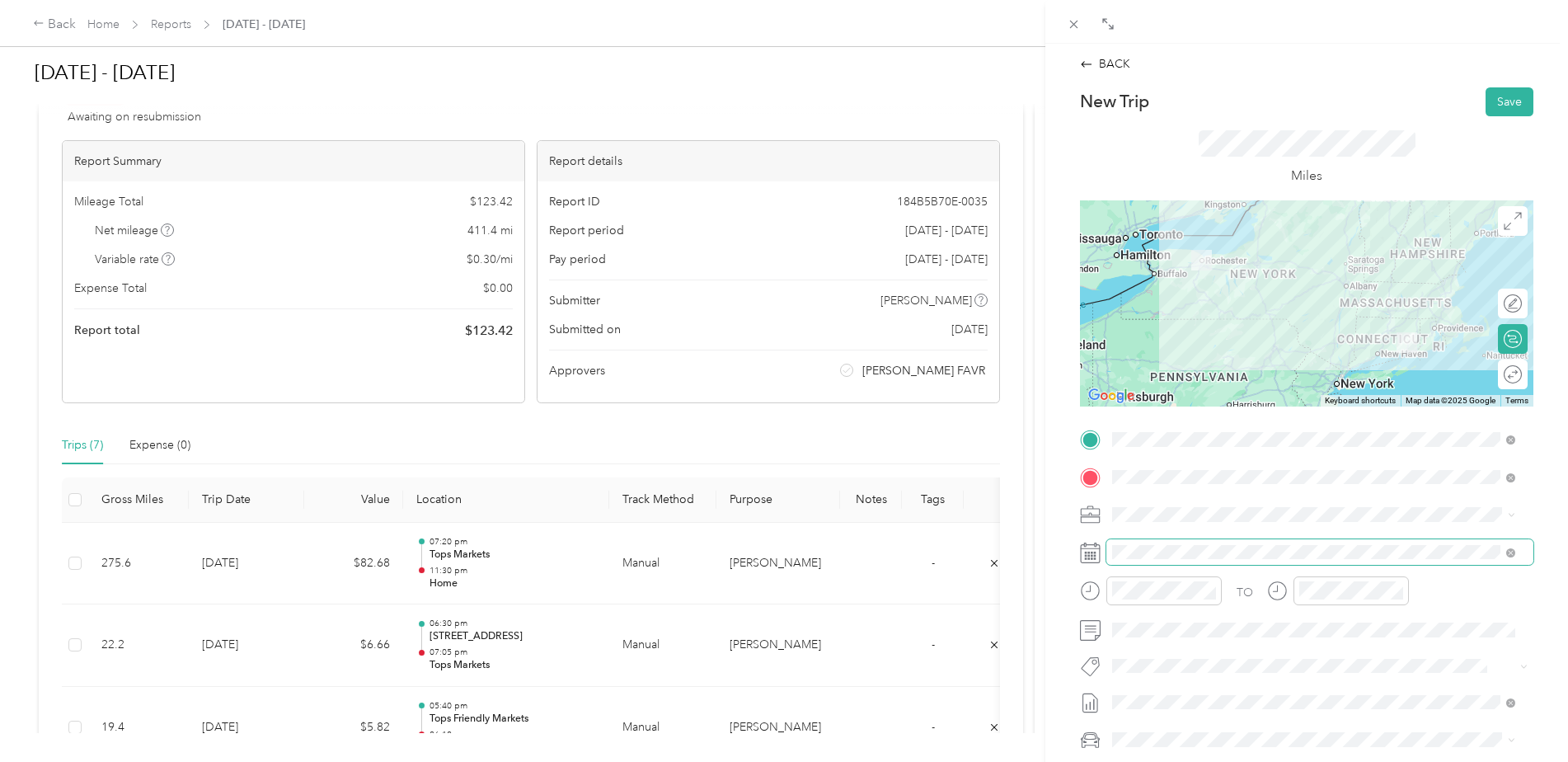
scroll to position [165, 0]
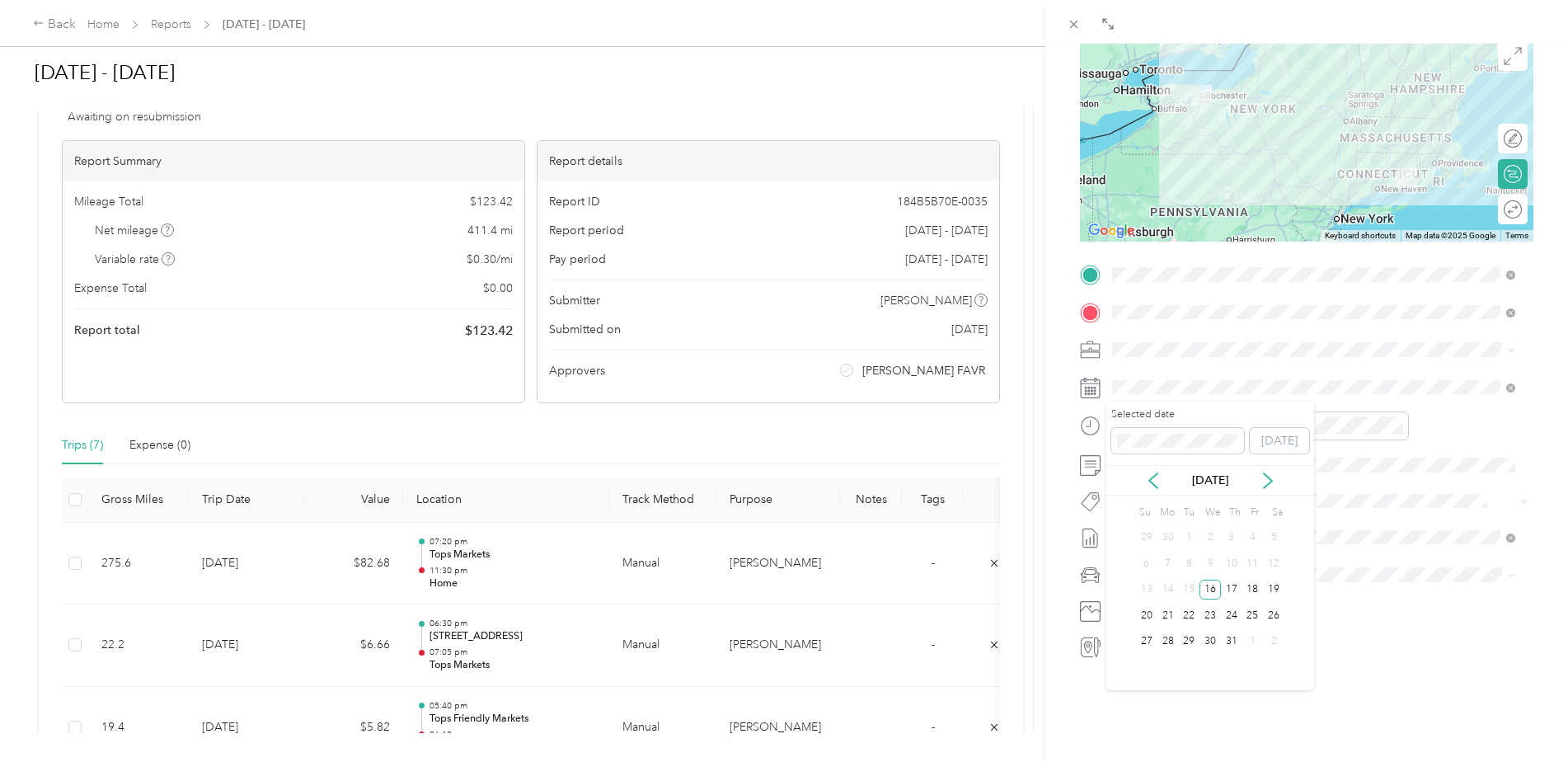
click at [1192, 589] on div "15" at bounding box center [1189, 590] width 22 height 21
click at [1187, 589] on div "15" at bounding box center [1189, 590] width 22 height 21
click at [1189, 592] on div "15" at bounding box center [1189, 590] width 22 height 21
click at [1410, 484] on div "TO Add photo" at bounding box center [1307, 460] width 453 height 398
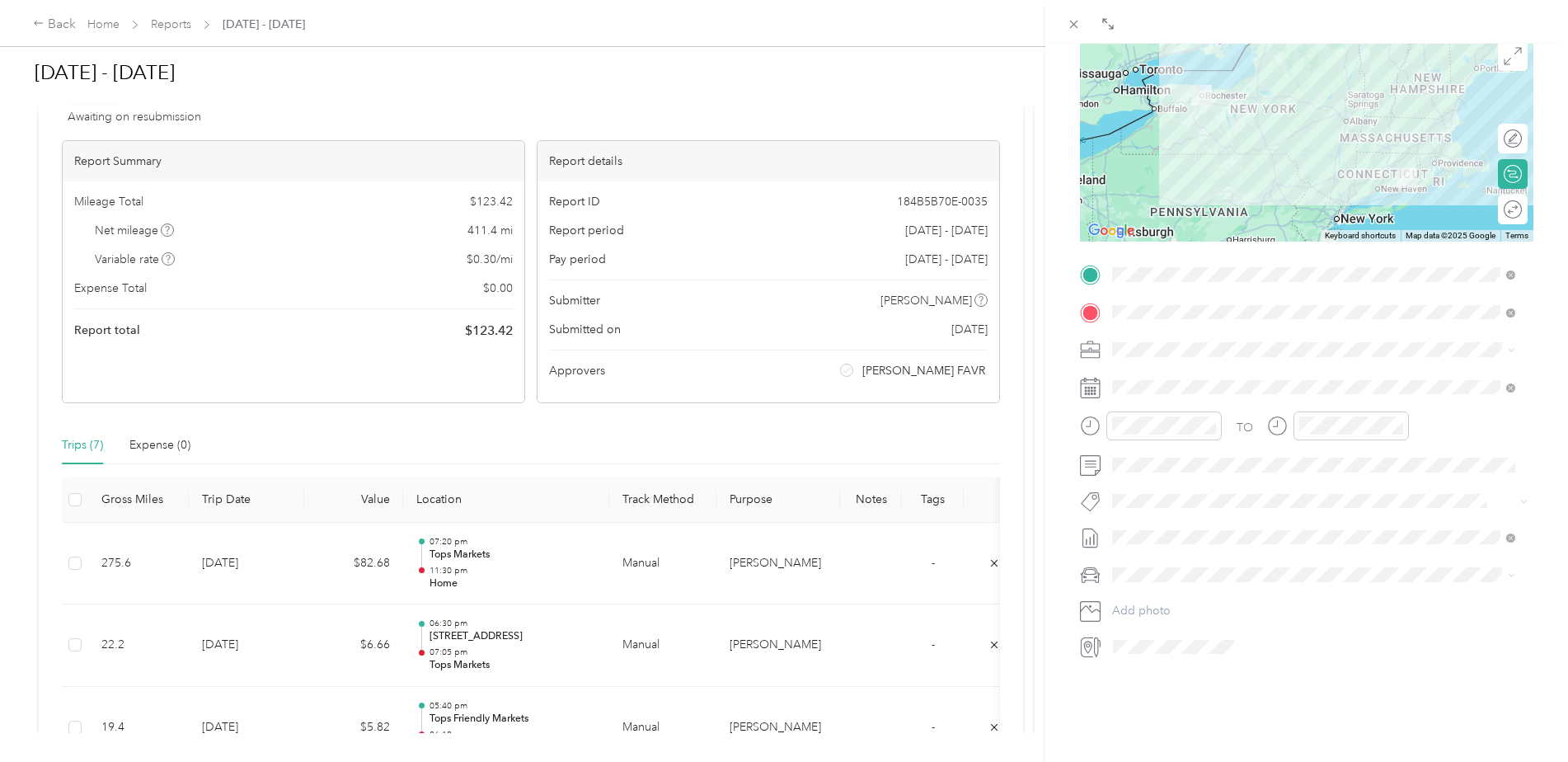
click at [101, 24] on div "BACK New Trip Save This trip cannot be edited because it is either under review…" at bounding box center [784, 381] width 1568 height 762
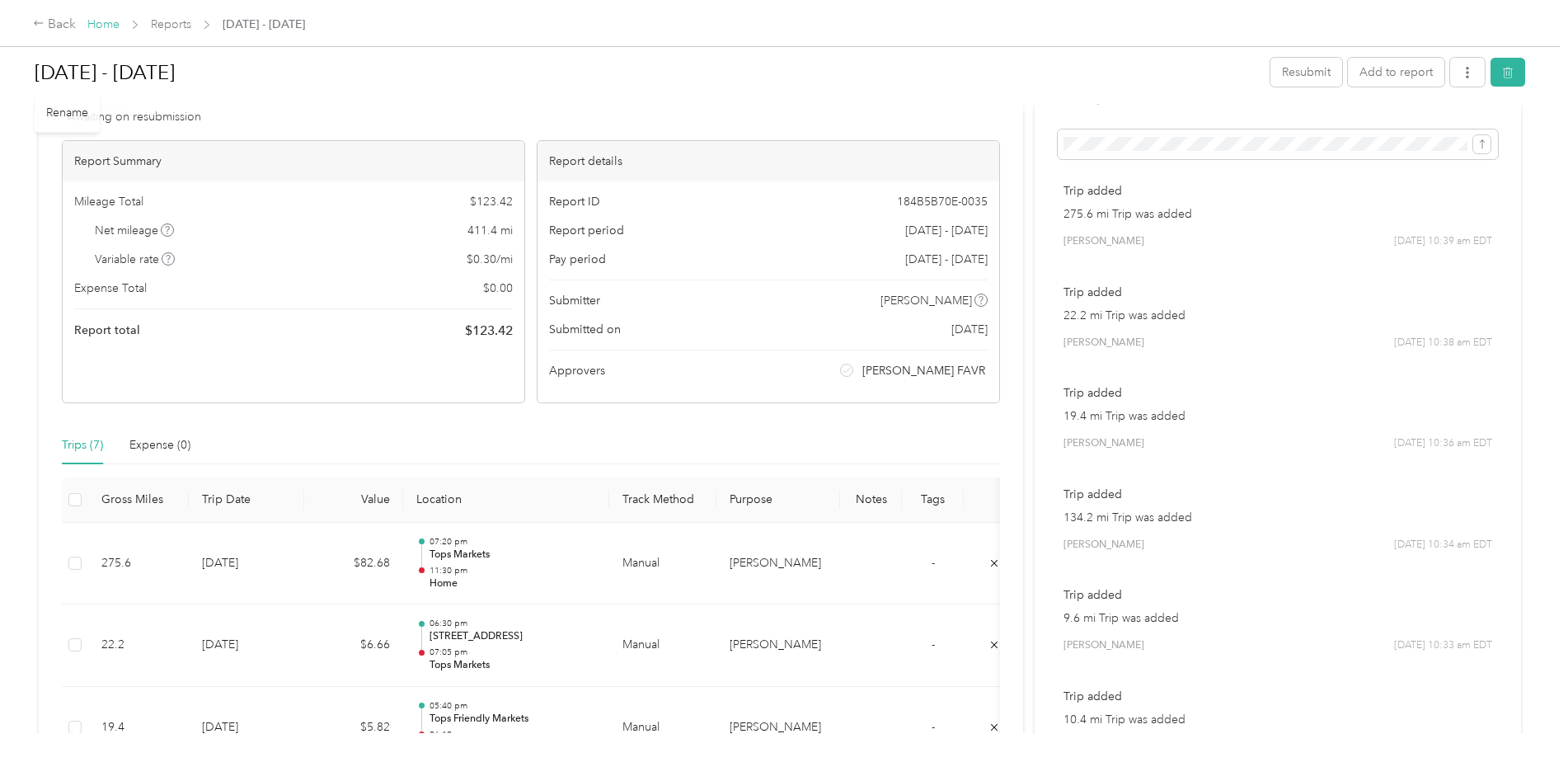
click at [102, 27] on link "Home" at bounding box center [103, 24] width 32 height 14
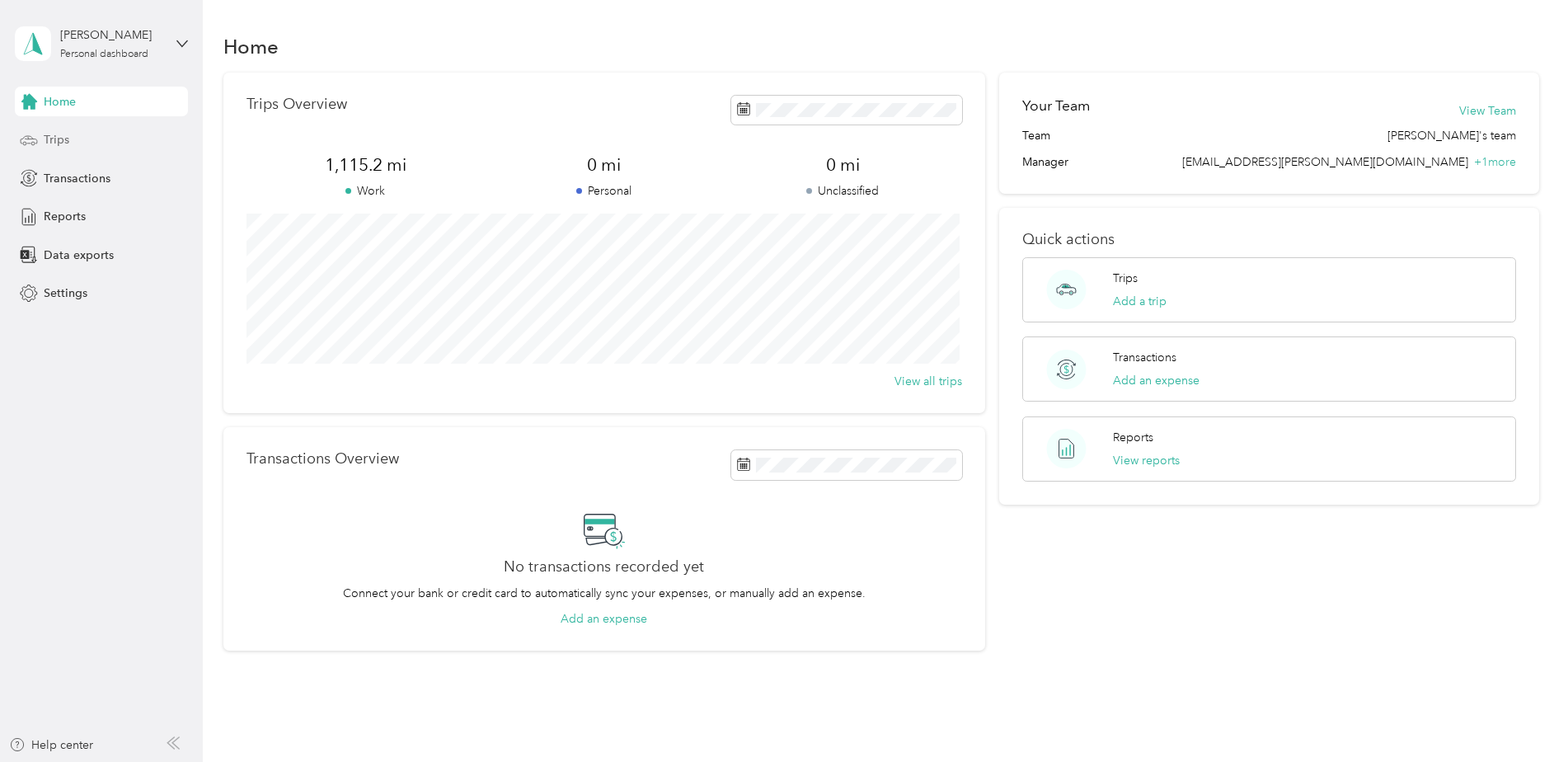
click at [48, 133] on span "Trips" at bounding box center [56, 139] width 25 height 17
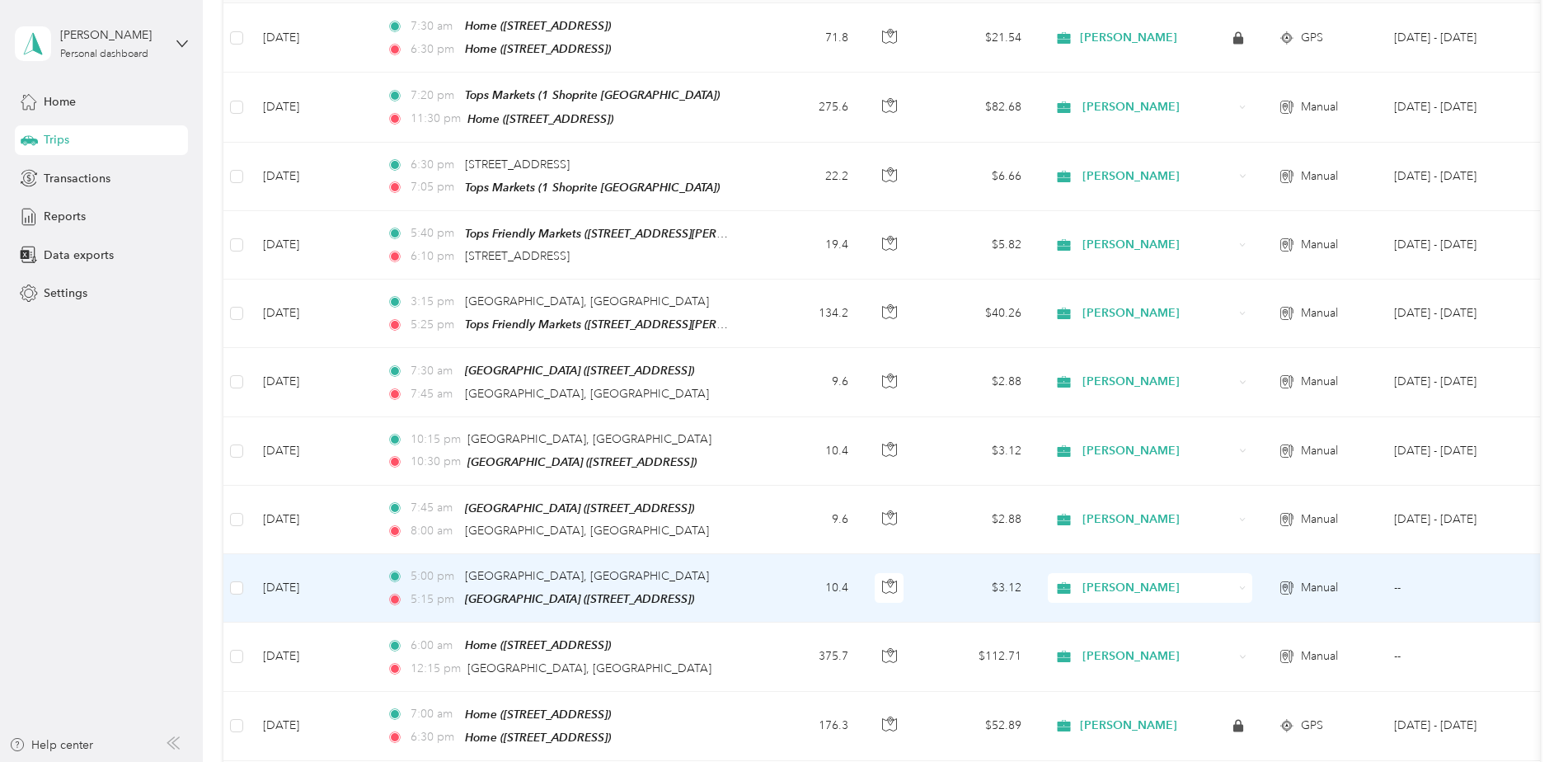
scroll to position [312, 0]
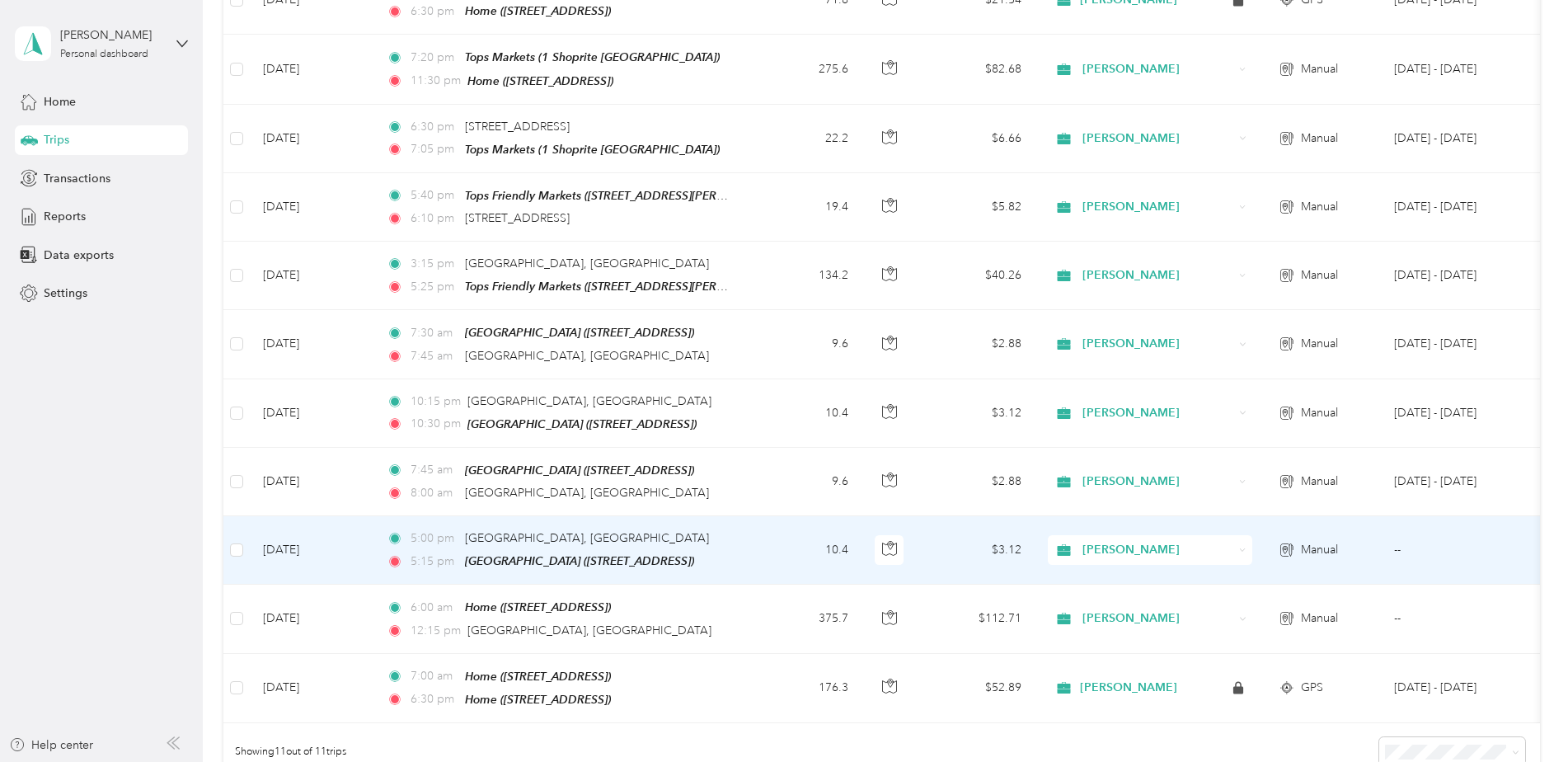
click at [337, 531] on td "[DATE]" at bounding box center [311, 550] width 124 height 68
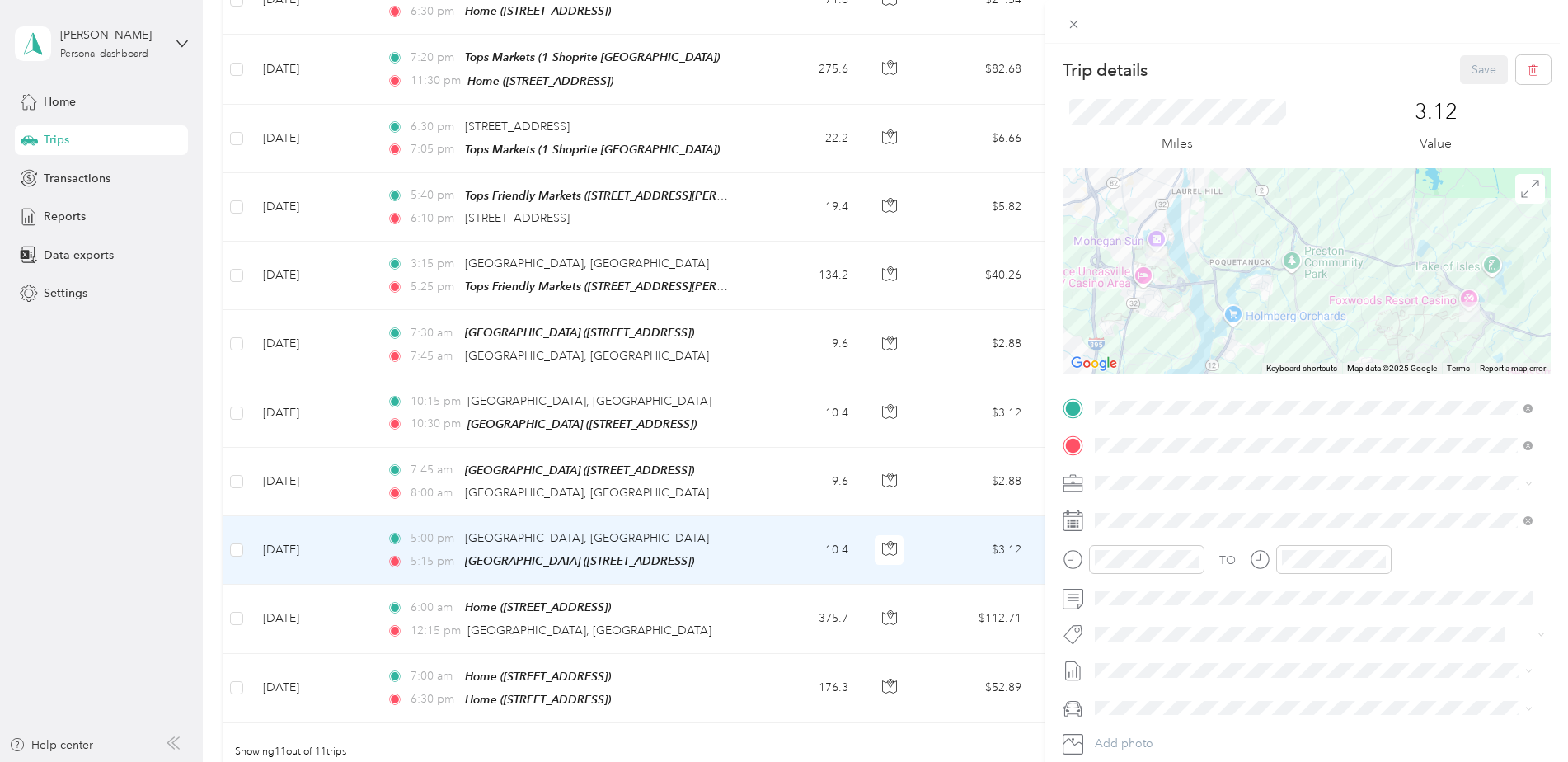
click at [1253, 426] on div "TO Add photo" at bounding box center [1307, 594] width 488 height 398
click at [1520, 601] on li "TEAM Root 2 [STREET_ADDRESS]" at bounding box center [1313, 581] width 449 height 58
click at [1291, 623] on strong "[GEOGRAPHIC_DATA]" at bounding box center [1244, 626] width 123 height 15
click at [1470, 65] on button "Save" at bounding box center [1483, 69] width 48 height 29
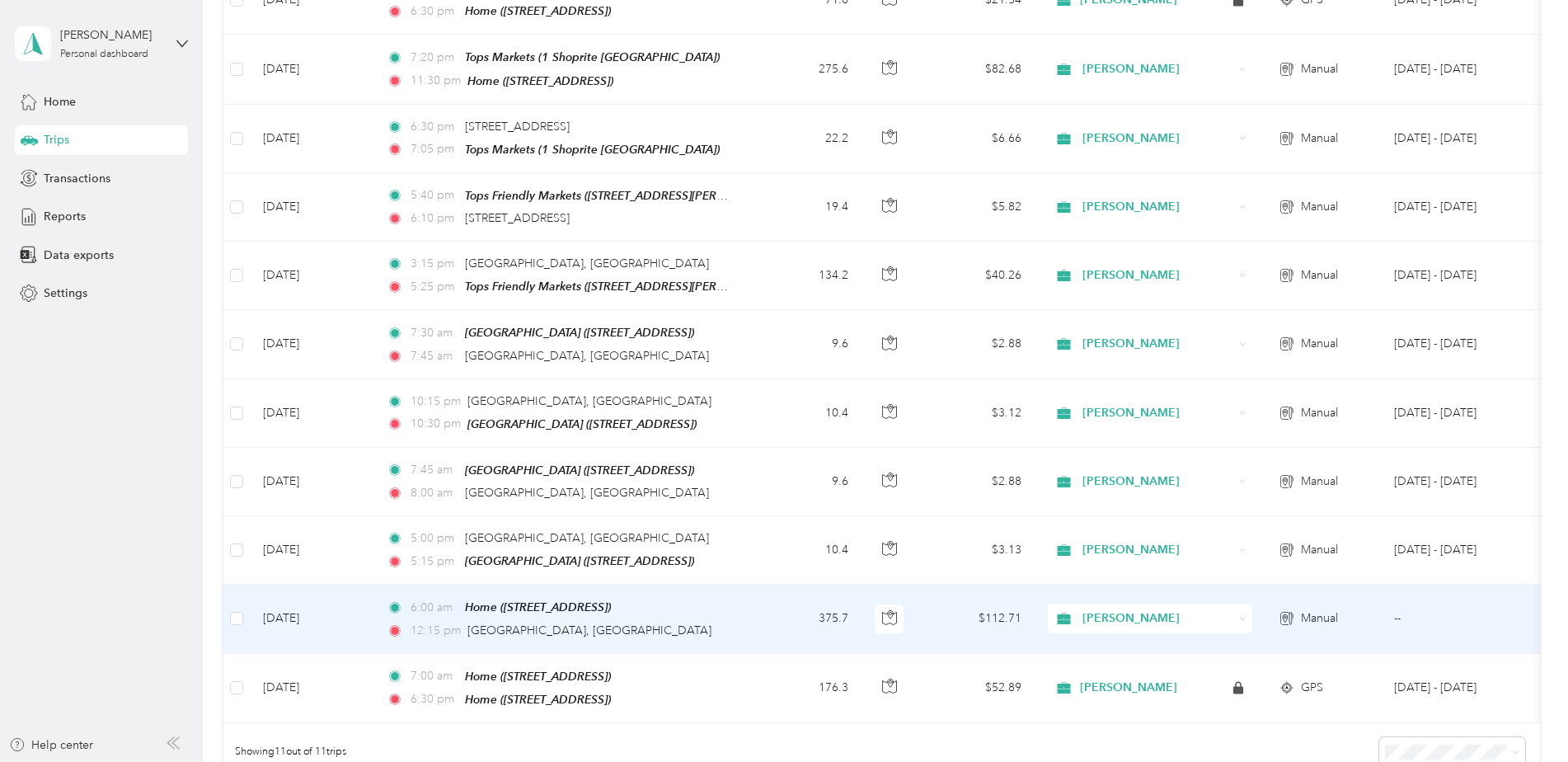
click at [706, 622] on div "12:15 pm [GEOGRAPHIC_DATA], [GEOGRAPHIC_DATA]" at bounding box center [559, 630] width 346 height 18
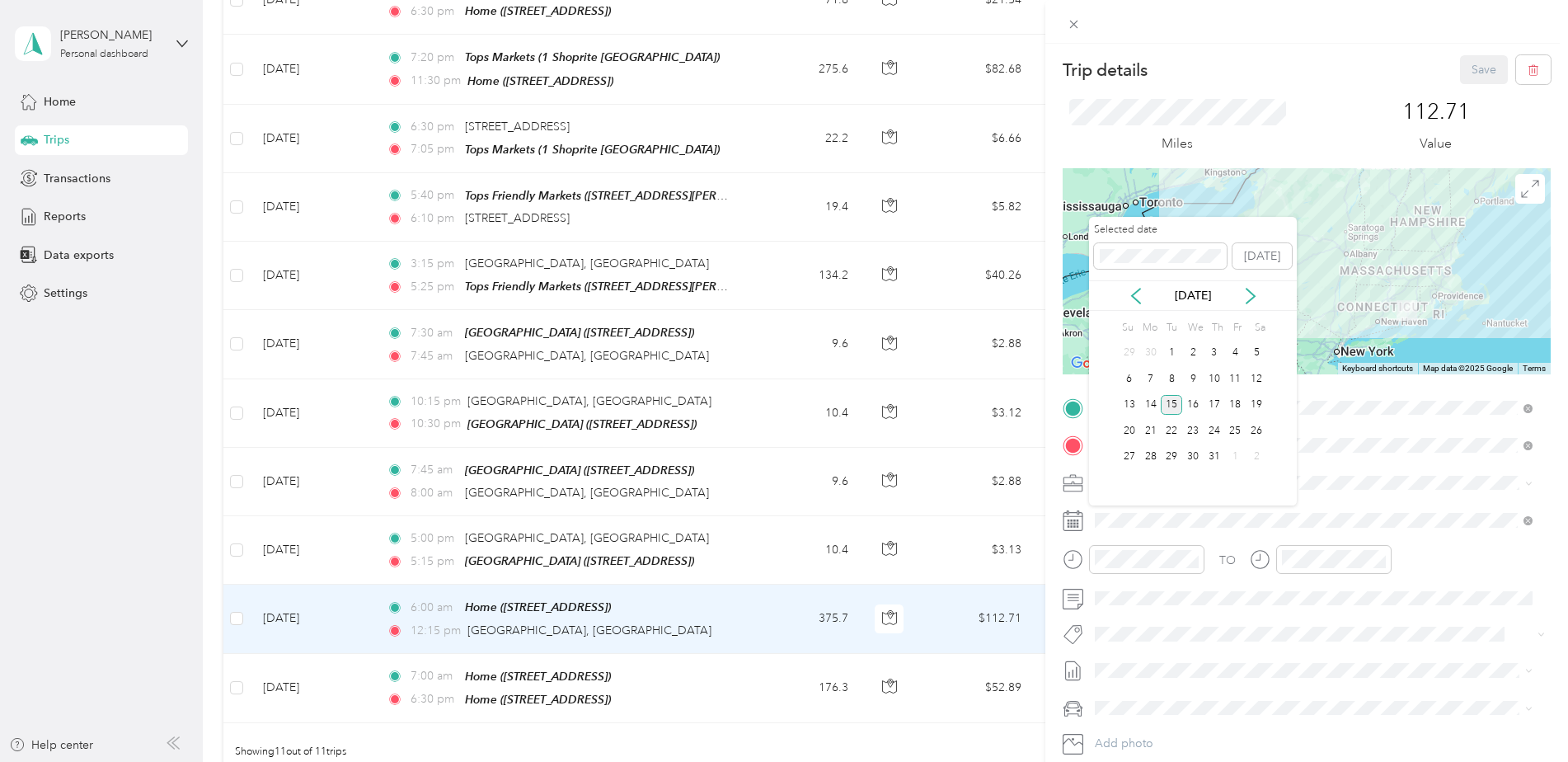
click at [1172, 405] on div "15" at bounding box center [1171, 405] width 22 height 21
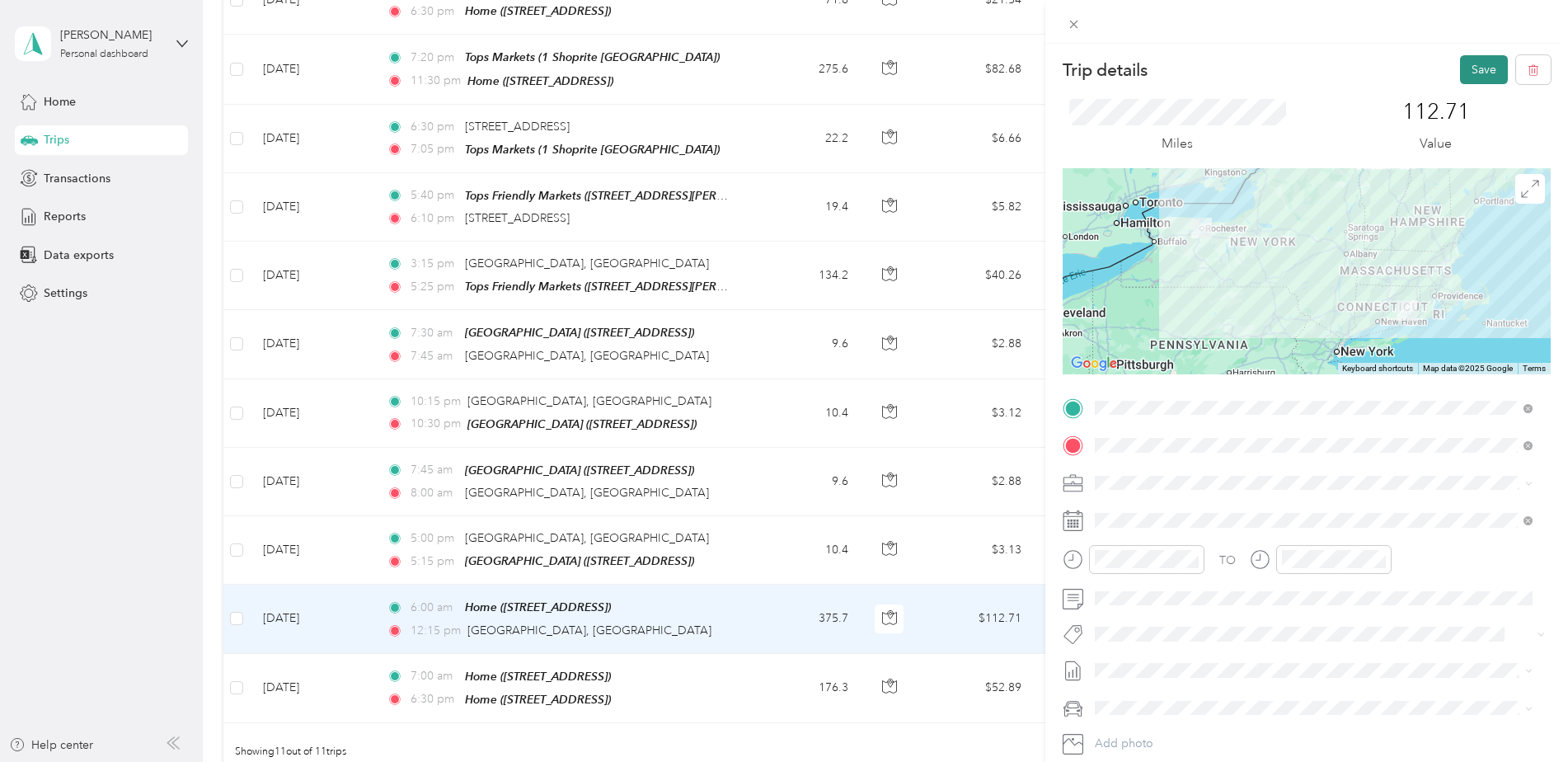
click at [1471, 68] on button "Save" at bounding box center [1483, 69] width 48 height 29
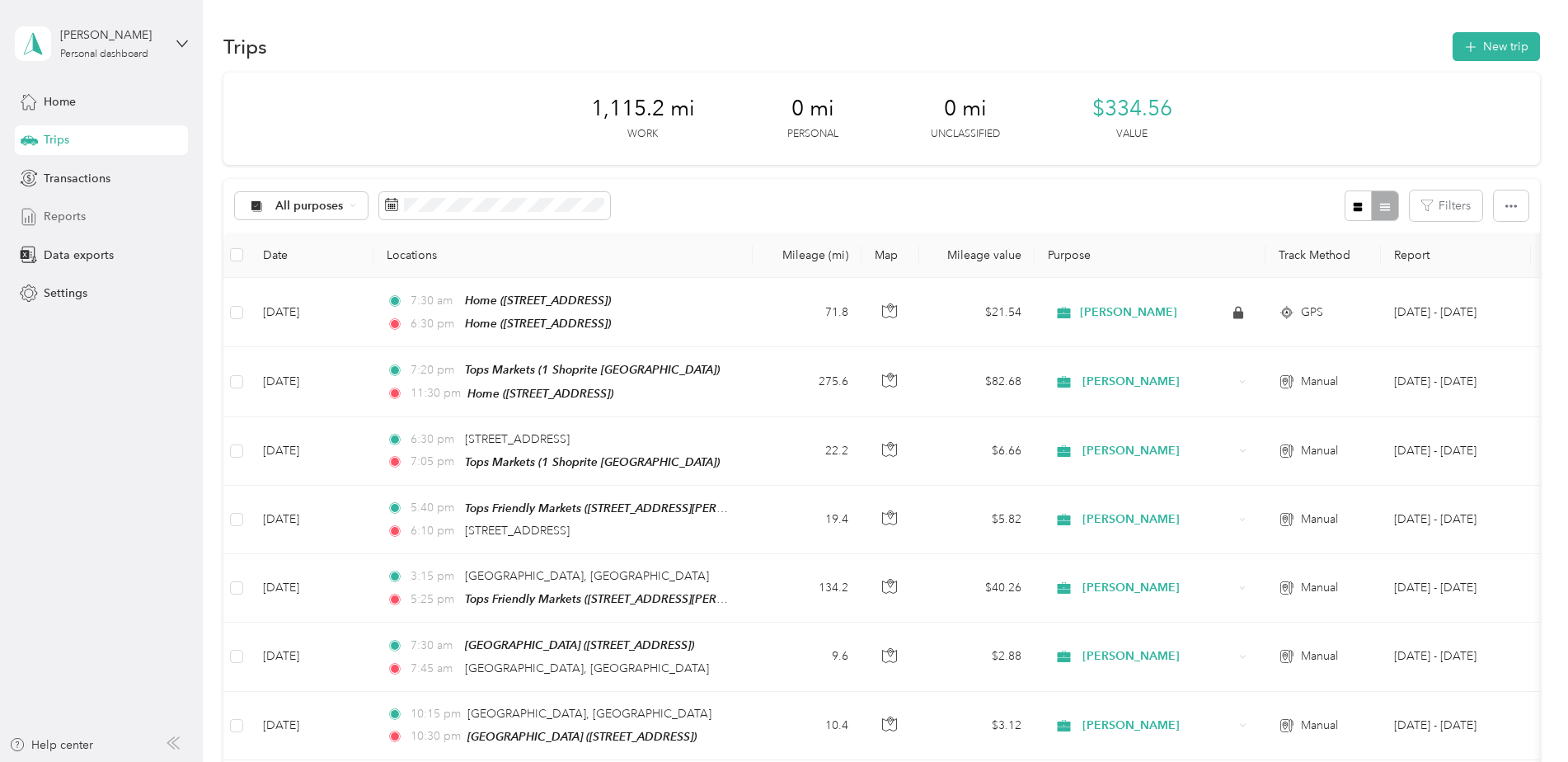
click at [62, 219] on span "Reports" at bounding box center [65, 216] width 42 height 17
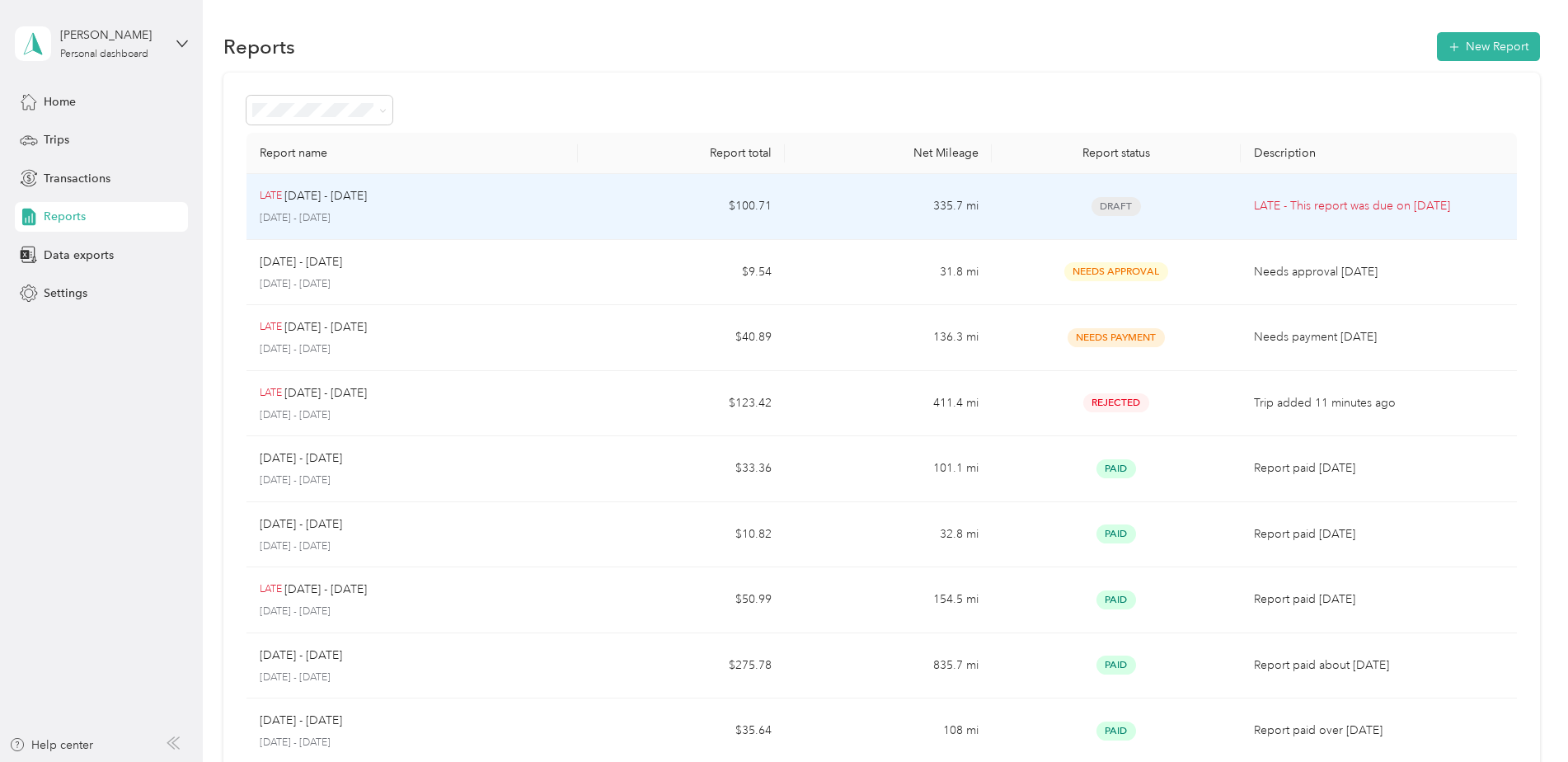
click at [572, 199] on td "LATE [DATE] - [DATE] [DATE] - [DATE]" at bounding box center [412, 207] width 331 height 66
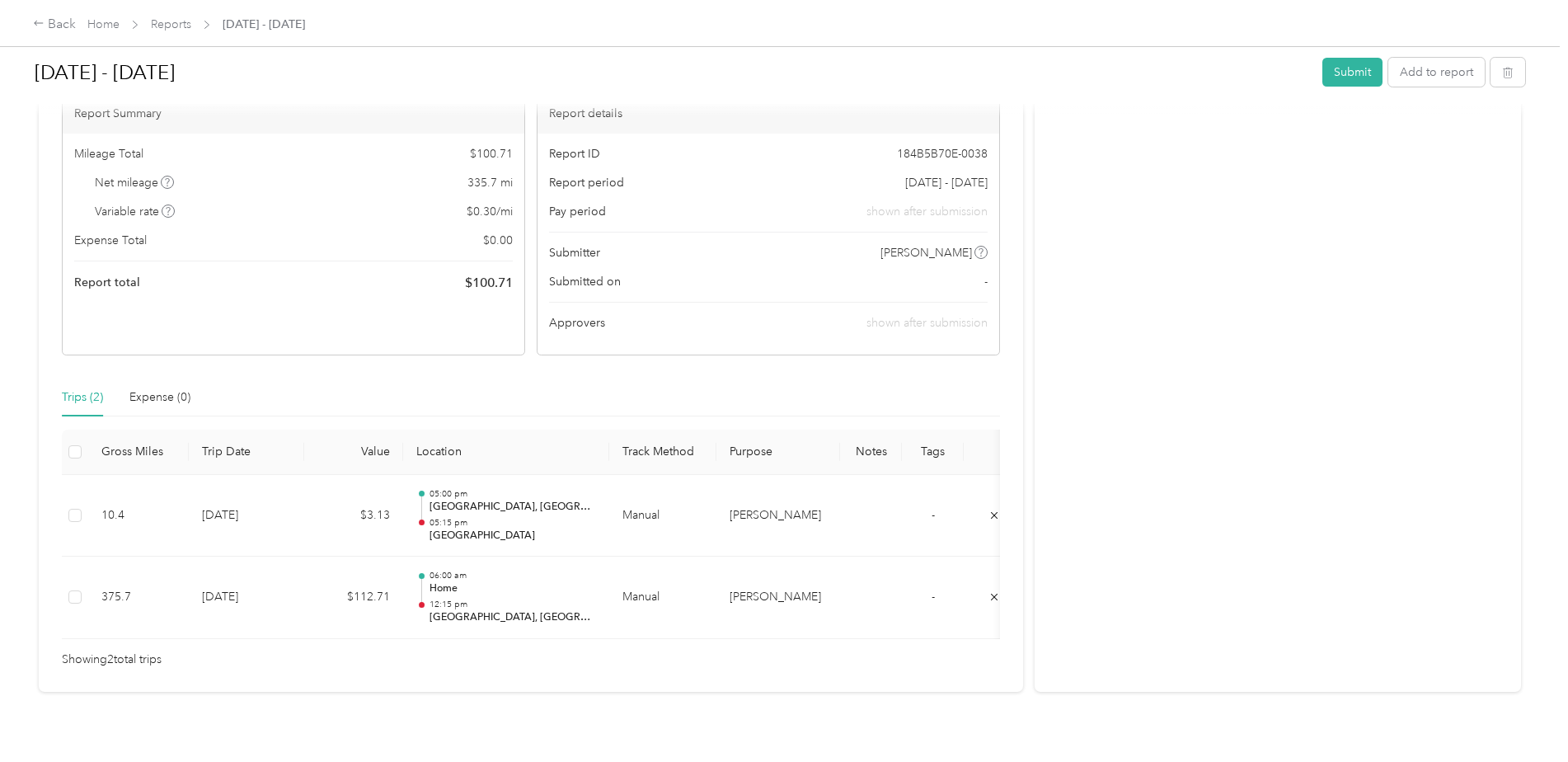
scroll to position [192, 0]
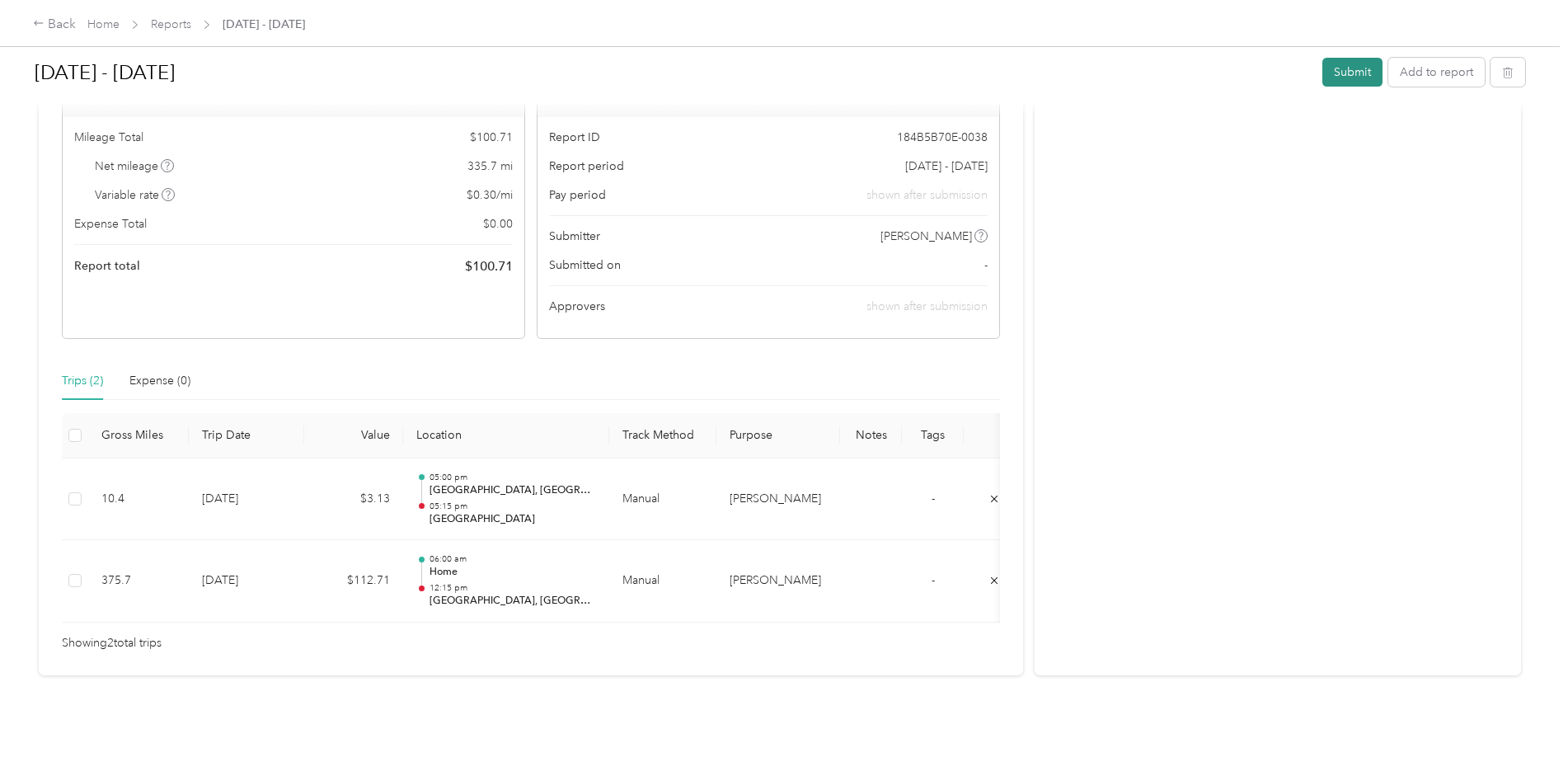
click at [1353, 70] on button "Submit" at bounding box center [1353, 71] width 60 height 29
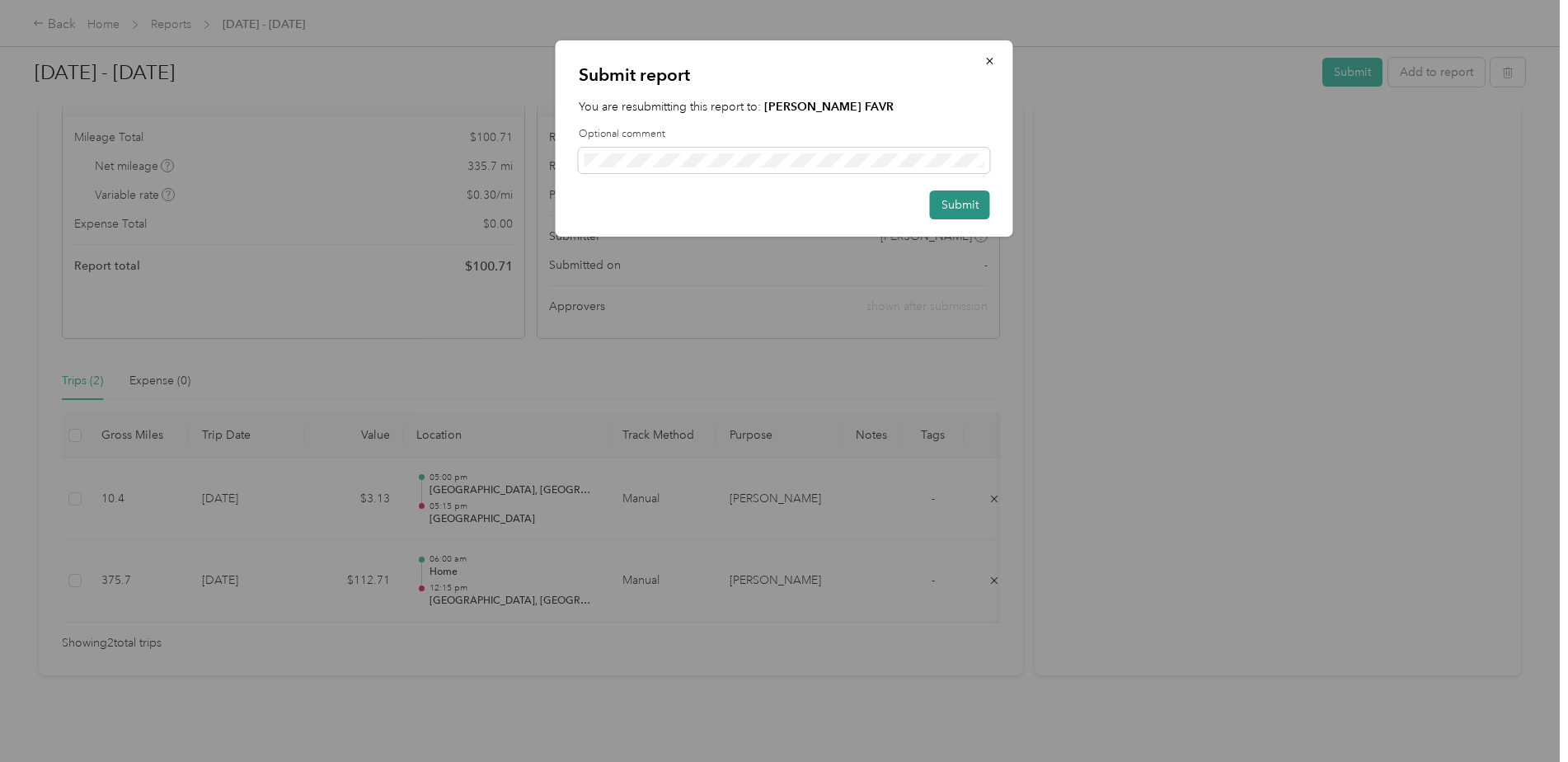
click at [962, 205] on button "Submit" at bounding box center [960, 204] width 60 height 29
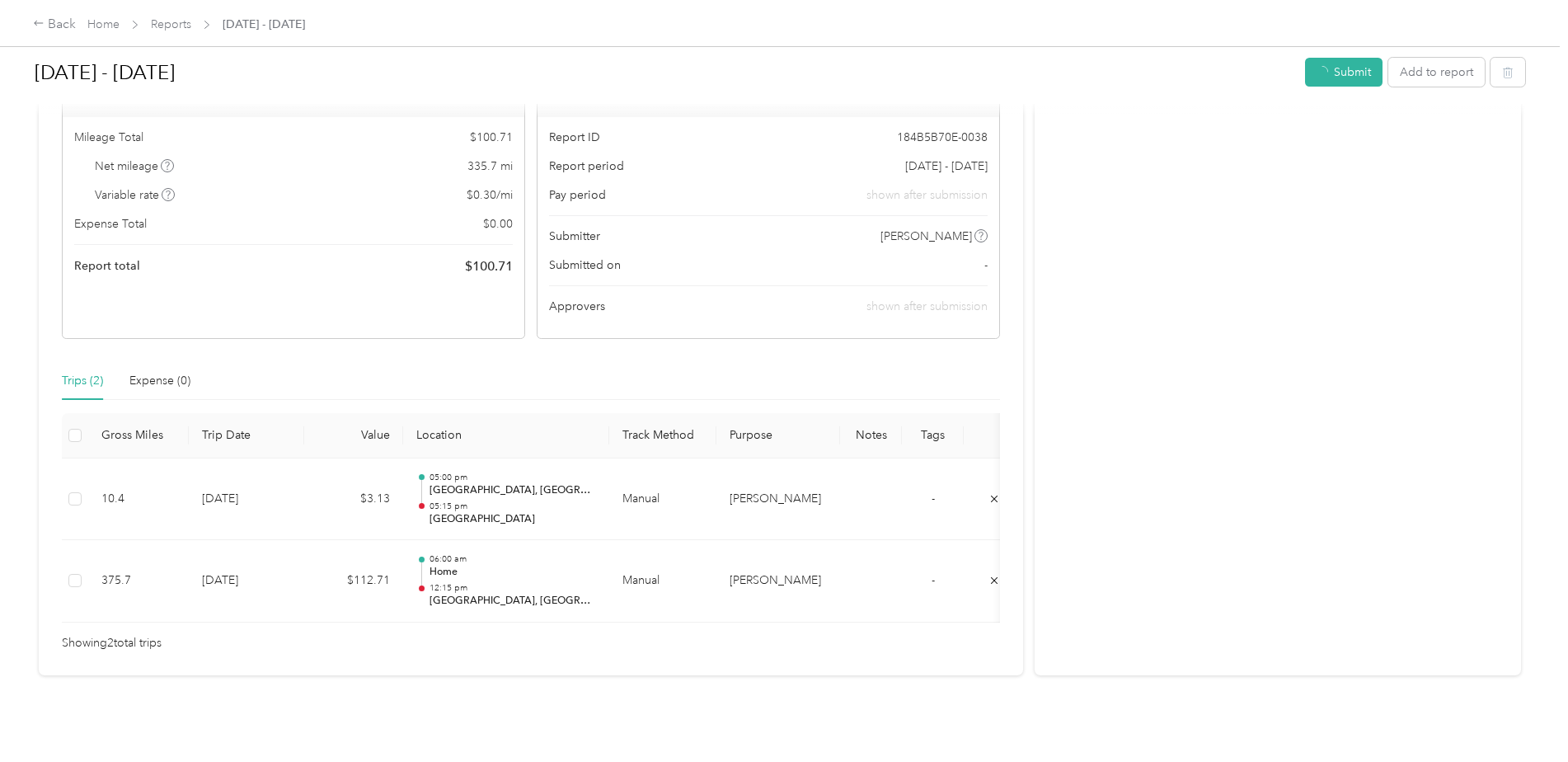
scroll to position [152, 0]
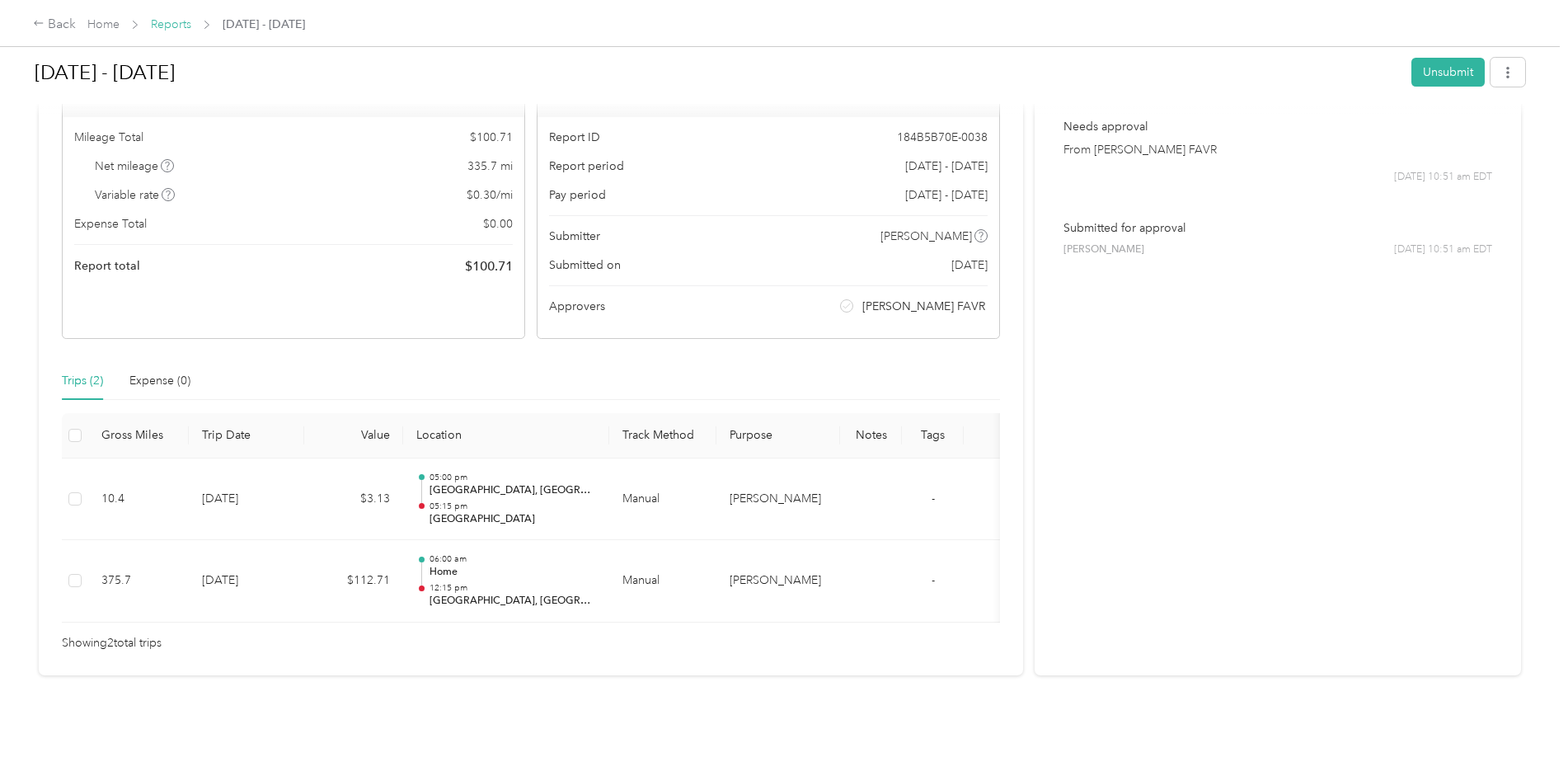
click at [178, 23] on link "Reports" at bounding box center [171, 24] width 40 height 14
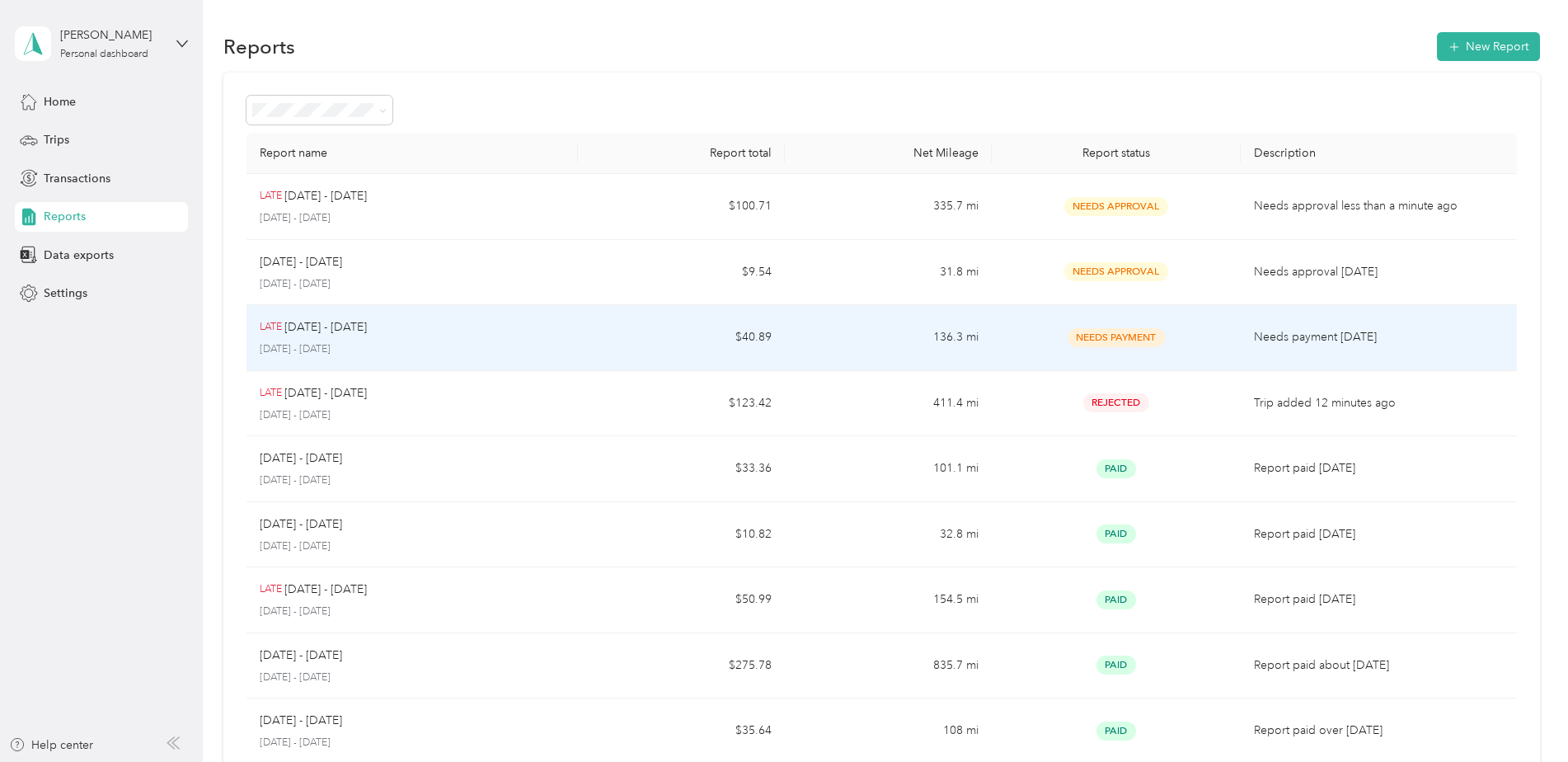
click at [489, 342] on p "[DATE] - [DATE]" at bounding box center [412, 349] width 305 height 15
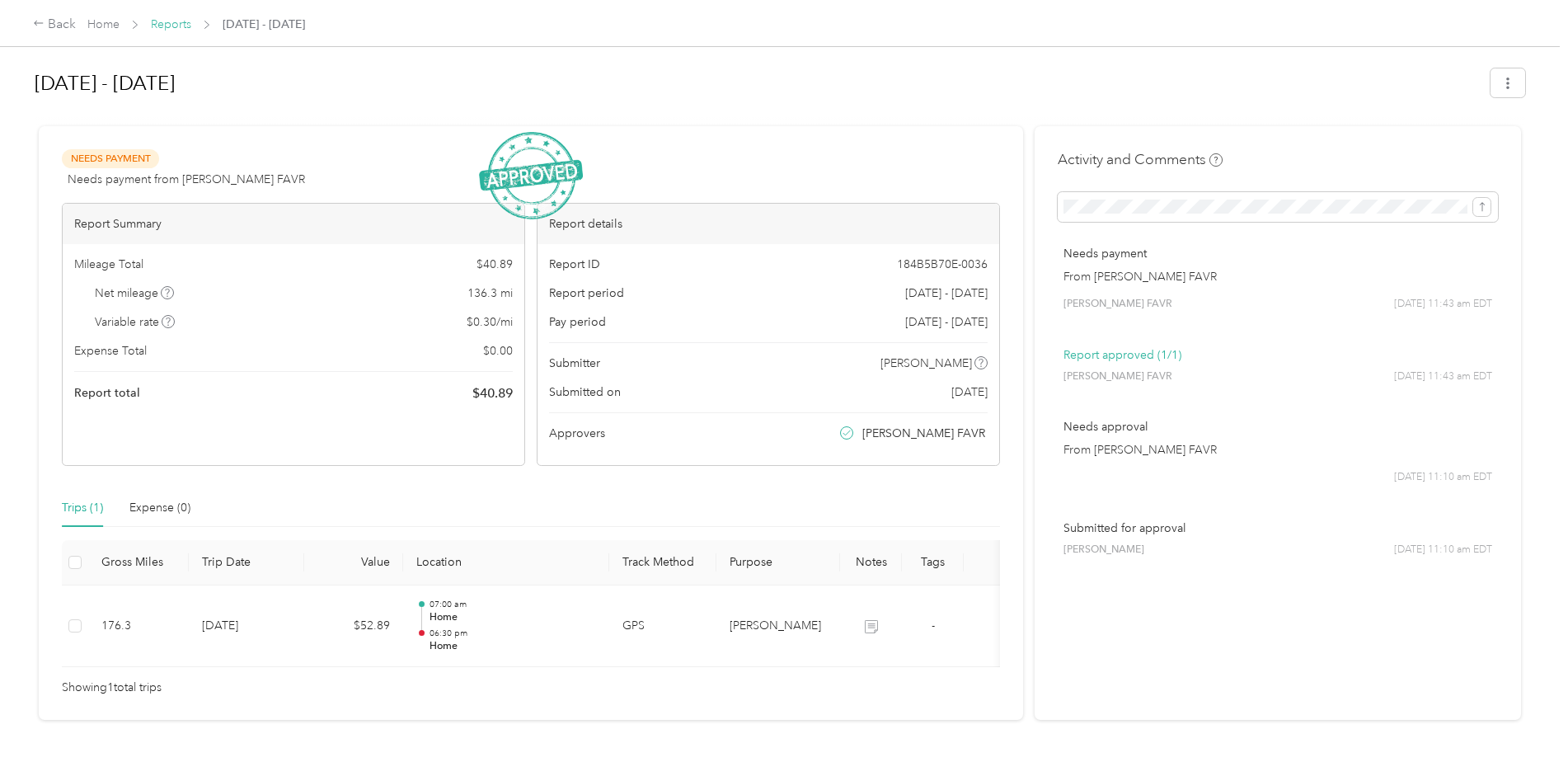
click at [171, 23] on link "Reports" at bounding box center [171, 24] width 40 height 14
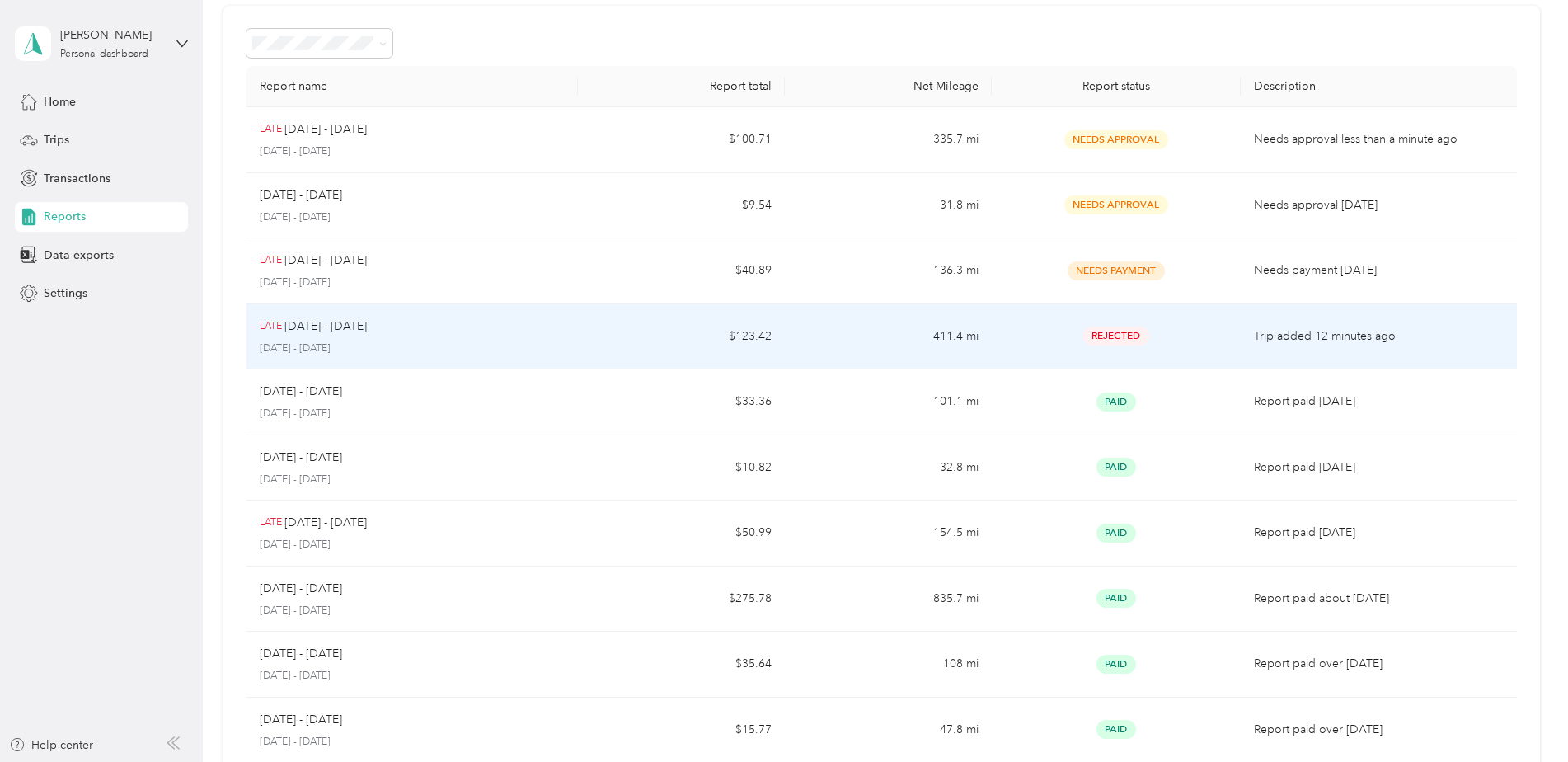
scroll to position [60, 0]
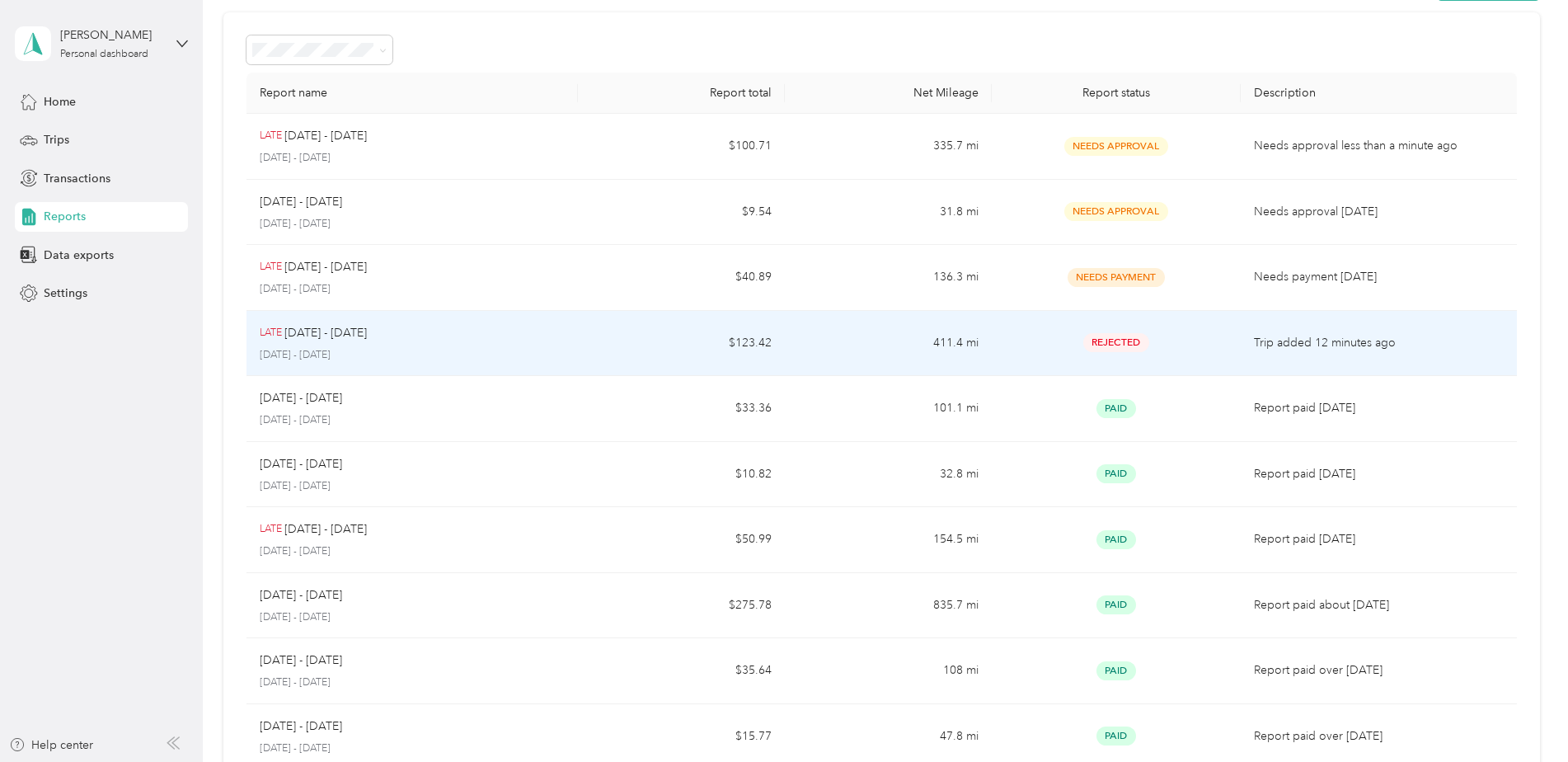
click at [884, 341] on td "411.4 mi" at bounding box center [888, 344] width 207 height 66
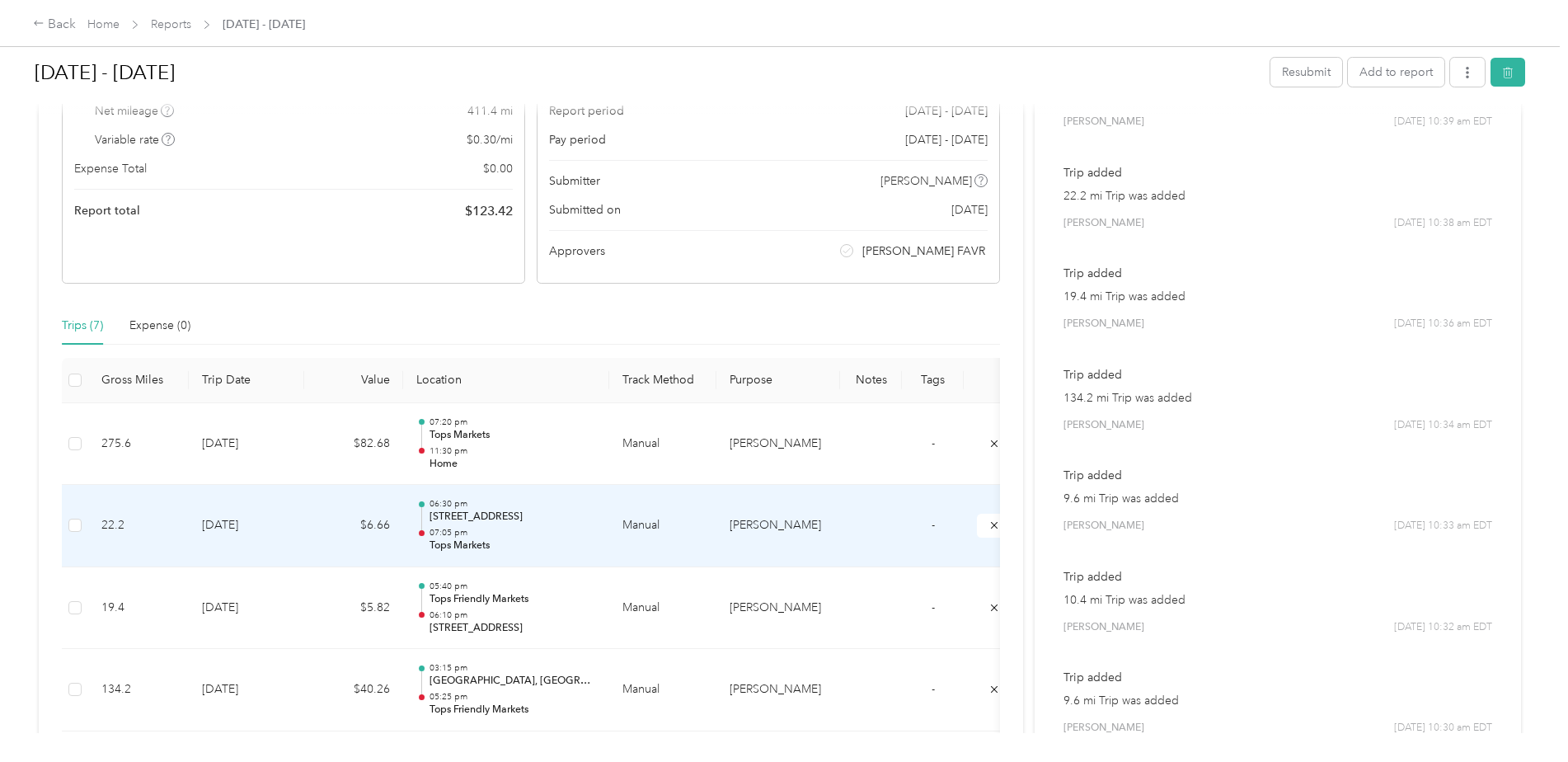
scroll to position [145, 0]
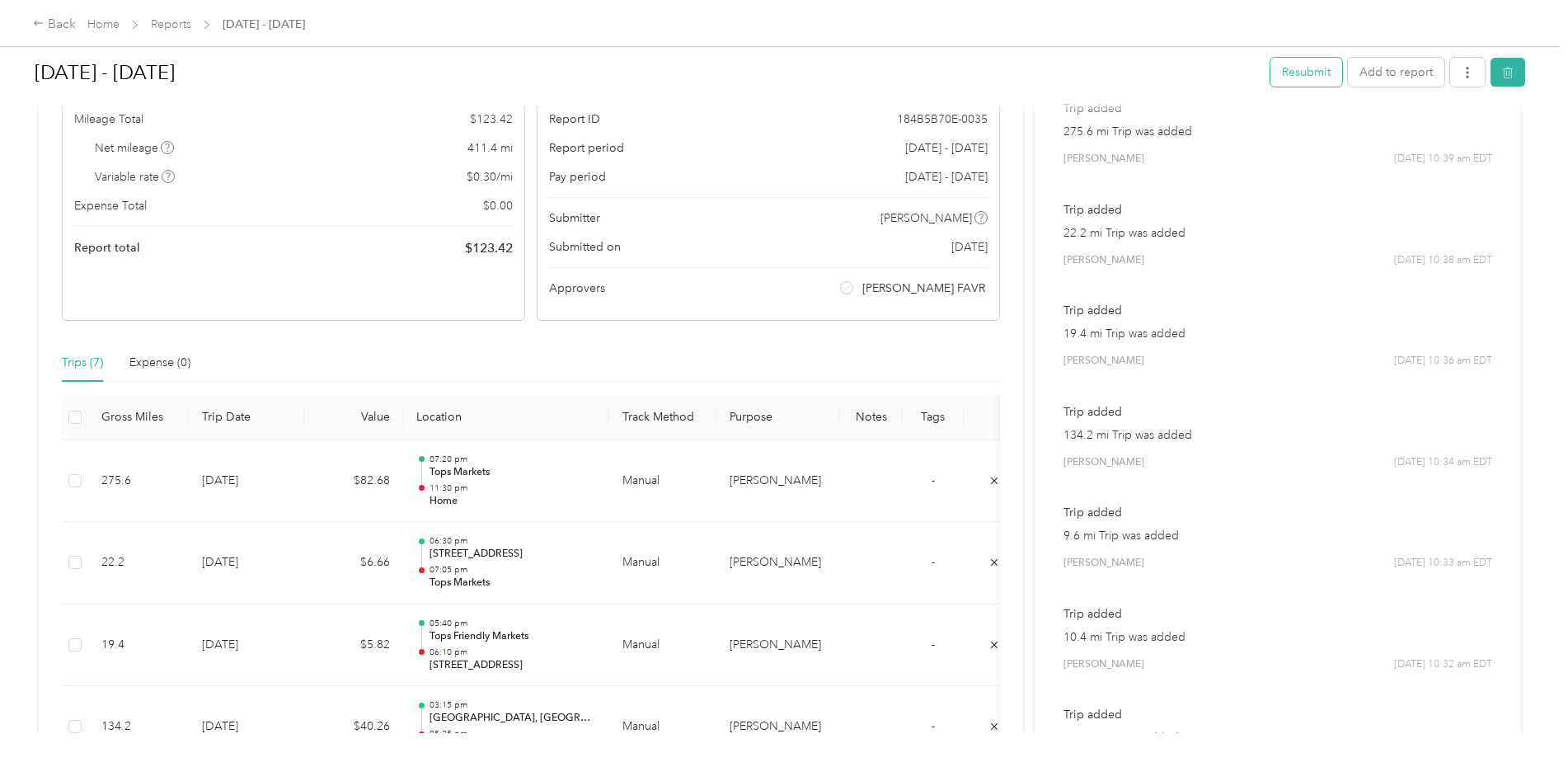
click at [1305, 69] on button "Resubmit" at bounding box center [1306, 71] width 72 height 29
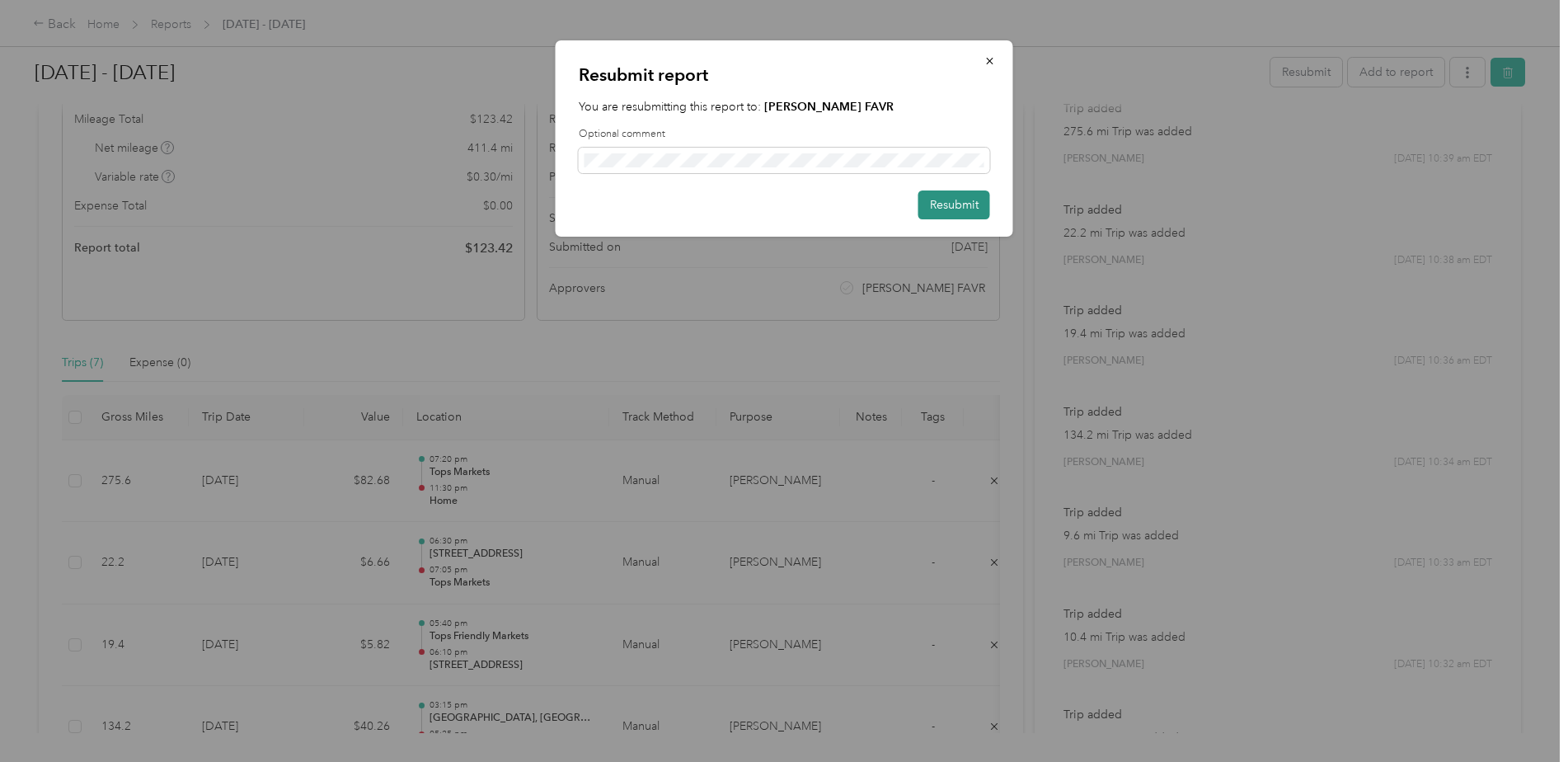
click at [947, 206] on button "Resubmit" at bounding box center [954, 204] width 72 height 29
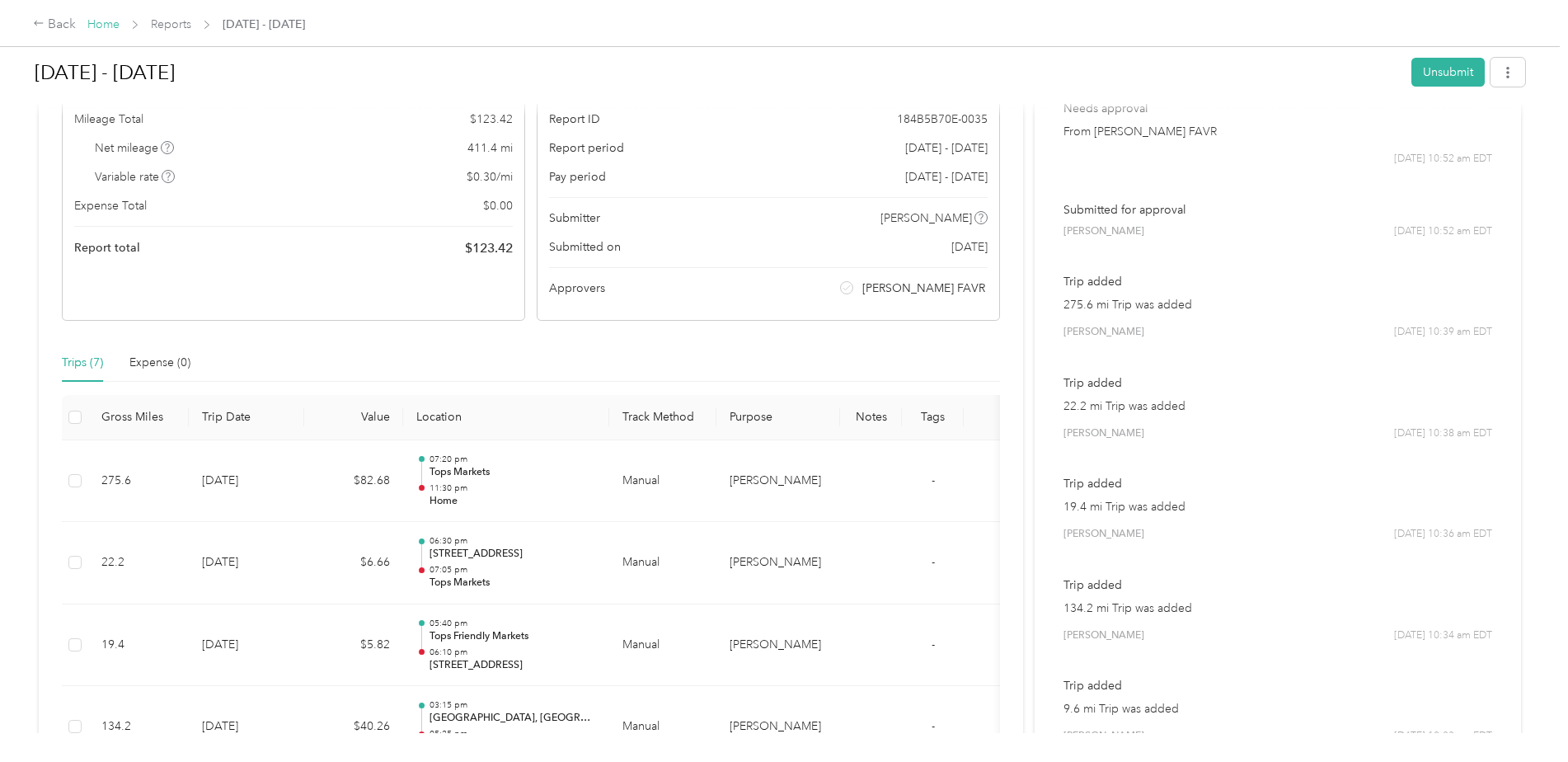
click at [102, 26] on link "Home" at bounding box center [103, 24] width 32 height 14
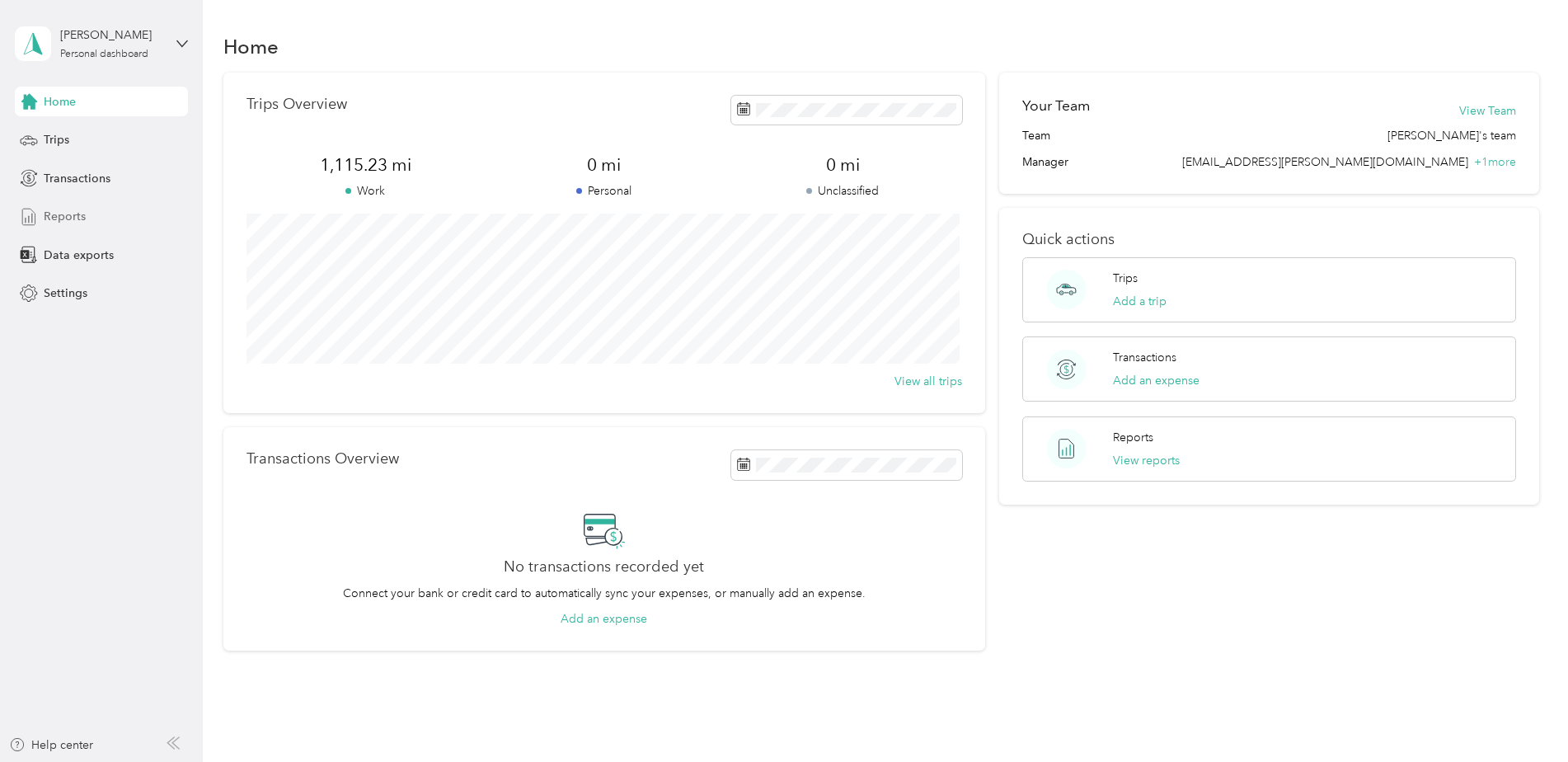
click at [55, 224] on span "Reports" at bounding box center [65, 216] width 42 height 17
